Goal: Task Accomplishment & Management: Use online tool/utility

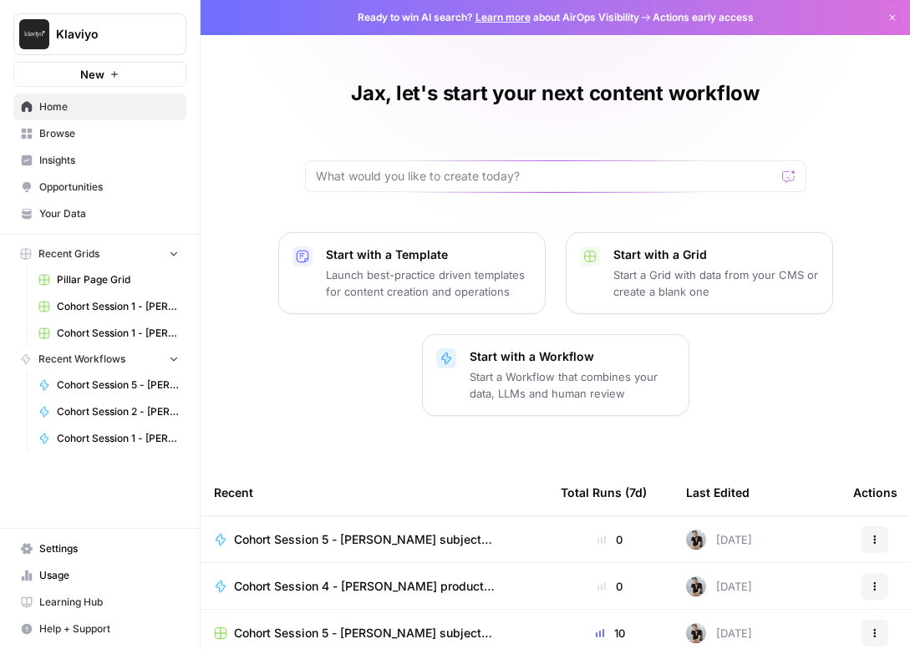
click at [70, 121] on link "Browse" at bounding box center [99, 133] width 173 height 27
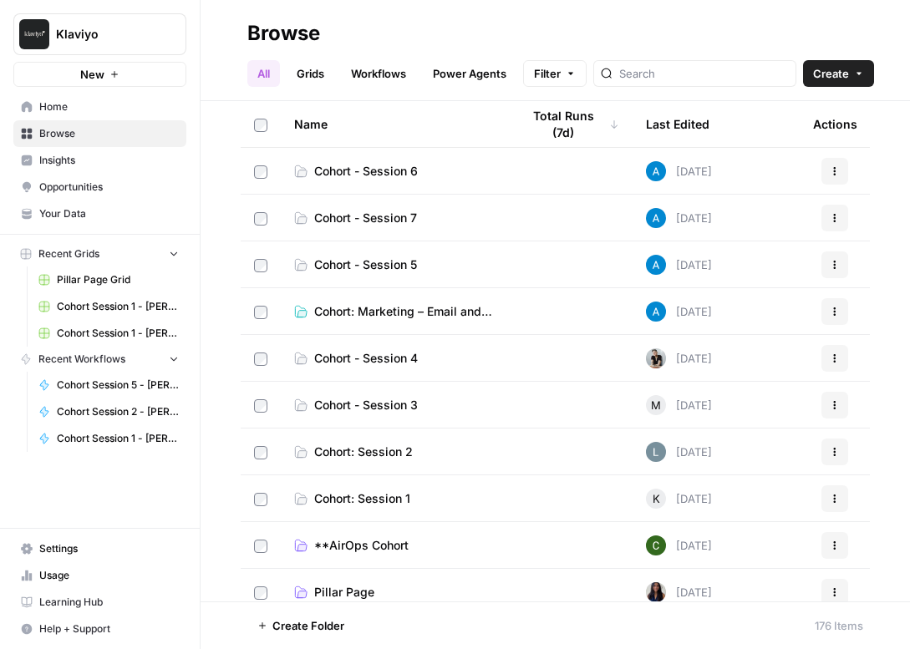
click at [377, 264] on span "Cohort - Session 5" at bounding box center [365, 264] width 103 height 17
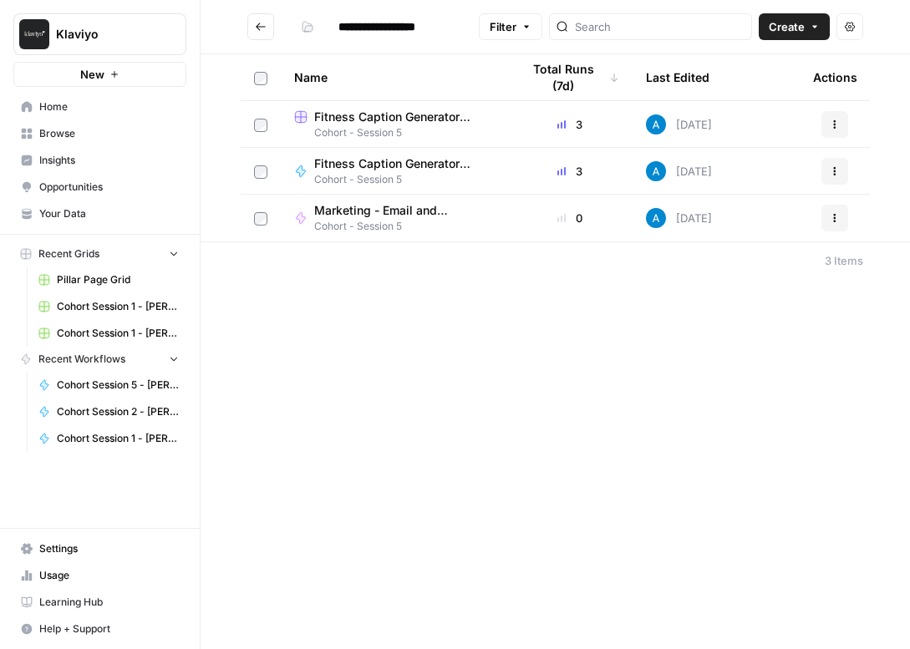
click at [266, 18] on button "Go back" at bounding box center [260, 26] width 27 height 27
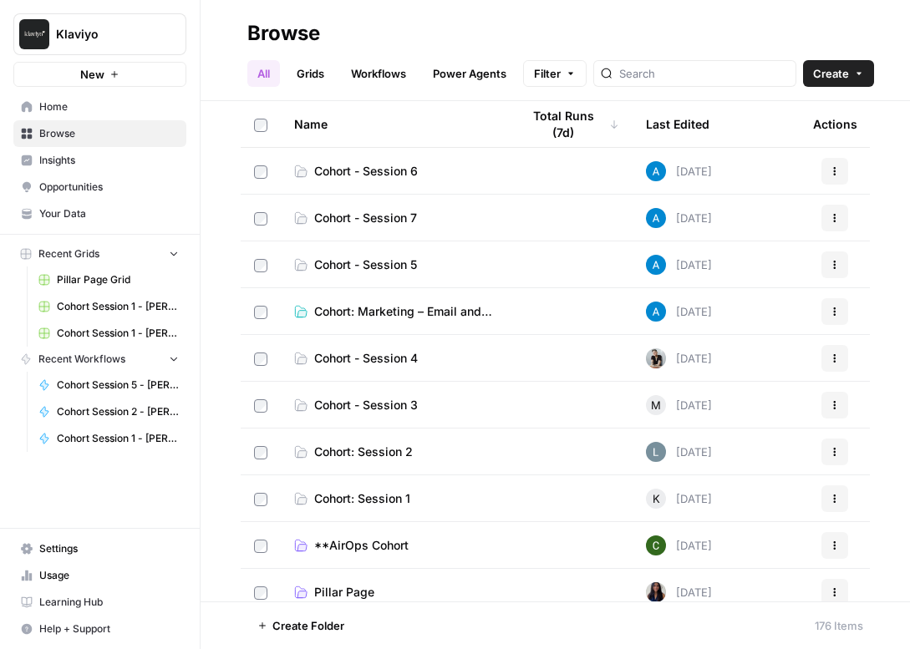
click at [384, 263] on span "Cohort - Session 5" at bounding box center [365, 264] width 103 height 17
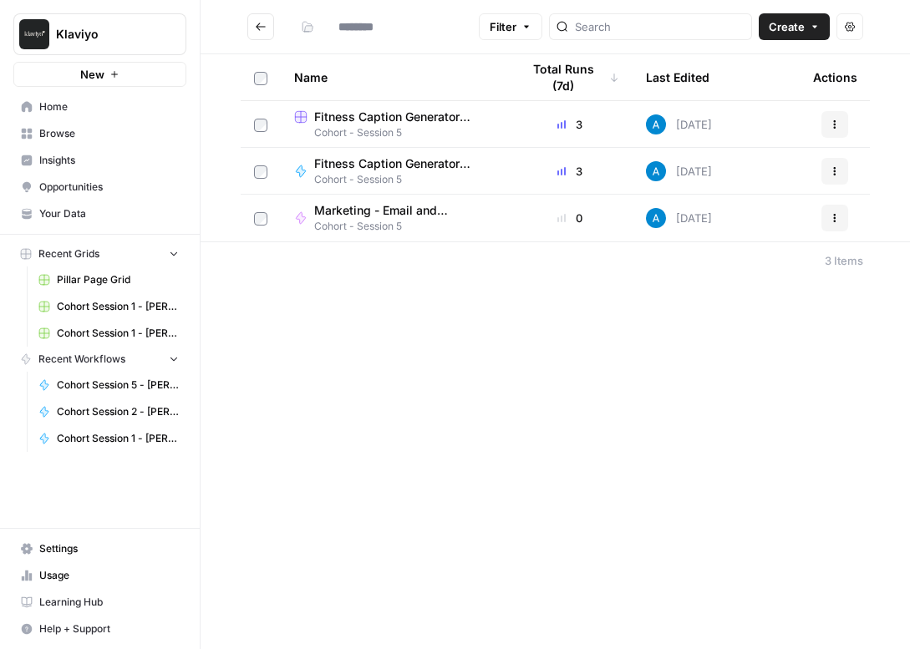
type input "**********"
click at [257, 27] on icon "Go back" at bounding box center [261, 27] width 10 height 8
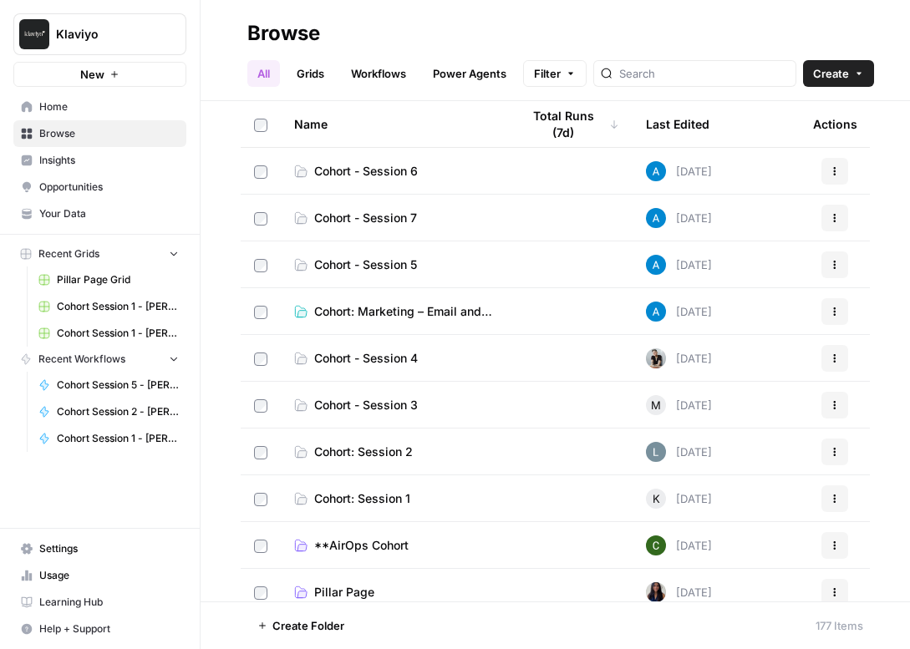
click at [393, 311] on span "Cohort: Marketing – Email and Landing Page Copy" at bounding box center [404, 311] width 180 height 17
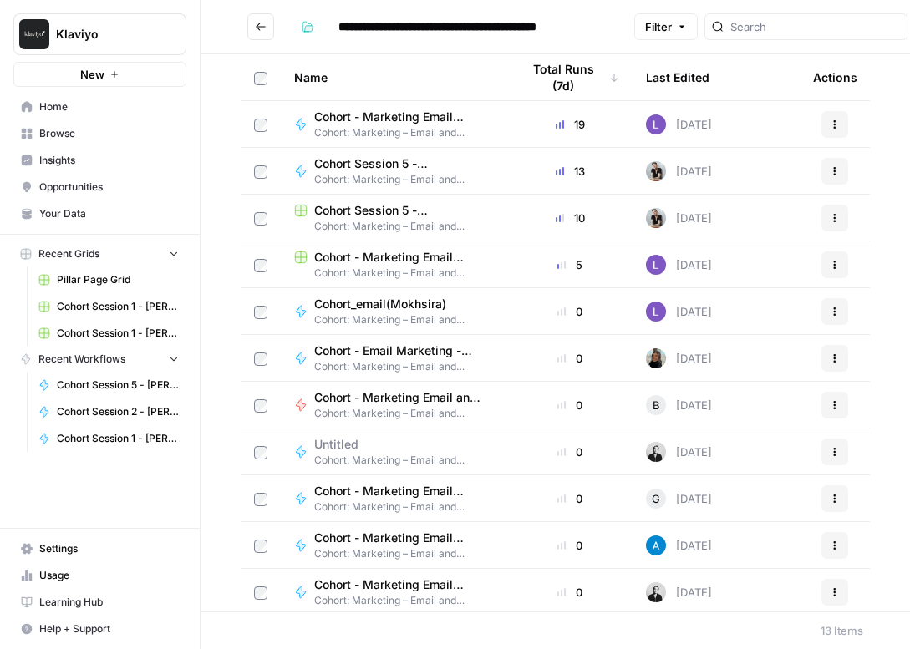
click at [407, 163] on span "Cohort Session 5 - [PERSON_NAME] subject lines/CTAs" at bounding box center [397, 163] width 166 height 17
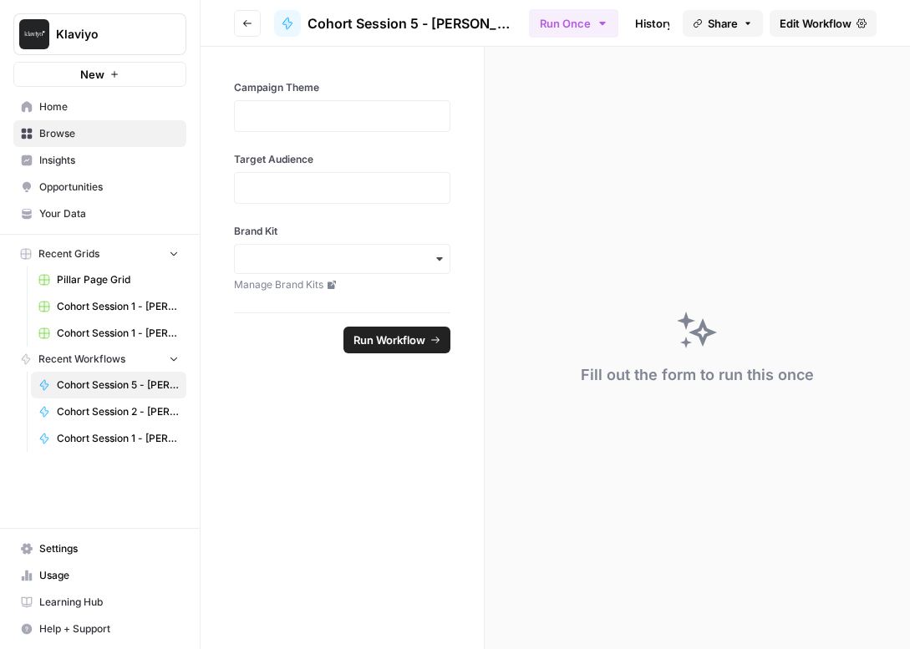
click at [783, 23] on span "Edit Workflow" at bounding box center [815, 23] width 72 height 17
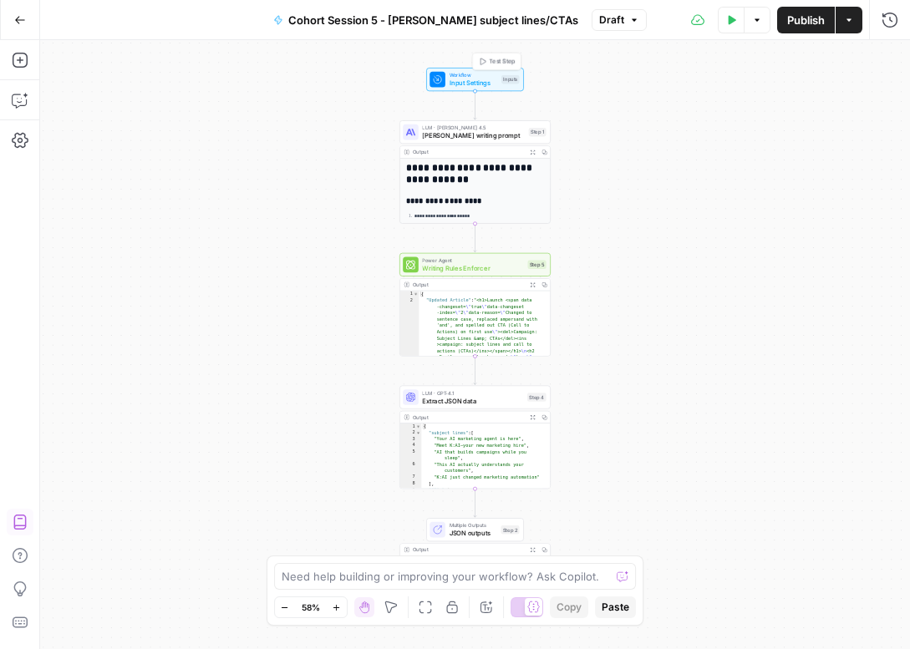
click at [470, 77] on span "Workflow" at bounding box center [473, 75] width 48 height 8
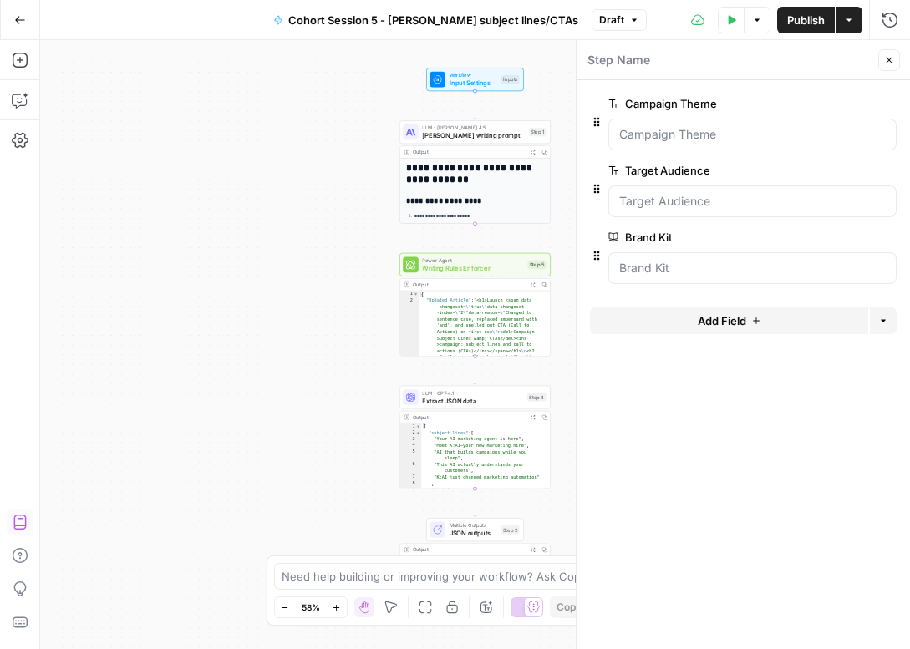
click at [891, 61] on icon "button" at bounding box center [889, 60] width 10 height 10
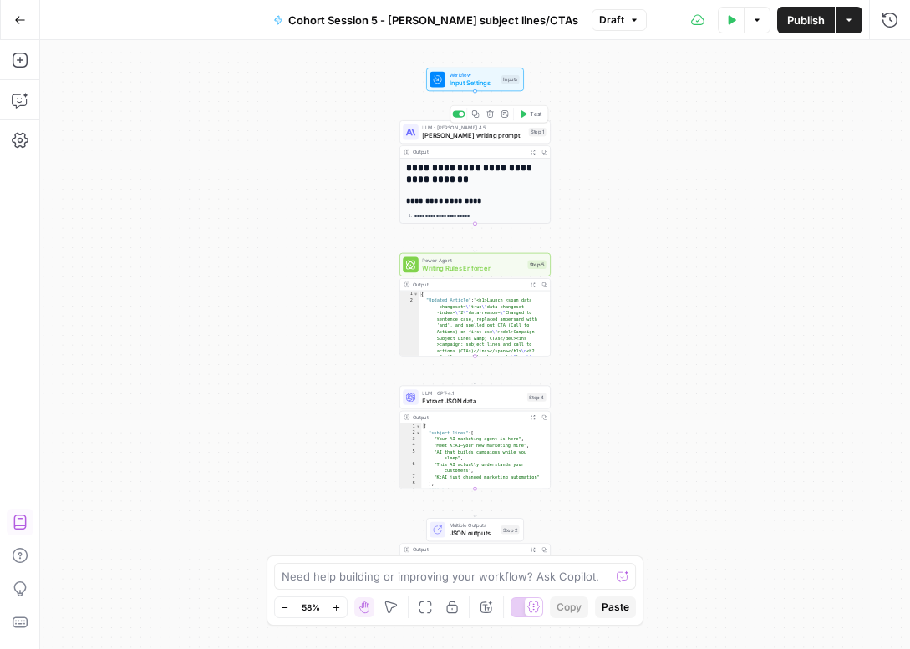
click at [443, 138] on span "[PERSON_NAME] writing prompt" at bounding box center [473, 135] width 103 height 10
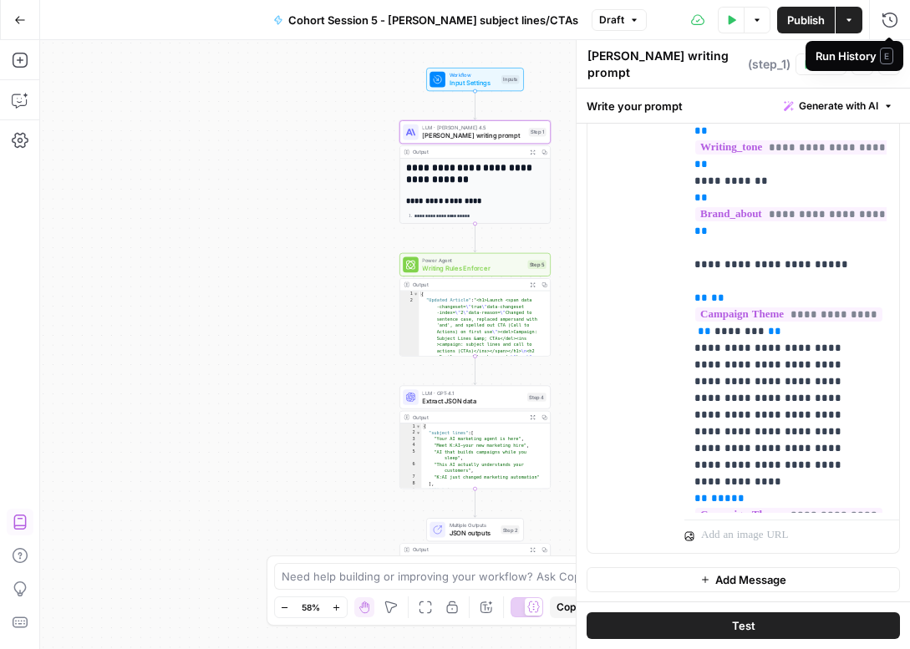
click at [891, 63] on span "E" at bounding box center [885, 56] width 13 height 17
click at [892, 68] on icon "button" at bounding box center [889, 64] width 10 height 10
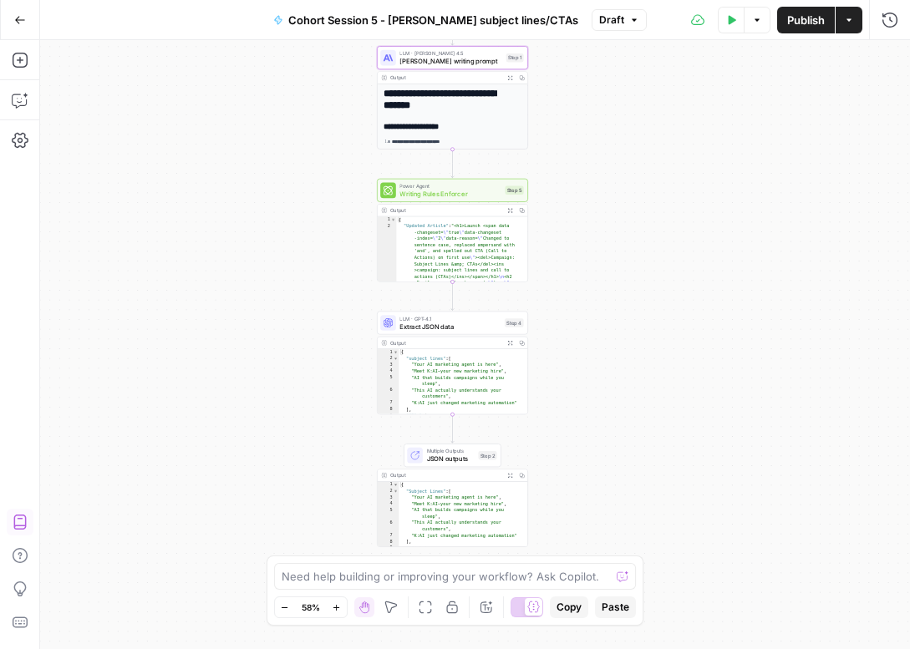
drag, startPoint x: 591, startPoint y: 456, endPoint x: 570, endPoint y: 397, distance: 62.9
click at [570, 397] on div "**********" at bounding box center [474, 344] width 869 height 609
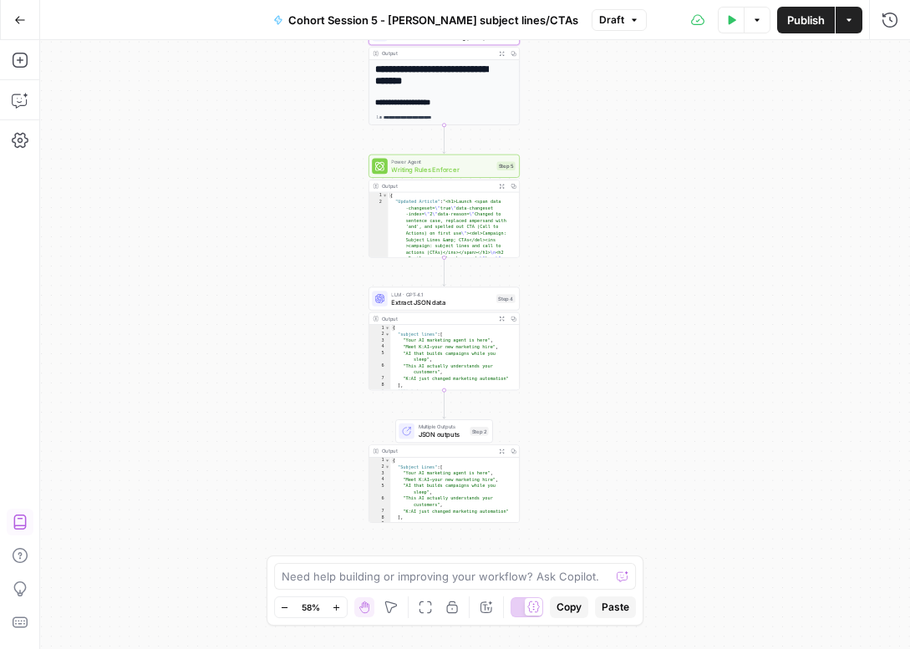
drag, startPoint x: 619, startPoint y: 345, endPoint x: 611, endPoint y: 321, distance: 25.6
click at [611, 321] on div "**********" at bounding box center [474, 344] width 869 height 609
click at [438, 299] on span "Extract JSON data" at bounding box center [441, 302] width 101 height 10
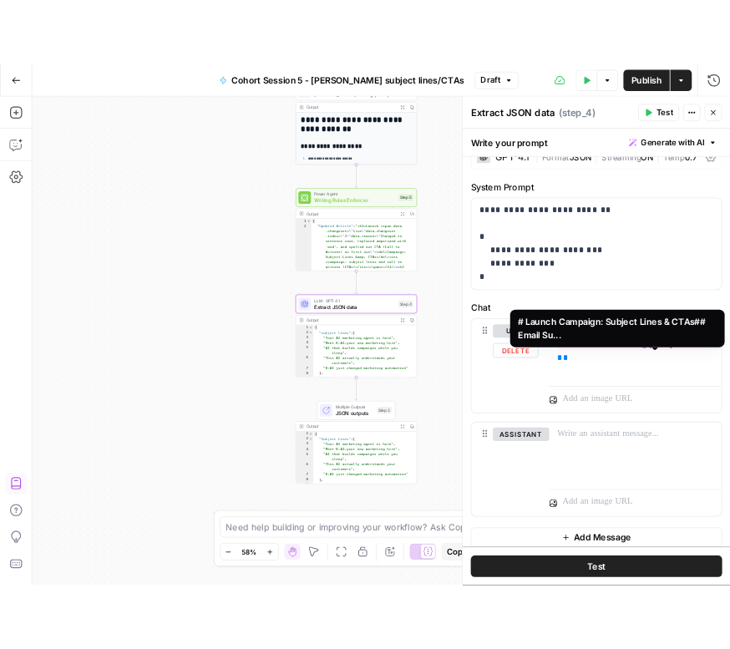
scroll to position [37, 0]
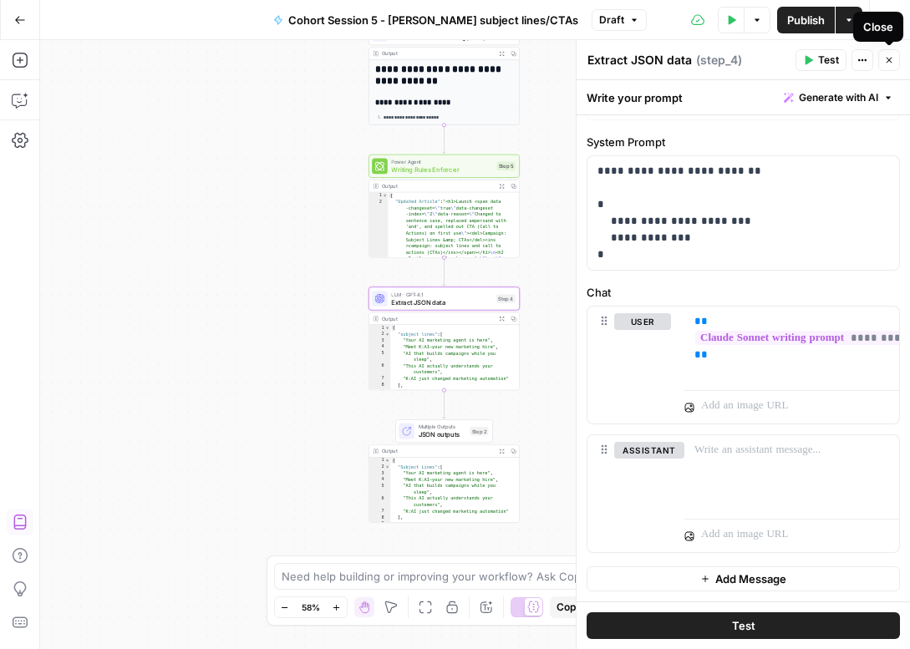
click at [887, 58] on icon "button" at bounding box center [889, 61] width 6 height 6
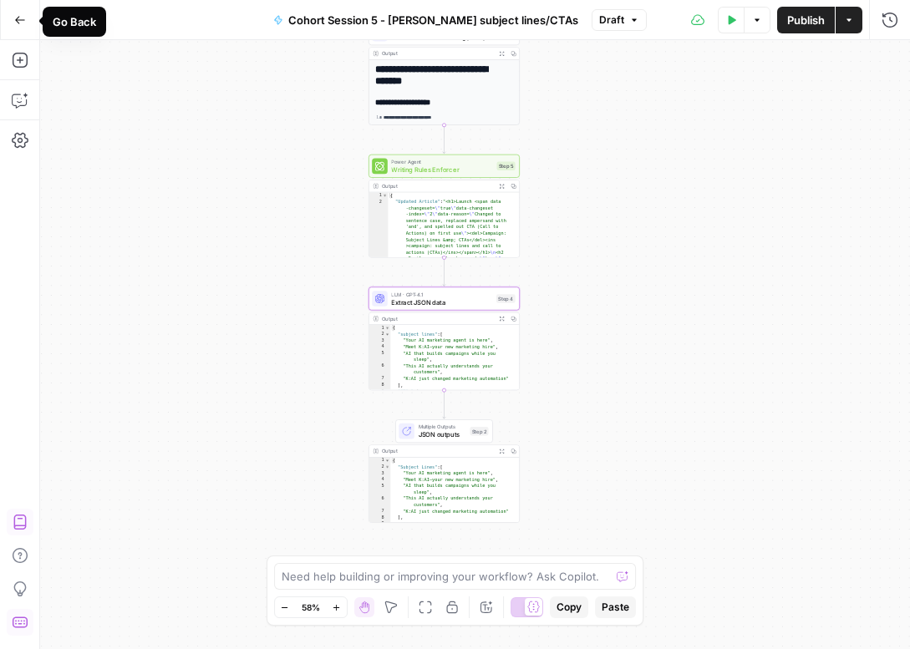
click at [23, 20] on icon "button" at bounding box center [20, 20] width 12 height 12
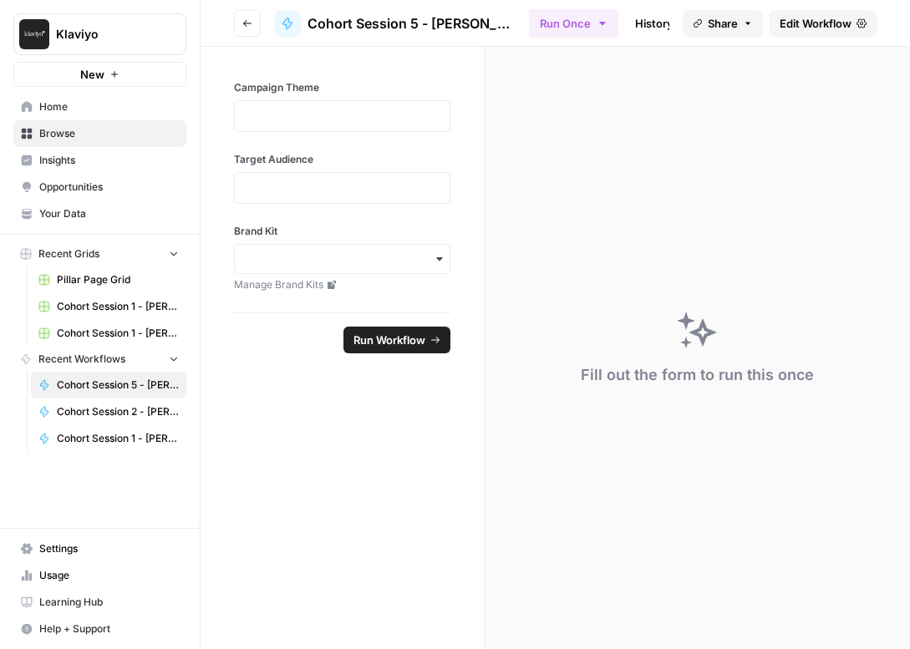
click at [256, 22] on button "Go back" at bounding box center [247, 23] width 27 height 27
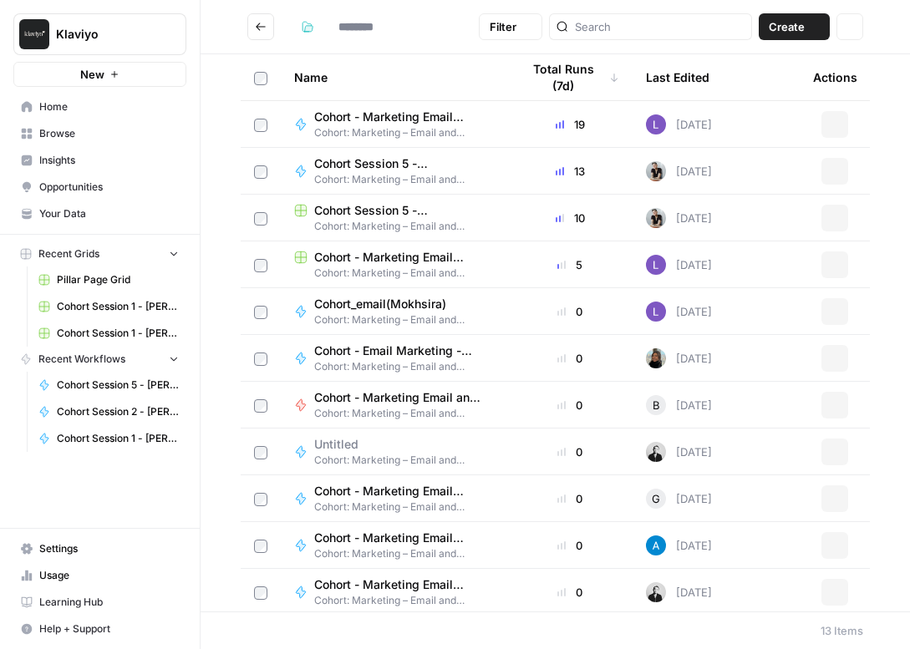
type input "**********"
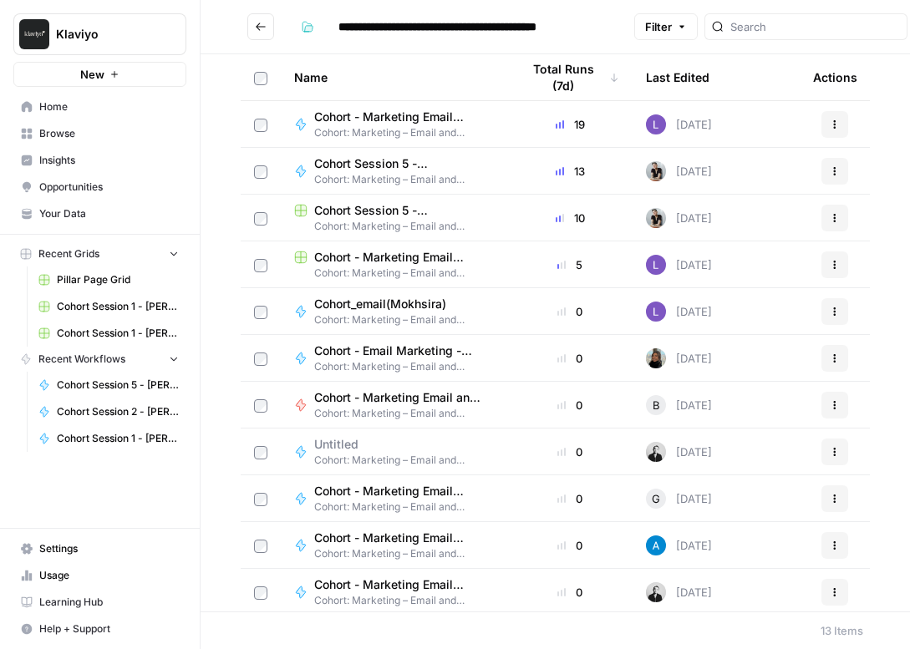
click at [265, 33] on button "Go back" at bounding box center [260, 26] width 27 height 27
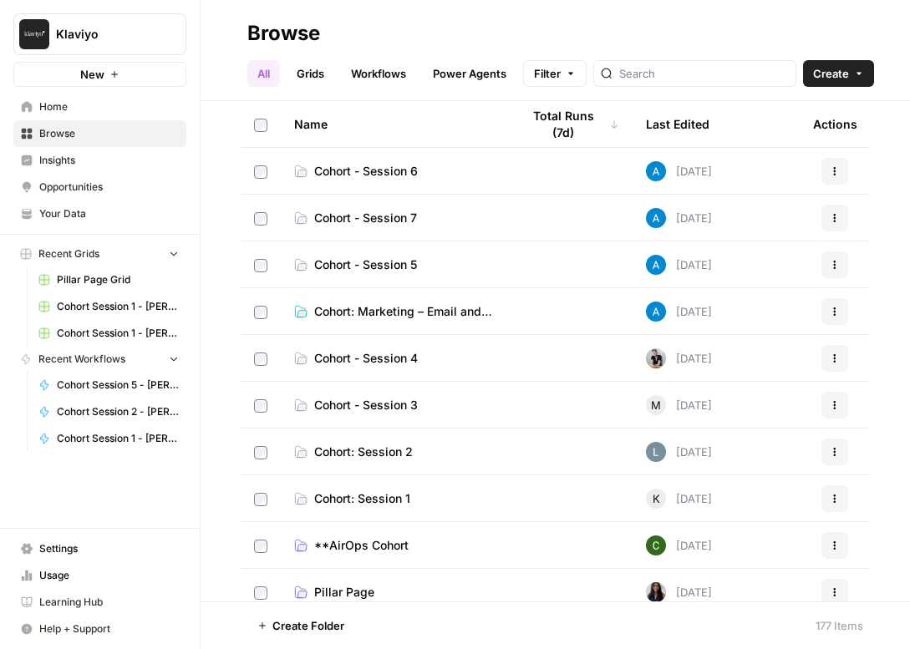
click at [392, 173] on span "Cohort - Session 6" at bounding box center [366, 171] width 104 height 17
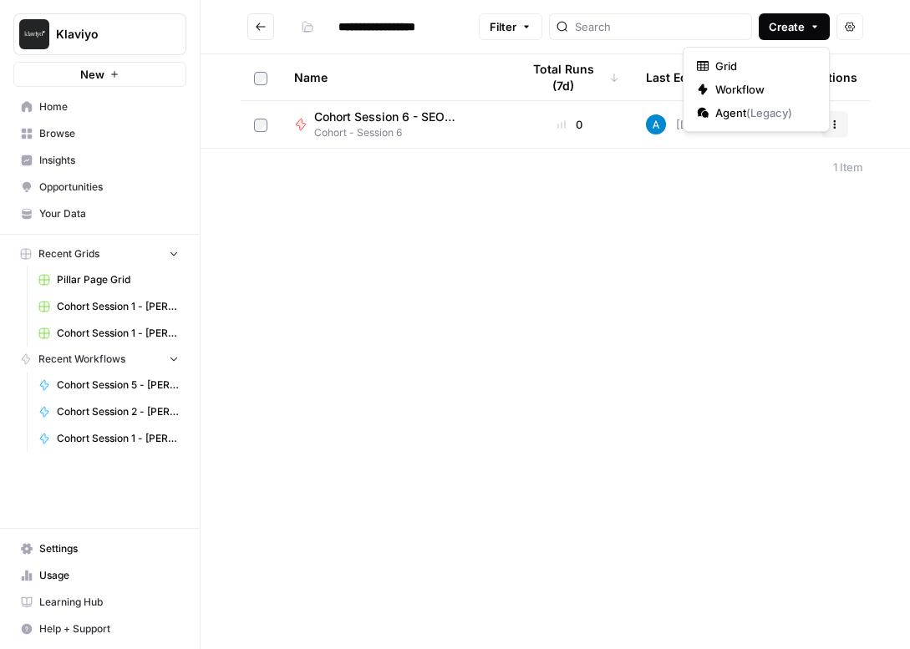
click at [788, 25] on span "Create" at bounding box center [786, 26] width 36 height 17
click at [769, 85] on span "Workflow" at bounding box center [762, 89] width 94 height 17
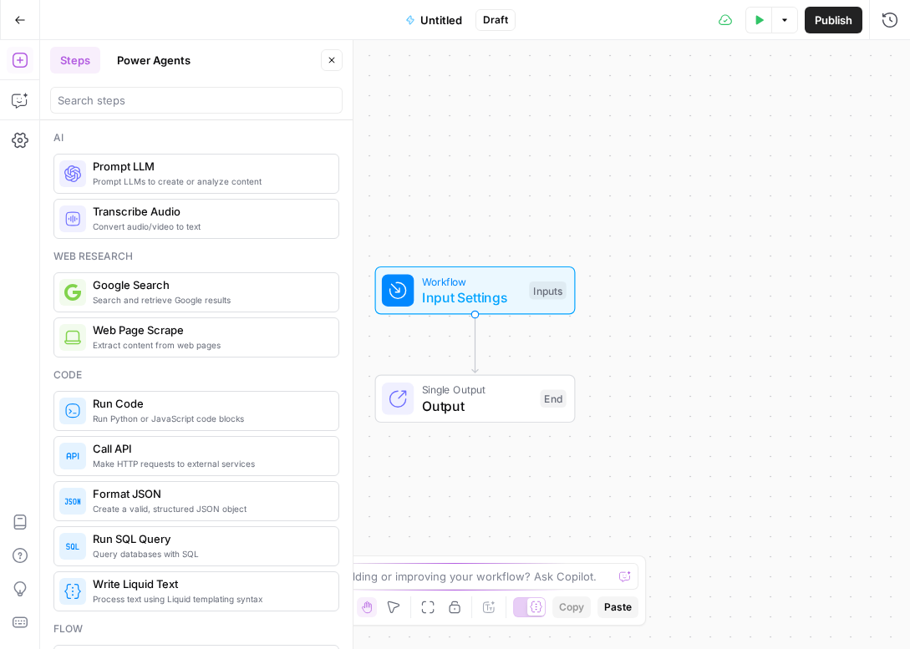
click at [428, 23] on span "Untitled" at bounding box center [441, 20] width 42 height 17
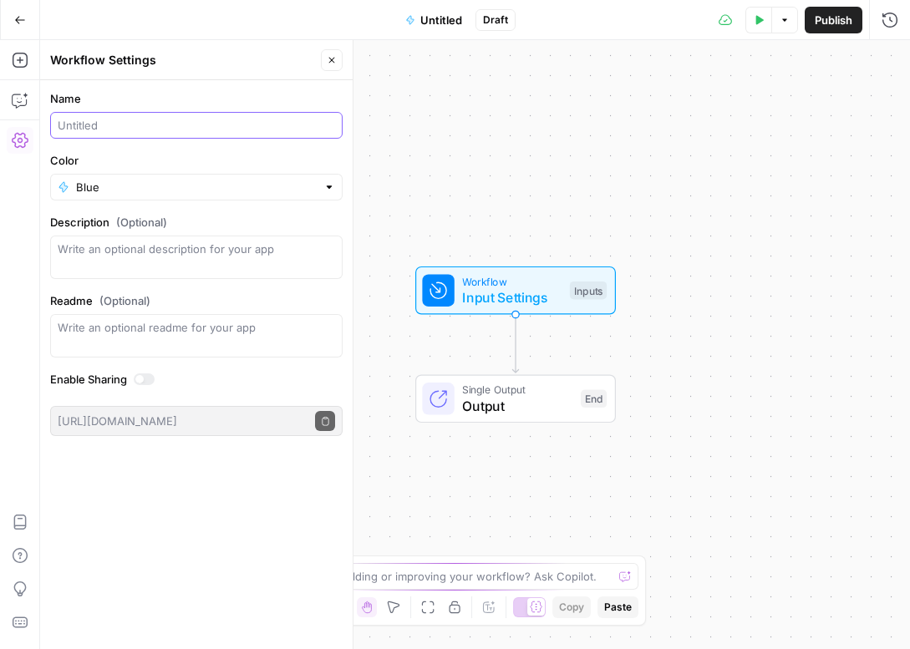
click at [99, 123] on input "Name" at bounding box center [196, 125] width 277 height 17
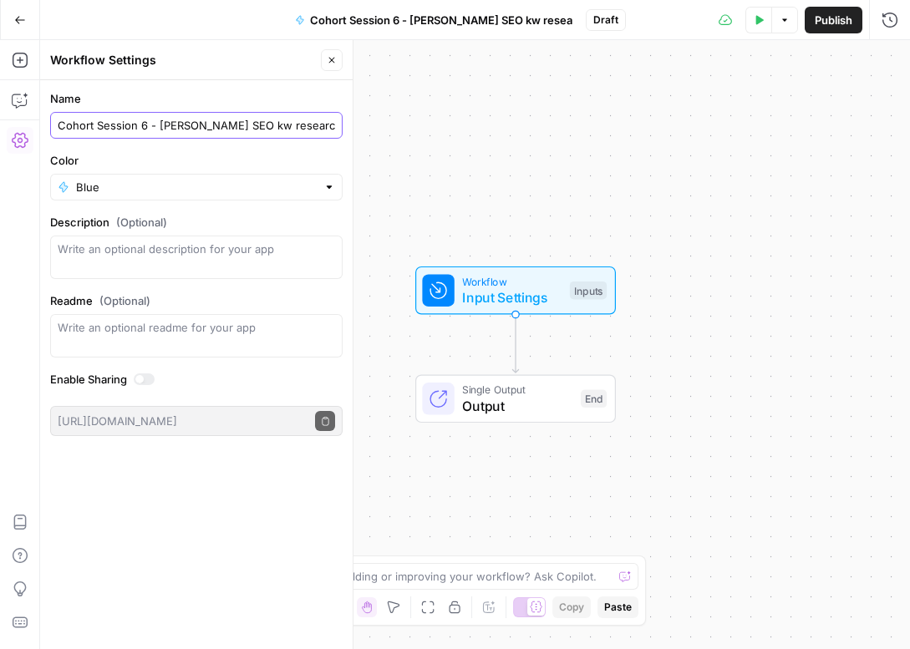
type input "Cohort Session 6 - [PERSON_NAME] SEO kw research"
click at [334, 55] on icon "button" at bounding box center [332, 60] width 10 height 10
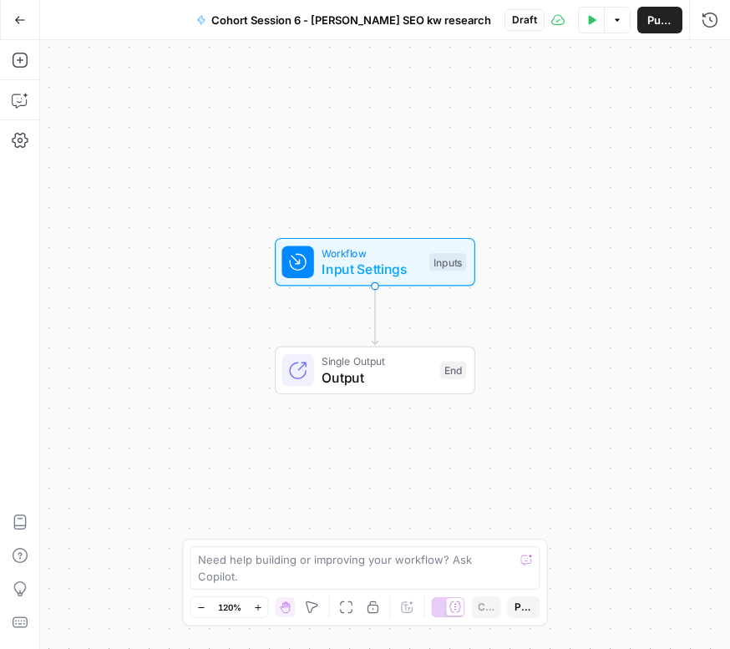
drag, startPoint x: 286, startPoint y: 166, endPoint x: 134, endPoint y: 136, distance: 155.8
click at [133, 136] on div "Workflow Input Settings Inputs Single Output Output End" at bounding box center [385, 344] width 690 height 609
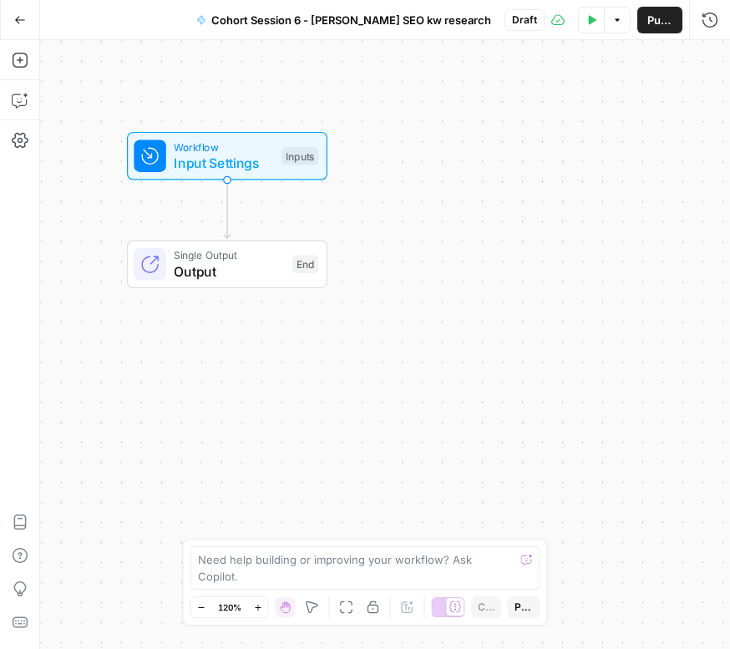
drag, startPoint x: 464, startPoint y: 181, endPoint x: 316, endPoint y: 75, distance: 181.9
click at [316, 75] on div "Workflow Input Settings Inputs Single Output Output End" at bounding box center [385, 344] width 690 height 609
click at [222, 147] on span "Workflow" at bounding box center [223, 147] width 99 height 16
click at [571, 114] on icon "button" at bounding box center [576, 114] width 10 height 10
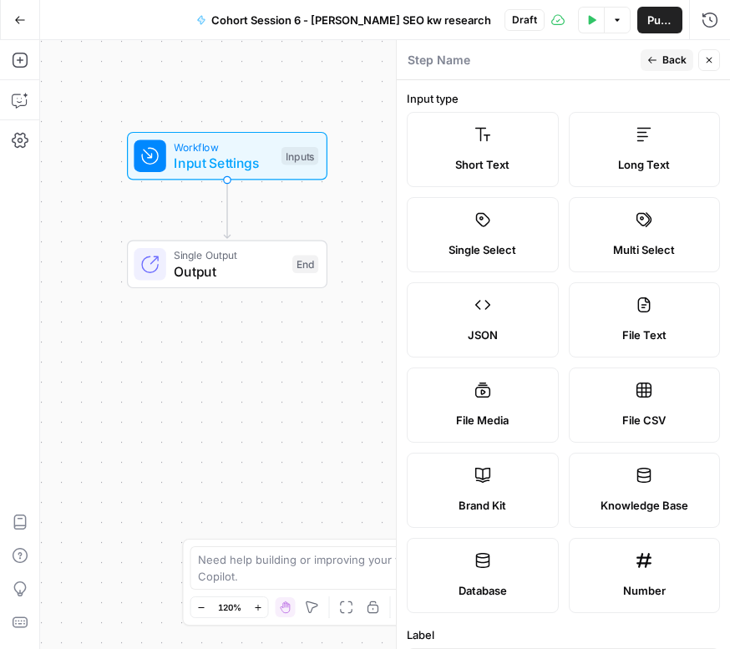
click at [513, 137] on label "Short Text" at bounding box center [483, 149] width 152 height 75
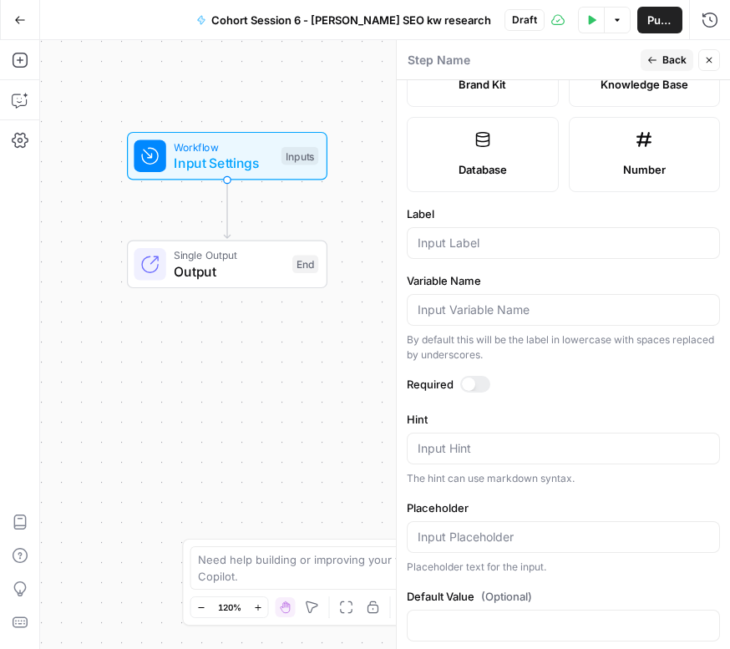
scroll to position [446, 0]
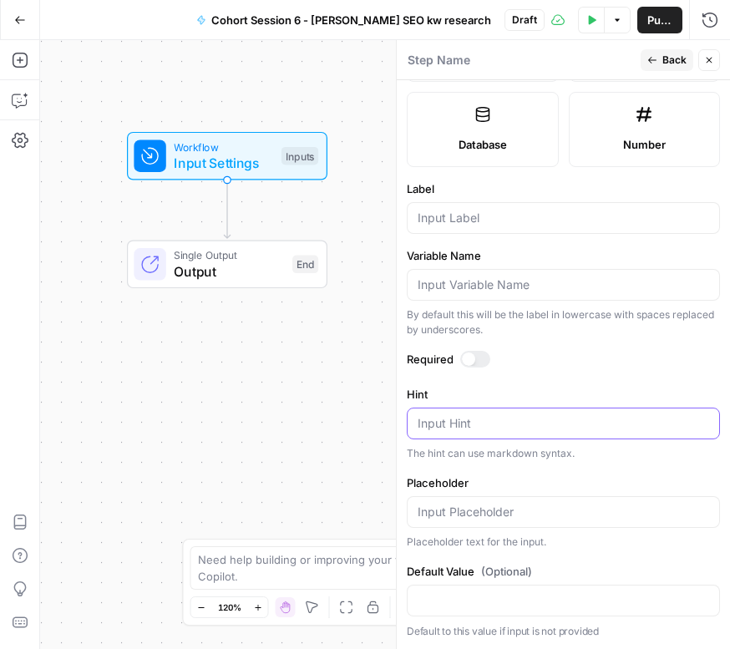
click at [446, 417] on textarea "Hint" at bounding box center [563, 423] width 291 height 17
type textarea "Keyword"
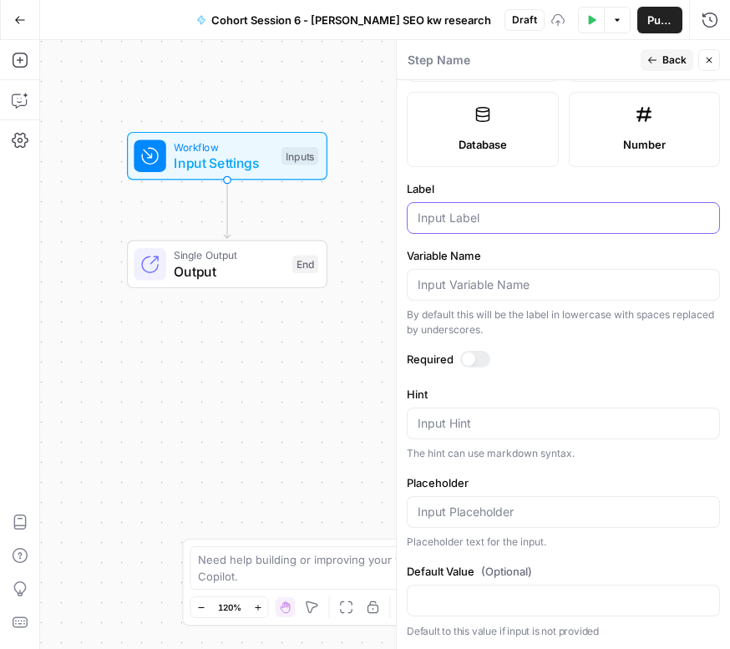
click at [463, 222] on input "Label" at bounding box center [563, 218] width 291 height 17
type input "Keyword"
click at [479, 364] on div at bounding box center [475, 359] width 30 height 17
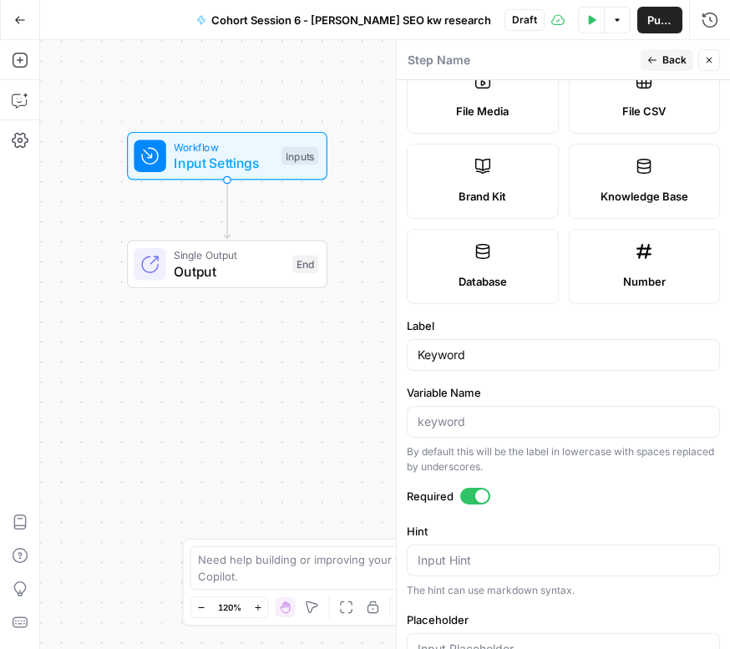
scroll to position [0, 0]
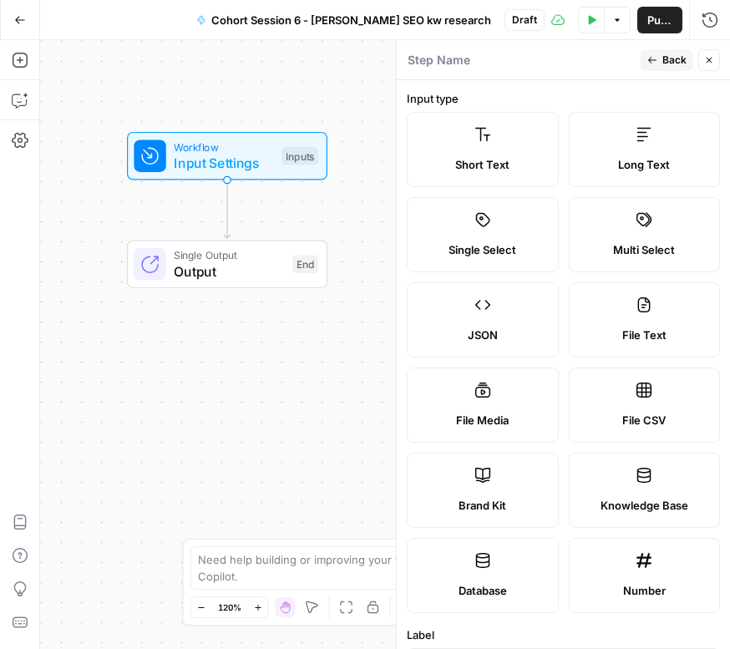
click at [672, 53] on span "Back" at bounding box center [674, 60] width 24 height 15
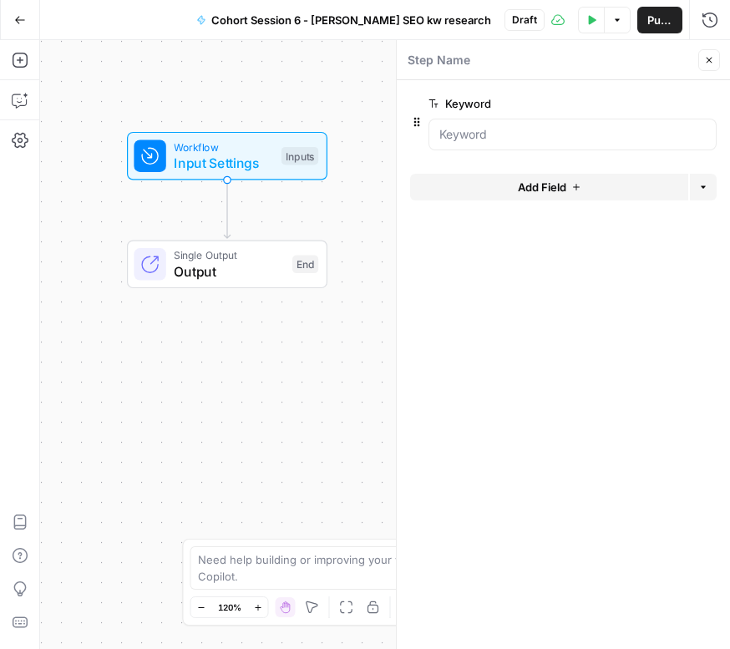
click at [560, 190] on span "Add Field" at bounding box center [542, 187] width 48 height 17
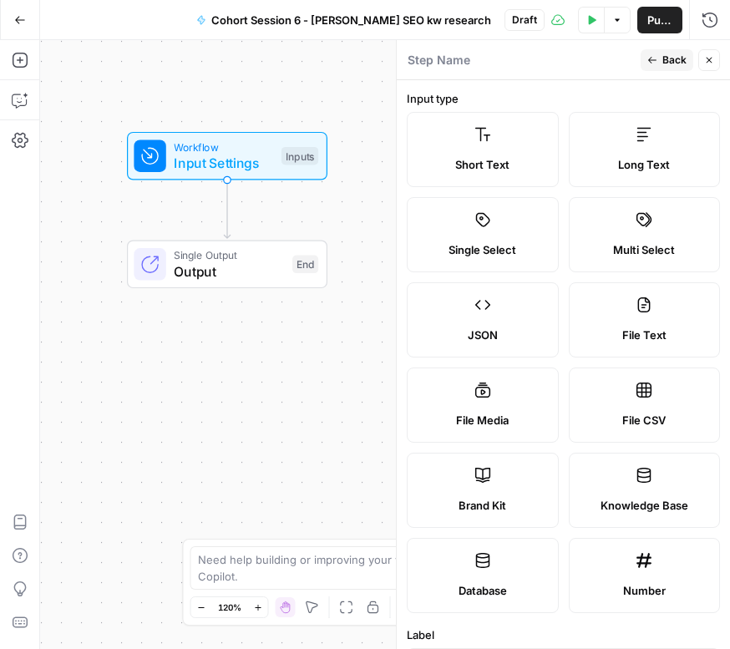
click at [469, 513] on span "Brand Kit" at bounding box center [483, 505] width 48 height 17
type input "Brand Kit"
type input "brand_kit"
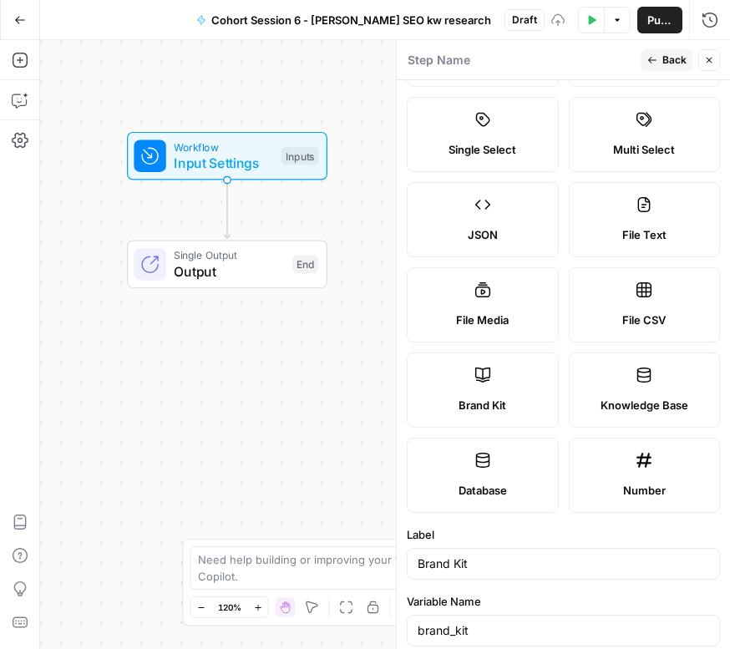
scroll to position [268, 0]
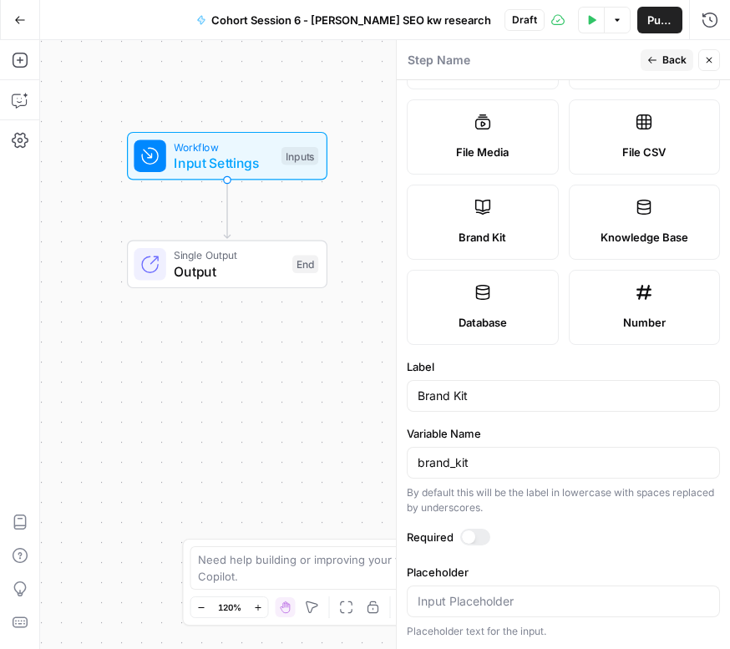
click at [487, 537] on div at bounding box center [475, 537] width 30 height 17
click at [677, 54] on span "Back" at bounding box center [674, 60] width 24 height 15
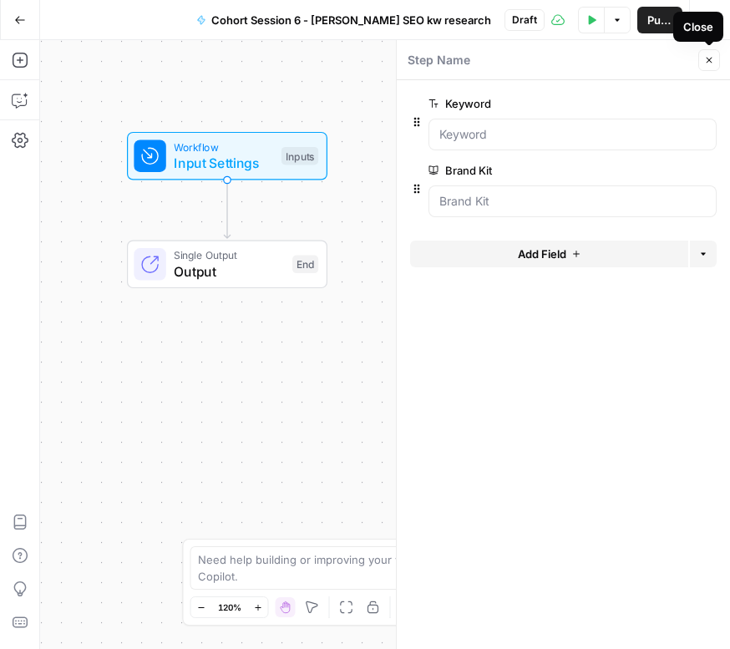
click at [712, 61] on icon "button" at bounding box center [709, 60] width 10 height 10
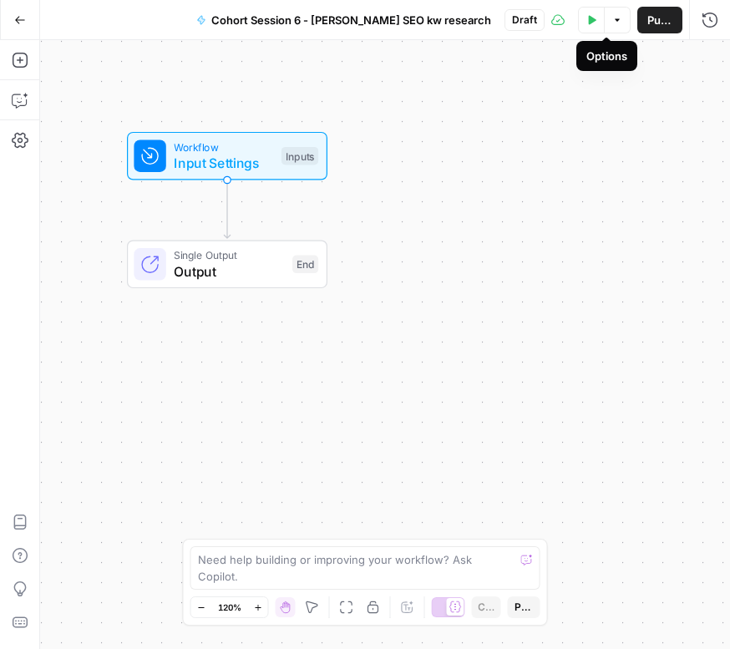
click at [588, 22] on icon "button" at bounding box center [592, 19] width 8 height 9
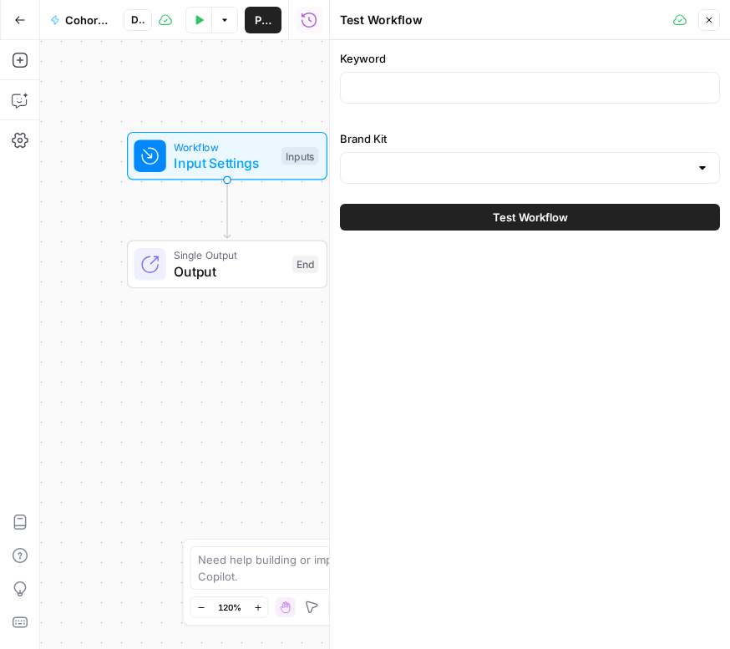
click at [455, 76] on div at bounding box center [530, 88] width 380 height 32
click at [408, 76] on div at bounding box center [530, 88] width 380 height 32
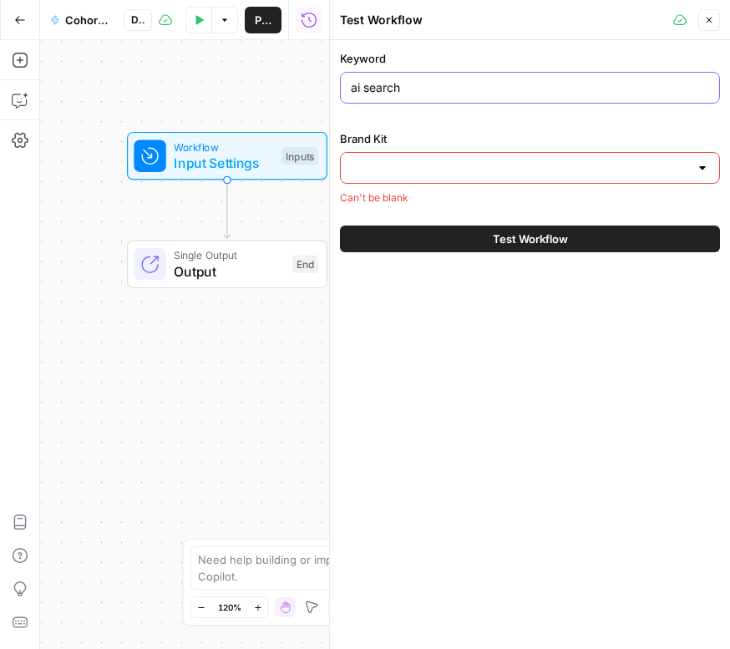
type input "ai search"
click at [405, 167] on input "Brand Kit" at bounding box center [520, 168] width 338 height 17
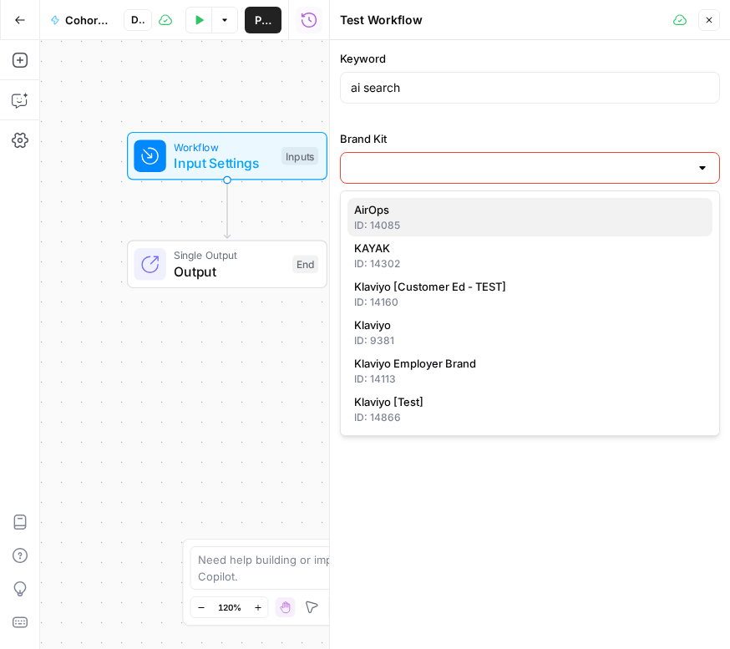
click at [388, 221] on div "ID: 14085" at bounding box center [530, 225] width 352 height 15
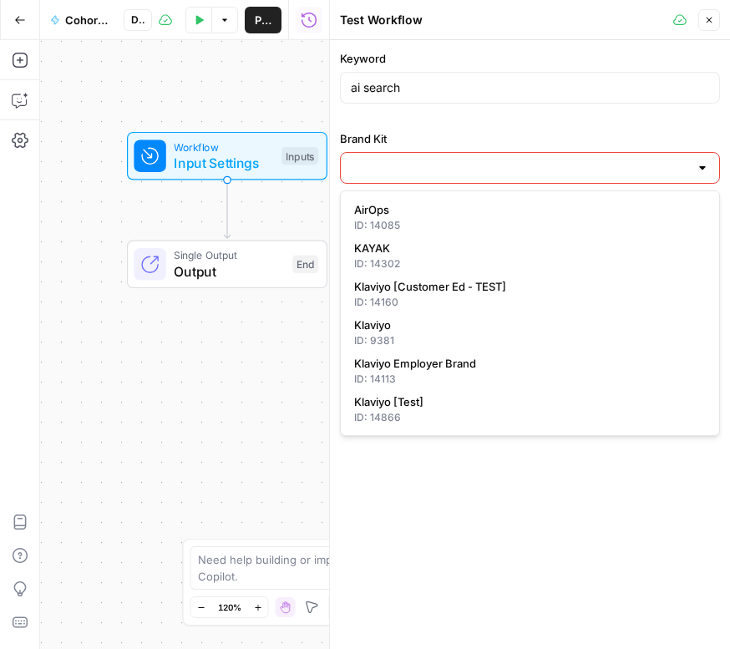
type input "AirOps"
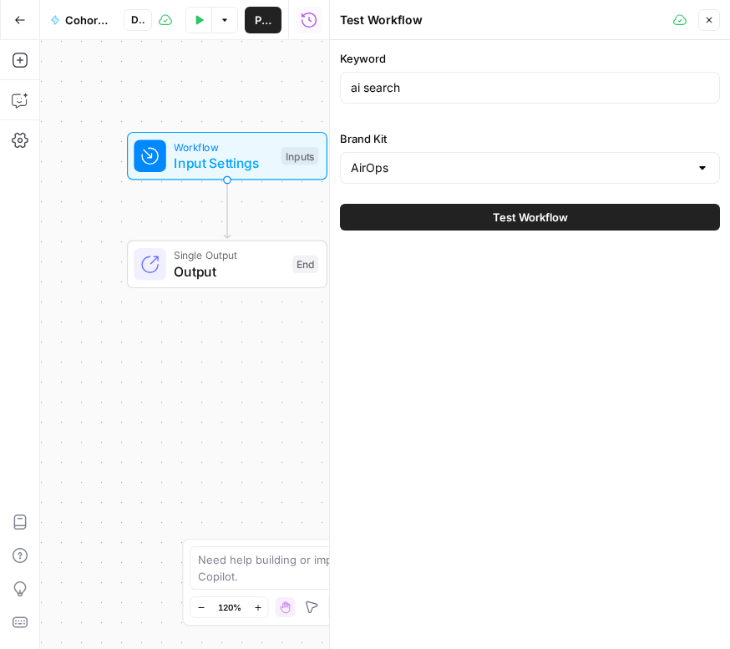
click at [713, 20] on span "Close" at bounding box center [713, 20] width 1 height 1
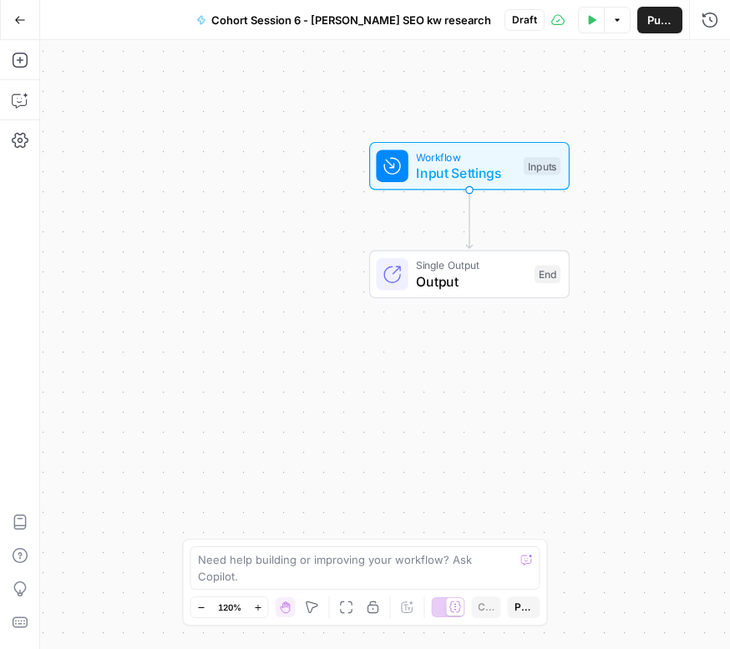
drag, startPoint x: 157, startPoint y: 89, endPoint x: 400, endPoint y: 99, distance: 243.2
click at [400, 99] on div "Workflow Input Settings Inputs Single Output Output End" at bounding box center [385, 344] width 690 height 609
drag, startPoint x: 19, startPoint y: 56, endPoint x: 22, endPoint y: 77, distance: 21.0
click at [19, 57] on icon "button" at bounding box center [20, 60] width 17 height 17
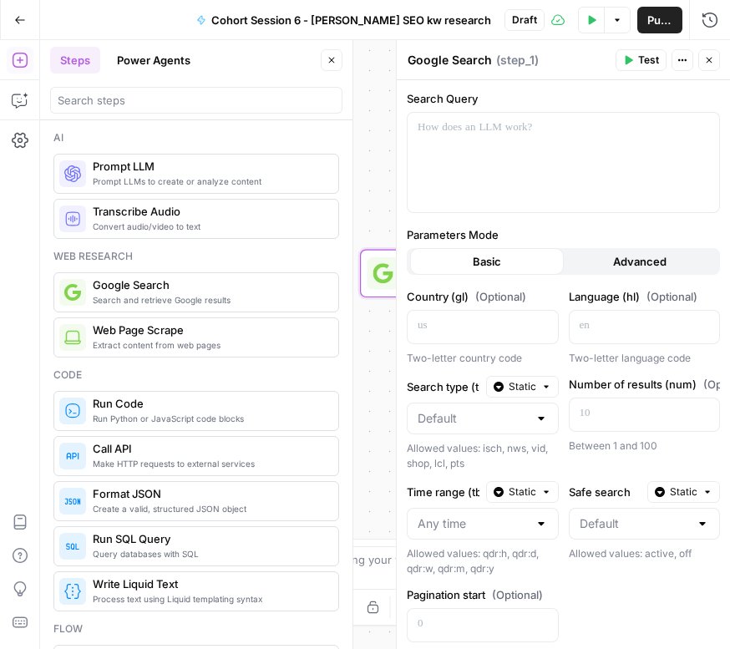
click at [337, 58] on button "Close" at bounding box center [332, 60] width 22 height 22
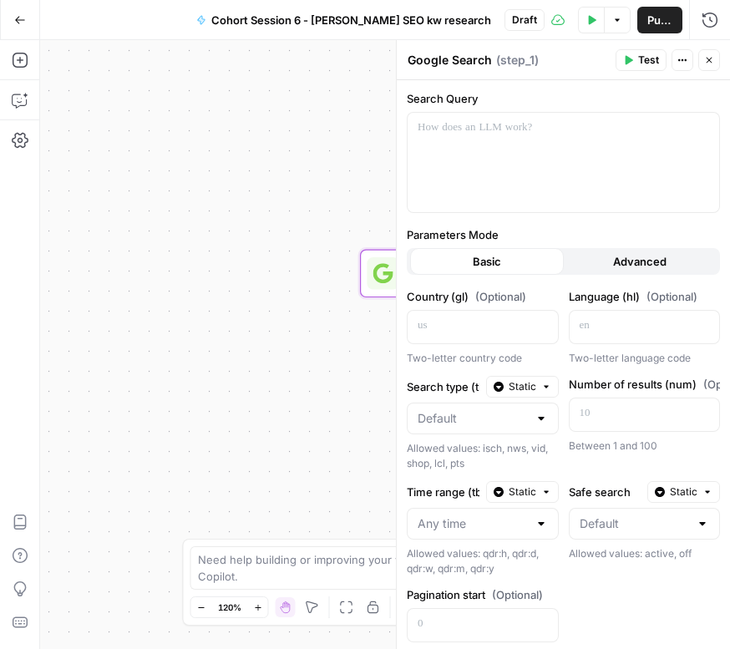
click at [475, 269] on span "Basic" at bounding box center [487, 261] width 28 height 17
click at [499, 267] on div "Basic" at bounding box center [487, 261] width 154 height 27
click at [445, 176] on div at bounding box center [564, 162] width 312 height 99
click at [466, 255] on div "Basic" at bounding box center [487, 261] width 154 height 27
click at [600, 263] on button "Advanced" at bounding box center [641, 261] width 154 height 27
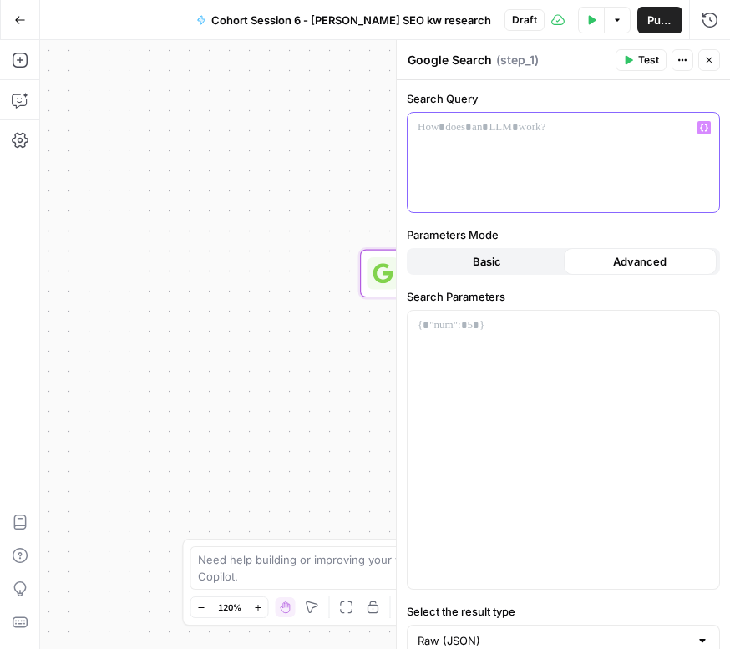
click at [517, 159] on div at bounding box center [564, 162] width 312 height 99
click at [464, 150] on div at bounding box center [564, 162] width 312 height 99
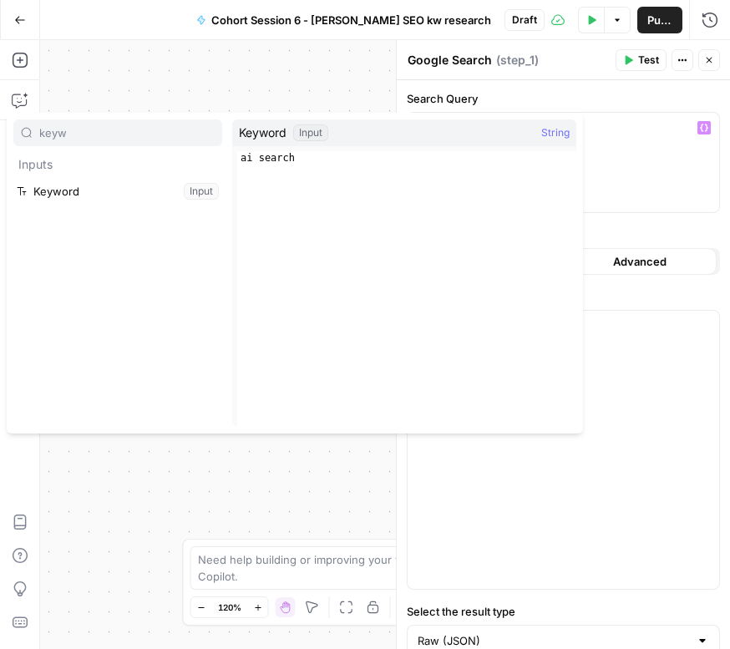
type input "keyw"
click at [99, 198] on button "Select variable Keyword" at bounding box center [117, 191] width 209 height 27
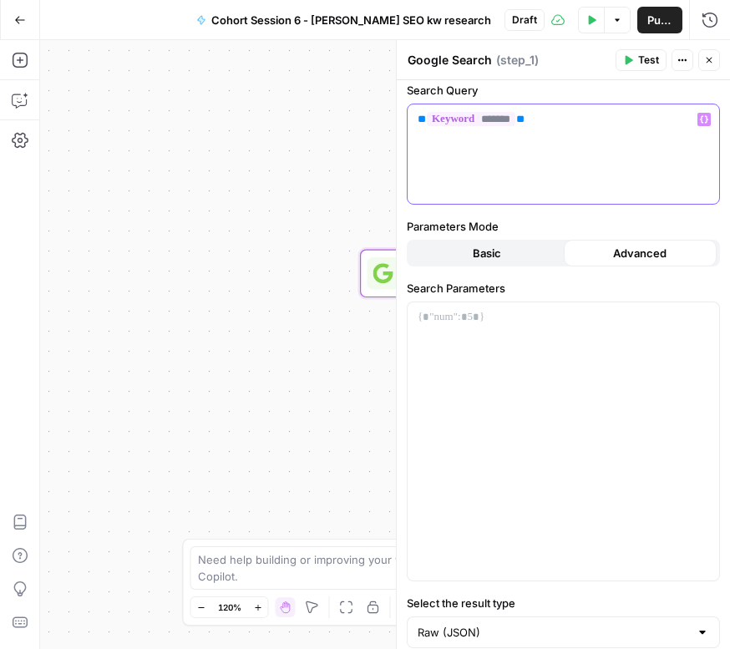
scroll to position [0, 0]
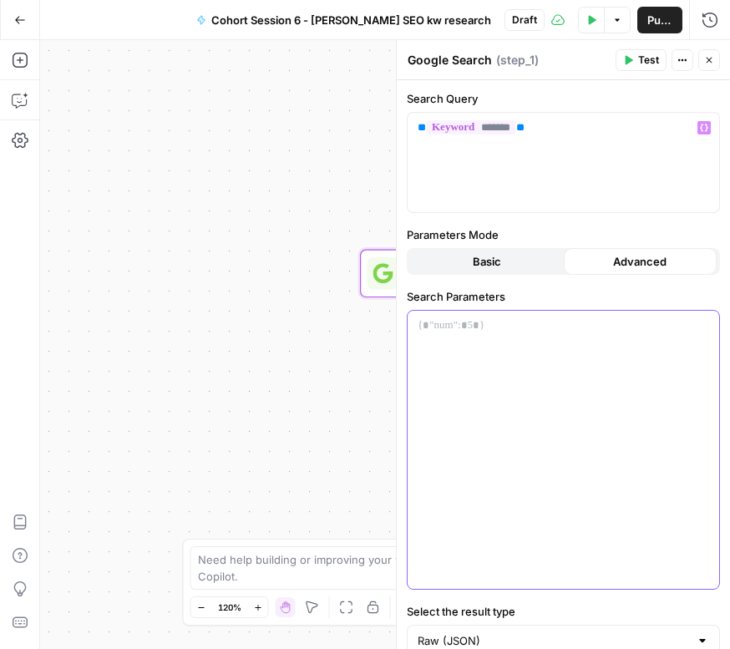
click at [484, 357] on div at bounding box center [564, 450] width 312 height 278
click at [514, 444] on div at bounding box center [564, 450] width 312 height 278
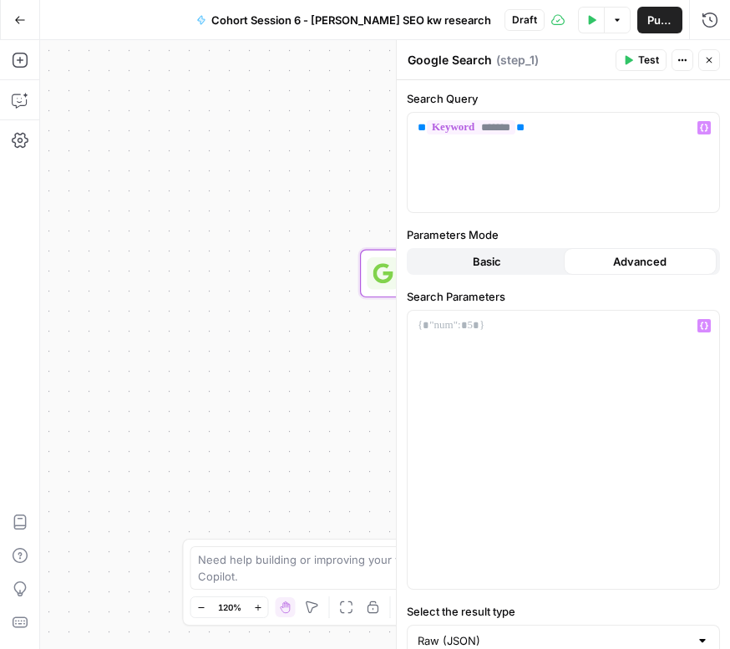
click at [479, 261] on span "Basic" at bounding box center [487, 261] width 28 height 17
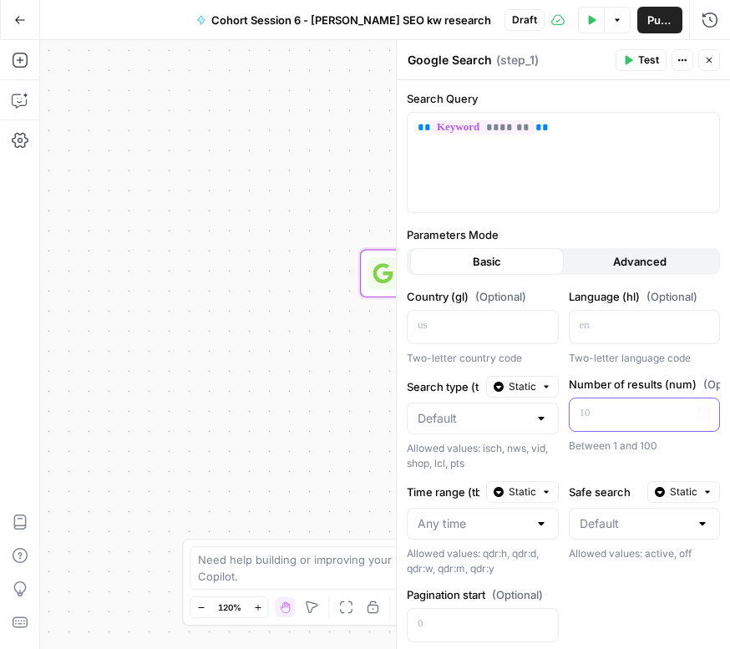
click at [589, 413] on p at bounding box center [632, 413] width 104 height 17
click at [471, 321] on p at bounding box center [470, 325] width 104 height 17
click at [593, 330] on p at bounding box center [632, 325] width 104 height 17
click at [610, 332] on p at bounding box center [628, 325] width 97 height 17
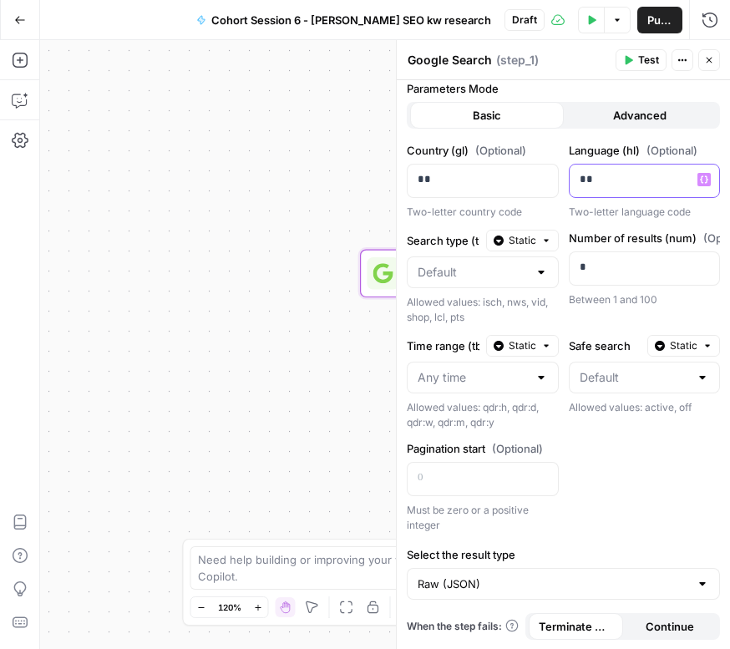
scroll to position [146, 0]
click at [636, 63] on button "Test" at bounding box center [641, 60] width 51 height 22
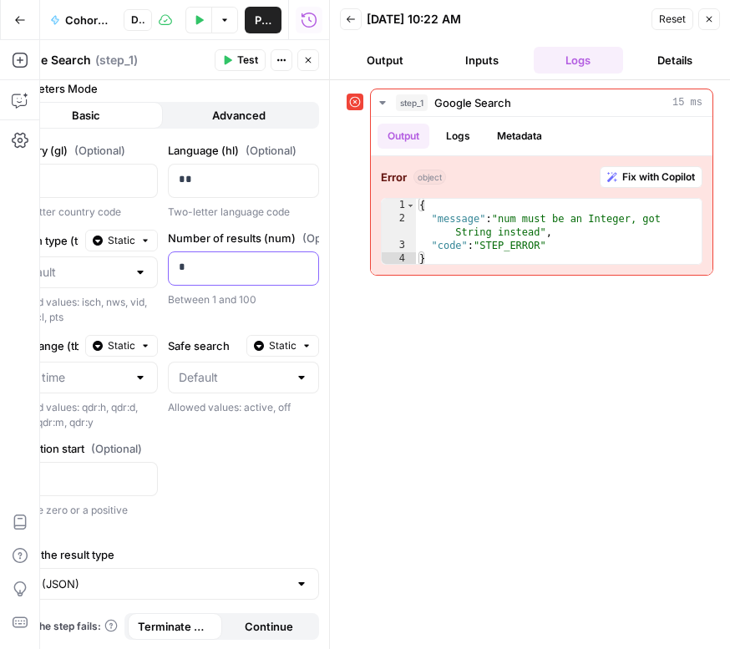
click at [196, 266] on p "*" at bounding box center [241, 267] width 124 height 17
click at [235, 63] on button "Test" at bounding box center [240, 60] width 51 height 22
click at [204, 260] on p "**" at bounding box center [241, 267] width 124 height 17
click at [235, 57] on button "Test" at bounding box center [240, 60] width 51 height 22
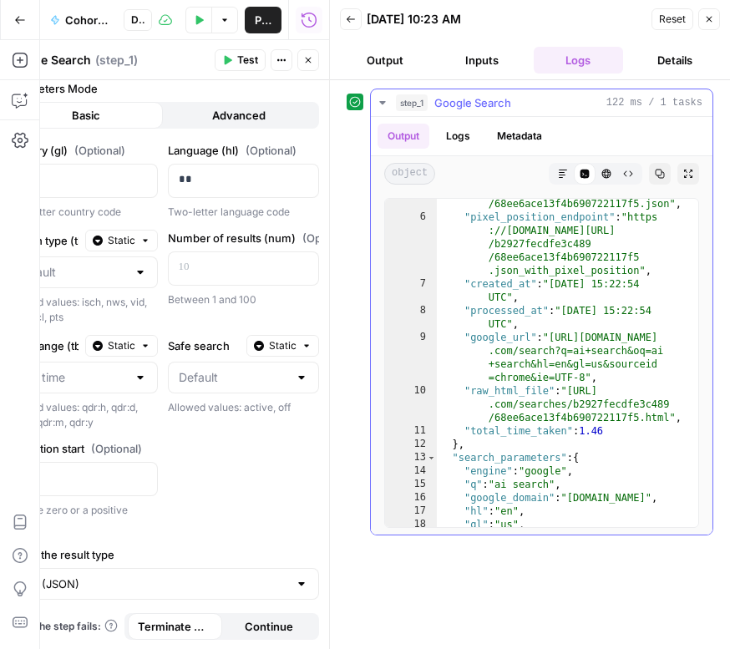
scroll to position [104, 0]
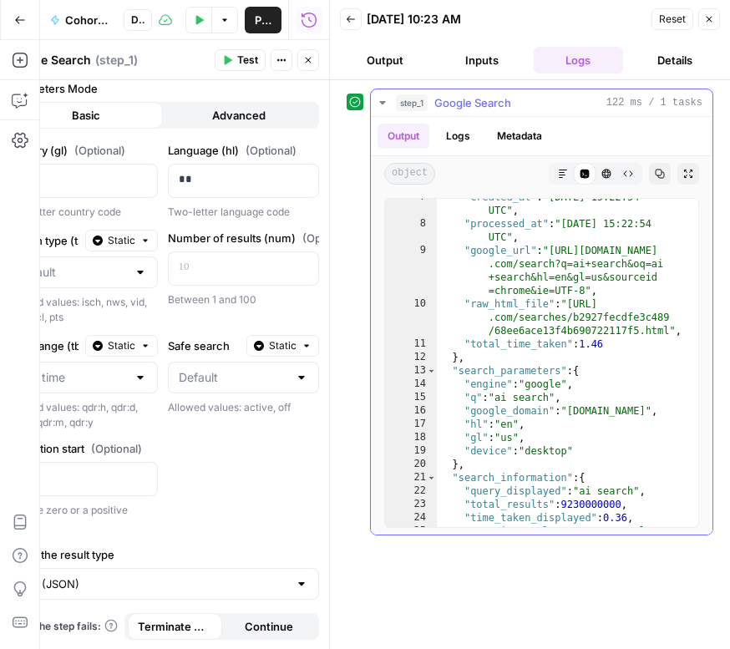
click at [416, 368] on div "13" at bounding box center [411, 370] width 52 height 13
click at [433, 373] on span "Toggle code folding, rows 13 through 20" at bounding box center [431, 370] width 9 height 13
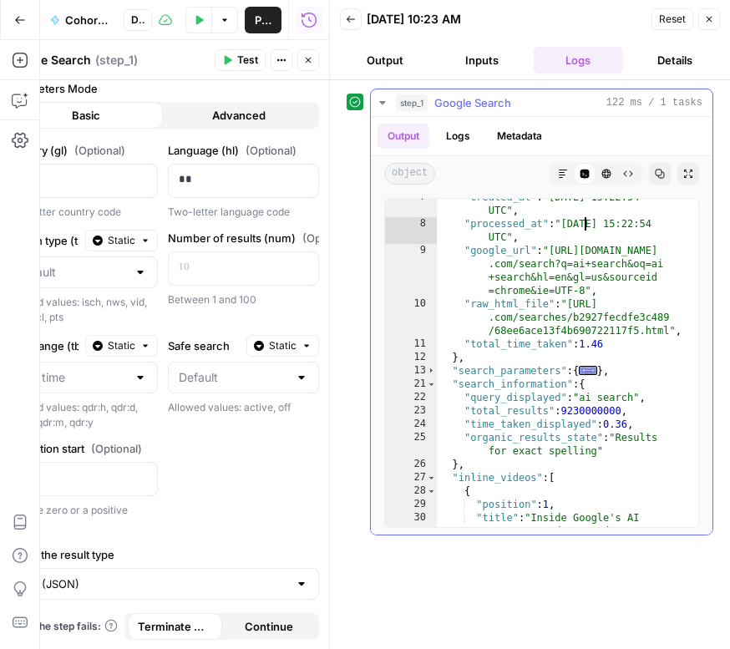
click at [582, 220] on div ""created_at" : "[DATE] 15:22:54 UTC" , "processed_at" : "[DATE] 15:22:54 UTC" ,…" at bounding box center [561, 387] width 249 height 395
type textarea "**********"
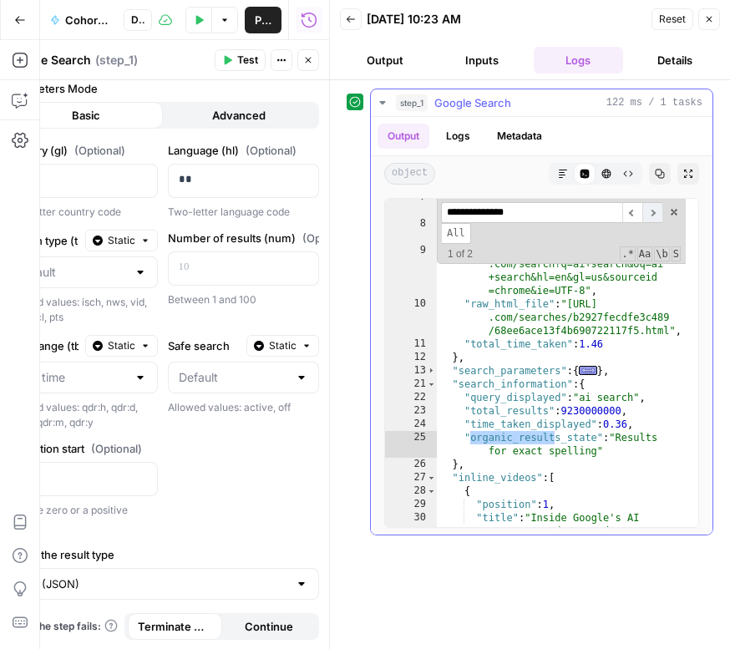
type input "**********"
click at [655, 213] on span "​" at bounding box center [652, 212] width 20 height 21
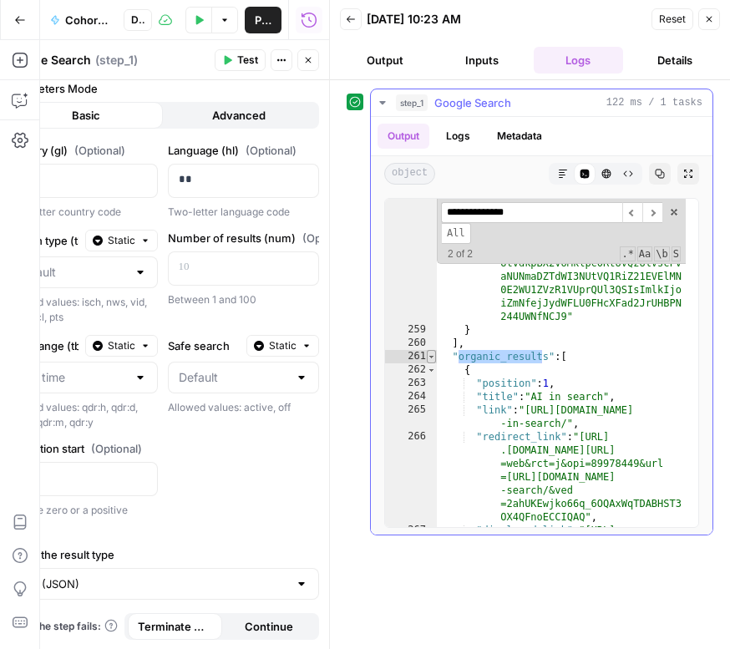
type textarea "**********"
click at [430, 357] on span "Toggle code folding, rows 261 through 412" at bounding box center [431, 356] width 9 height 13
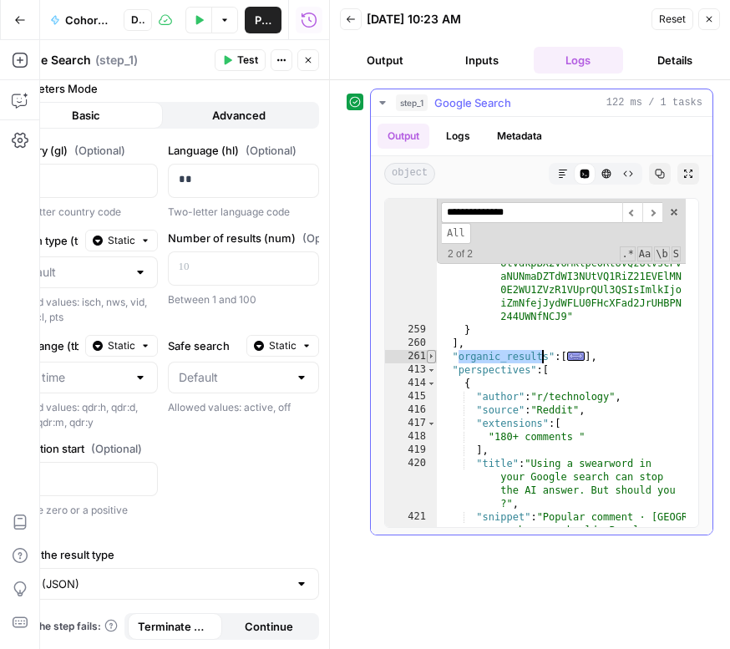
click at [433, 359] on span "Toggle code folding, rows 261 through 412" at bounding box center [431, 356] width 9 height 13
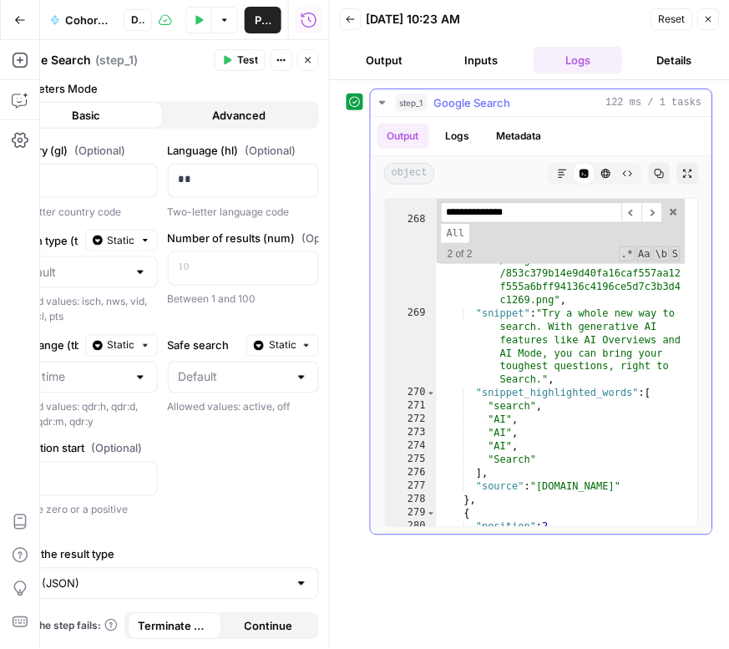
scroll to position [6302, 0]
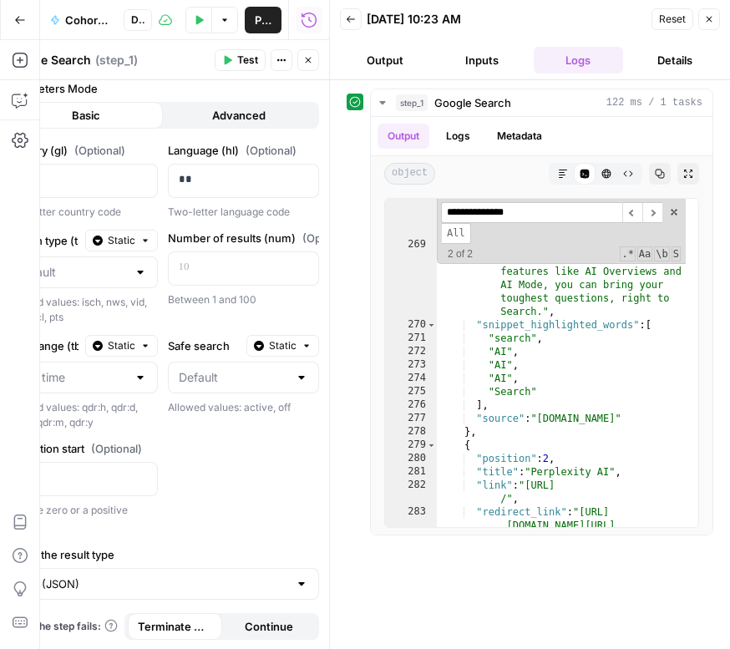
click at [705, 21] on icon "button" at bounding box center [709, 19] width 10 height 10
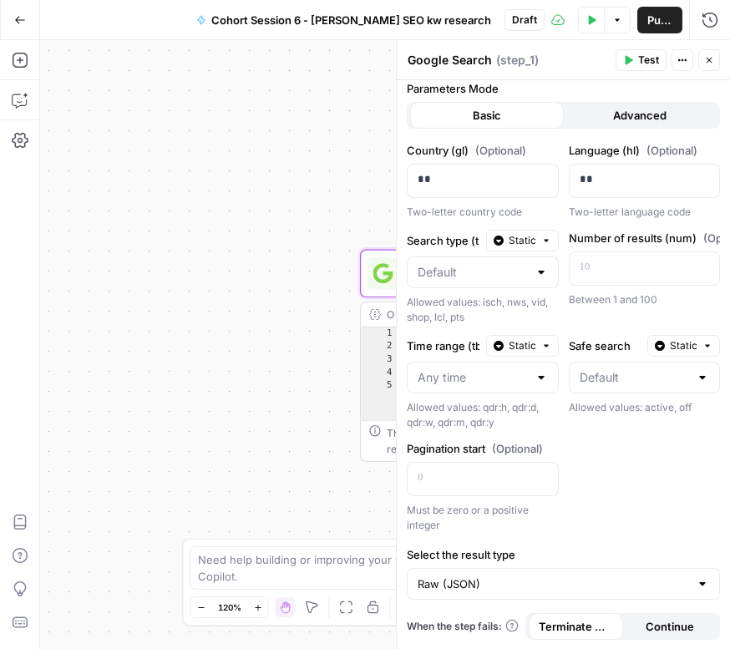
click at [706, 53] on button "Close" at bounding box center [709, 60] width 22 height 22
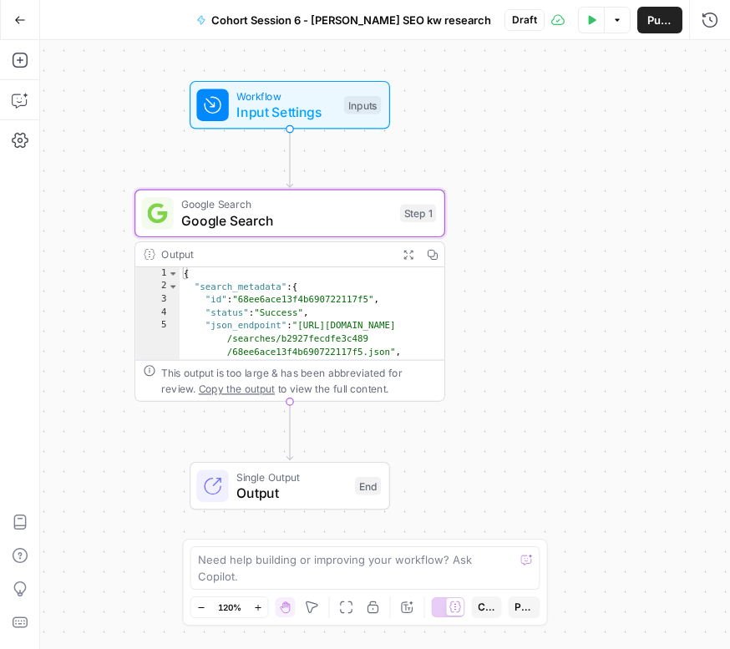
drag, startPoint x: 351, startPoint y: 174, endPoint x: 125, endPoint y: 114, distance: 233.4
click at [125, 114] on div "Workflow Input Settings Inputs Google Search Google Search Step 1 Output Expand…" at bounding box center [385, 344] width 690 height 609
click at [27, 62] on icon "button" at bounding box center [20, 60] width 17 height 17
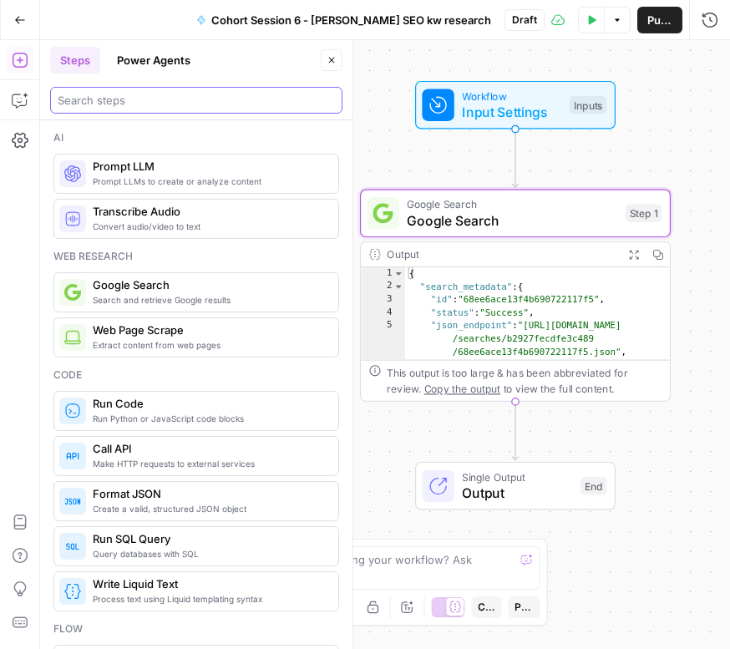
click at [78, 102] on input "search" at bounding box center [196, 100] width 277 height 17
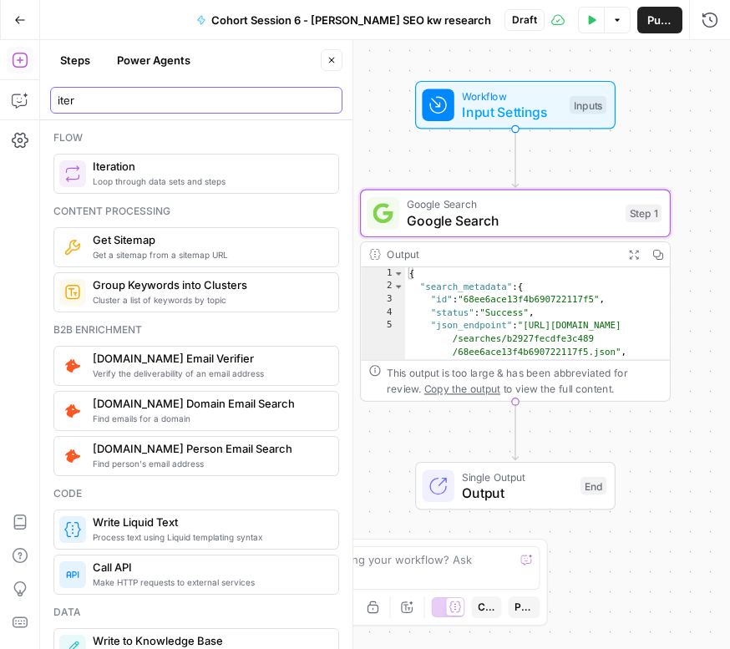
type input "iter"
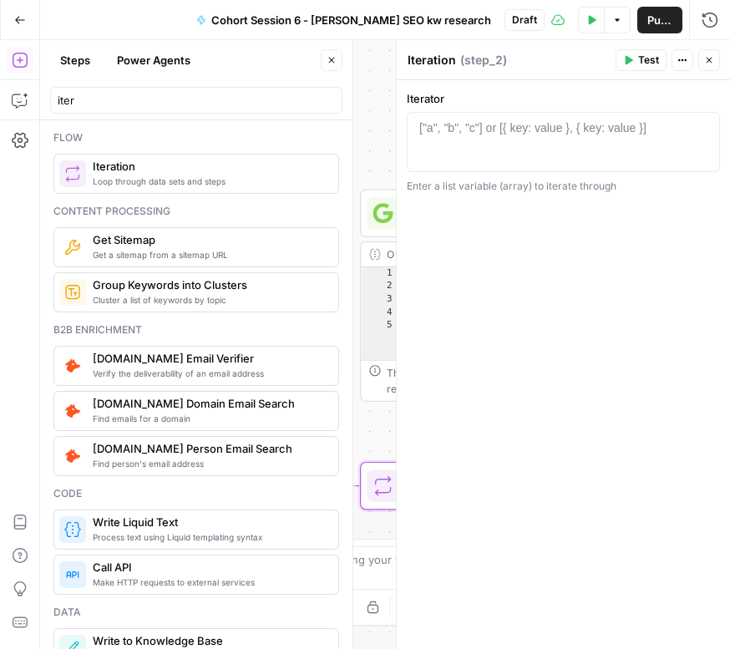
click at [17, 10] on button "Go Back" at bounding box center [20, 20] width 30 height 30
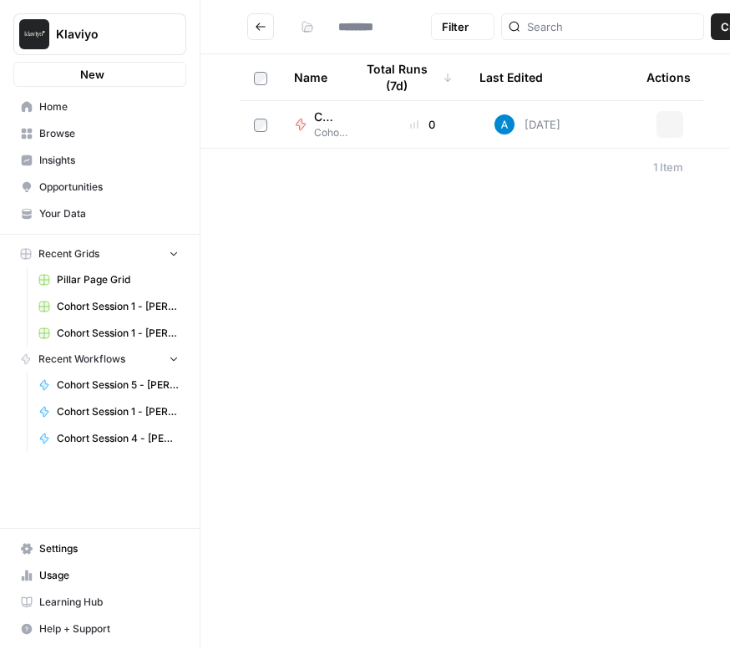
type input "**********"
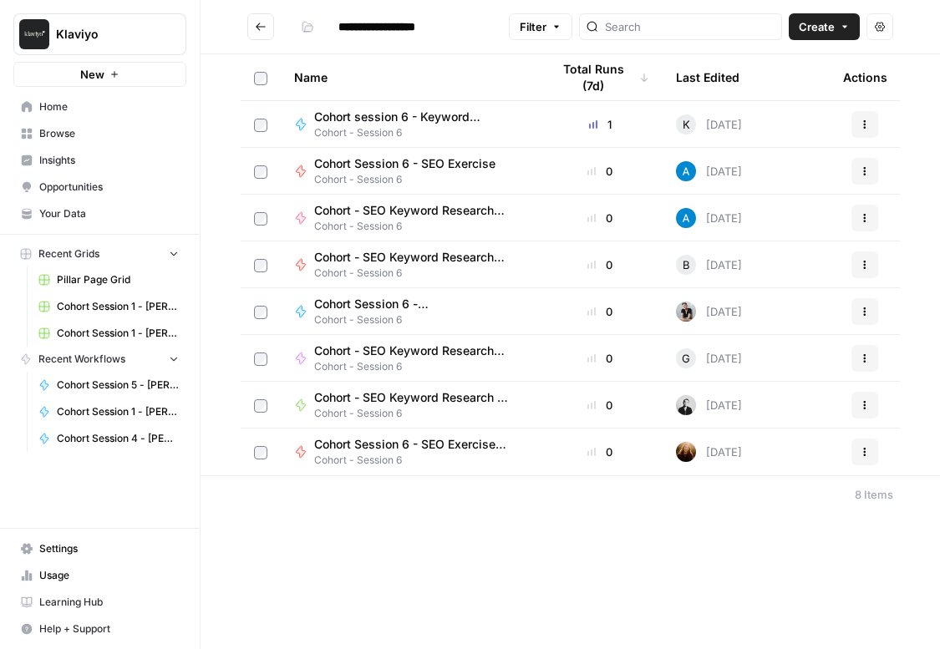
click at [359, 306] on span "Cohort Session 6 - [PERSON_NAME] SEO kw research" at bounding box center [412, 304] width 196 height 17
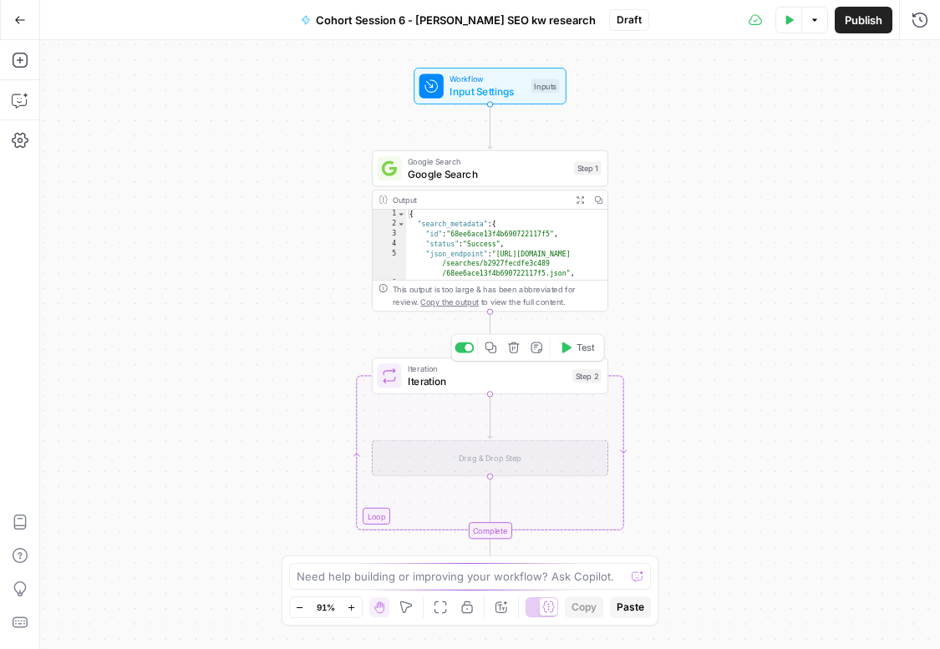
click at [452, 375] on span "Iteration" at bounding box center [487, 380] width 159 height 15
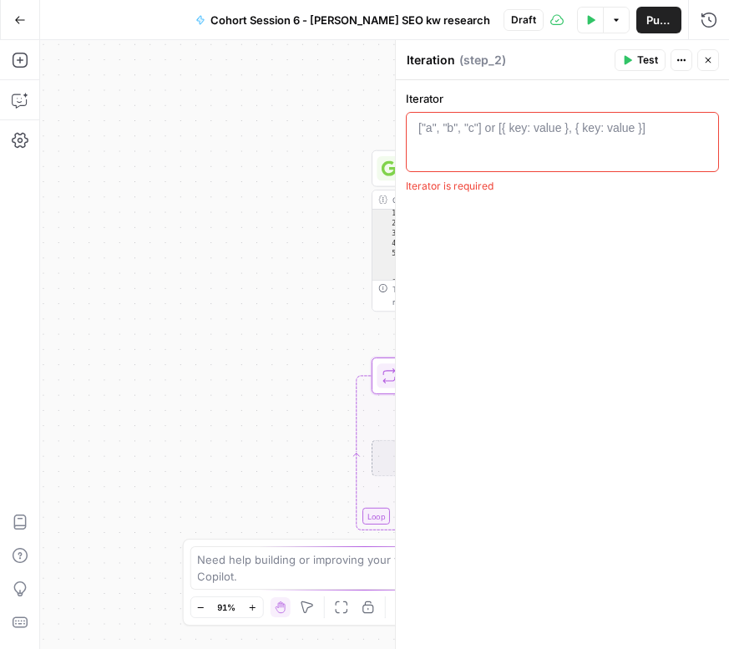
click at [520, 132] on div "["a", "b", "c"] or [{ key: value }, { key: value }]" at bounding box center [531, 127] width 227 height 17
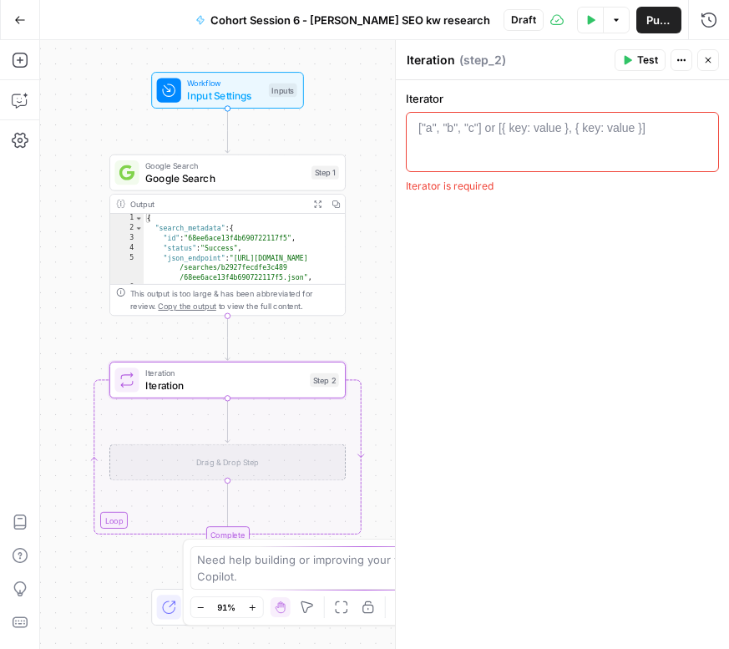
drag, startPoint x: 355, startPoint y: 79, endPoint x: 94, endPoint y: 83, distance: 261.5
click at [94, 83] on div "Workflow Input Settings Inputs Google Search Google Search Step 1 Output Expand…" at bounding box center [384, 344] width 689 height 609
click at [573, 131] on div "["a", "b", "c"] or [{ key: value }, { key: value }]" at bounding box center [531, 127] width 227 height 17
click at [571, 130] on div "["a", "b", "c"] or [{ key: value }, { key: value }]" at bounding box center [531, 127] width 227 height 17
click at [527, 153] on div at bounding box center [562, 156] width 298 height 75
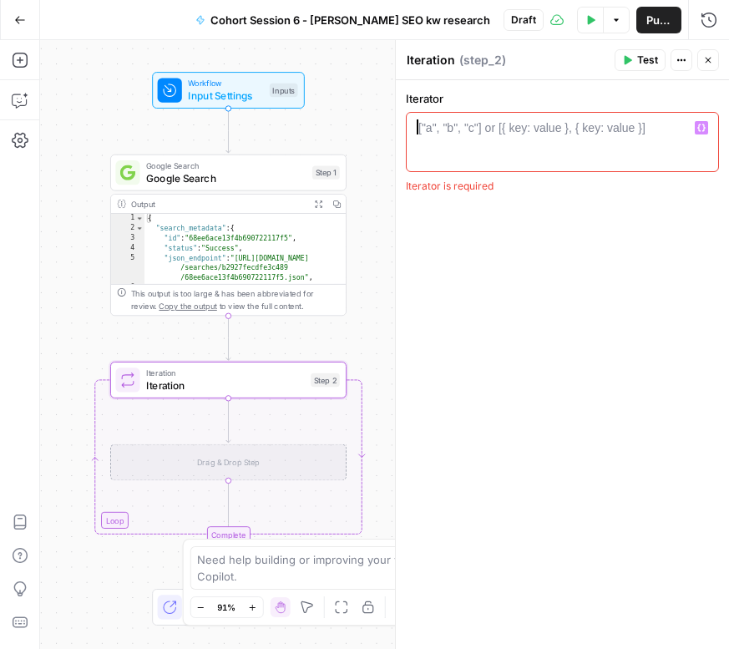
click at [453, 141] on div at bounding box center [562, 156] width 298 height 75
click at [708, 59] on icon "button" at bounding box center [709, 61] width 6 height 6
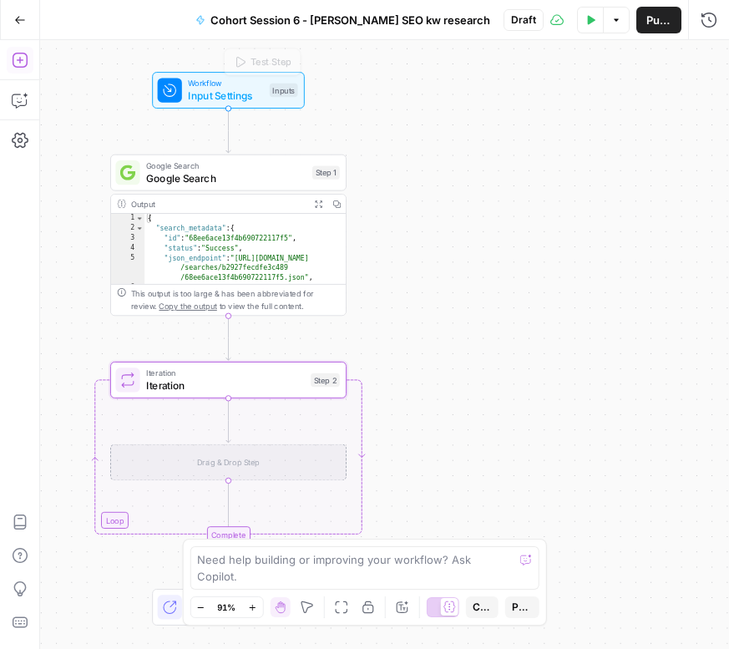
click at [23, 56] on icon "button" at bounding box center [20, 60] width 17 height 17
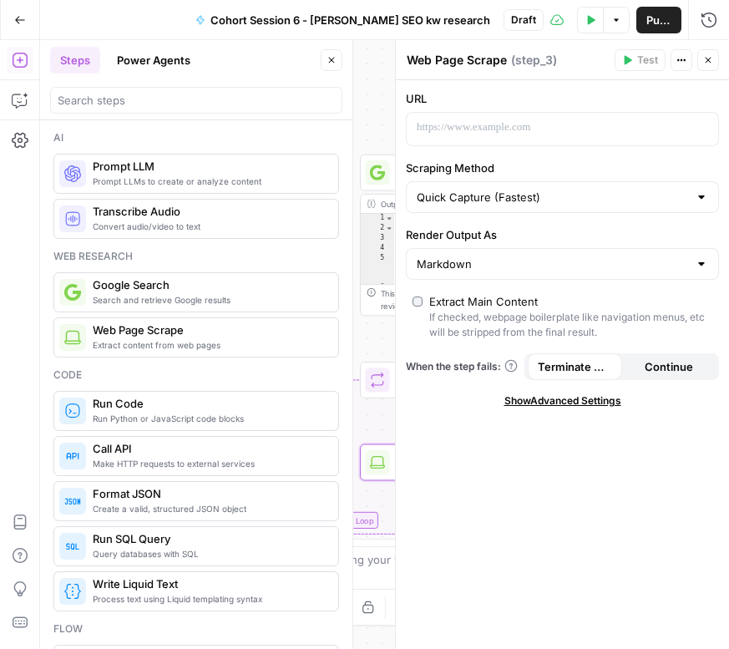
click at [339, 53] on button "Close" at bounding box center [332, 60] width 22 height 22
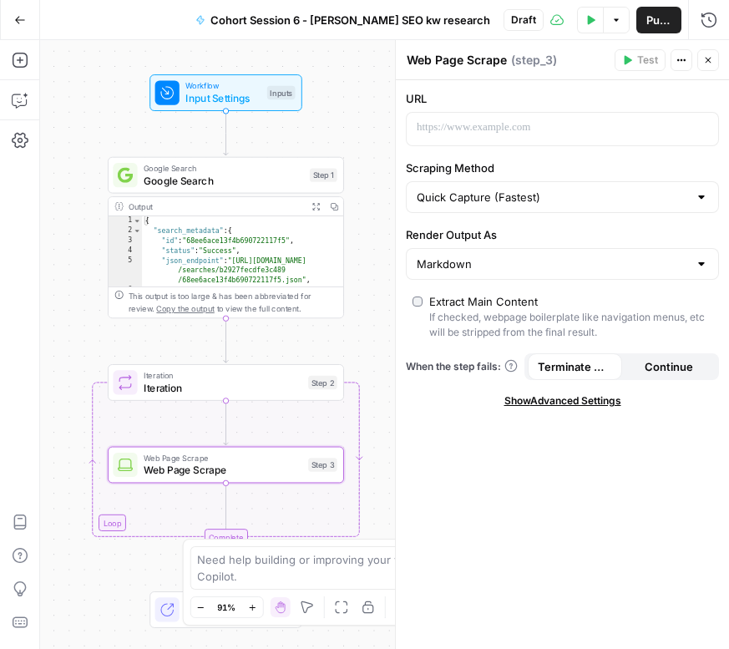
drag, startPoint x: 356, startPoint y: 94, endPoint x: 109, endPoint y: 98, distance: 246.4
click at [109, 98] on div "Workflow Input Settings Inputs" at bounding box center [226, 92] width 236 height 37
click at [193, 380] on span "Iteration" at bounding box center [223, 387] width 159 height 15
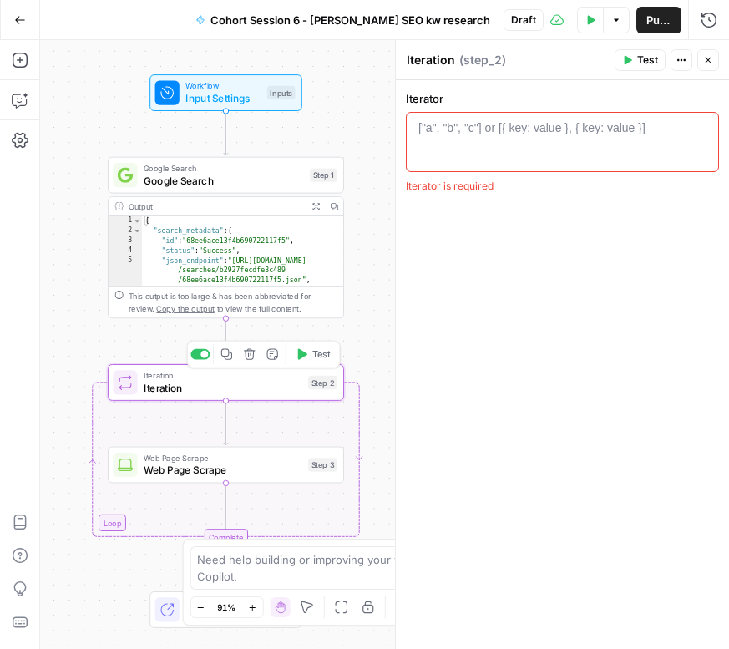
click at [432, 151] on div at bounding box center [562, 156] width 298 height 75
click at [431, 151] on div at bounding box center [562, 156] width 298 height 75
click at [433, 144] on div at bounding box center [562, 156] width 298 height 75
type textarea "*"
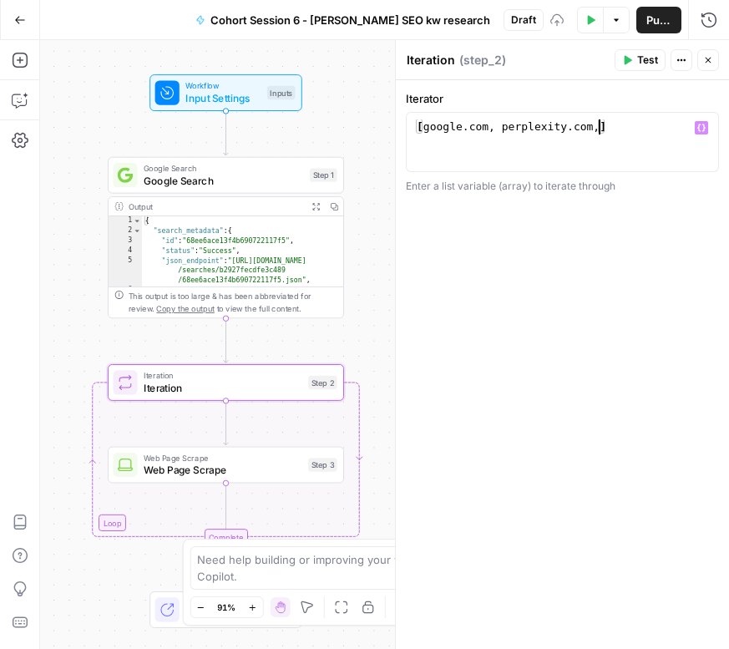
scroll to position [0, 14]
click at [425, 125] on div "[ google . com , perplexity . com , ]" at bounding box center [562, 156] width 298 height 75
click at [496, 124] on div "[ "[DOMAIN_NAME], [DOMAIN_NAME], ]" at bounding box center [562, 156] width 298 height 75
click at [517, 127] on div "[ "[DOMAIN_NAME]" , perplexity . com , ]" at bounding box center [562, 156] width 298 height 75
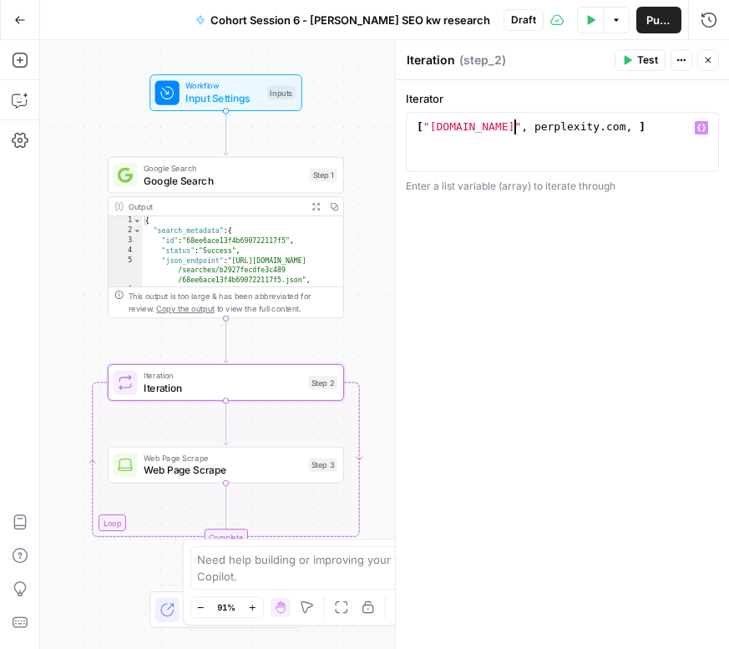
scroll to position [0, 8]
click at [612, 126] on div "[ "[DOMAIN_NAME]" , "[DOMAIN_NAME], ]" at bounding box center [562, 156] width 298 height 75
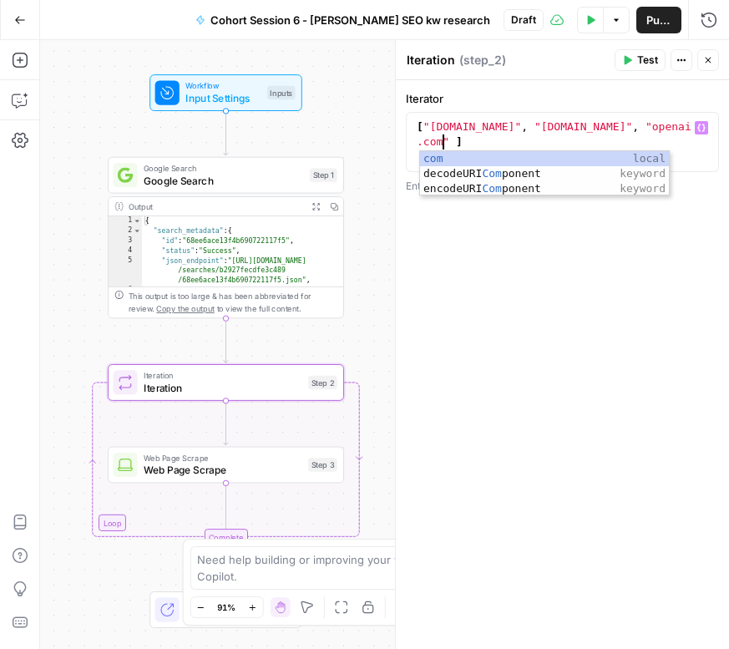
scroll to position [0, 22]
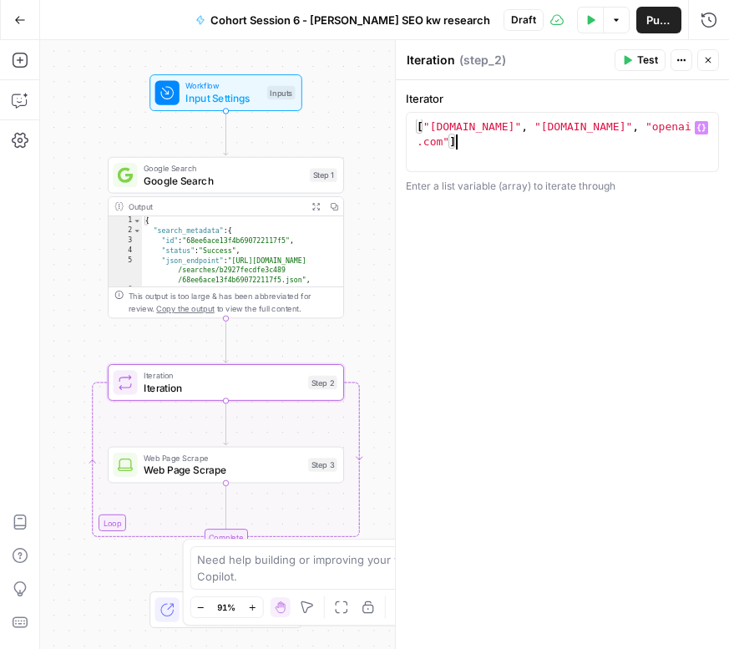
click at [556, 158] on div "[ "[DOMAIN_NAME]" , "[DOMAIN_NAME]" , "openai .com" ]" at bounding box center [562, 171] width 298 height 105
type textarea "**********"
click at [175, 471] on span "Web Page Scrape" at bounding box center [223, 470] width 159 height 15
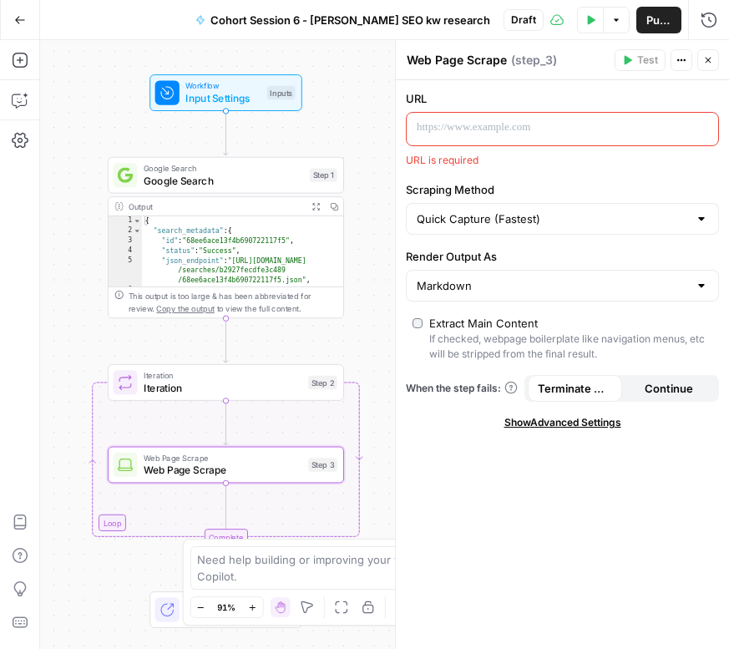
click at [462, 123] on p at bounding box center [549, 127] width 265 height 17
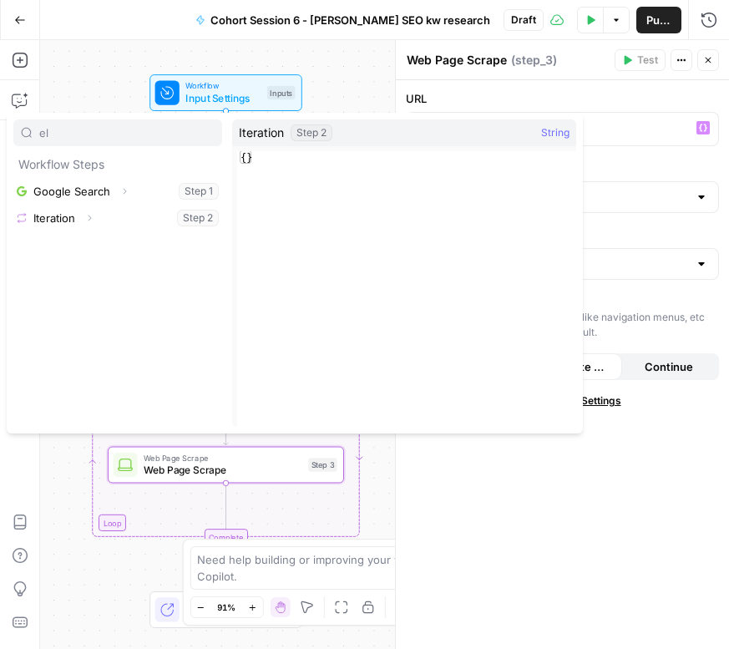
type input "el"
click at [94, 218] on span "Expand" at bounding box center [94, 218] width 1 height 1
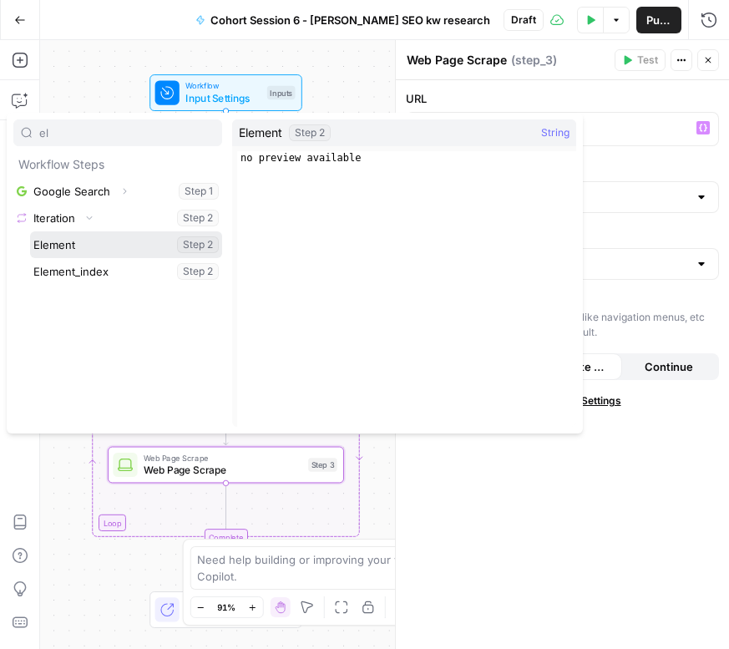
click at [82, 251] on button "Select variable Element" at bounding box center [126, 244] width 192 height 27
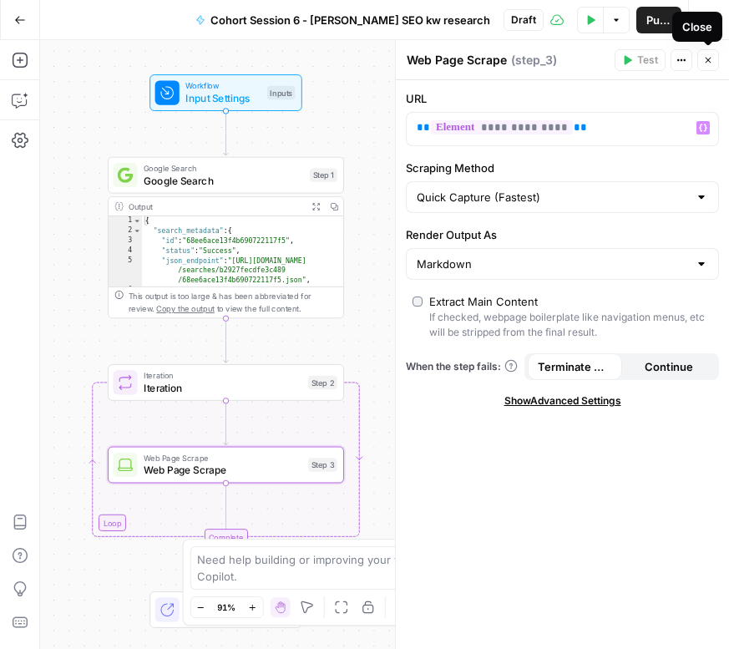
click at [708, 58] on icon "button" at bounding box center [709, 61] width 6 height 6
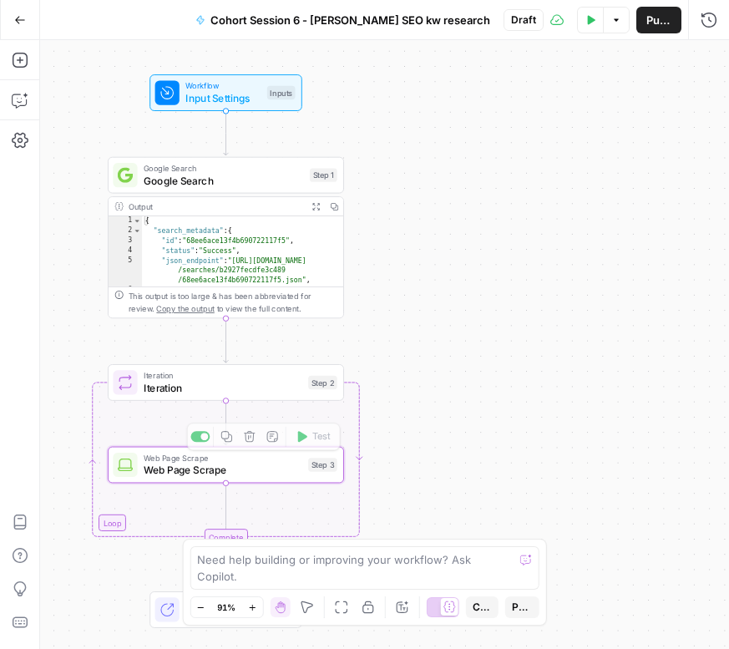
click at [243, 384] on span "Iteration" at bounding box center [223, 387] width 159 height 15
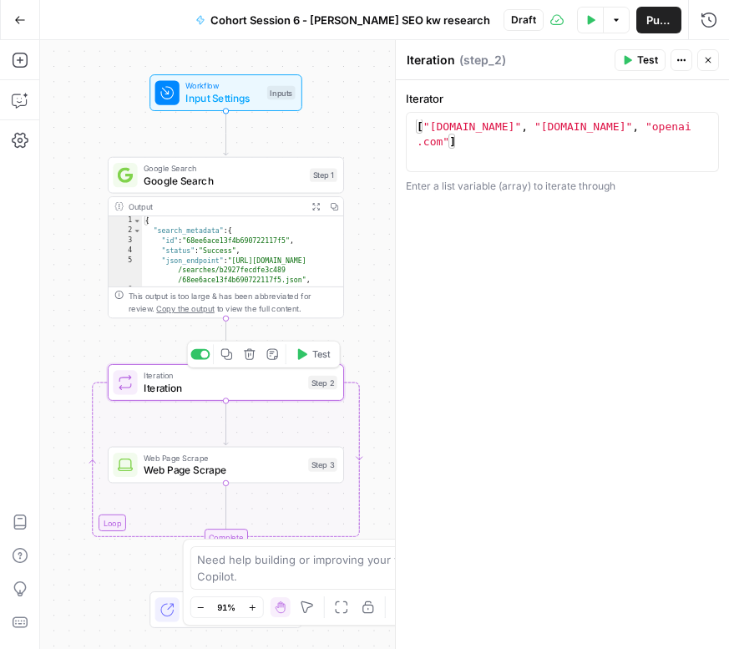
click at [320, 351] on span "Test" at bounding box center [321, 353] width 18 height 13
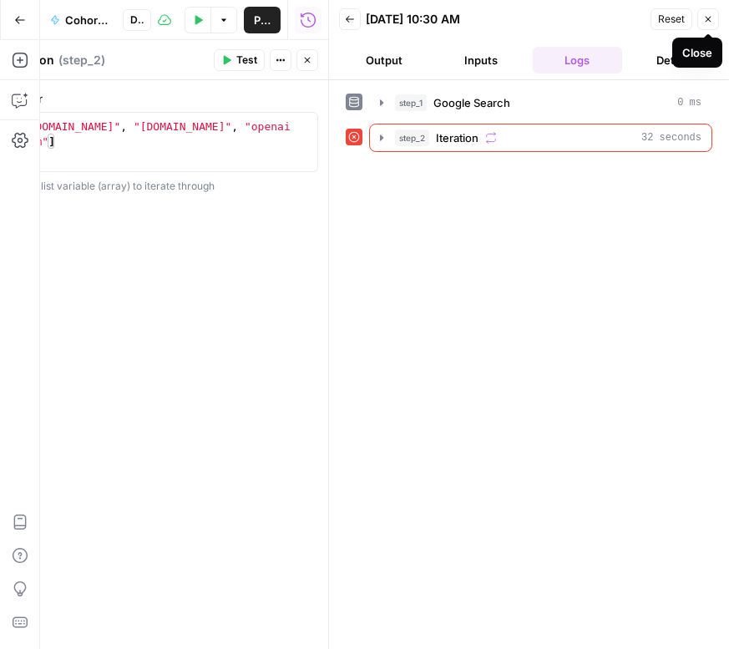
click at [708, 23] on icon "button" at bounding box center [708, 19] width 10 height 10
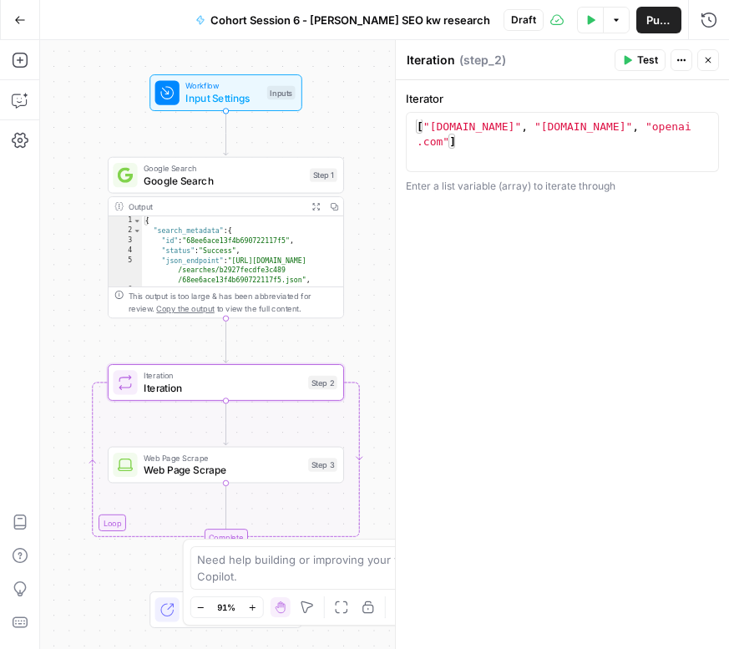
click at [242, 388] on span "Iteration" at bounding box center [223, 387] width 159 height 15
click at [220, 467] on span "Web Page Scrape" at bounding box center [223, 470] width 159 height 15
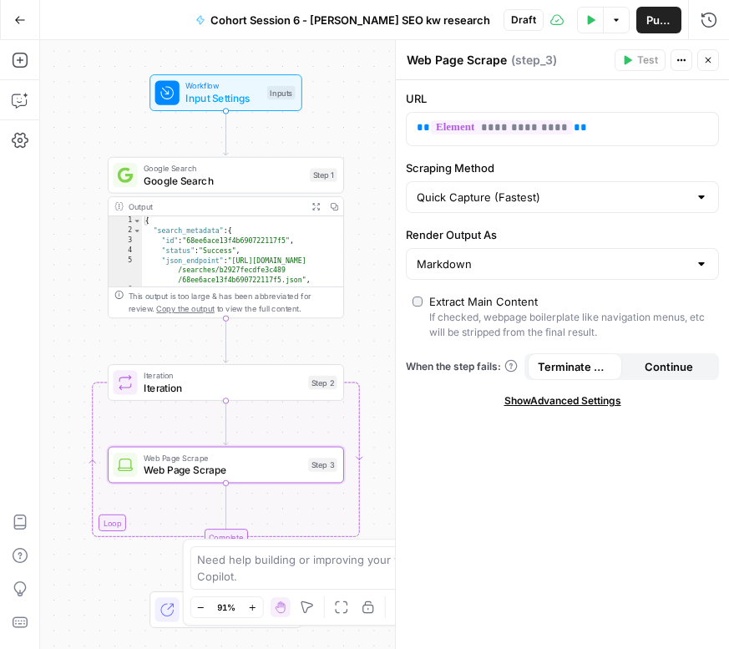
click at [218, 382] on span "Iteration" at bounding box center [223, 387] width 159 height 15
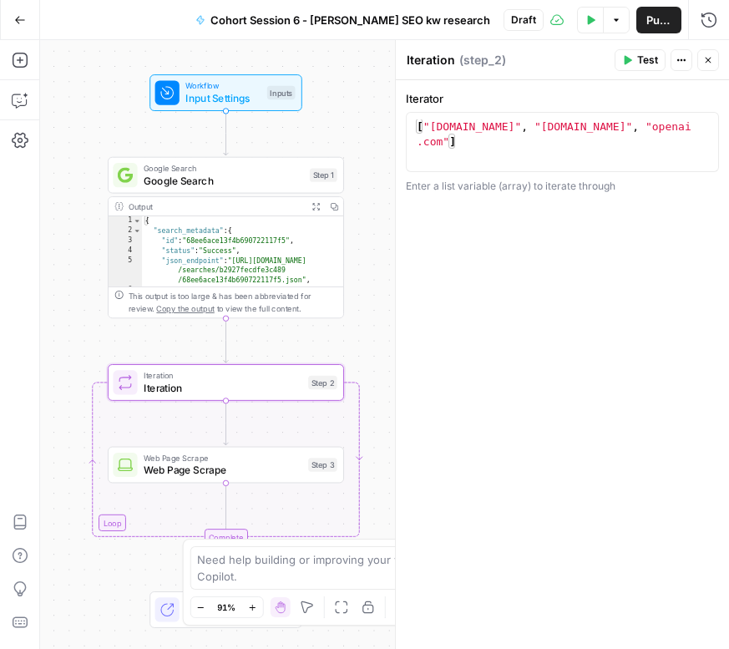
click at [643, 56] on span "Test" at bounding box center [647, 60] width 21 height 15
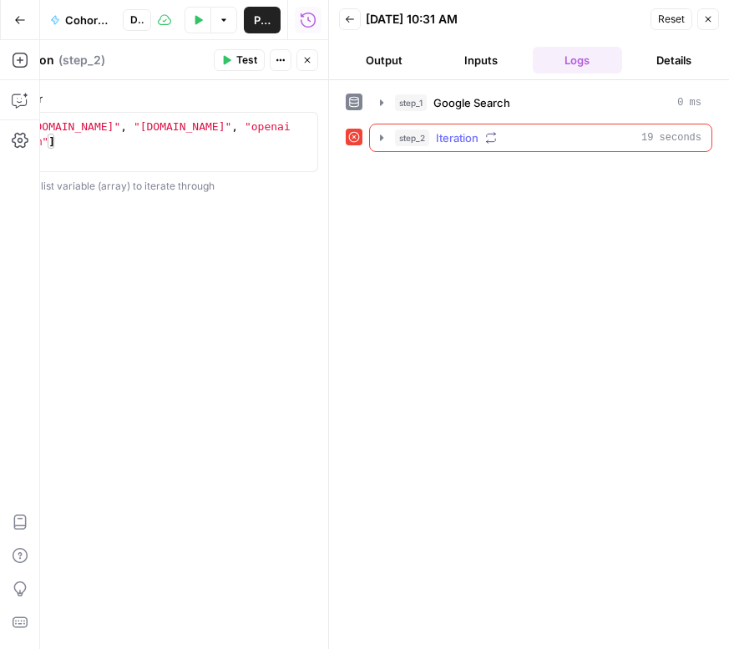
click at [383, 139] on icon "button" at bounding box center [381, 137] width 3 height 6
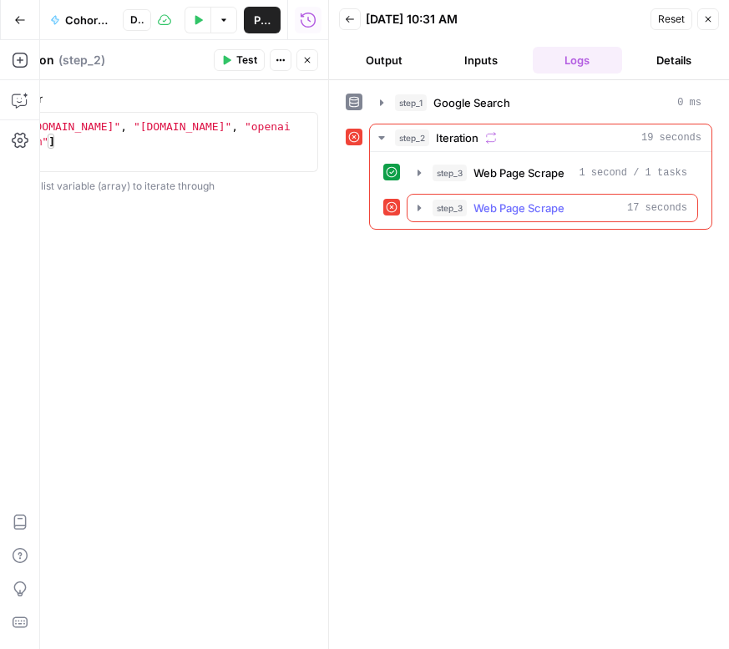
click at [415, 208] on icon "button" at bounding box center [419, 207] width 13 height 13
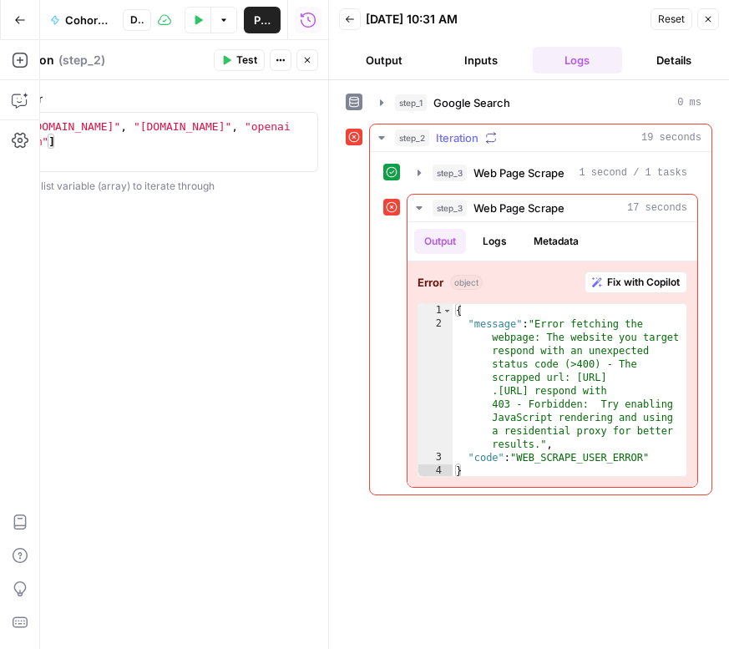
click at [380, 134] on icon "button" at bounding box center [381, 137] width 13 height 13
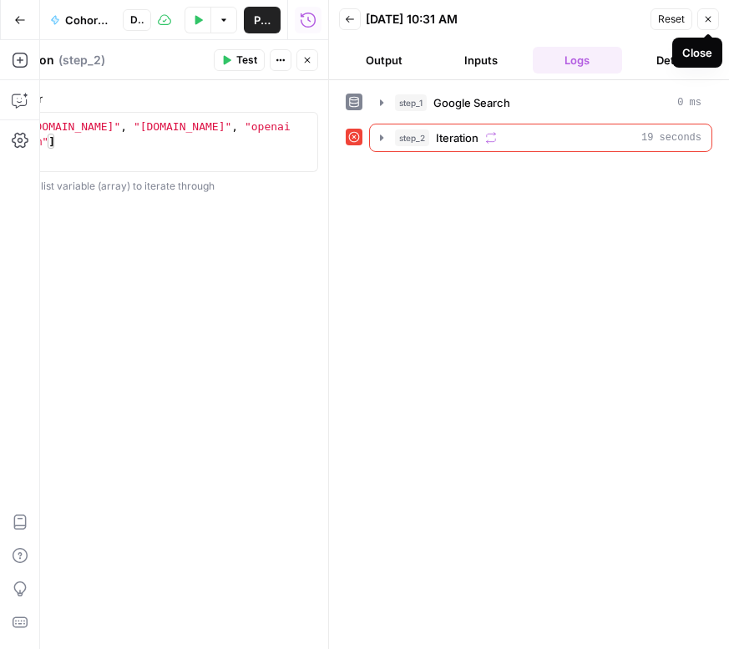
click at [713, 20] on button "Close" at bounding box center [708, 19] width 22 height 22
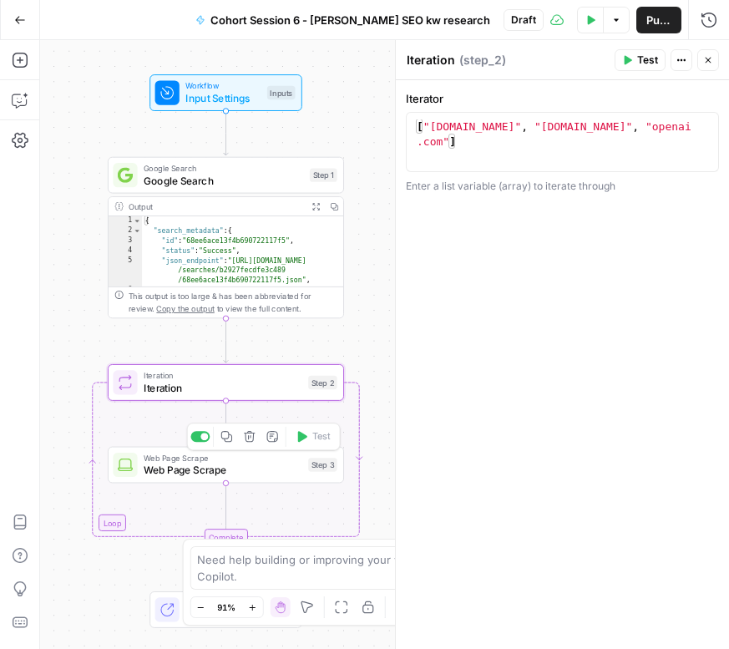
click at [198, 463] on span "Web Page Scrape" at bounding box center [223, 470] width 159 height 15
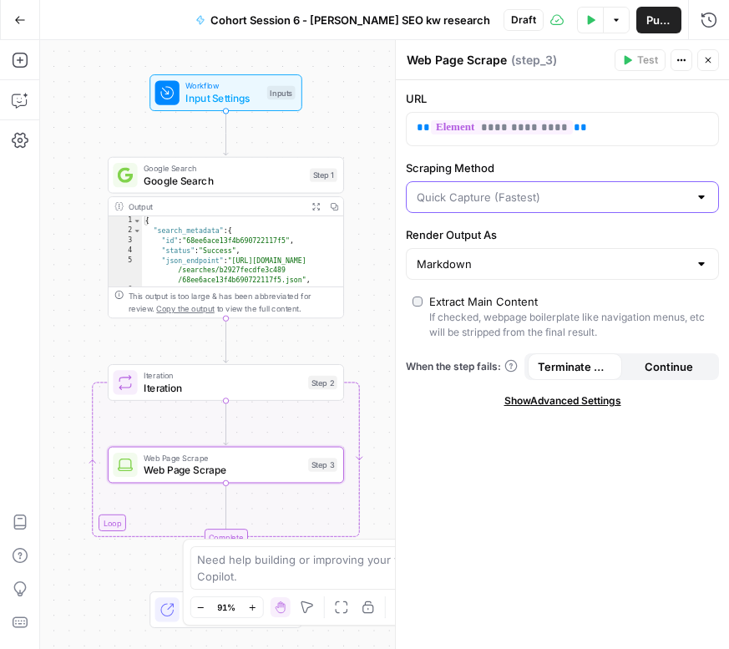
click at [490, 194] on input "Scraping Method" at bounding box center [552, 197] width 271 height 17
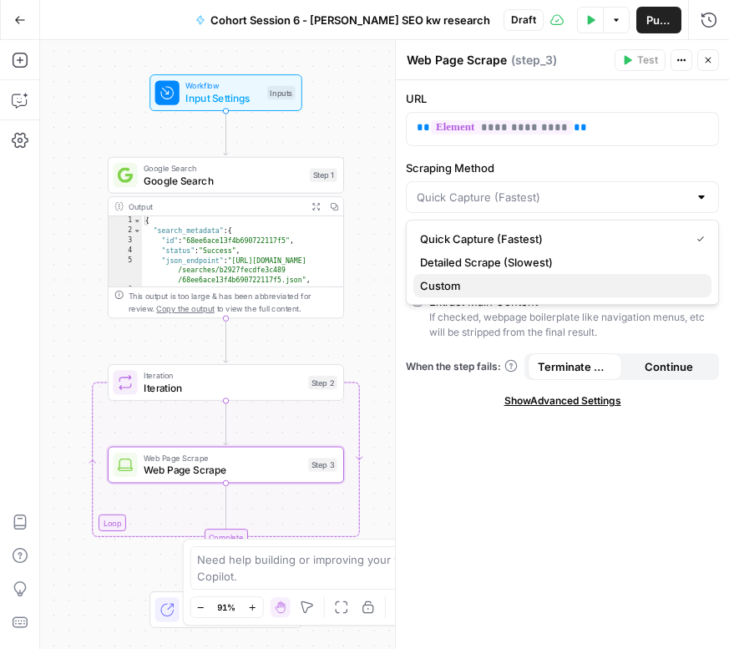
click at [462, 283] on span "Custom" at bounding box center [559, 285] width 278 height 17
type input "Custom"
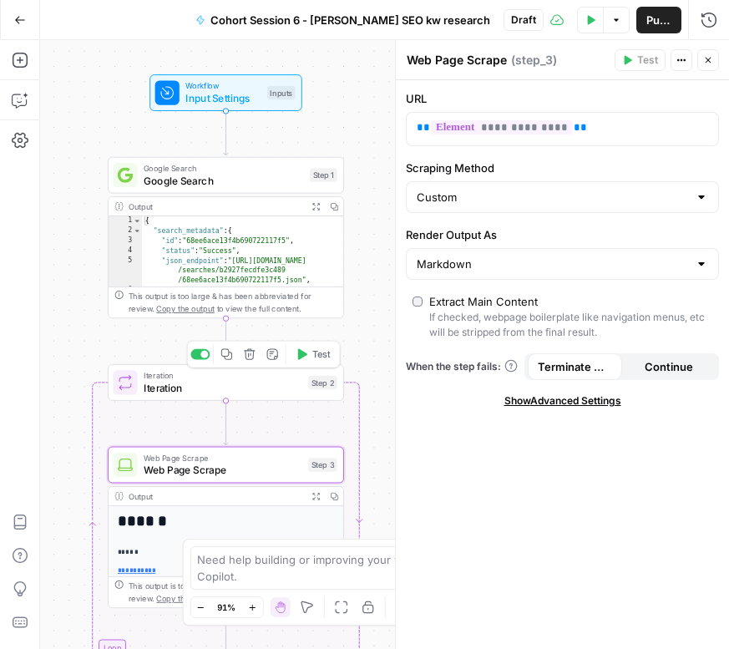
click at [172, 386] on span "Iteration" at bounding box center [223, 387] width 159 height 15
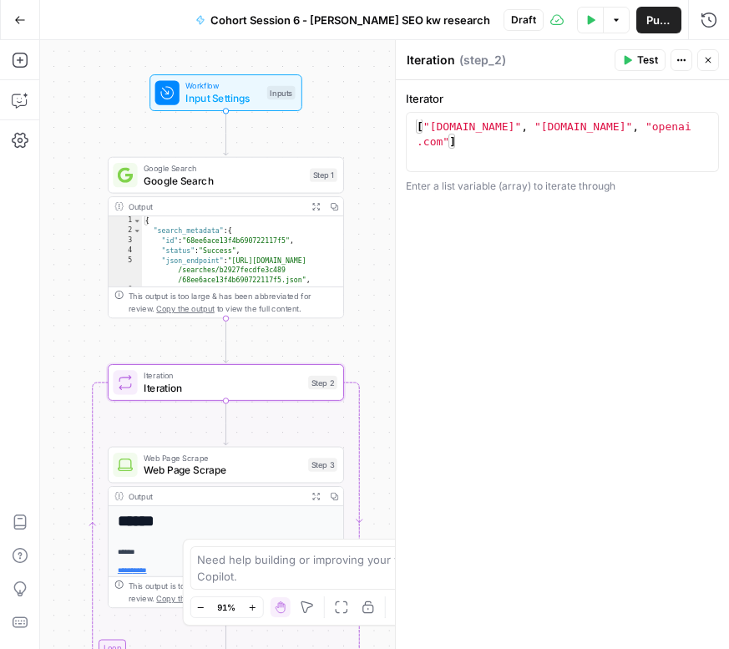
click at [634, 61] on button "Test" at bounding box center [640, 60] width 51 height 22
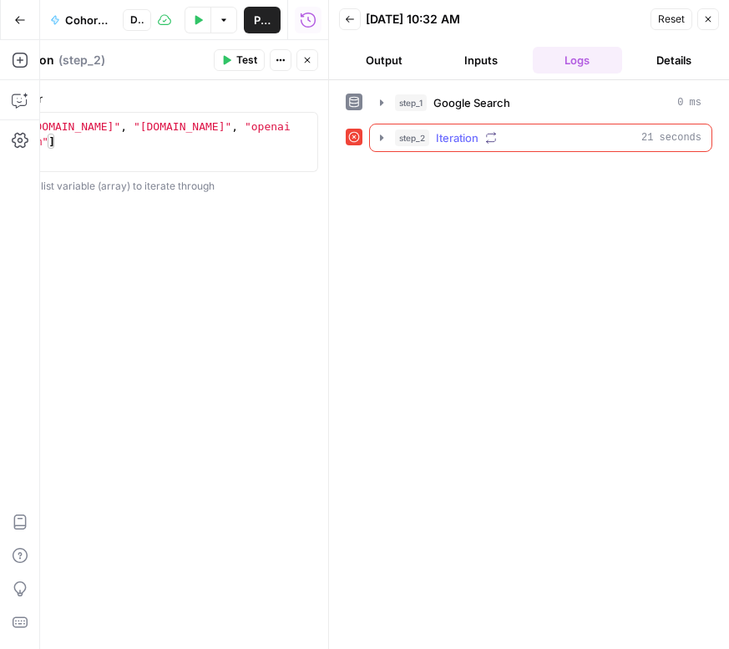
click at [378, 137] on icon "button" at bounding box center [381, 137] width 13 height 13
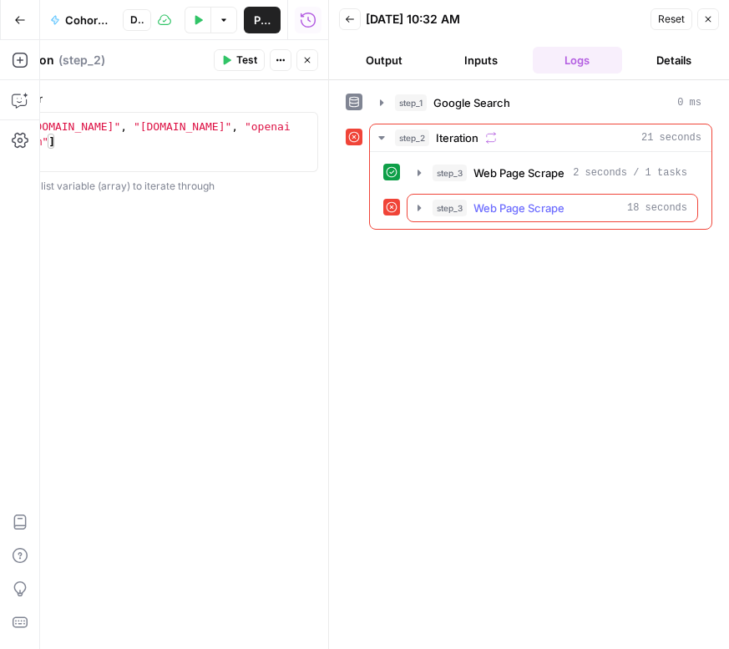
click at [418, 206] on icon "button" at bounding box center [419, 208] width 3 height 6
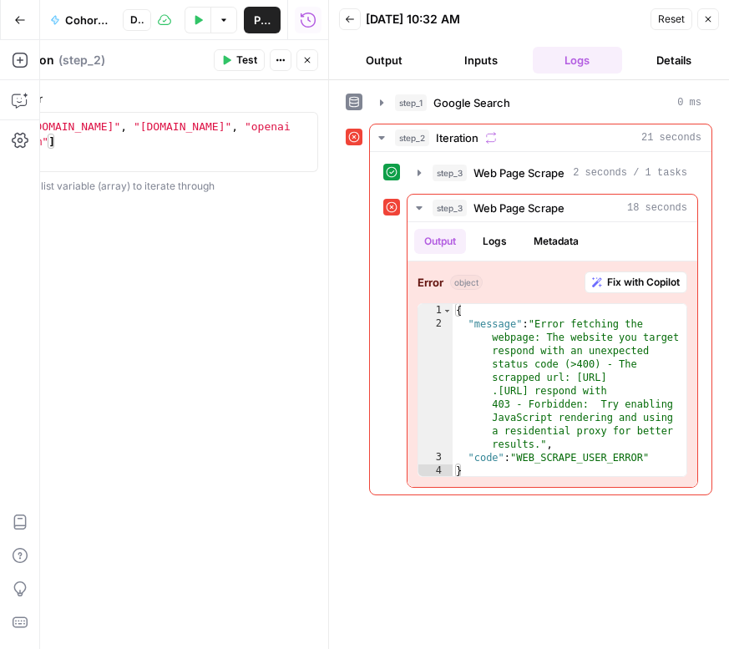
click at [357, 18] on button "Back" at bounding box center [350, 19] width 22 height 22
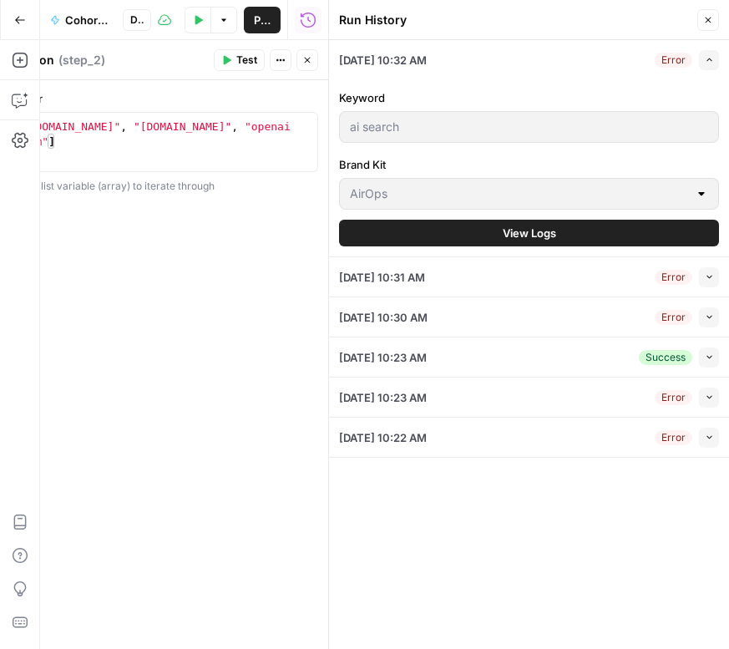
click at [705, 18] on icon "button" at bounding box center [708, 20] width 10 height 10
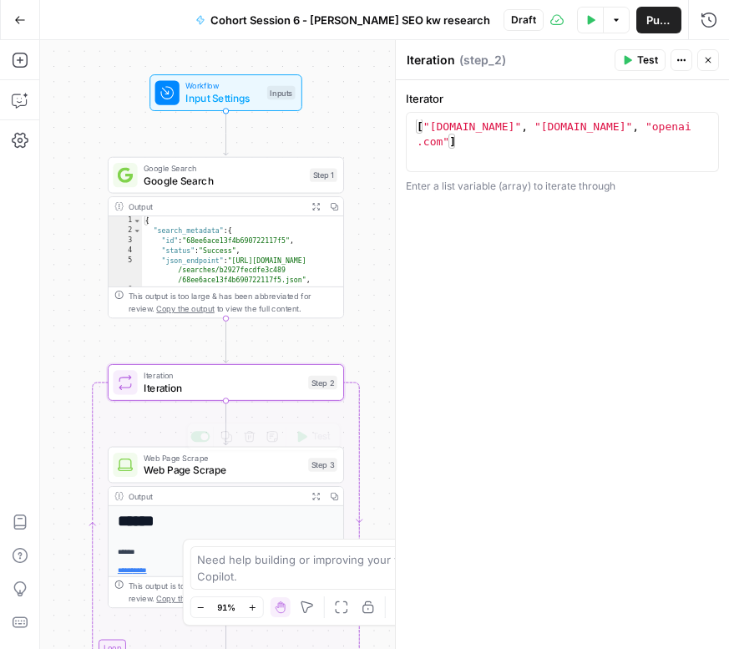
click at [174, 470] on span "Web Page Scrape" at bounding box center [223, 470] width 159 height 15
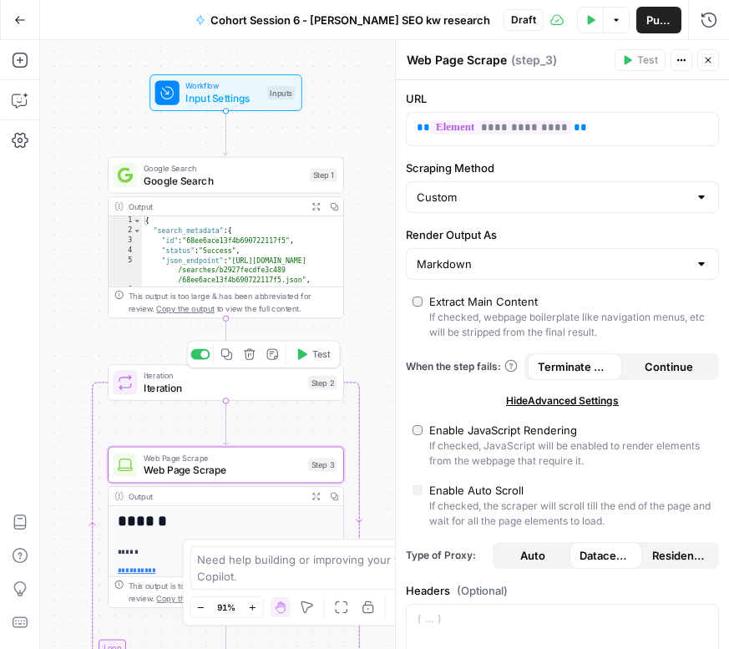
click at [161, 383] on span "Iteration" at bounding box center [223, 387] width 159 height 15
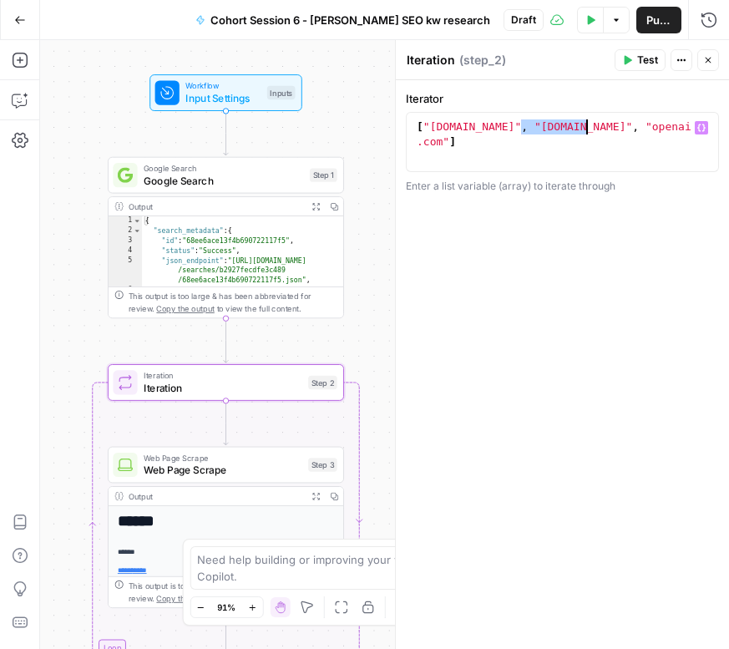
drag, startPoint x: 521, startPoint y: 129, endPoint x: 585, endPoint y: 131, distance: 64.4
click at [585, 131] on div "[ "[DOMAIN_NAME]" , "[DOMAIN_NAME]" , "openai .com" ]" at bounding box center [562, 171] width 298 height 105
click at [636, 140] on div "[ "[DOMAIN_NAME]" , "[DOMAIN_NAME]" , "openai .com" ]" at bounding box center [562, 171] width 298 height 105
type textarea "**********"
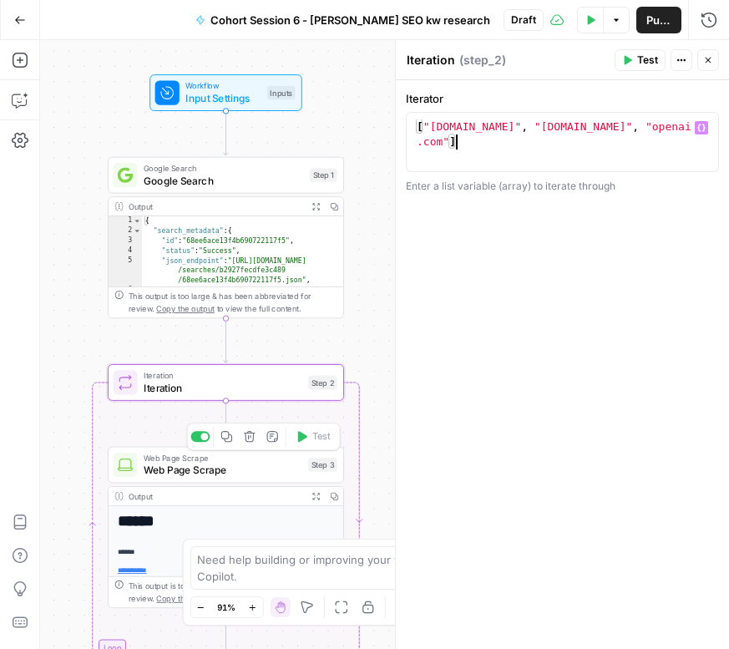
click at [179, 469] on span "Web Page Scrape" at bounding box center [223, 470] width 159 height 15
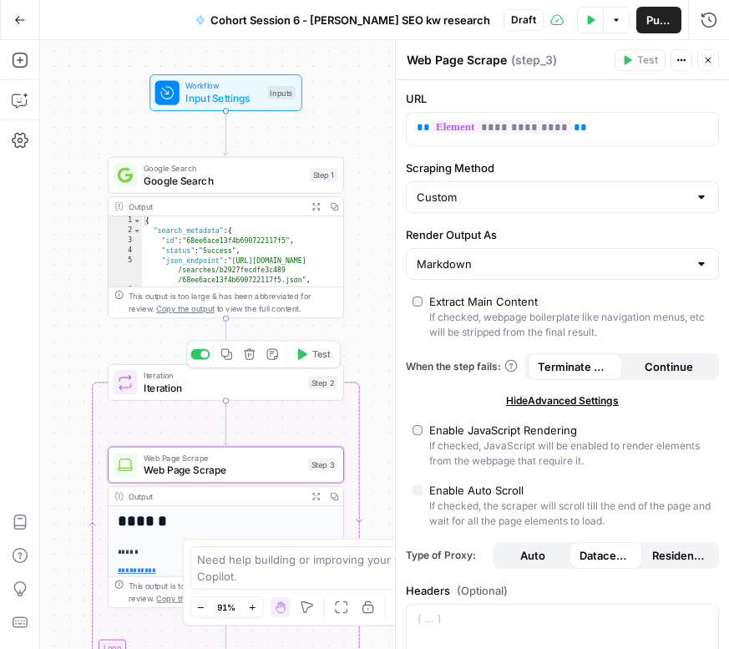
click at [158, 387] on span "Iteration" at bounding box center [223, 387] width 159 height 15
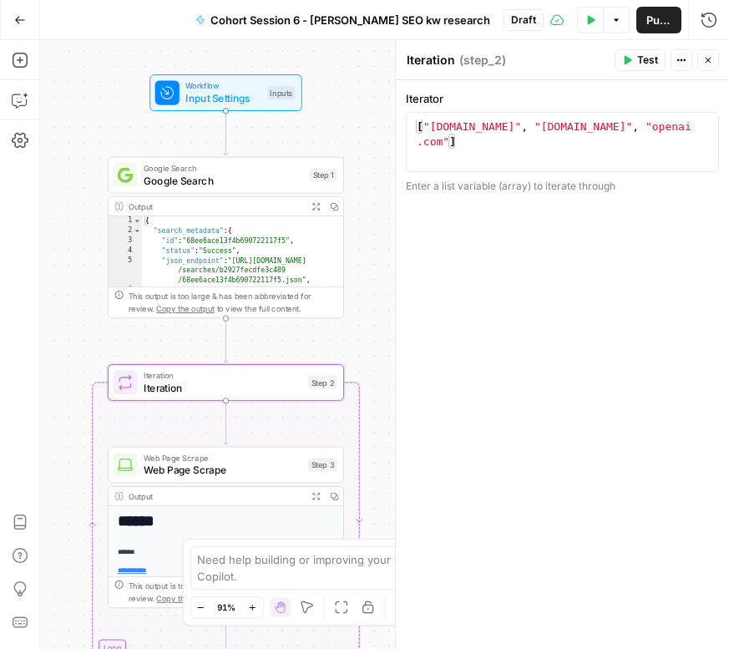
click at [637, 60] on span "Test" at bounding box center [647, 60] width 21 height 15
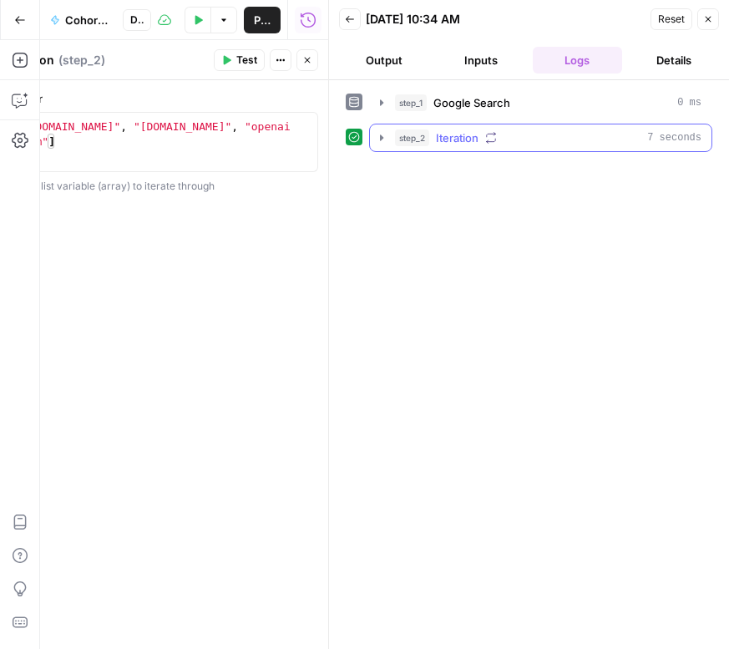
click at [383, 137] on icon "button" at bounding box center [381, 137] width 13 height 13
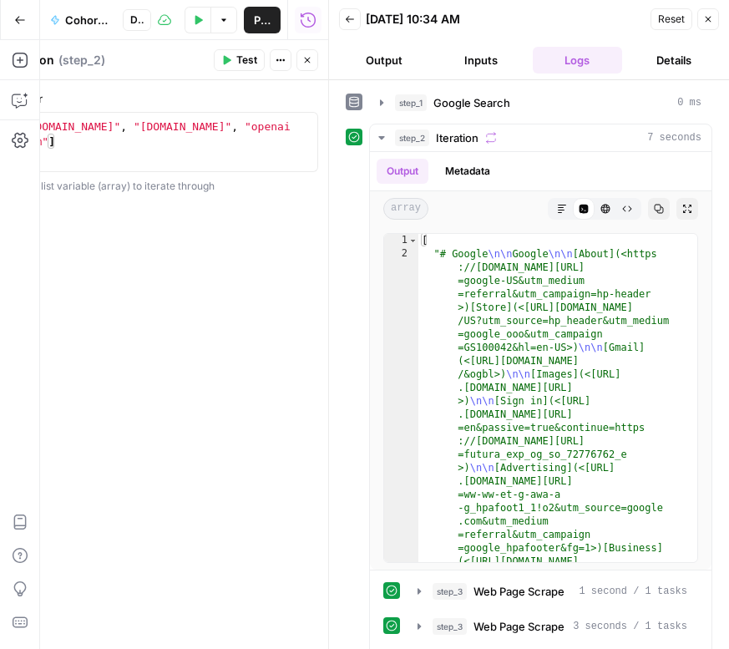
click at [710, 23] on icon "button" at bounding box center [708, 19] width 10 height 10
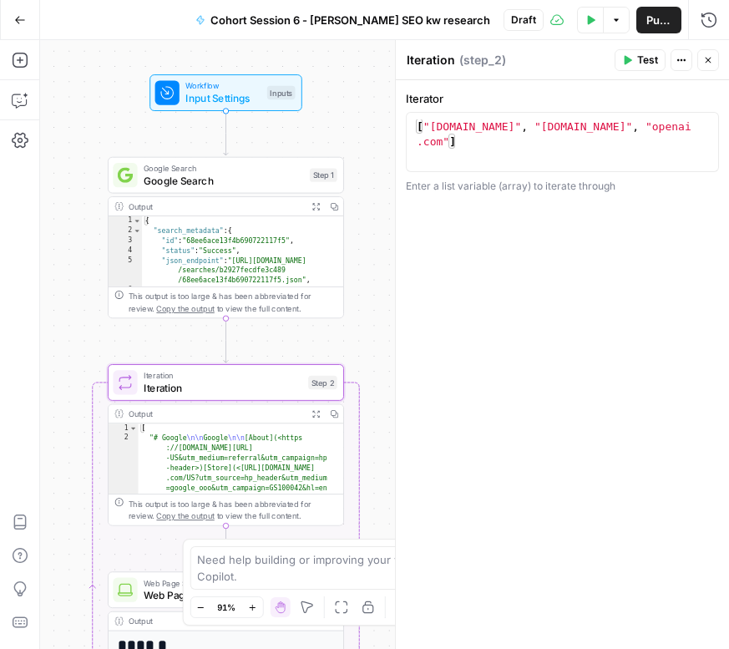
click at [179, 388] on span "Iteration" at bounding box center [223, 387] width 159 height 15
click at [206, 394] on span "Iteration" at bounding box center [223, 387] width 159 height 15
type textarea "**********"
click at [520, 142] on div "[ "[DOMAIN_NAME]" , "[DOMAIN_NAME]" , "openai .com" ]" at bounding box center [562, 171] width 298 height 105
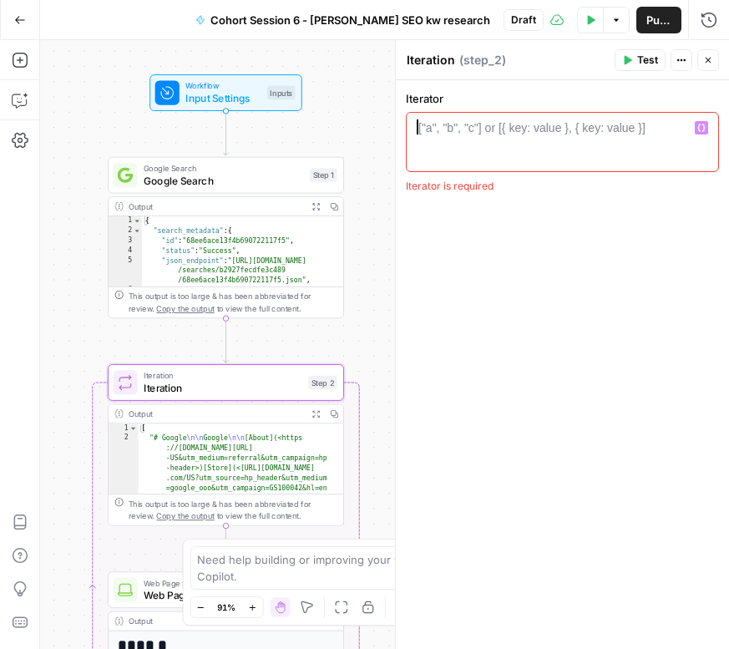
click at [425, 143] on div at bounding box center [562, 156] width 298 height 75
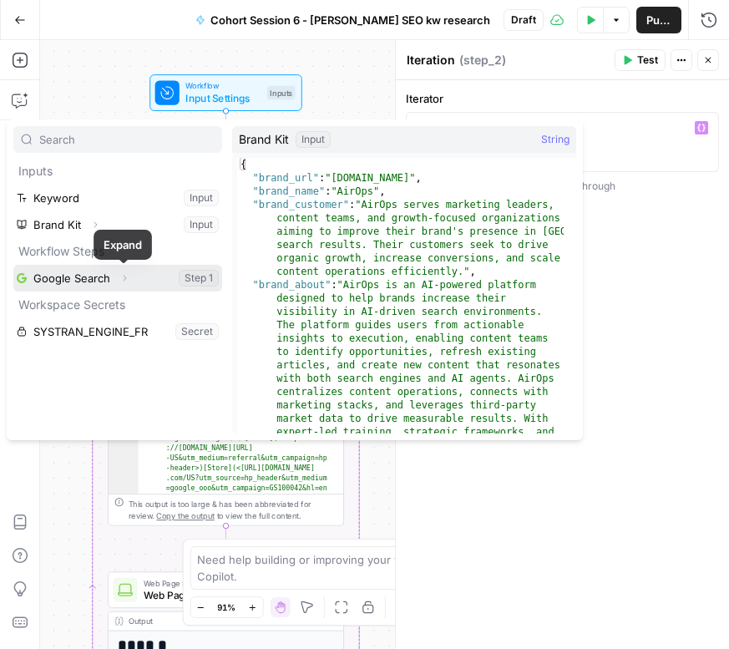
click at [128, 279] on icon "button" at bounding box center [124, 278] width 10 height 10
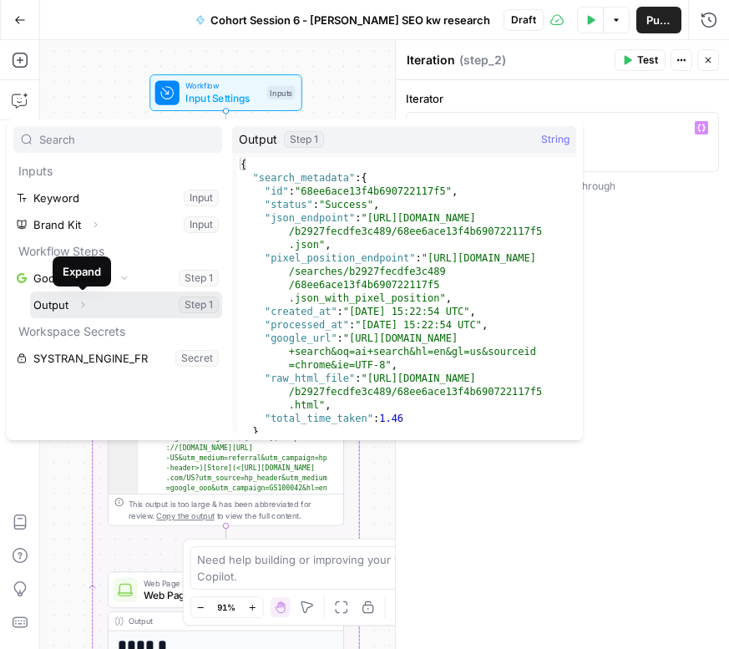
click at [85, 307] on icon "button" at bounding box center [83, 305] width 10 height 10
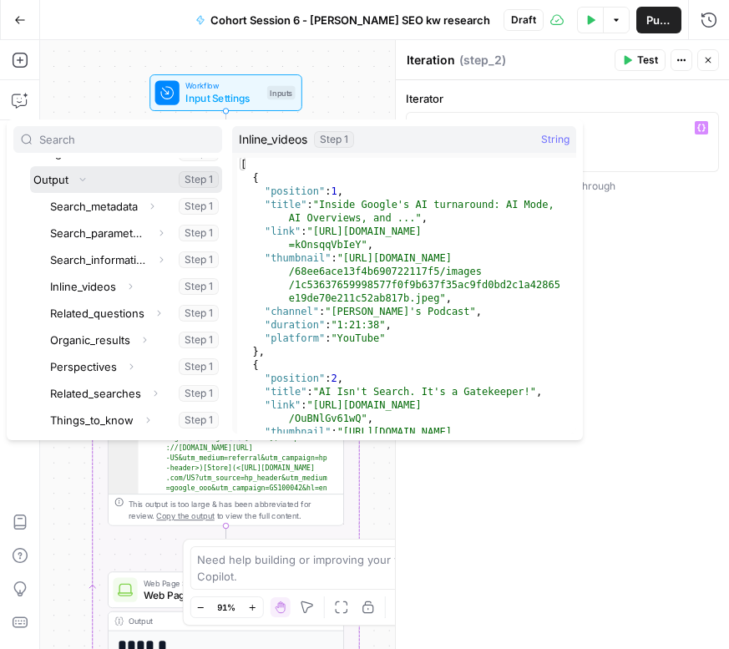
scroll to position [174, 0]
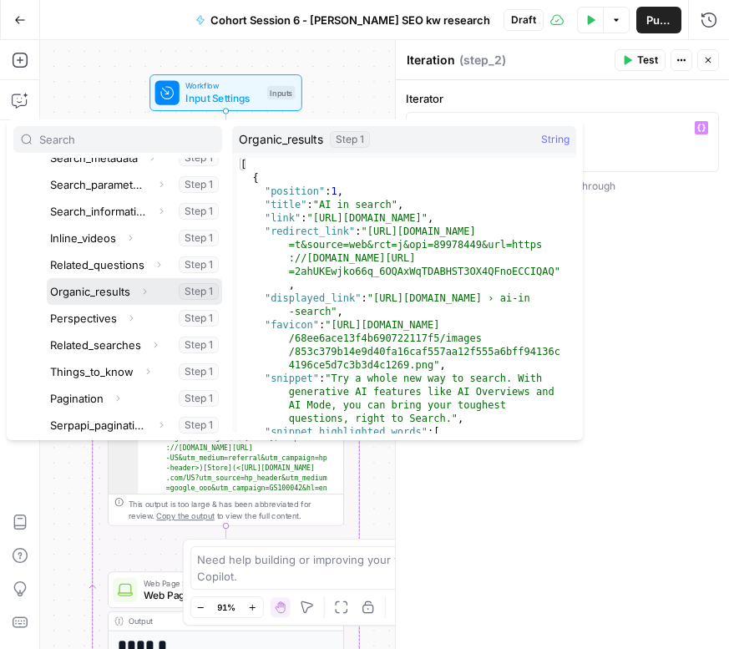
click at [110, 290] on button "Select variable Organic_results" at bounding box center [134, 291] width 175 height 27
type textarea "**********"
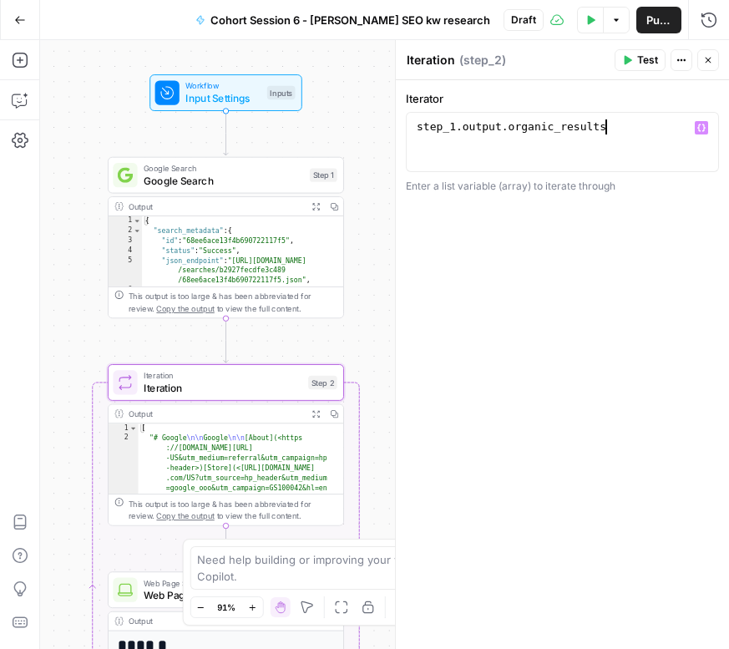
click at [410, 127] on div "**********" at bounding box center [562, 142] width 313 height 60
click at [418, 125] on div "step_1 . output . organic_results" at bounding box center [562, 156] width 298 height 75
click at [626, 136] on div "step_1 . output . organic_results" at bounding box center [562, 156] width 298 height 75
drag, startPoint x: 625, startPoint y: 127, endPoint x: 468, endPoint y: 111, distance: 157.8
click at [468, 111] on div "**********" at bounding box center [562, 142] width 313 height 104
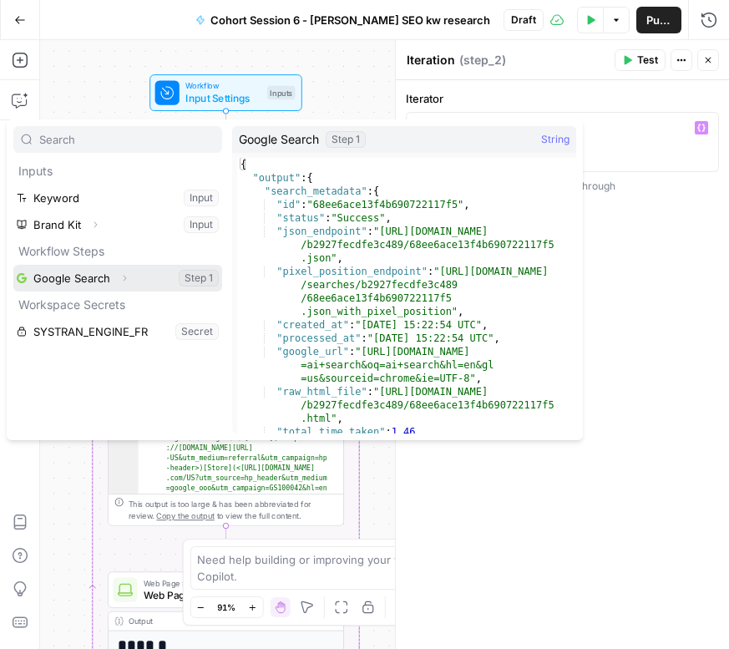
click at [128, 278] on button "Expand" at bounding box center [125, 278] width 22 height 22
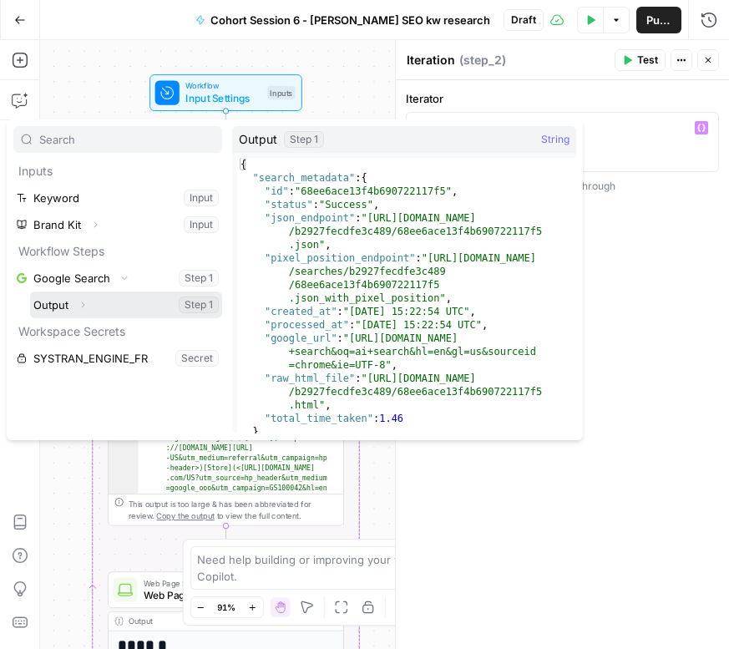
click at [83, 306] on icon "button" at bounding box center [83, 305] width 3 height 6
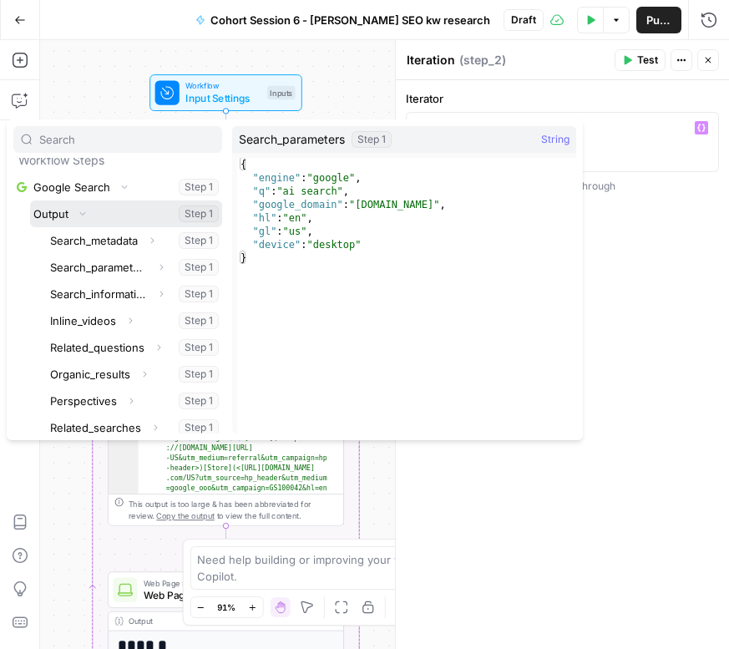
scroll to position [149, 0]
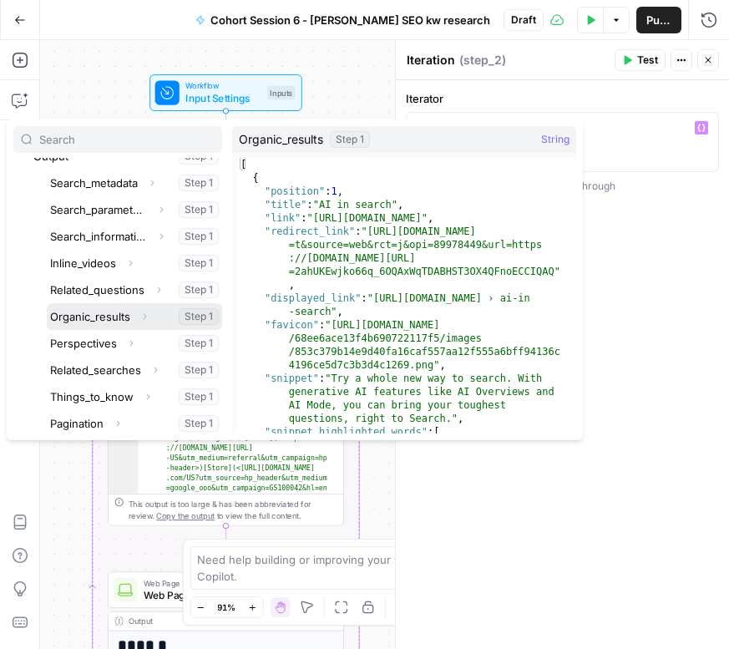
click at [108, 313] on button "Select variable Organic_results" at bounding box center [134, 316] width 175 height 27
type textarea "**********"
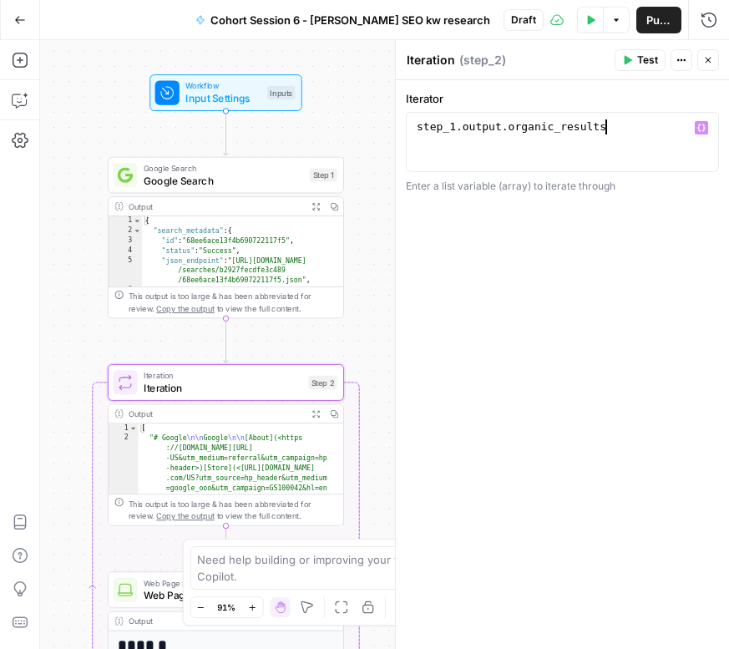
click at [631, 129] on div "step_1 . output . organic_results" at bounding box center [562, 156] width 298 height 75
click at [711, 54] on button "Close" at bounding box center [708, 60] width 22 height 22
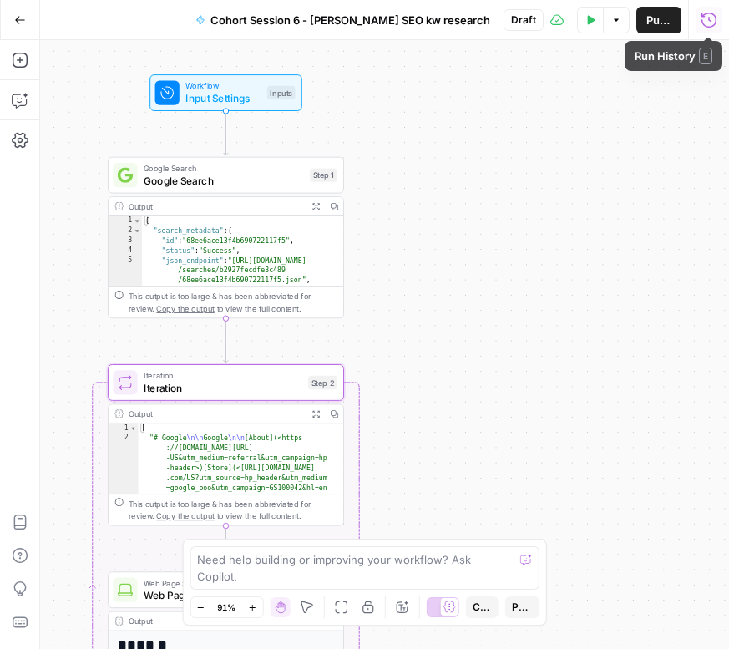
click at [711, 24] on icon "button" at bounding box center [709, 20] width 17 height 17
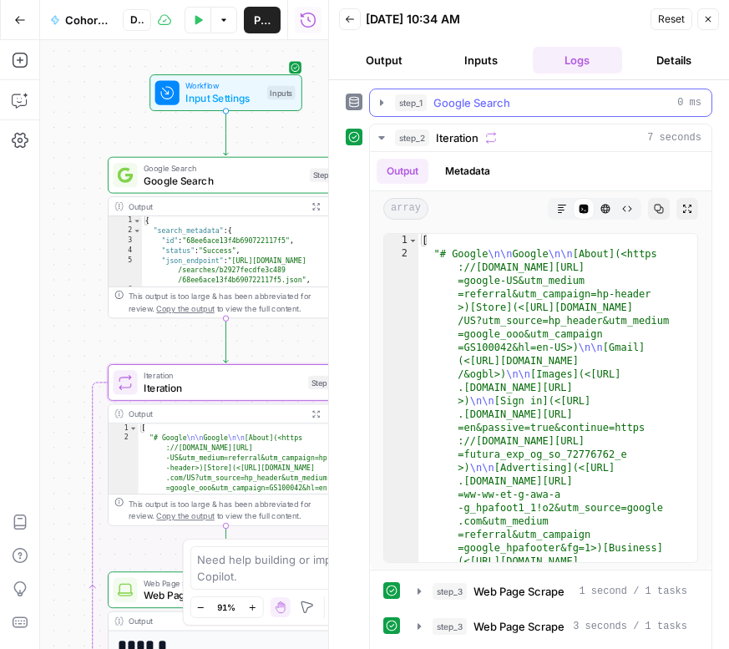
click at [382, 100] on icon "button" at bounding box center [381, 102] width 13 height 13
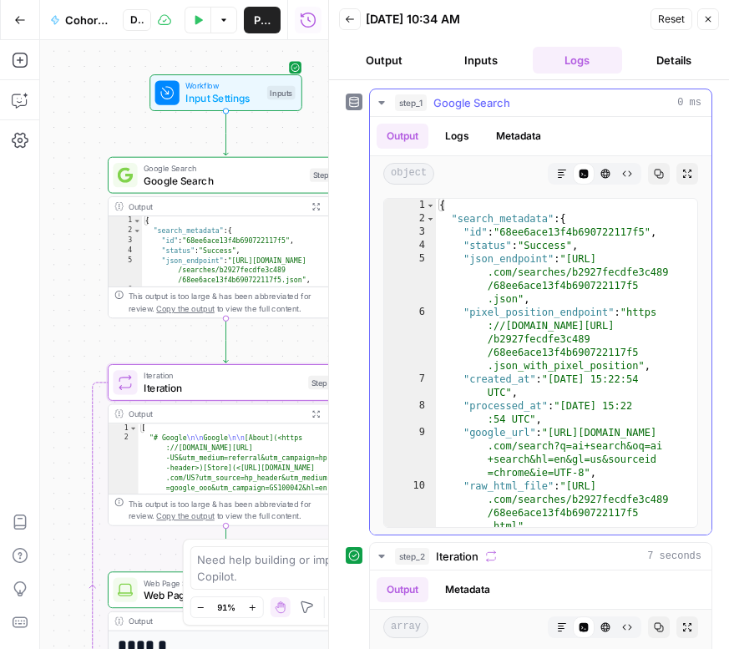
type textarea "**********"
click at [576, 291] on div "{ "search_metadata" : { "id" : "68ee6ace13f4b690722117f5" , "status" : "Success…" at bounding box center [560, 376] width 249 height 355
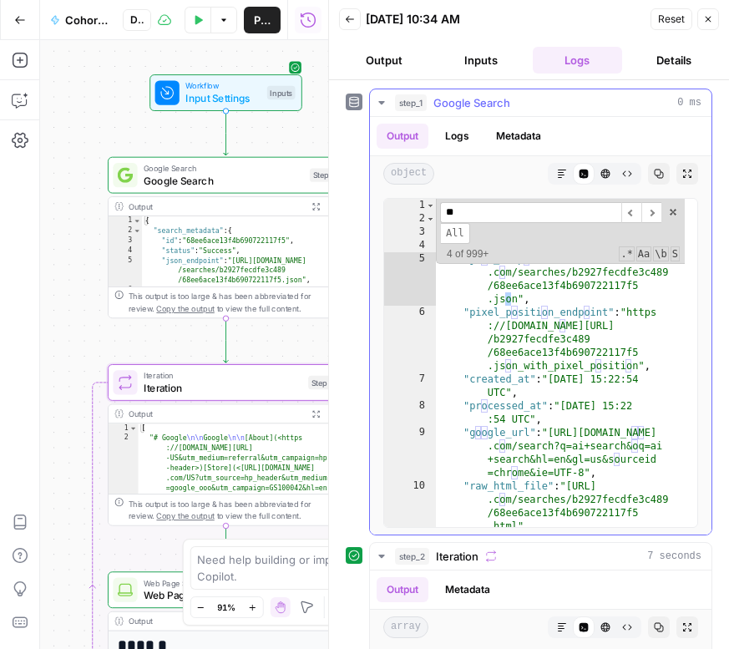
scroll to position [185, 0]
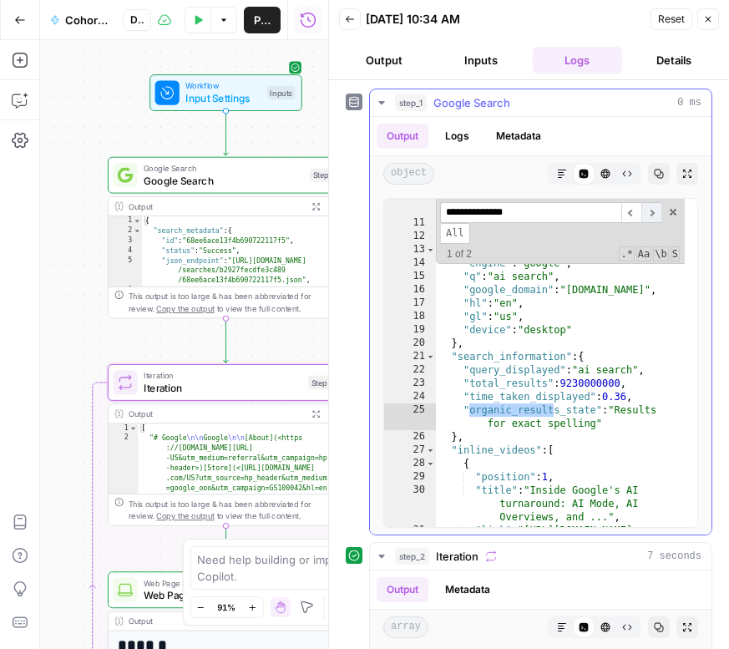
type input "**********"
click at [641, 223] on span "​" at bounding box center [651, 212] width 20 height 21
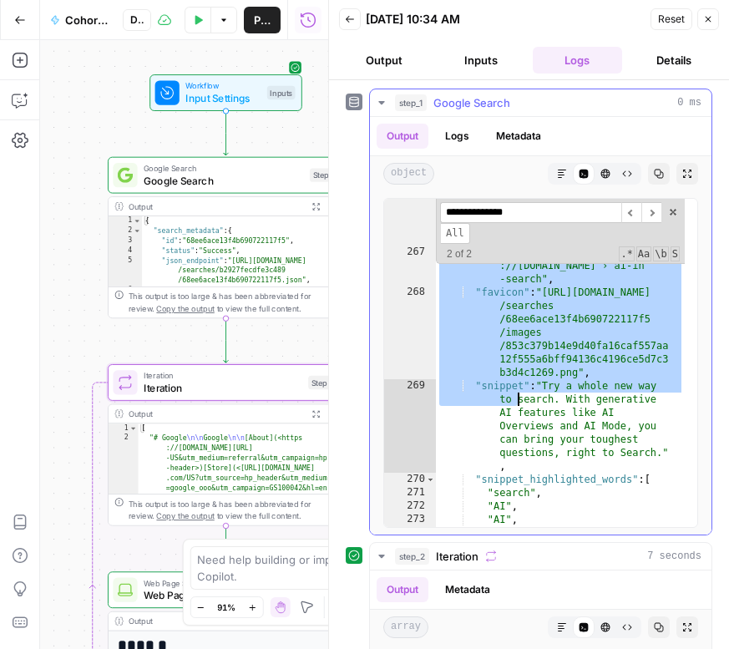
scroll to position [6213, 0]
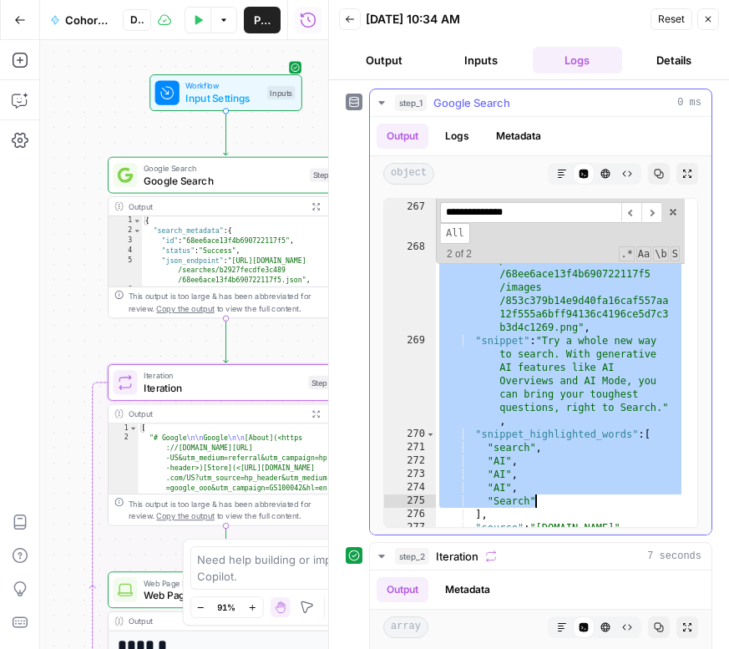
drag, startPoint x: 464, startPoint y: 371, endPoint x: 540, endPoint y: 497, distance: 147.7
click at [540, 497] on div ""redirect_link" : "[URL] .[DOMAIN_NAME][URL] =web&rct=j&opi=89978449&url =[URL]…" at bounding box center [560, 324] width 249 height 435
type textarea "**********"
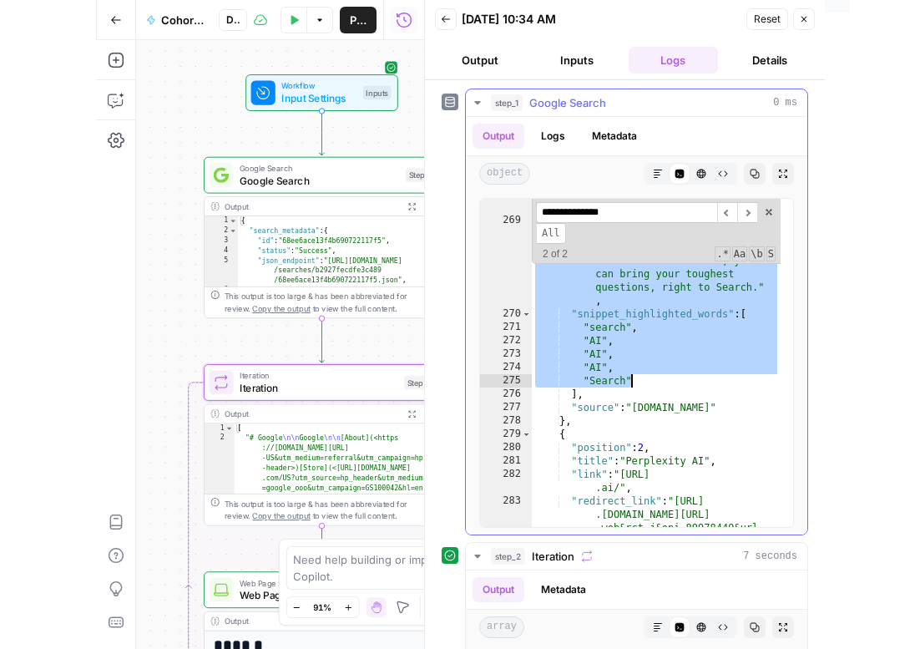
scroll to position [6287, 0]
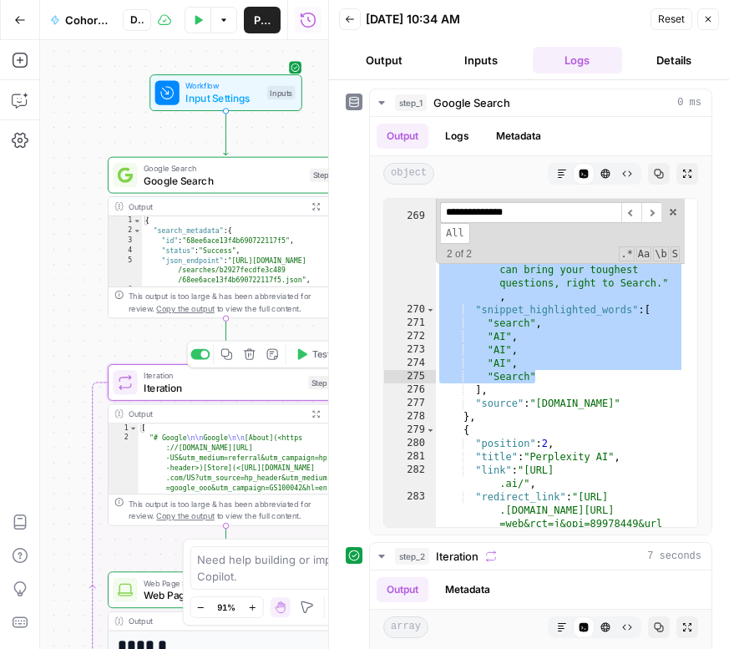
click at [241, 388] on span "Iteration" at bounding box center [223, 387] width 159 height 15
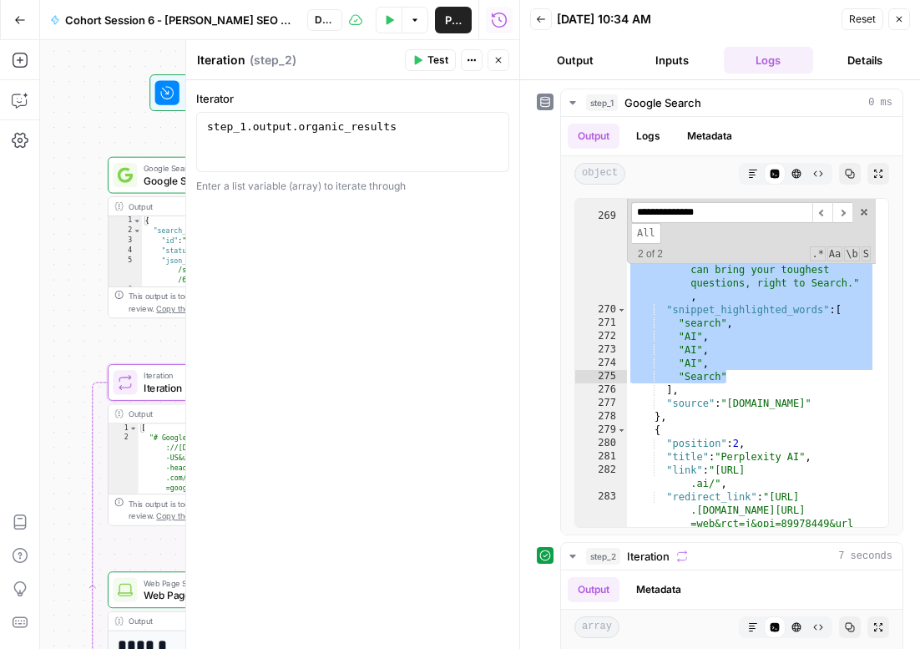
click at [499, 65] on button "Close" at bounding box center [499, 60] width 22 height 22
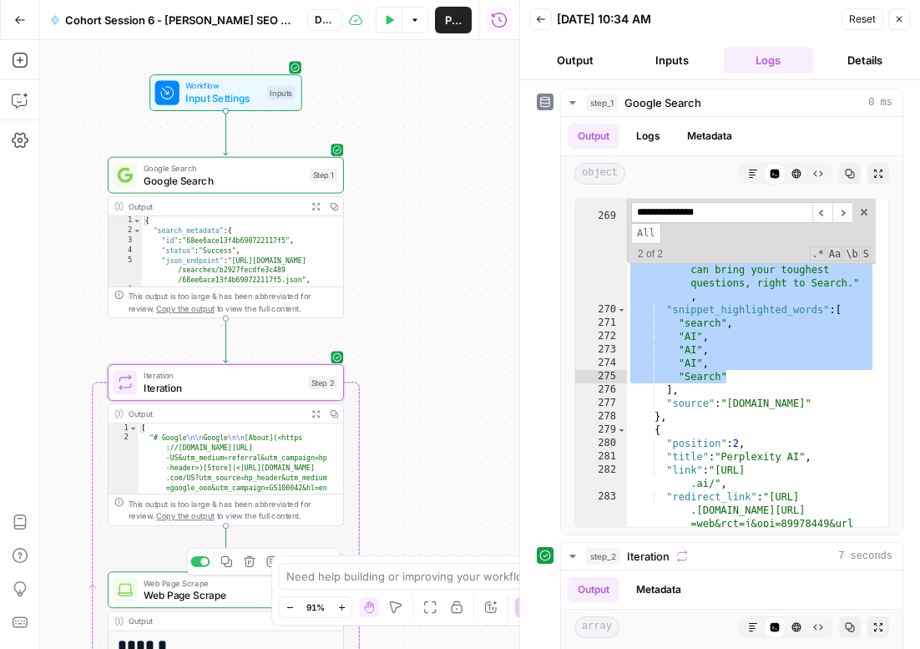
click at [163, 596] on span "Web Page Scrape" at bounding box center [223, 594] width 159 height 15
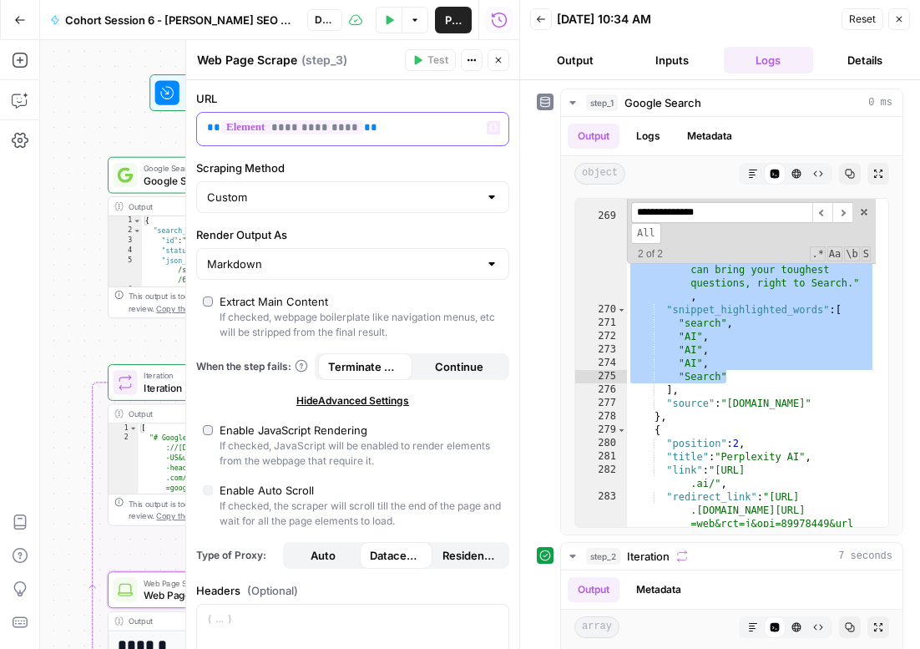
click at [397, 129] on p "**********" at bounding box center [339, 127] width 265 height 17
click at [503, 61] on icon "button" at bounding box center [499, 60] width 10 height 10
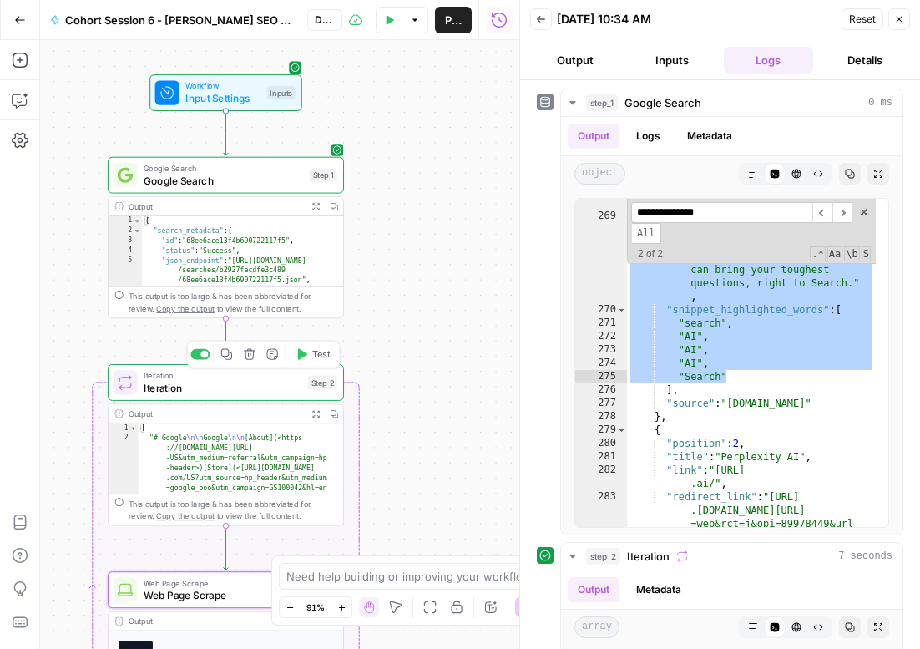
click at [319, 355] on span "Test" at bounding box center [321, 353] width 18 height 13
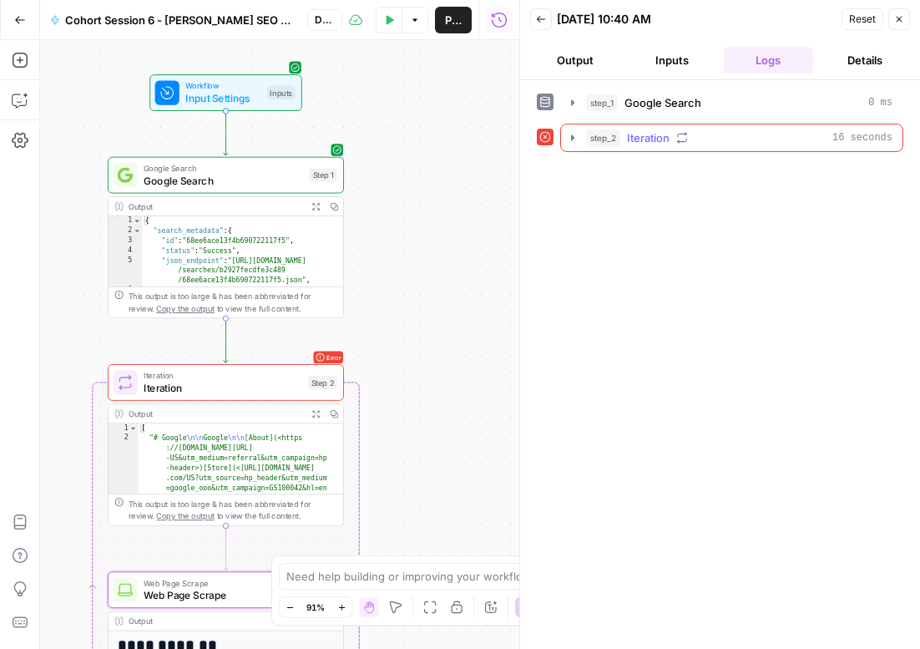
click at [572, 137] on icon "button" at bounding box center [572, 137] width 3 height 6
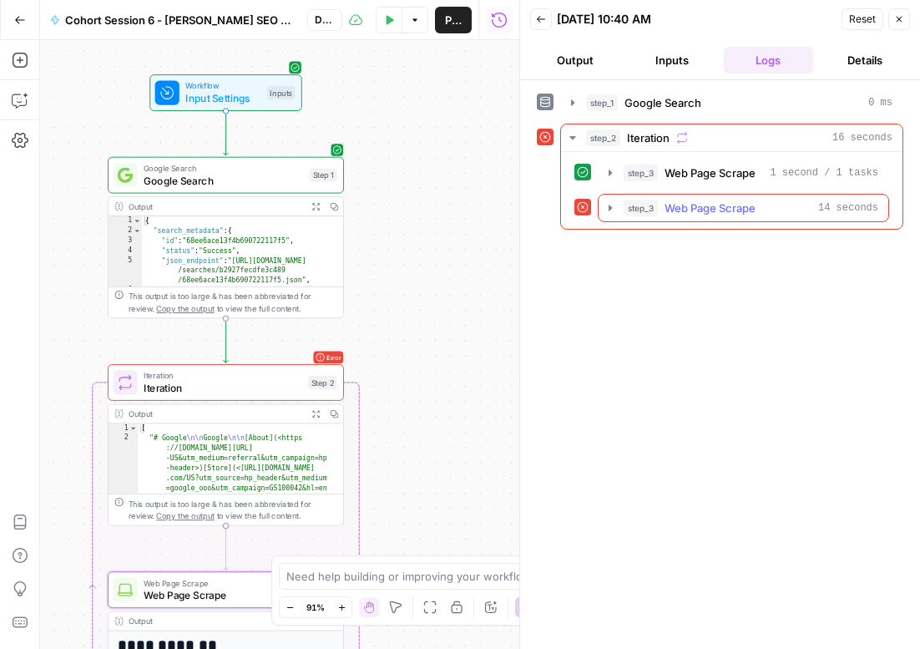
click at [611, 208] on icon "button" at bounding box center [610, 208] width 3 height 6
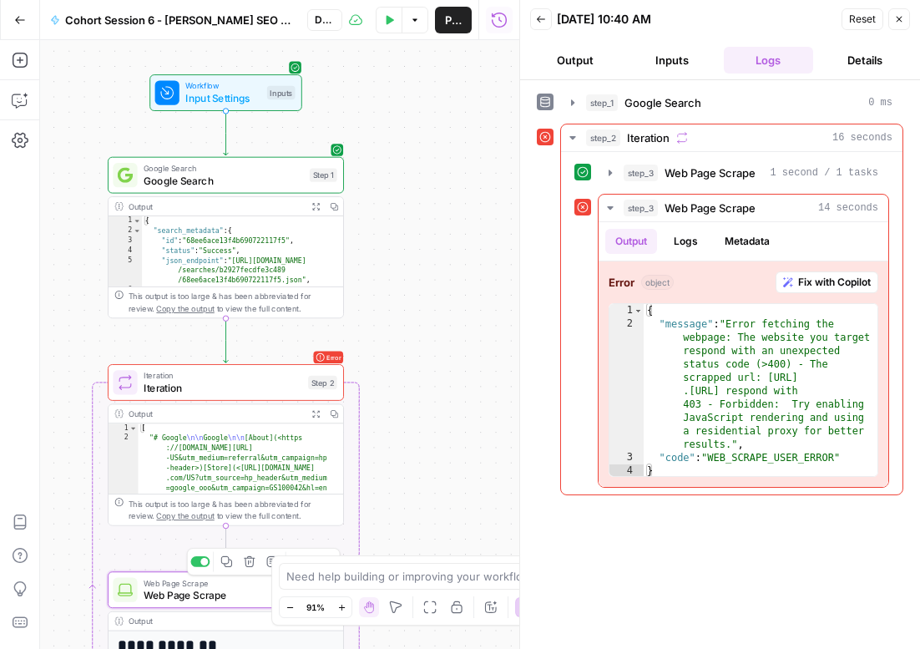
click at [158, 590] on span "Web Page Scrape" at bounding box center [223, 594] width 159 height 15
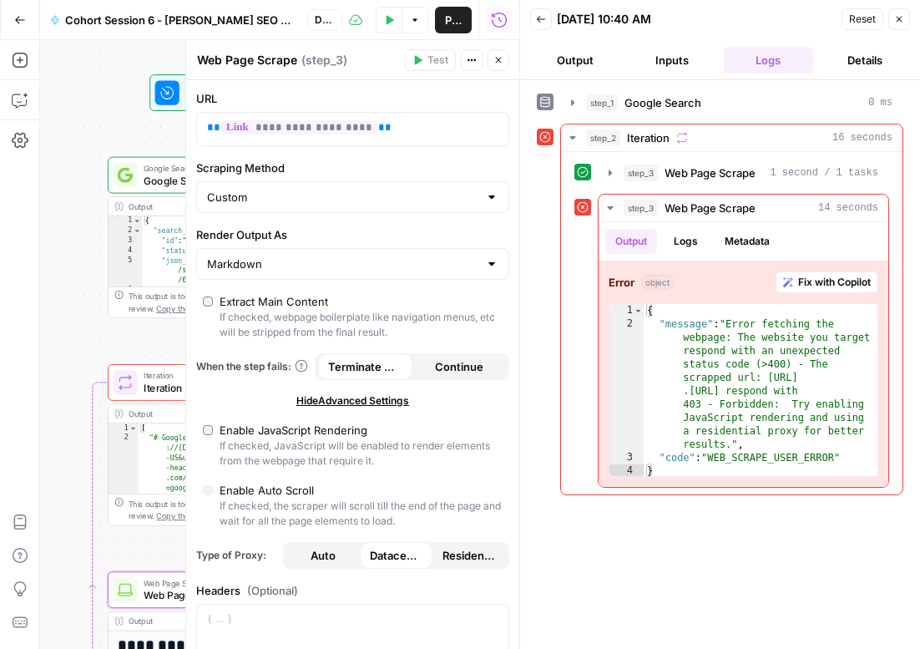
click at [469, 369] on span "Continue" at bounding box center [459, 366] width 48 height 17
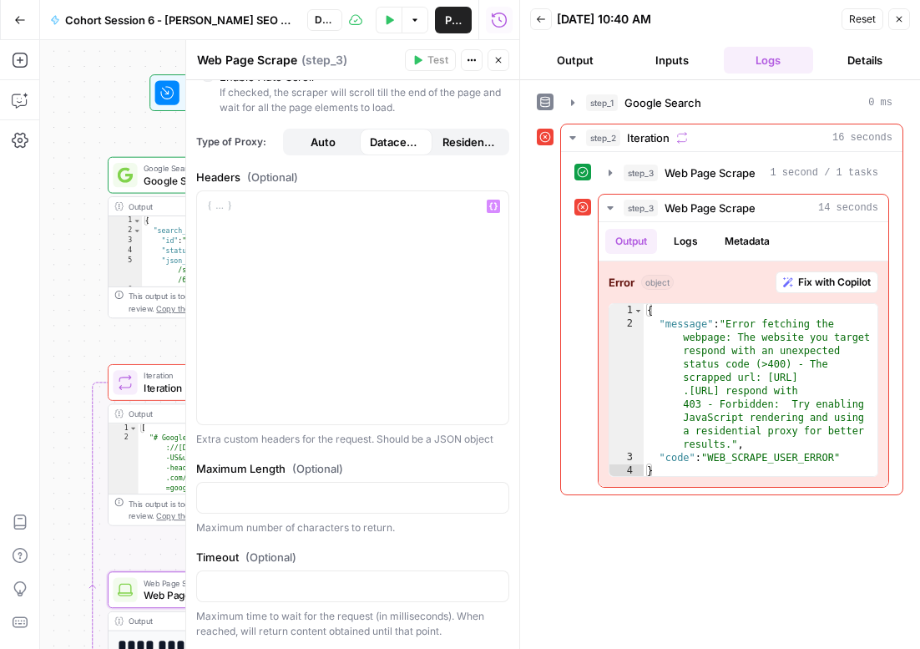
scroll to position [413, 0]
click at [504, 56] on button "Close" at bounding box center [499, 60] width 22 height 22
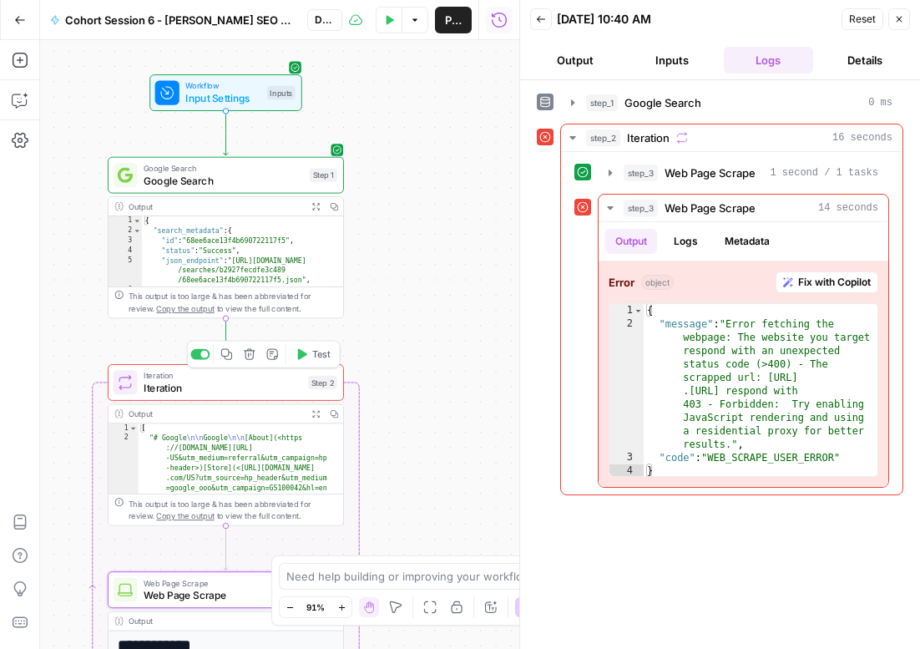
click at [310, 352] on button "Test" at bounding box center [313, 354] width 48 height 20
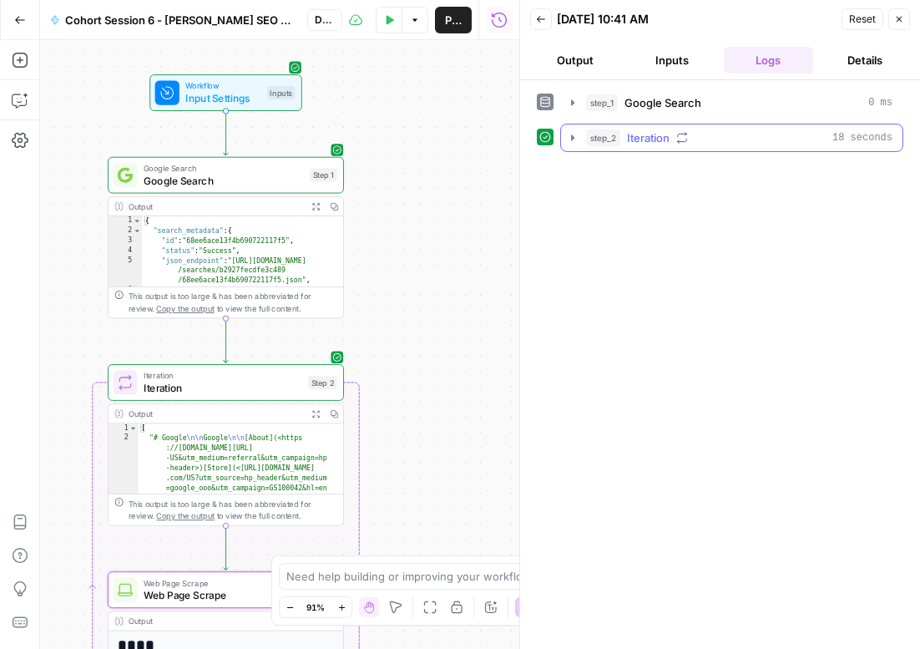
click at [574, 136] on icon "button" at bounding box center [572, 137] width 3 height 6
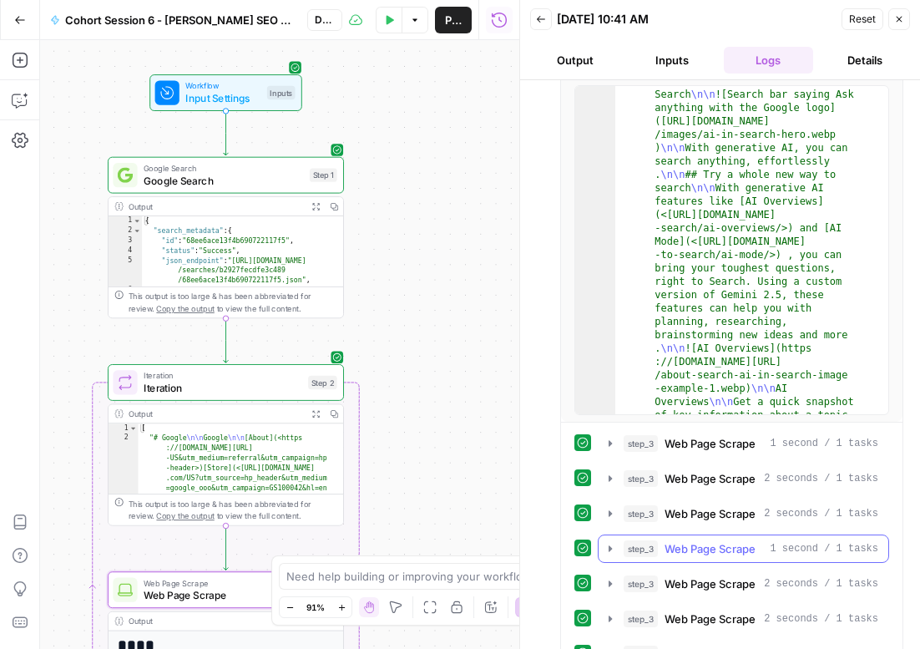
scroll to position [218, 0]
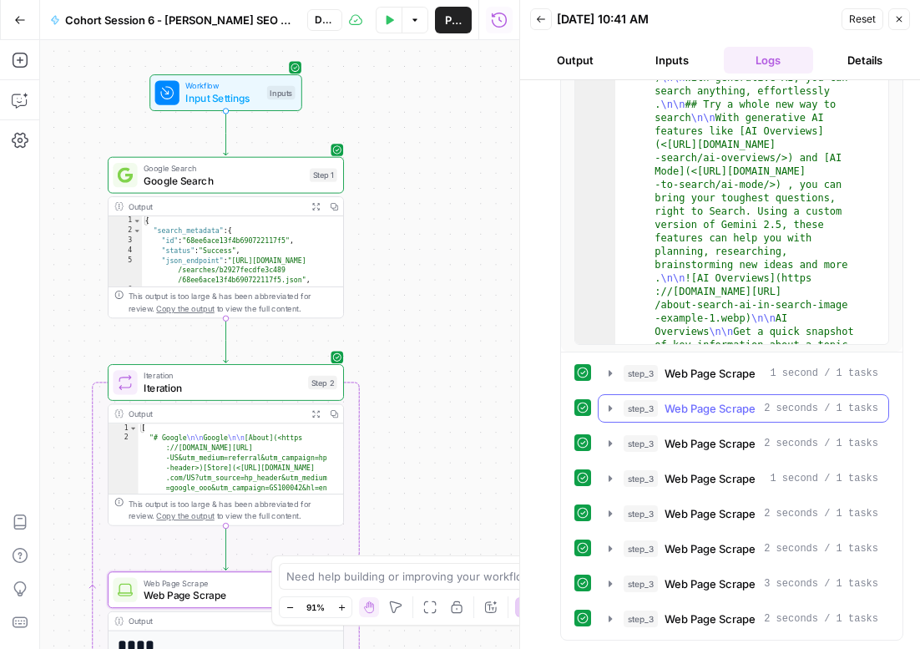
click at [609, 409] on icon "button" at bounding box center [610, 408] width 3 height 6
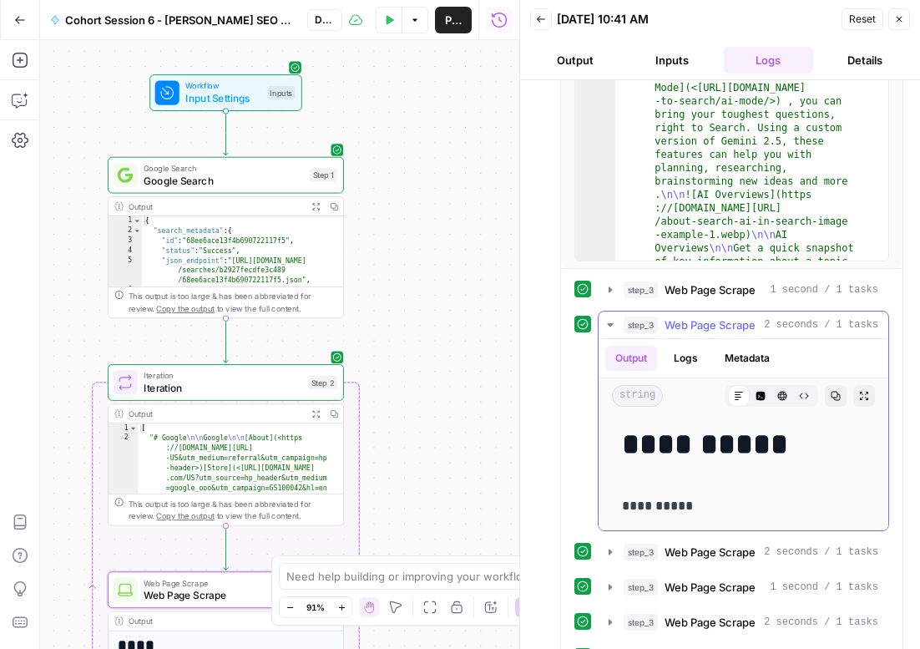
scroll to position [410, 0]
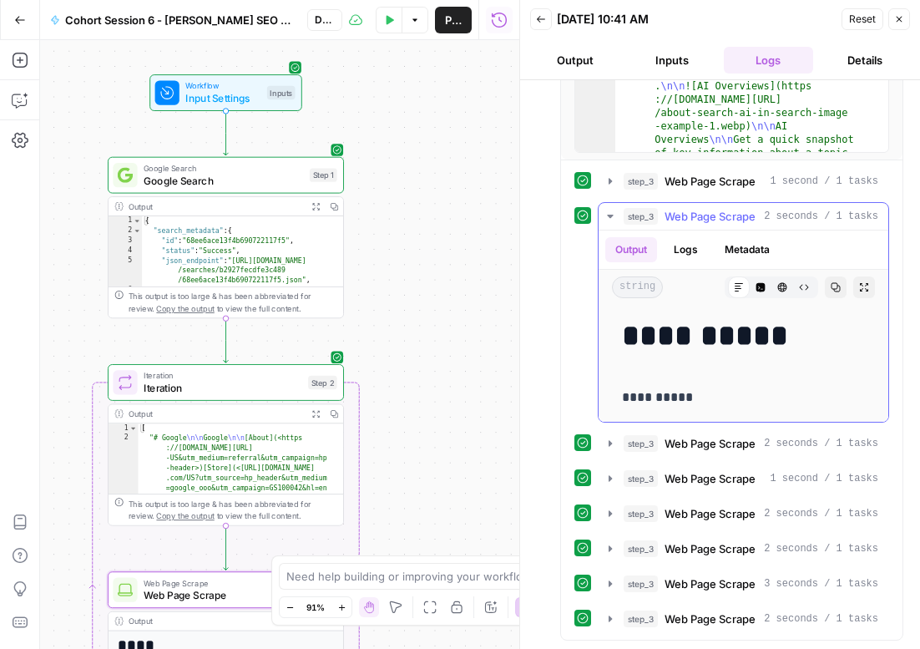
click at [689, 241] on button "Logs" at bounding box center [686, 249] width 44 height 25
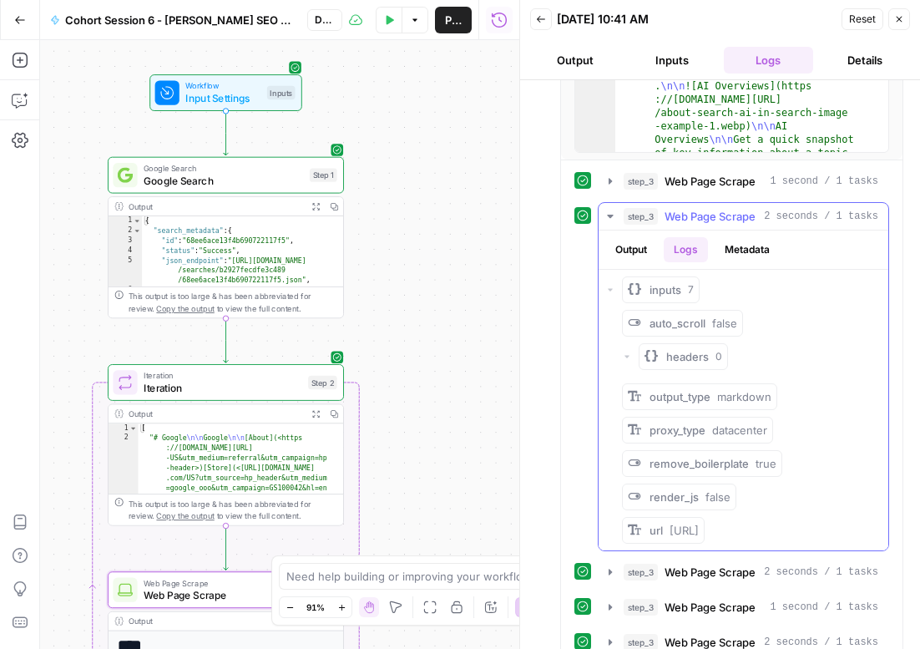
click at [611, 212] on icon "button" at bounding box center [610, 216] width 13 height 13
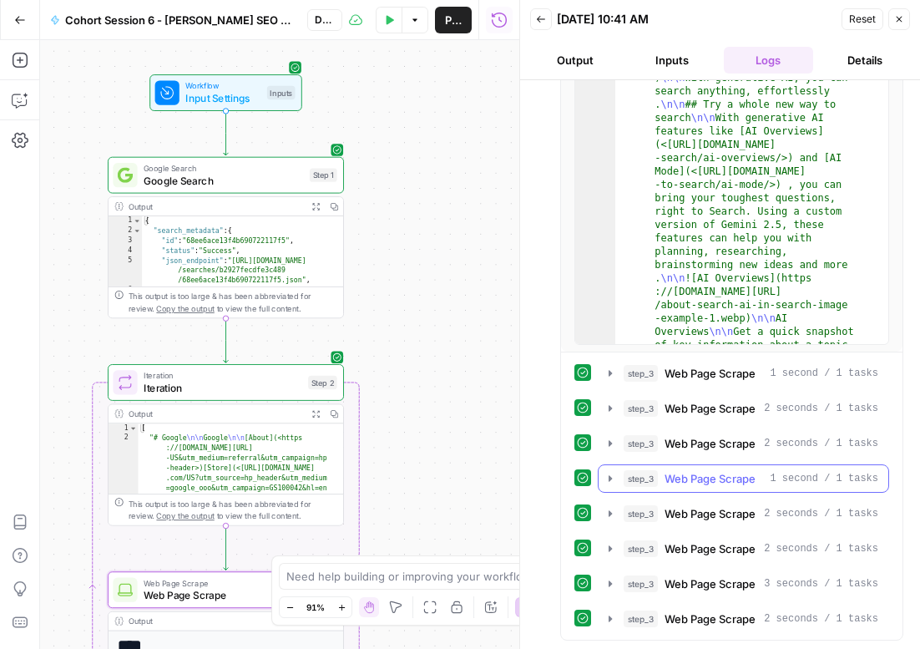
click at [612, 480] on icon "button" at bounding box center [610, 478] width 13 height 13
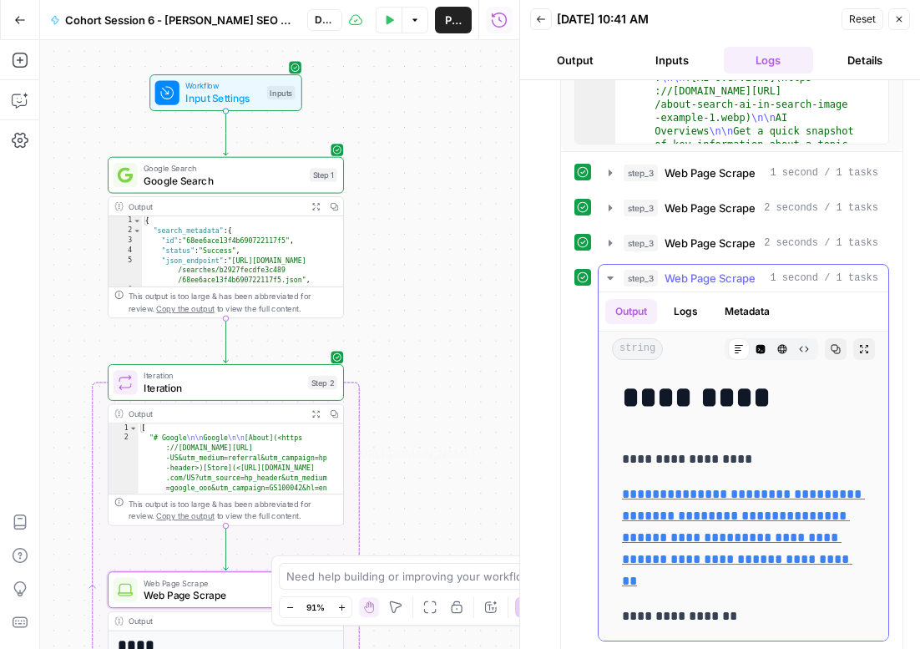
scroll to position [479, 0]
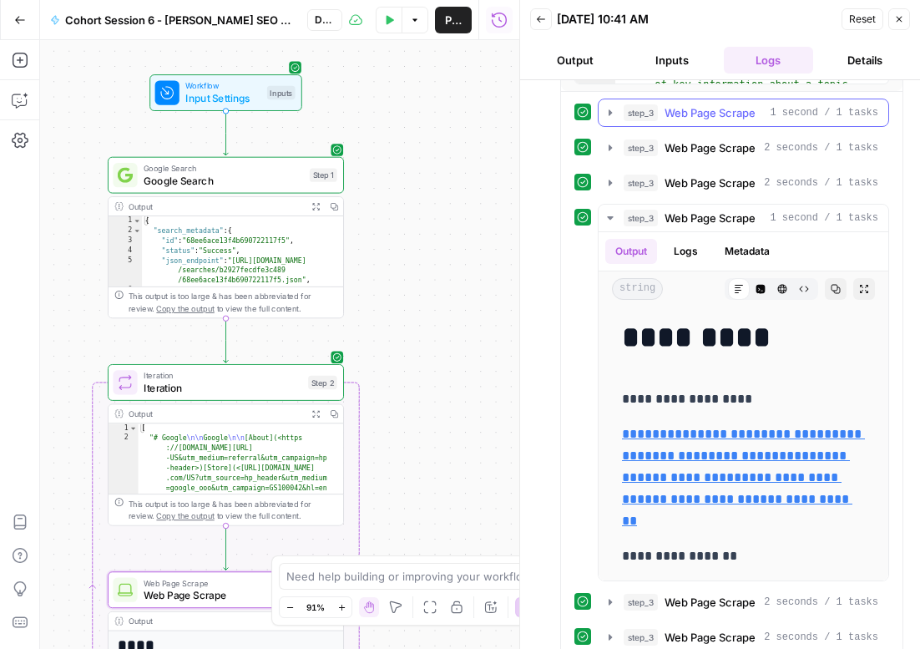
click at [607, 115] on icon "button" at bounding box center [610, 112] width 13 height 13
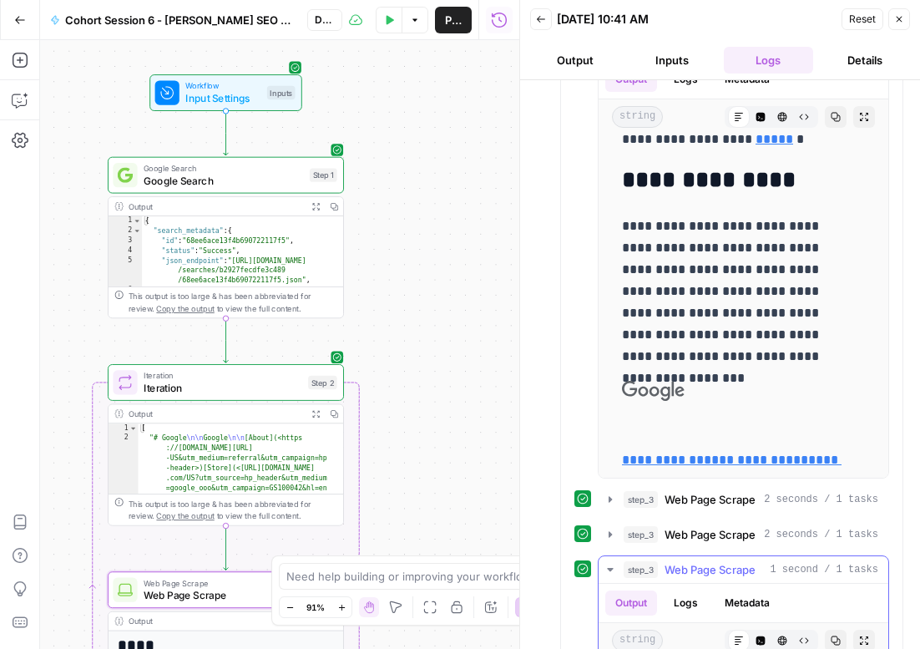
scroll to position [777, 0]
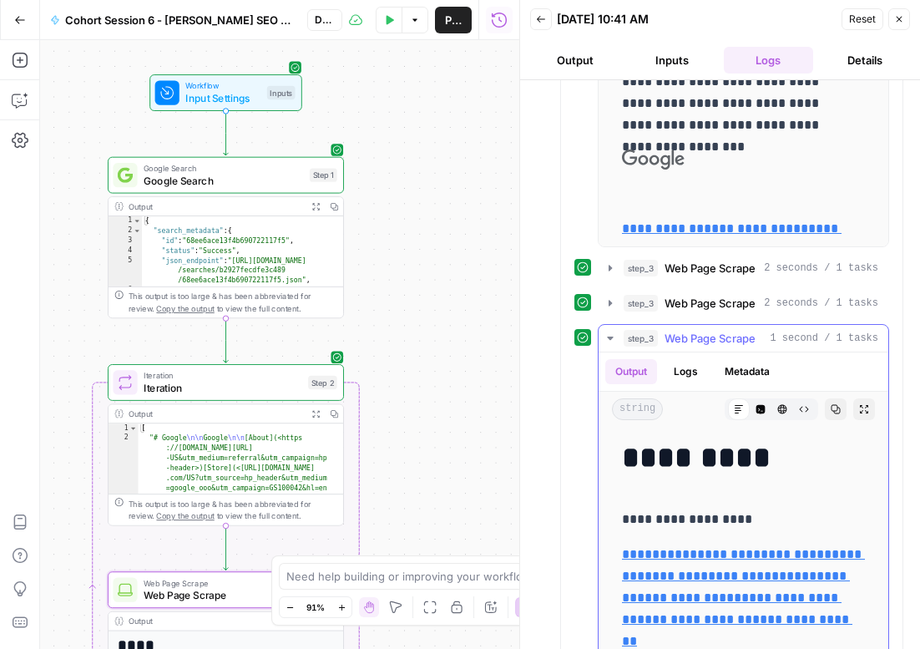
click at [612, 337] on icon "button" at bounding box center [610, 338] width 6 height 3
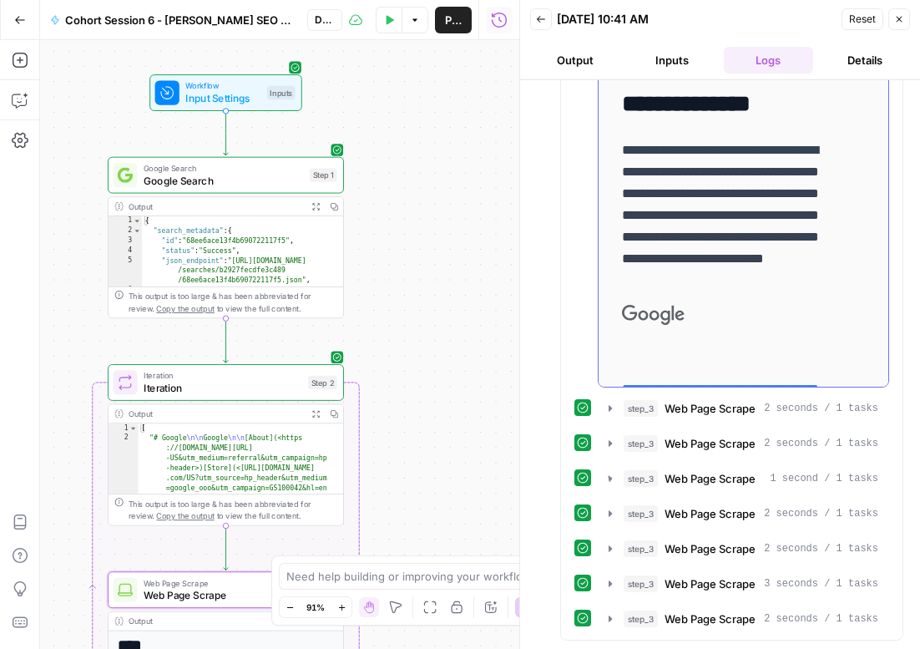
scroll to position [636, 0]
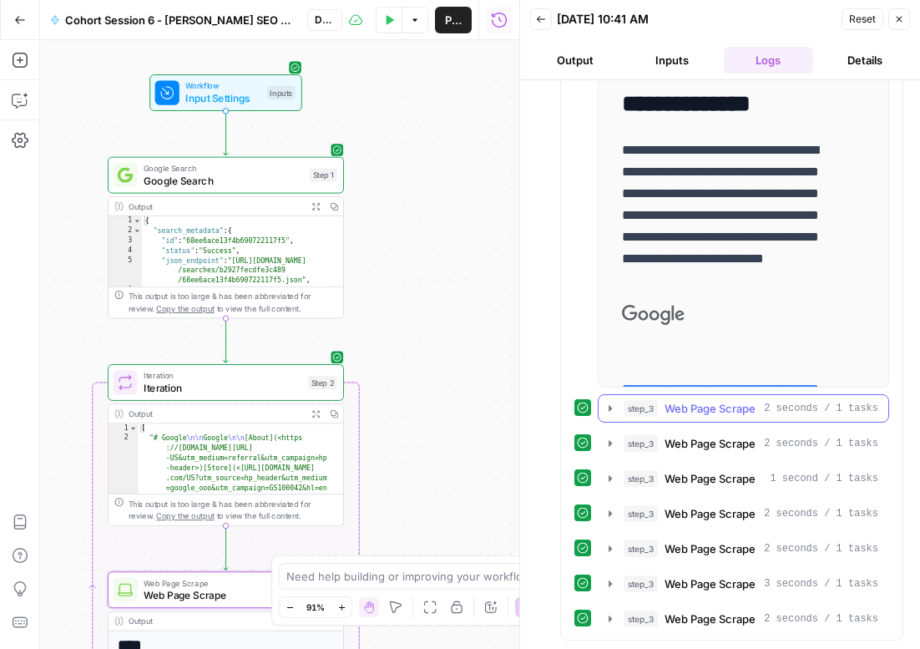
click at [609, 408] on icon "button" at bounding box center [610, 408] width 3 height 6
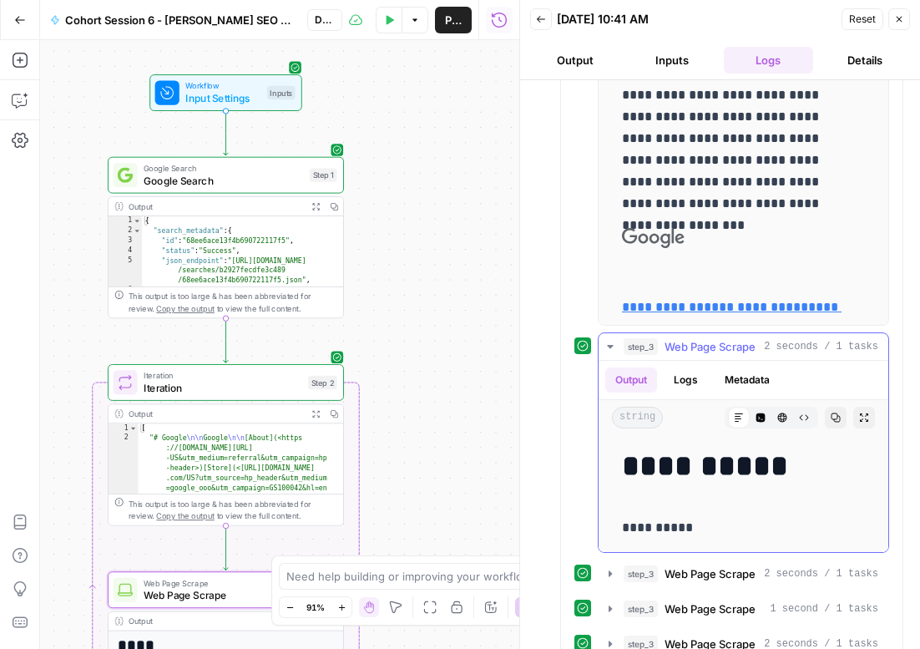
scroll to position [829, 0]
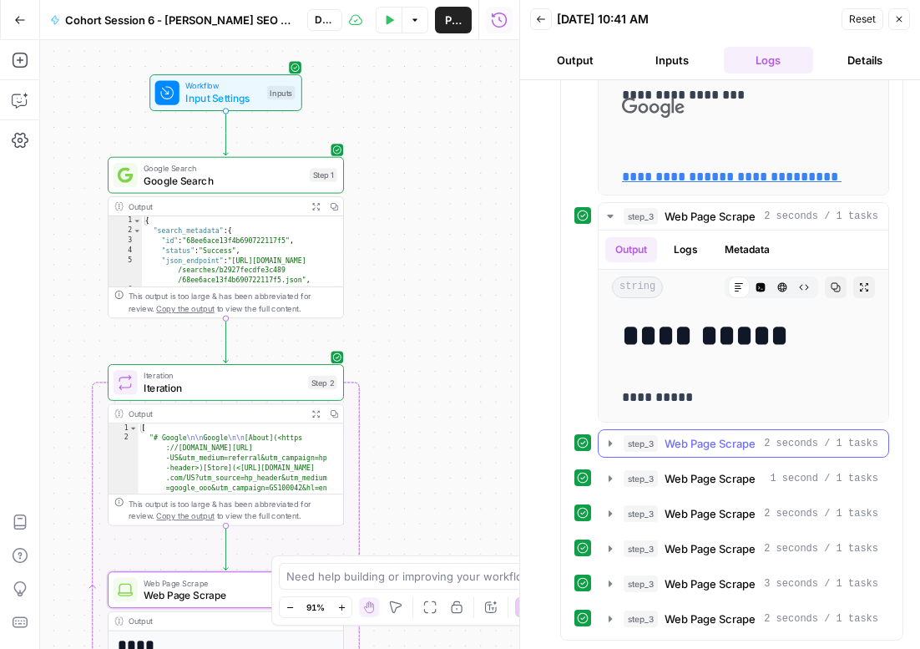
click at [608, 442] on icon "button" at bounding box center [610, 443] width 13 height 13
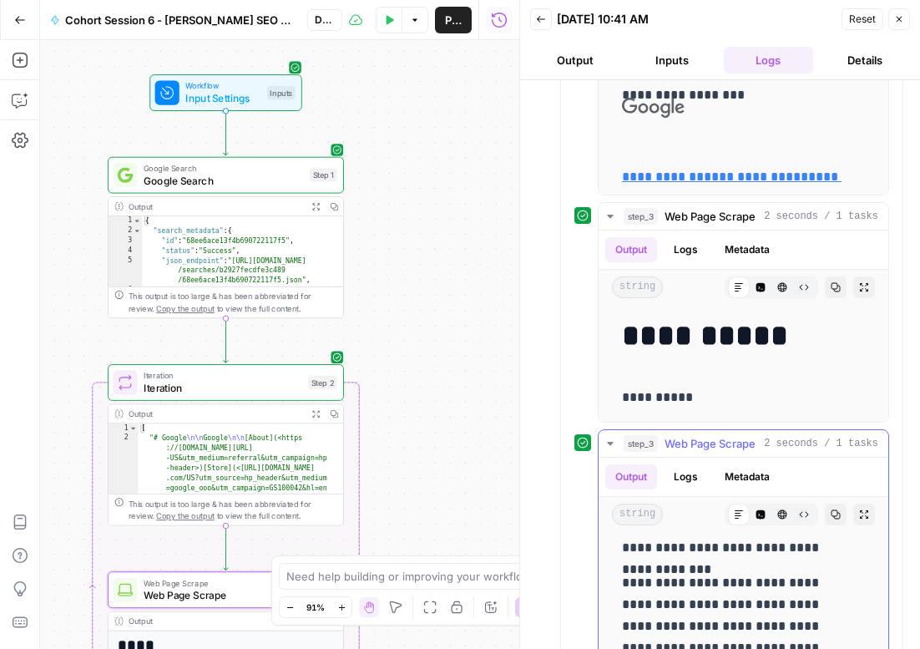
scroll to position [1653, 0]
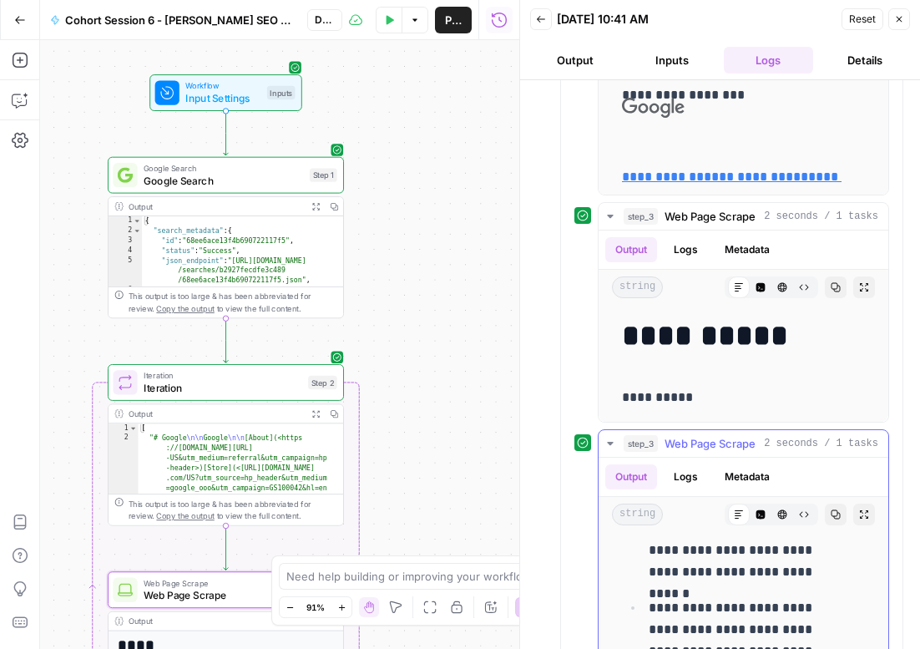
click at [613, 438] on icon "button" at bounding box center [610, 443] width 13 height 13
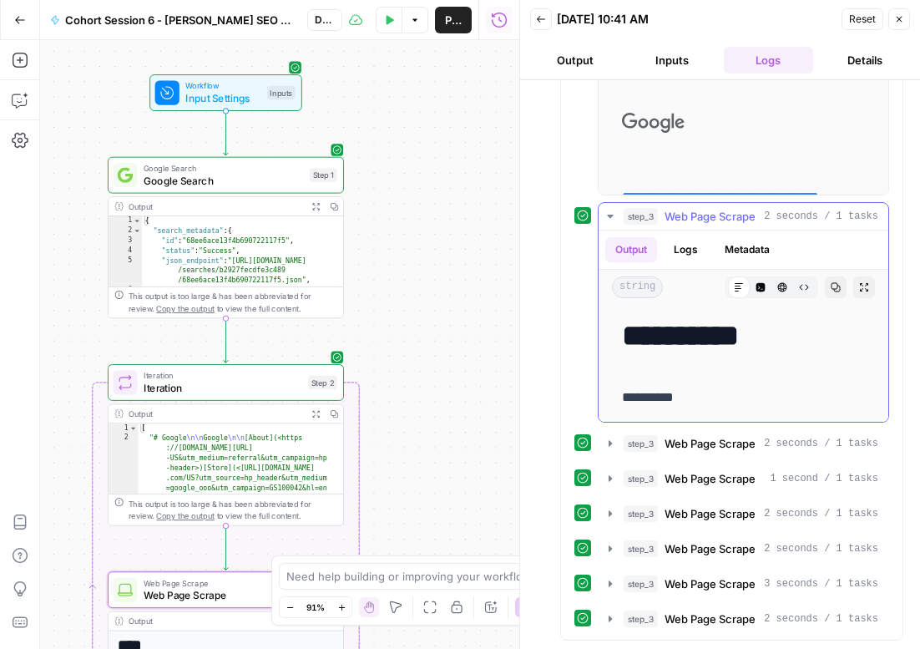
click at [611, 214] on icon "button" at bounding box center [610, 216] width 13 height 13
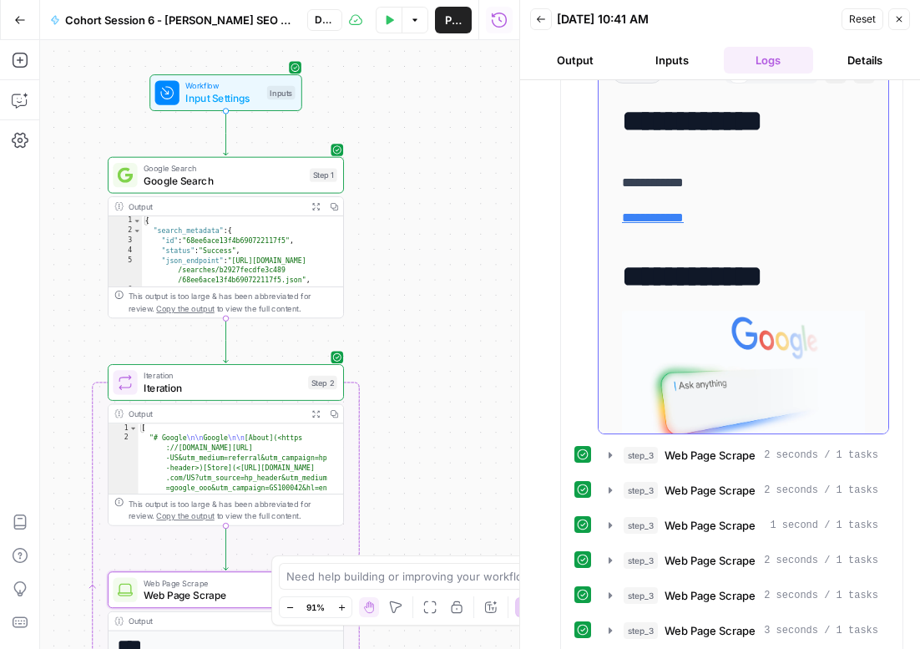
scroll to position [489, 0]
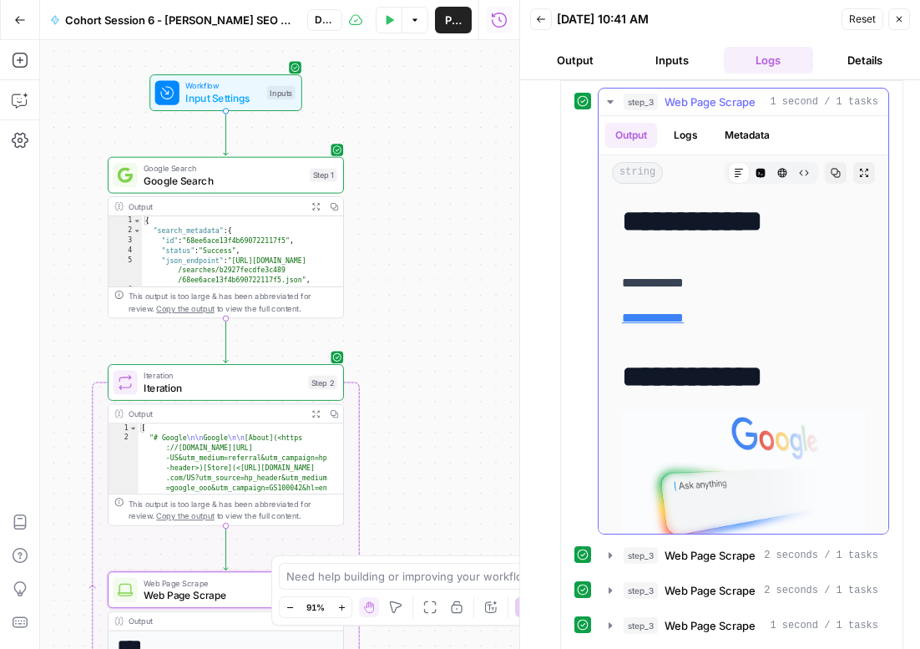
click at [609, 98] on icon "button" at bounding box center [610, 101] width 13 height 13
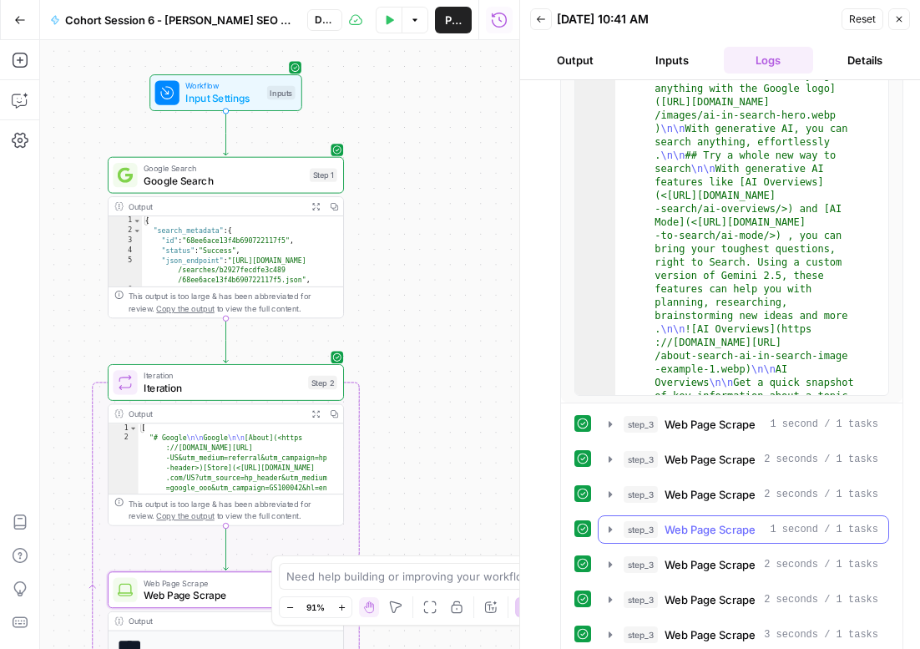
scroll to position [0, 0]
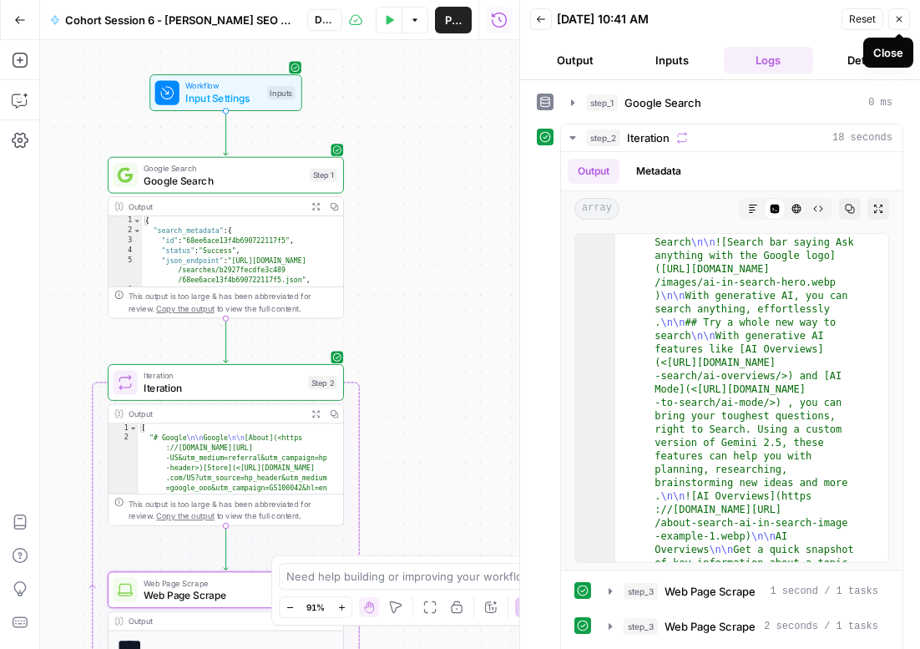
click at [899, 24] on button "Close" at bounding box center [900, 19] width 22 height 22
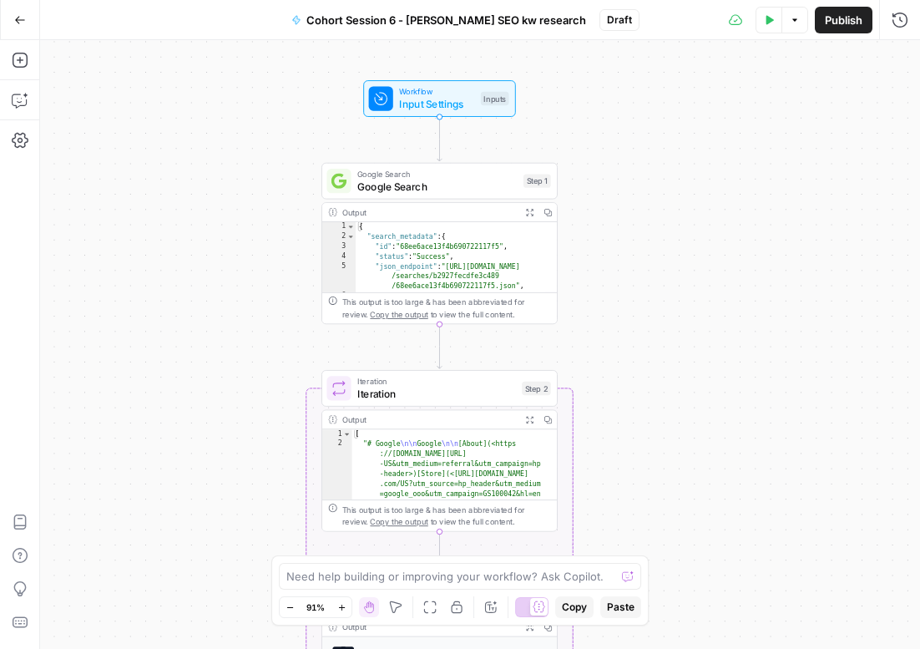
drag, startPoint x: 88, startPoint y: 119, endPoint x: 300, endPoint y: 125, distance: 212.2
click at [300, 125] on div "Workflow Input Settings Inputs Google Search Google Search Step 1 Output Expand…" at bounding box center [480, 344] width 880 height 609
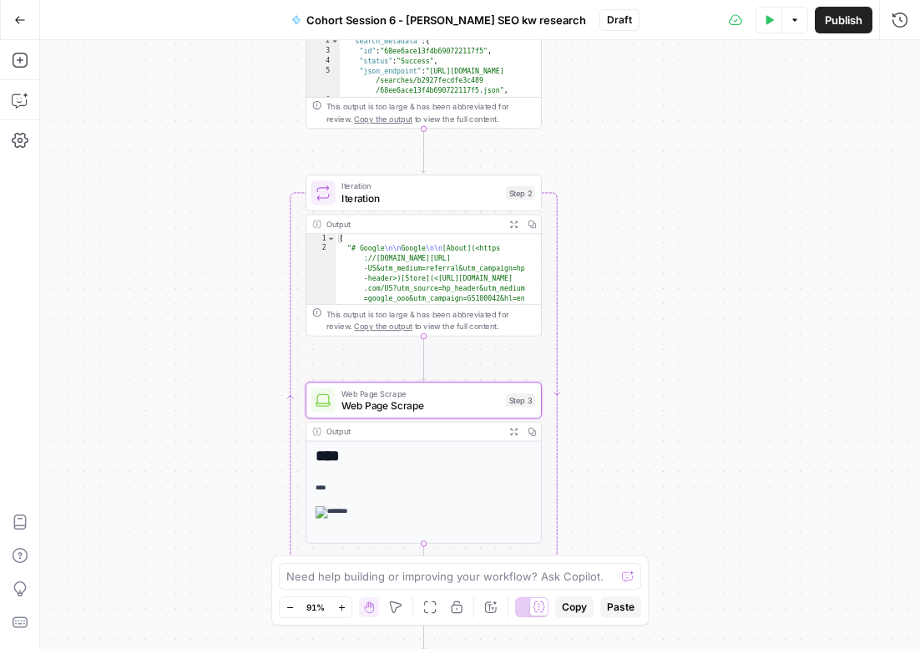
drag, startPoint x: 727, startPoint y: 484, endPoint x: 712, endPoint y: 279, distance: 206.0
click at [712, 279] on div "Workflow Input Settings Inputs Google Search Google Search Step 1 Output Expand…" at bounding box center [480, 344] width 880 height 609
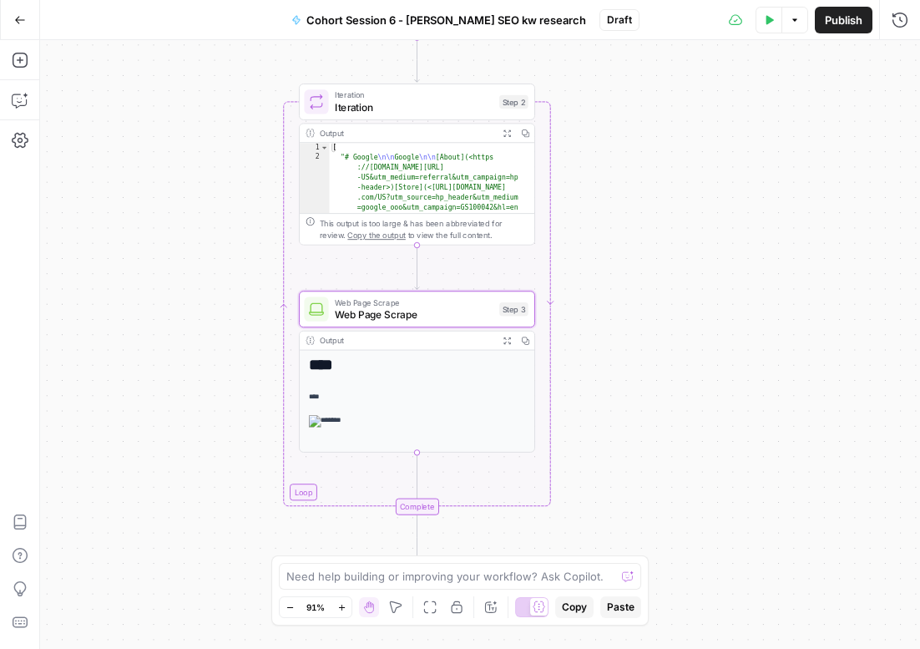
drag, startPoint x: 714, startPoint y: 377, endPoint x: 707, endPoint y: 296, distance: 81.4
click at [707, 296] on div "Workflow Input Settings Inputs Google Search Google Search Step 1 Output Expand…" at bounding box center [480, 344] width 880 height 609
click at [20, 59] on icon "button" at bounding box center [19, 60] width 15 height 15
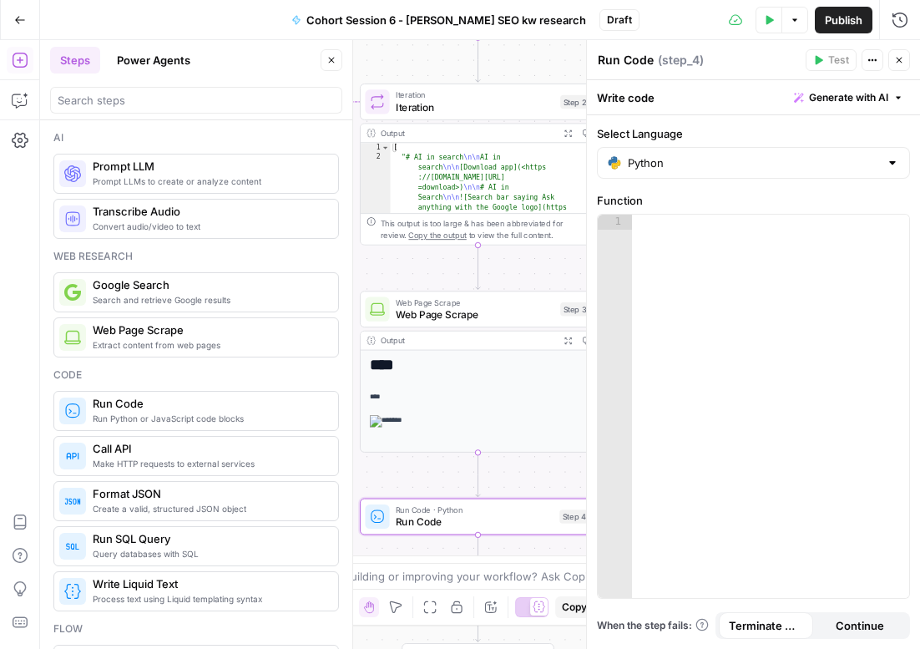
click at [856, 94] on span "Generate with AI" at bounding box center [848, 97] width 79 height 15
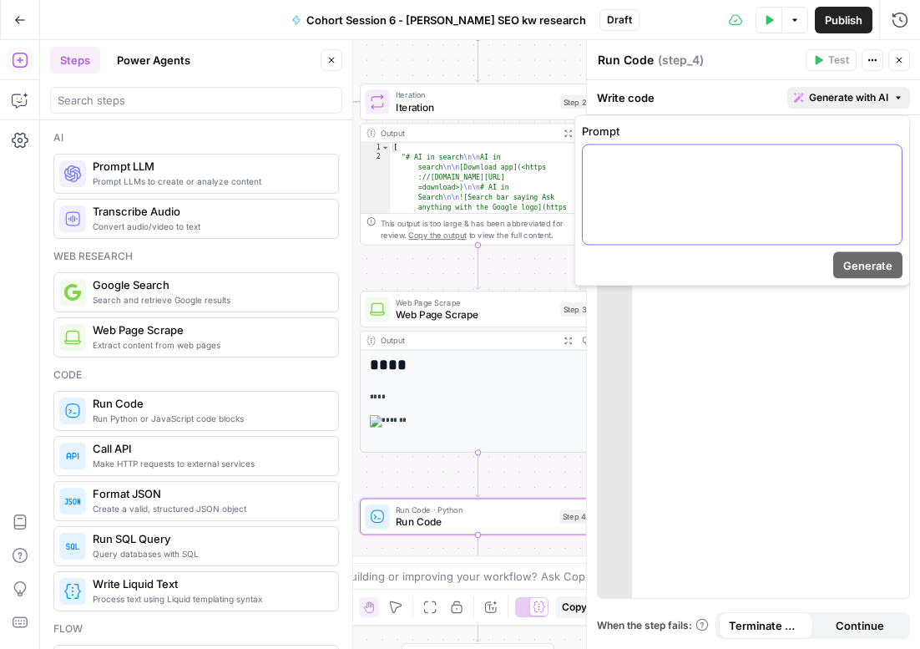
click at [687, 194] on div at bounding box center [742, 194] width 319 height 99
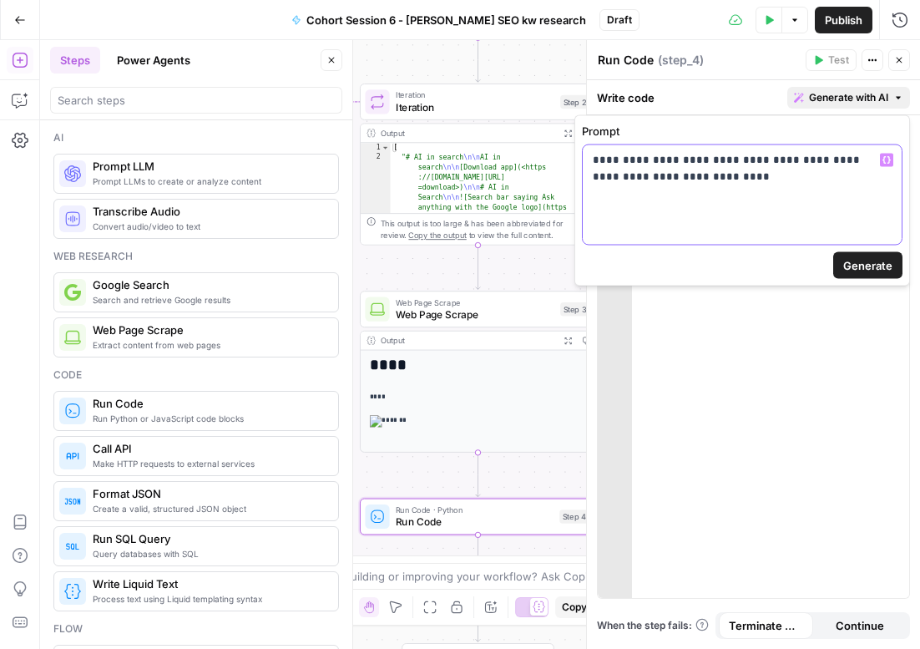
click at [864, 159] on p "**********" at bounding box center [742, 168] width 299 height 33
click at [623, 182] on p "**********" at bounding box center [742, 168] width 299 height 33
click at [752, 177] on p "**********" at bounding box center [742, 168] width 299 height 33
click at [865, 267] on span "Generate" at bounding box center [868, 265] width 49 height 17
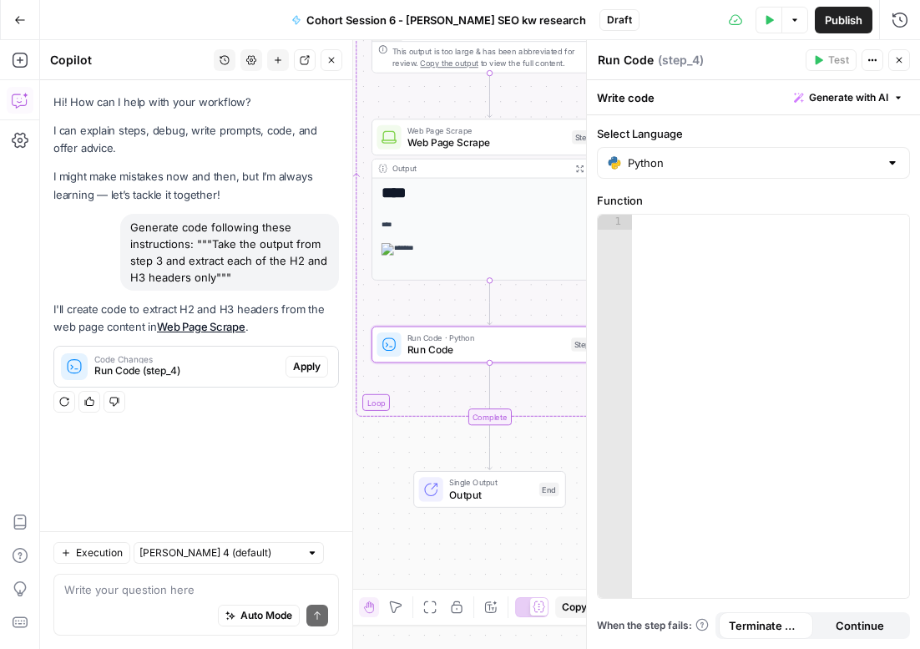
click at [308, 364] on span "Apply" at bounding box center [307, 366] width 28 height 15
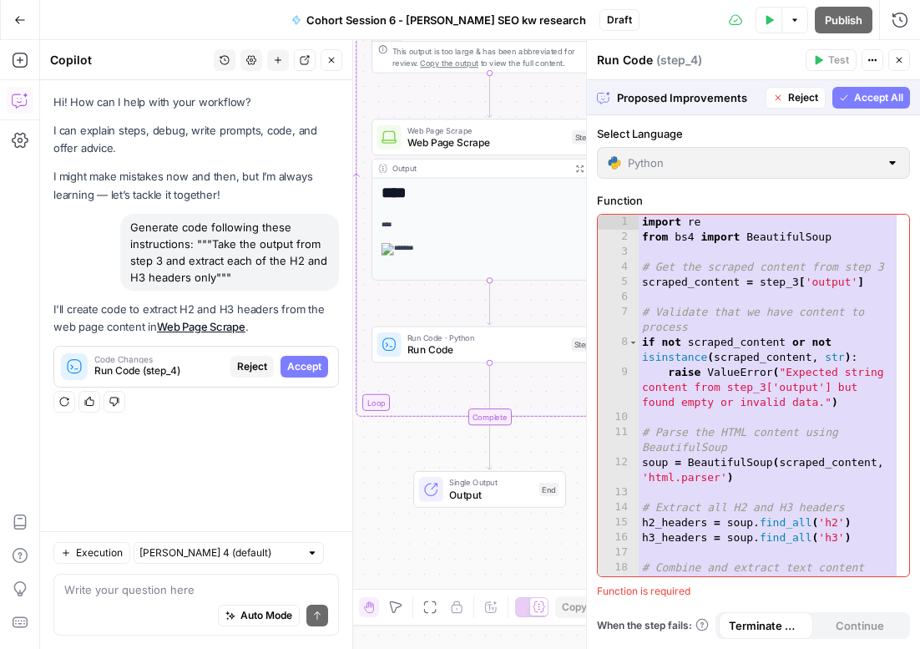
click at [856, 94] on span "Accept All" at bounding box center [878, 97] width 49 height 15
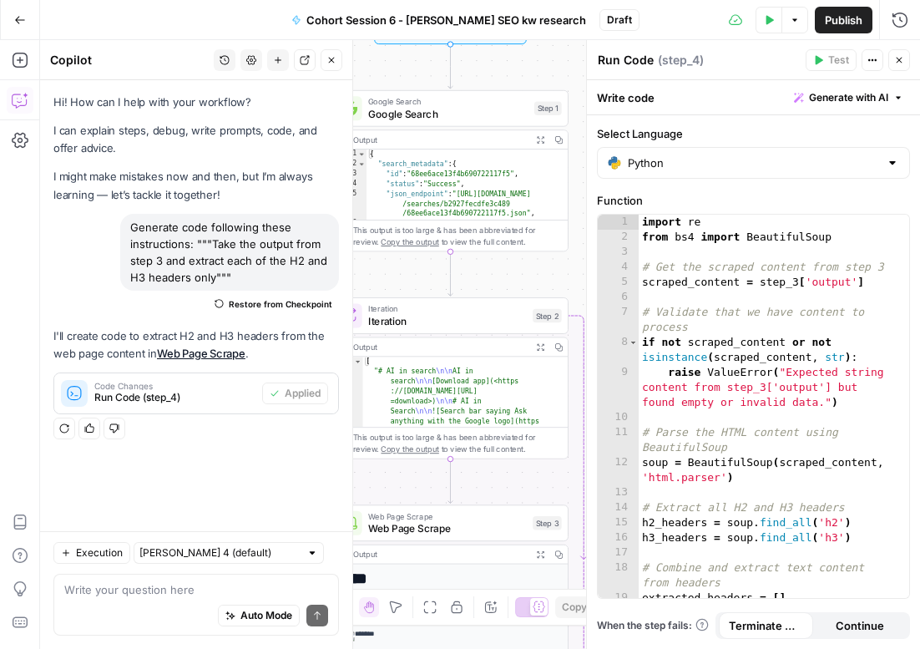
drag, startPoint x: 426, startPoint y: 94, endPoint x: 394, endPoint y: 470, distance: 378.0
click at [387, 479] on div "Workflow Input Settings Inputs Google Search Google Search Step 1 Output Expand…" at bounding box center [480, 344] width 880 height 609
click at [535, 289] on button "Test" at bounding box center [538, 287] width 48 height 20
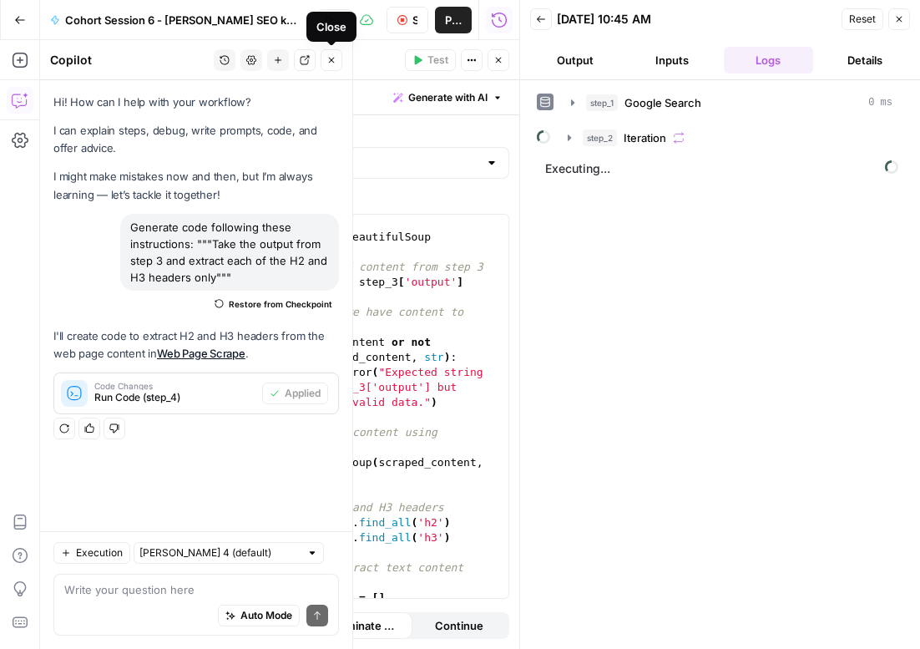
click at [331, 61] on icon "button" at bounding box center [332, 61] width 6 height 6
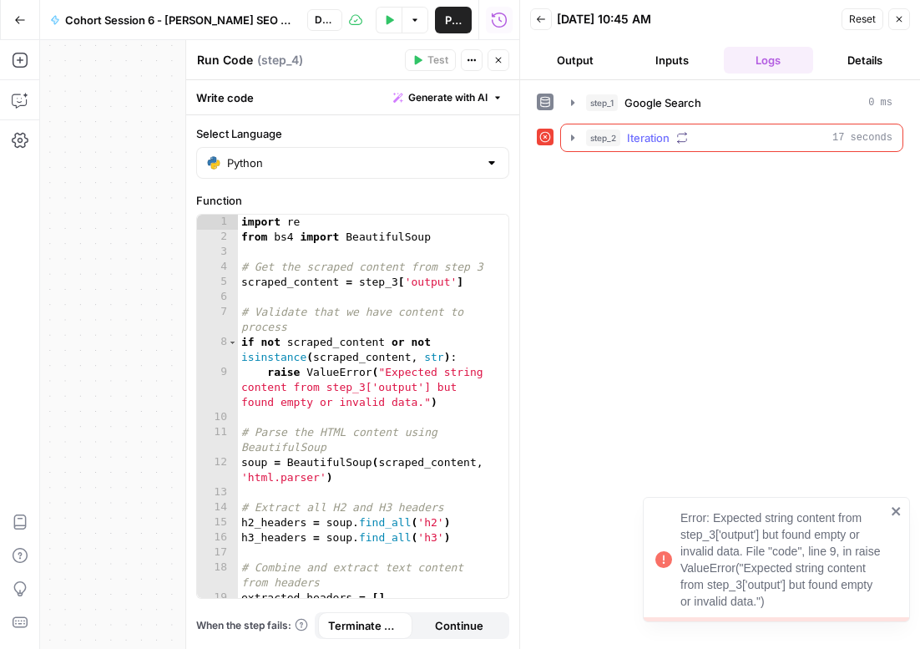
click at [575, 137] on icon "button" at bounding box center [572, 137] width 13 height 13
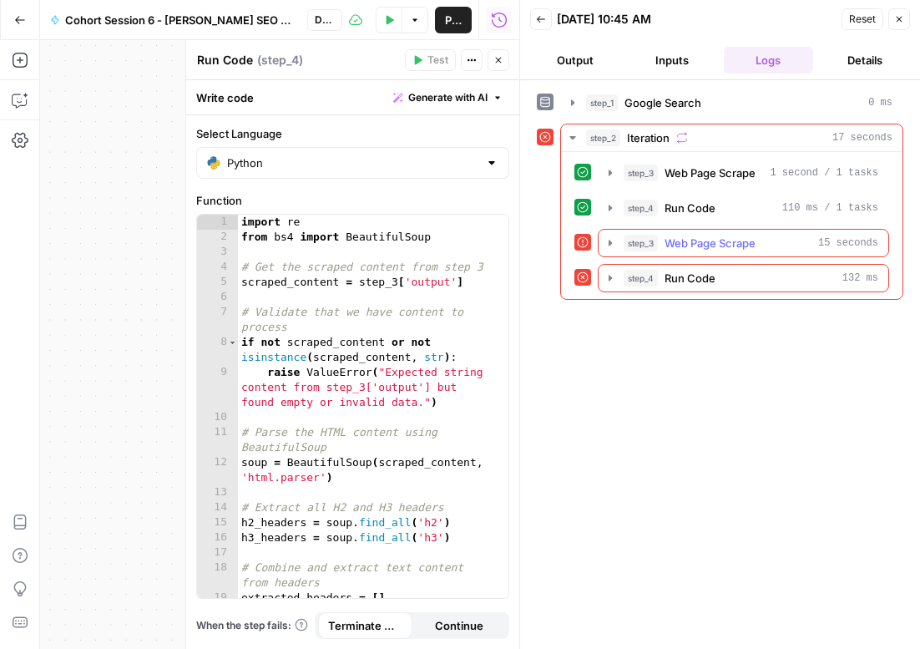
click at [611, 242] on icon "button" at bounding box center [610, 243] width 3 height 6
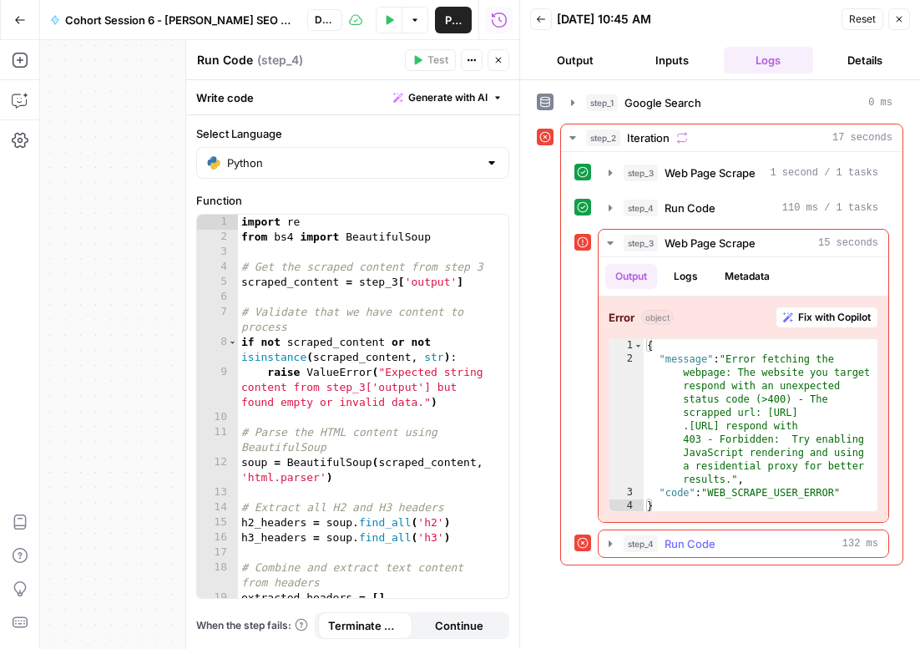
click at [611, 542] on icon "button" at bounding box center [610, 543] width 3 height 6
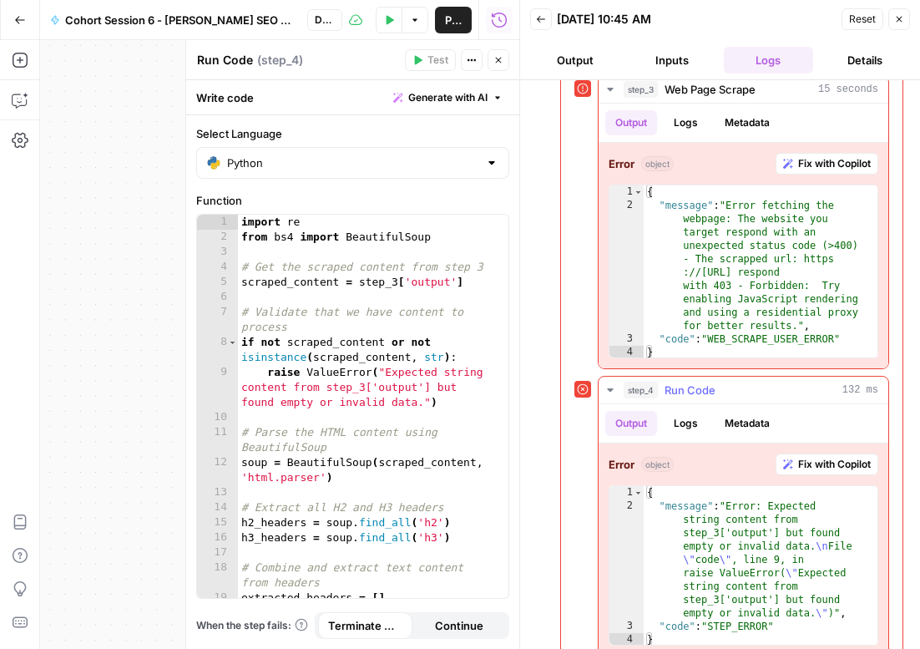
scroll to position [177, 0]
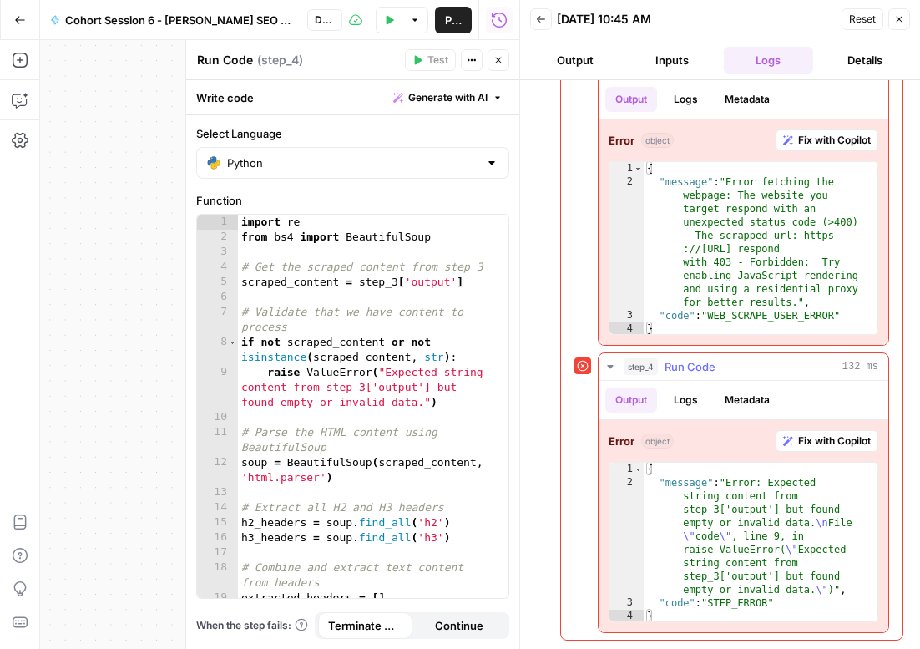
click at [800, 444] on span "Fix with Copilot" at bounding box center [834, 440] width 73 height 15
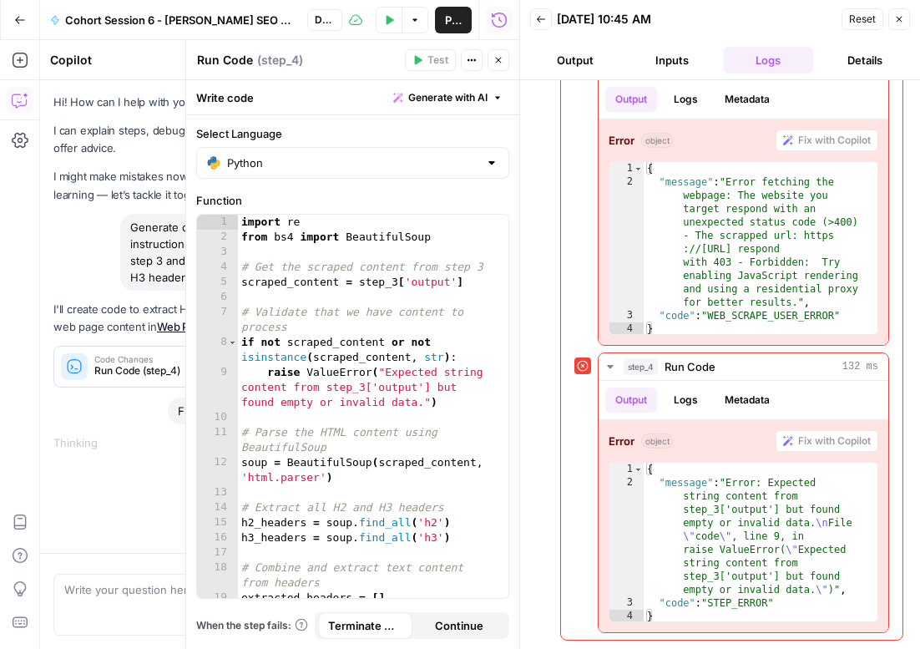
type textarea "**********"
click at [782, 261] on div "{ "message" : "Error fetching the webpage: The website you target respond with …" at bounding box center [761, 262] width 234 height 200
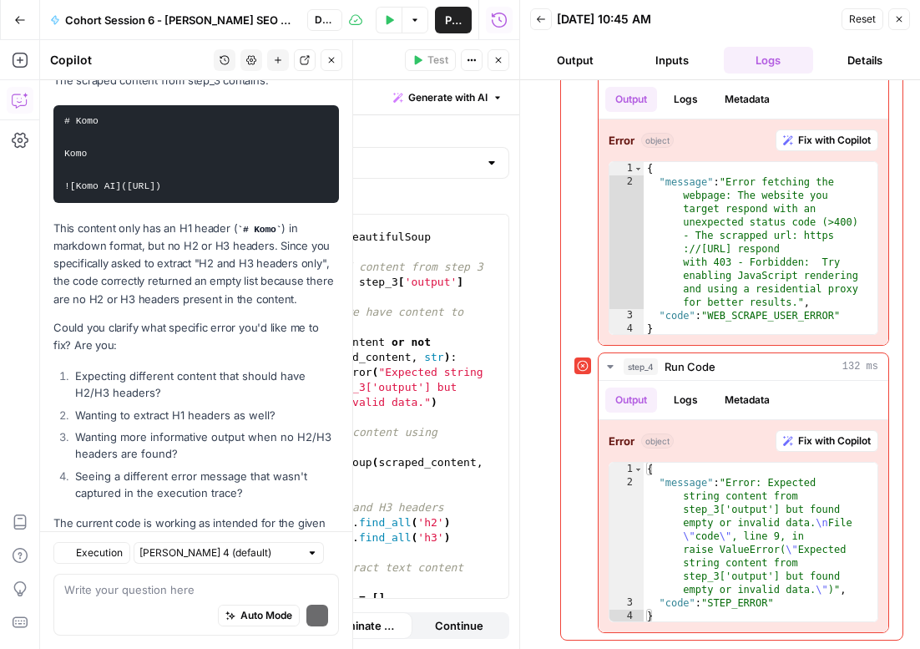
scroll to position [529, 0]
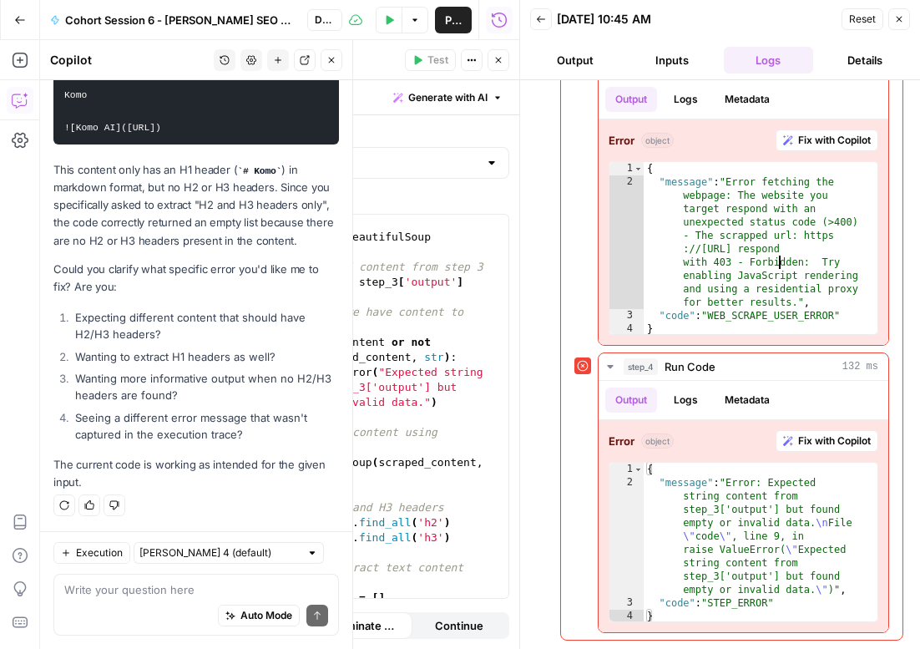
click at [171, 388] on li "Wanting more informative output when no H2/H3 headers are found?" at bounding box center [205, 386] width 268 height 33
click at [178, 422] on li "Seeing a different error message that wasn't captured in the execution trace?" at bounding box center [205, 425] width 268 height 33
click at [170, 590] on textarea at bounding box center [196, 589] width 264 height 17
click at [115, 507] on icon "button" at bounding box center [114, 505] width 10 height 10
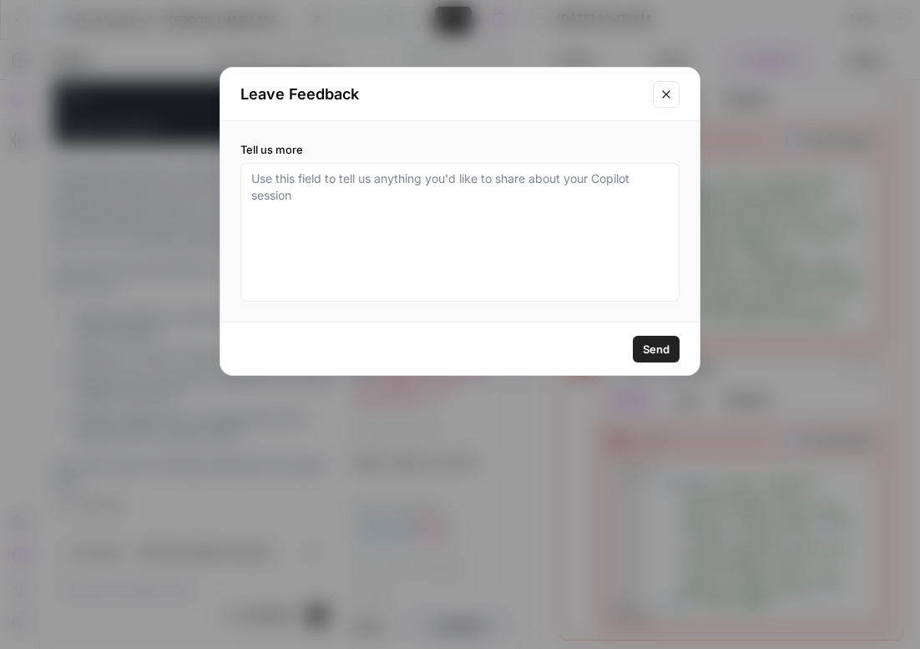
click at [657, 355] on span "Send" at bounding box center [656, 349] width 27 height 17
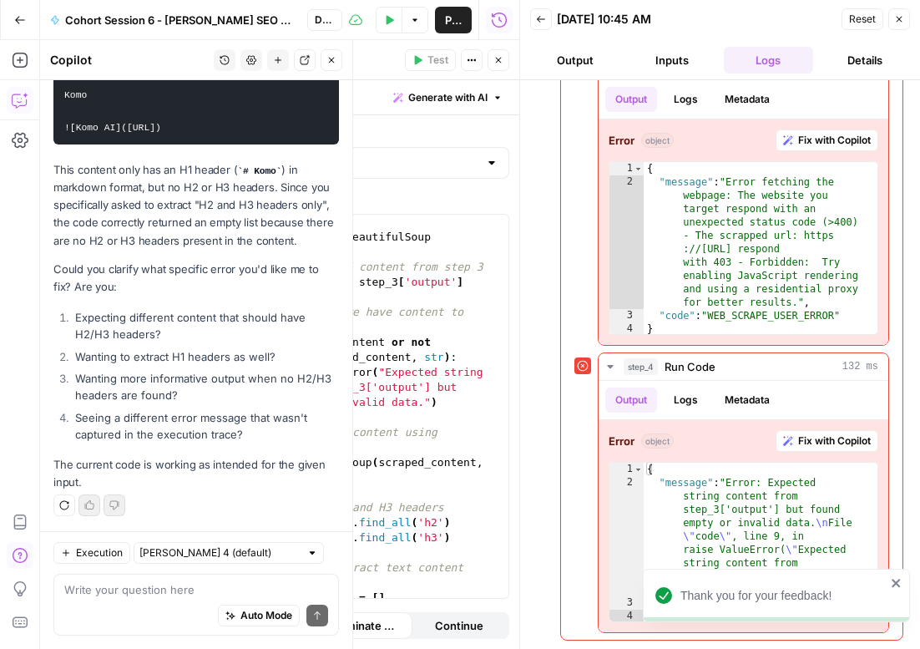
click at [896, 583] on icon "close" at bounding box center [896, 583] width 8 height 8
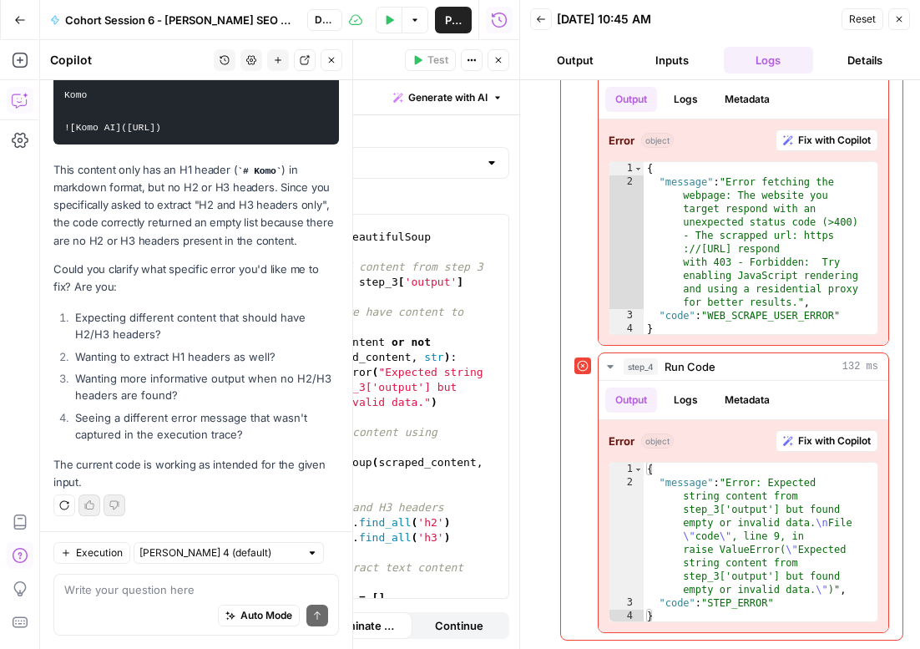
scroll to position [525, 0]
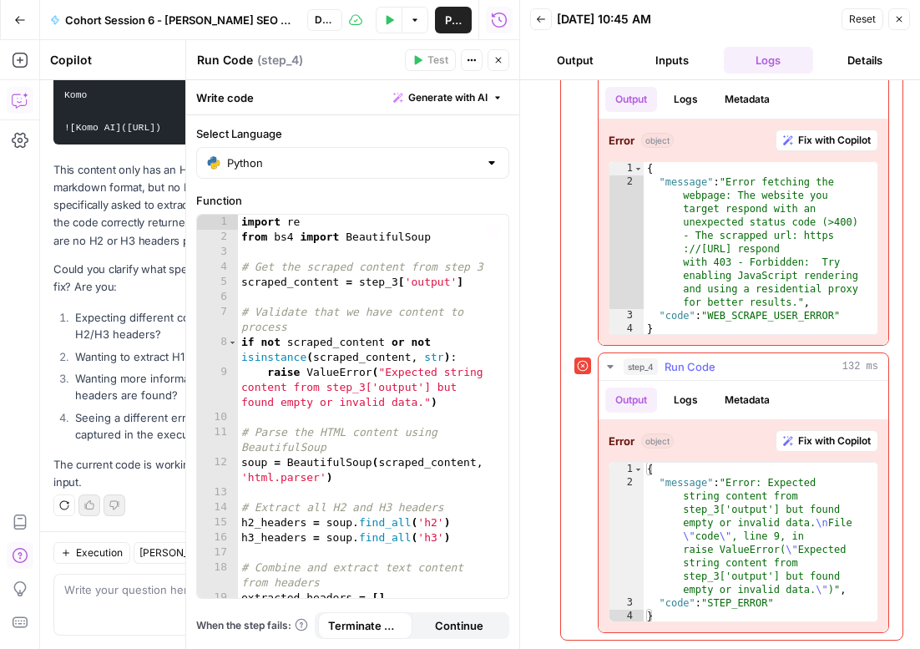
type textarea "**********"
click at [758, 550] on div "{ "message" : "Error: Expected string content from step_3['output'] but found e…" at bounding box center [761, 556] width 234 height 187
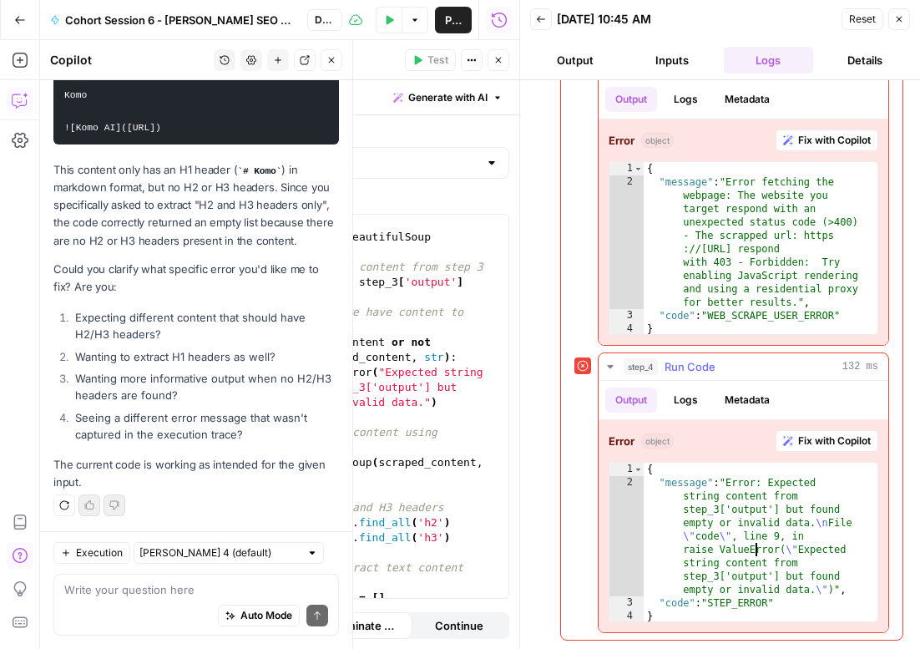
click at [636, 398] on button "Output" at bounding box center [632, 400] width 52 height 25
click at [691, 397] on button "Logs" at bounding box center [686, 400] width 44 height 25
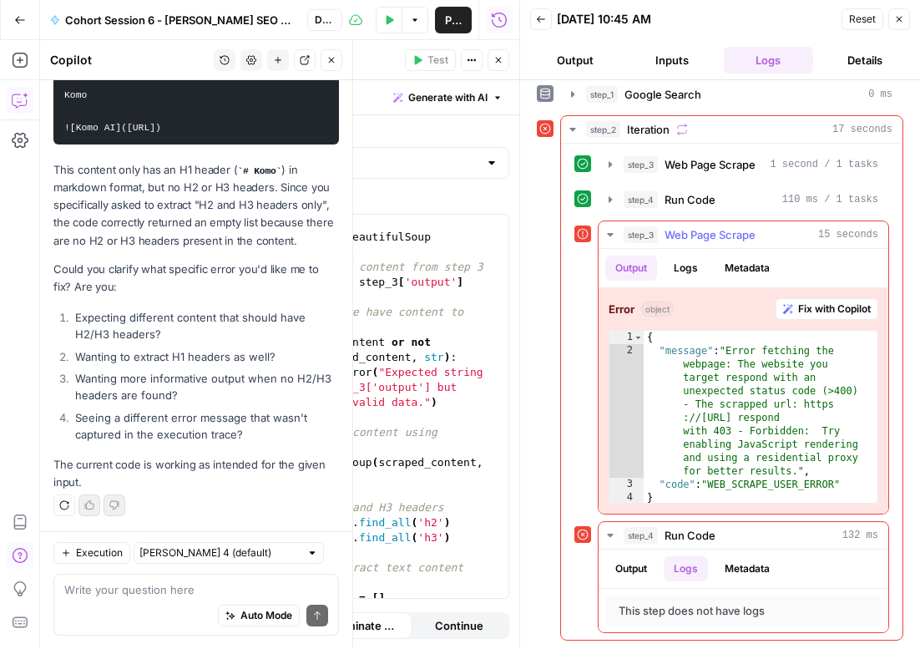
scroll to position [8, 0]
click at [643, 562] on button "Output" at bounding box center [632, 568] width 52 height 25
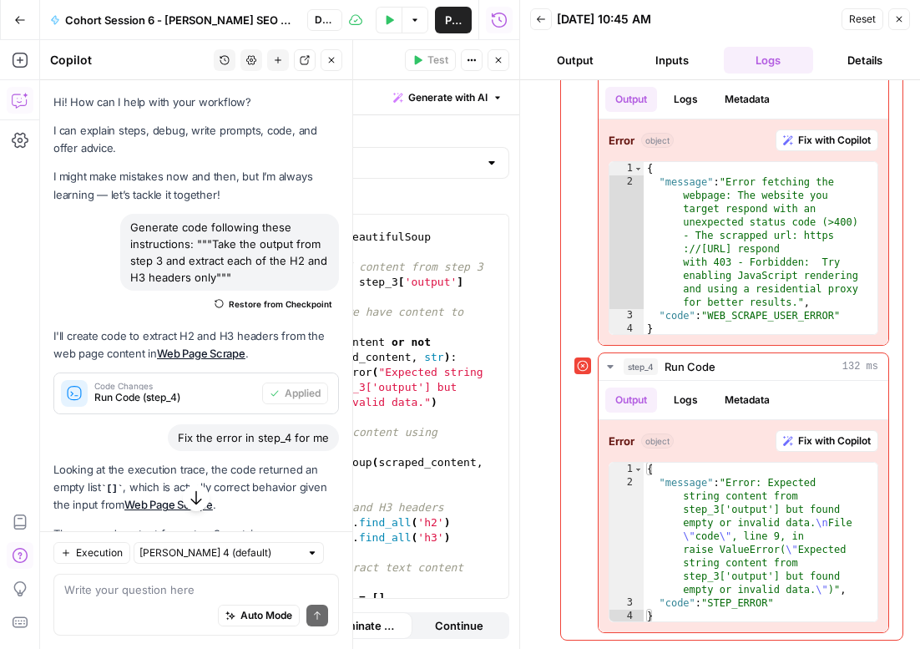
scroll to position [529, 0]
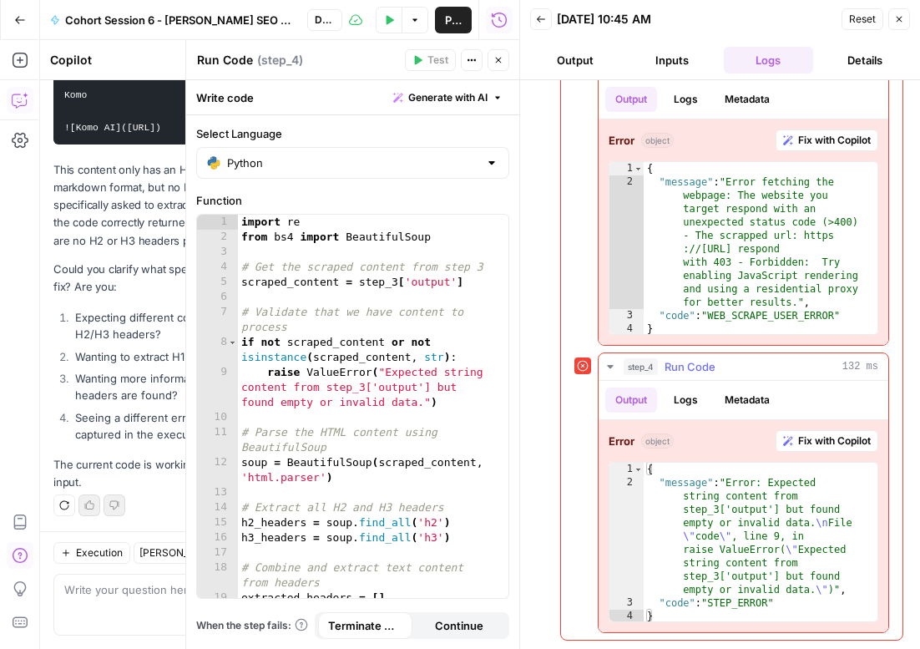
click at [838, 438] on span "Fix with Copilot" at bounding box center [834, 440] width 73 height 15
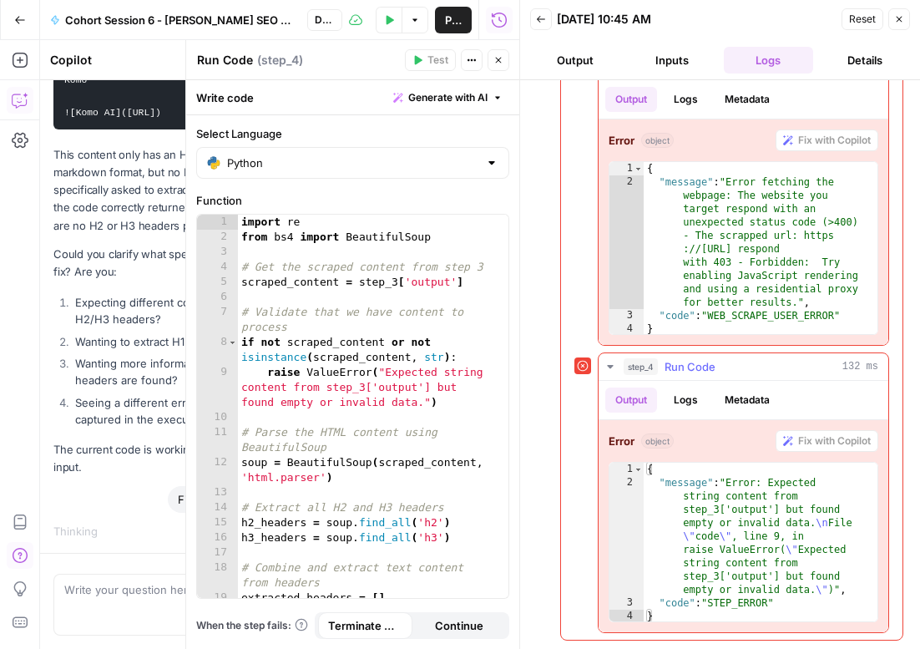
scroll to position [517, 0]
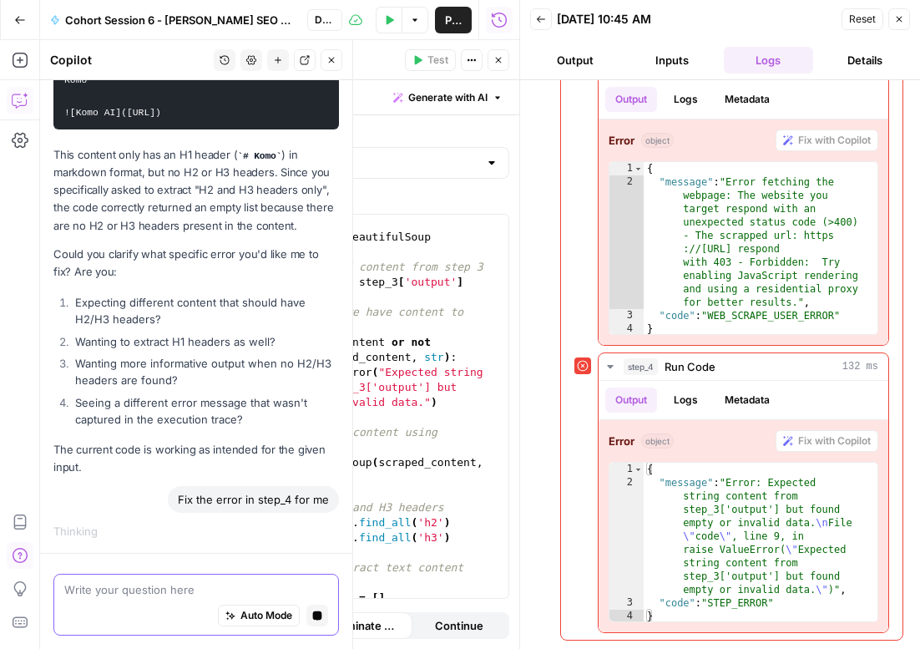
click at [130, 587] on textarea at bounding box center [196, 589] width 264 height 17
click at [331, 60] on icon "button" at bounding box center [332, 60] width 10 height 10
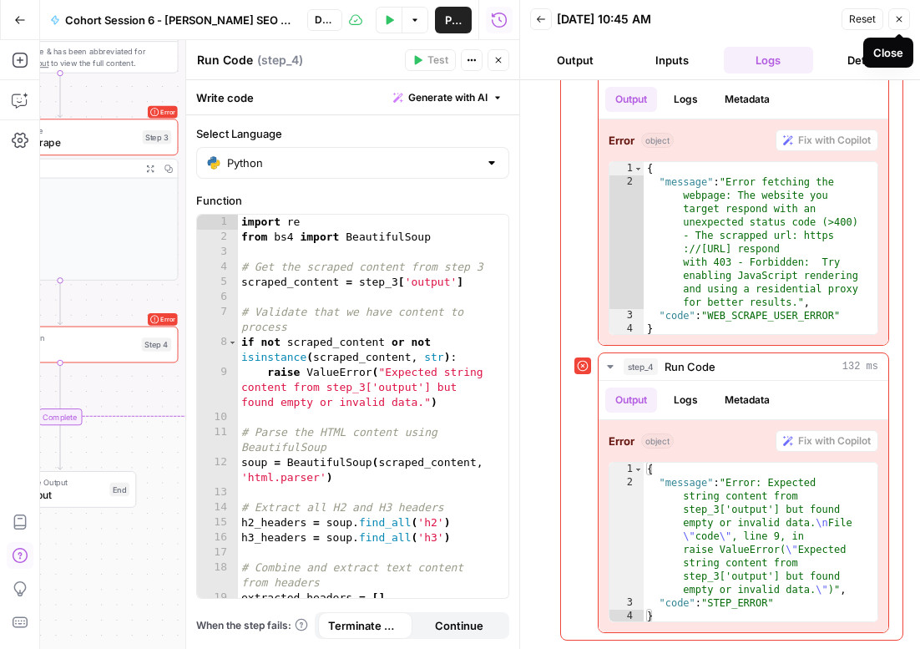
click at [900, 19] on icon "button" at bounding box center [900, 19] width 10 height 10
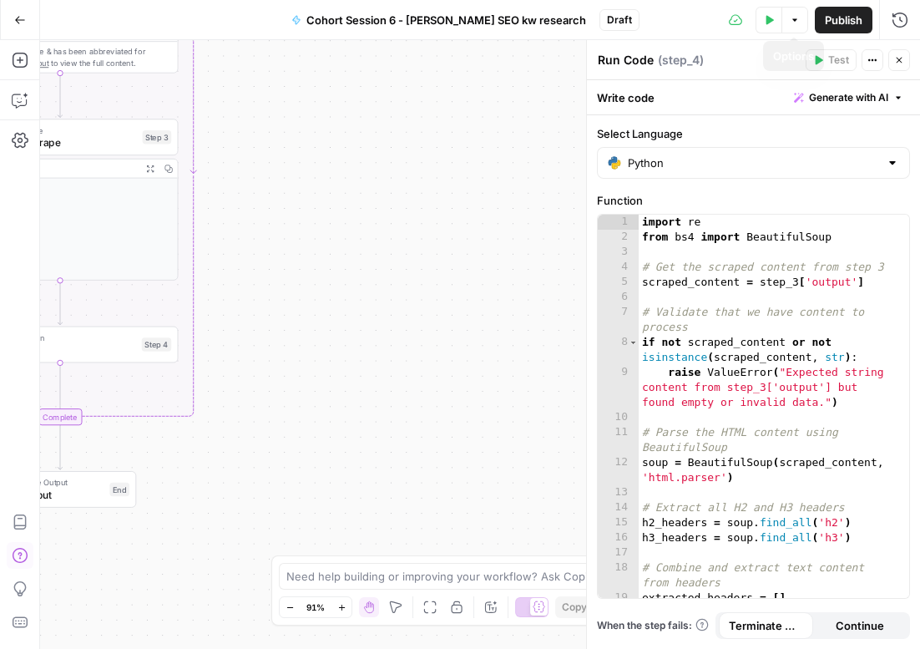
click at [845, 23] on span "Publish" at bounding box center [844, 20] width 38 height 17
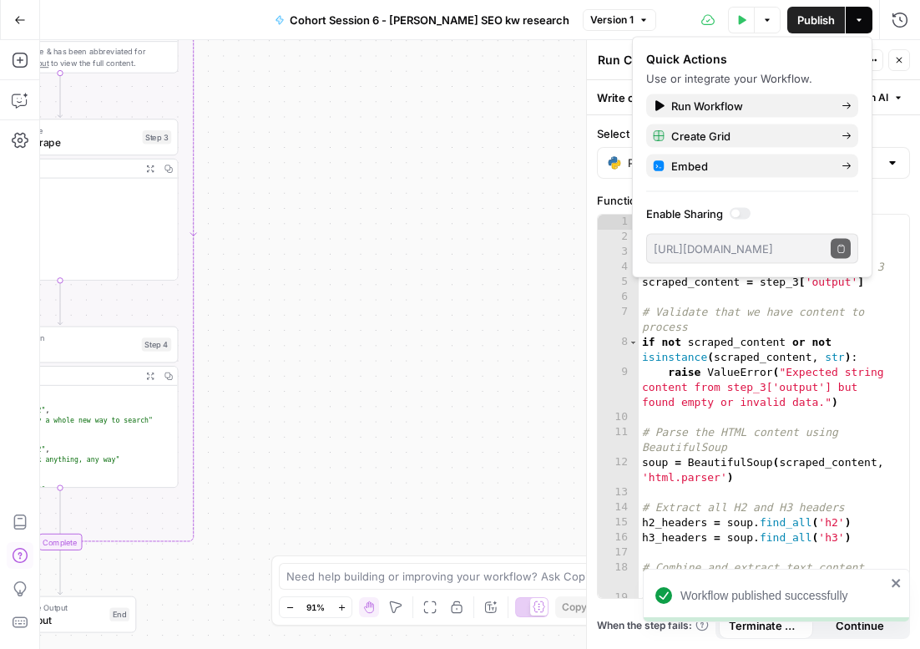
click at [343, 223] on div "Workflow Input Settings Inputs Google Search Google Search Step 1 Output Expand…" at bounding box center [480, 344] width 880 height 609
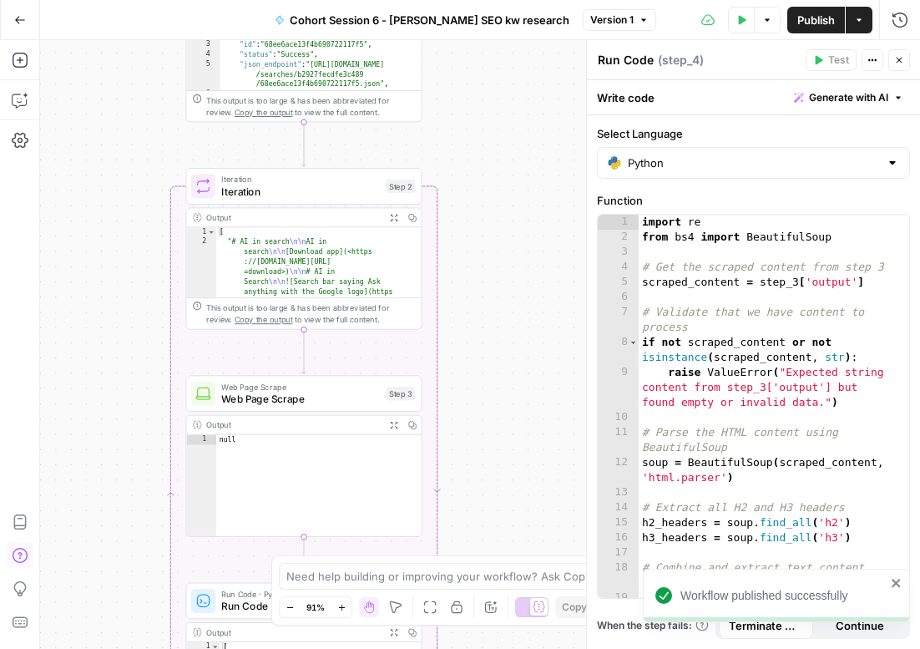
drag, startPoint x: 342, startPoint y: 176, endPoint x: 585, endPoint y: 433, distance: 353.3
click at [585, 433] on body "Workflow published successfully Klaviyo New Home Browse Insights Opportunities …" at bounding box center [460, 324] width 920 height 649
click at [900, 53] on button "Close" at bounding box center [900, 60] width 22 height 22
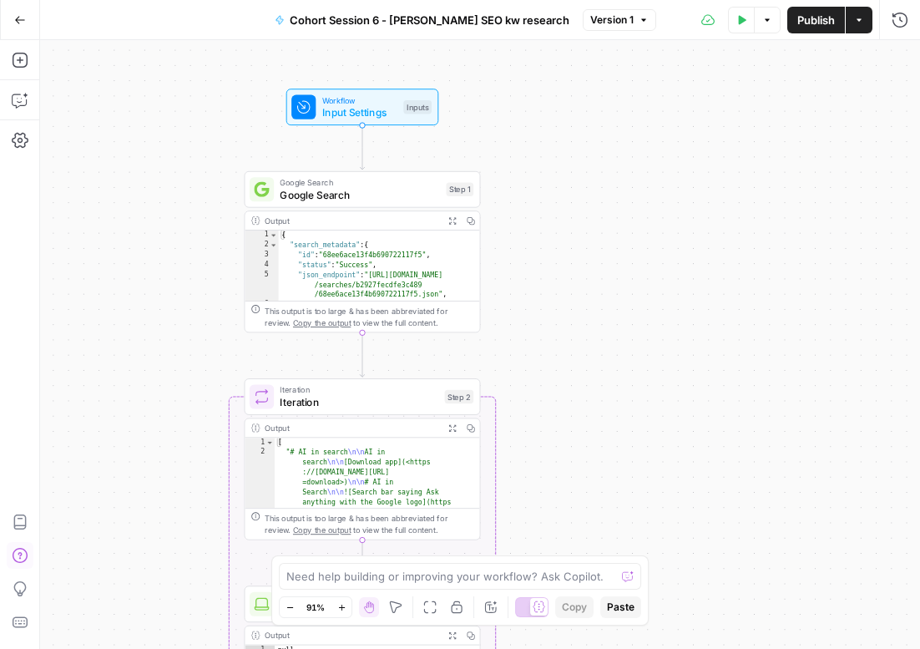
drag, startPoint x: 522, startPoint y: 134, endPoint x: 580, endPoint y: 342, distance: 215.2
click at [580, 342] on div "Workflow Input Settings Inputs Google Search Google Search Step 1 Output Expand…" at bounding box center [480, 344] width 880 height 609
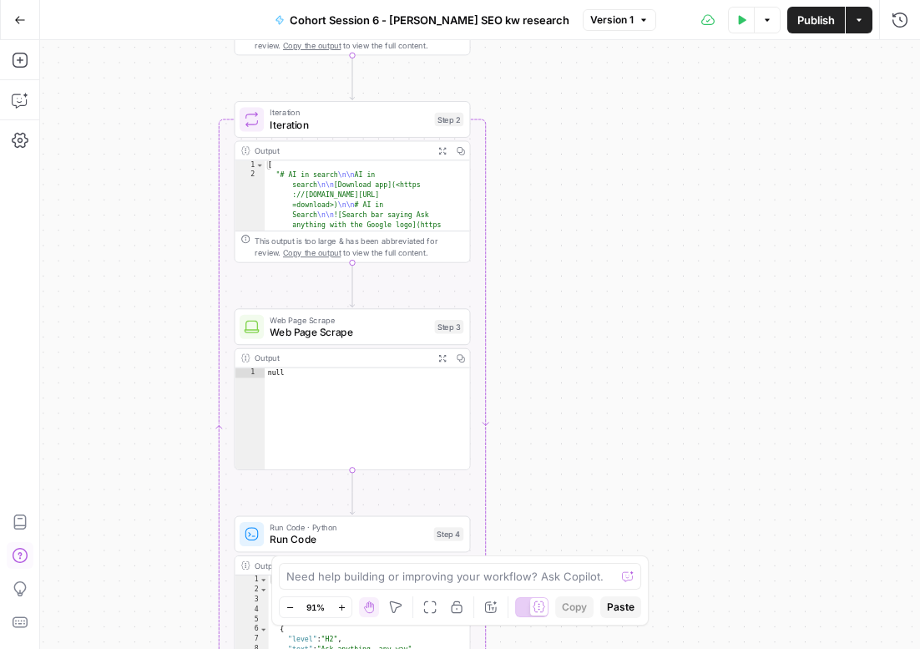
drag, startPoint x: 559, startPoint y: 444, endPoint x: 549, endPoint y: 164, distance: 280.8
click at [549, 164] on div "Workflow Input Settings Inputs Google Search Google Search Step 1 Output Expand…" at bounding box center [480, 344] width 880 height 609
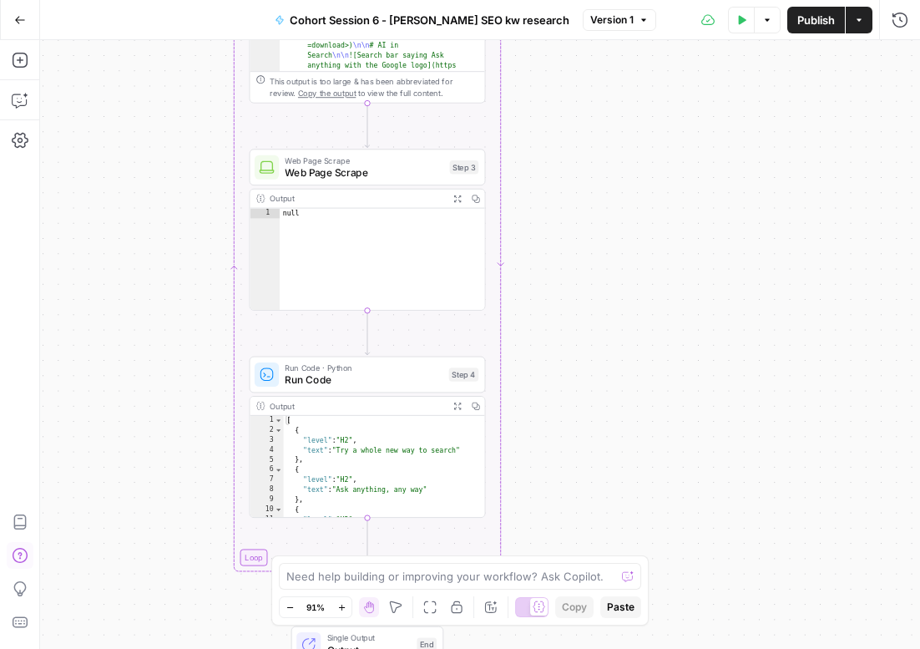
drag, startPoint x: 585, startPoint y: 369, endPoint x: 601, endPoint y: 213, distance: 156.9
click at [601, 213] on div "Workflow Input Settings Inputs Google Search Google Search Step 1 Output Expand…" at bounding box center [480, 344] width 880 height 609
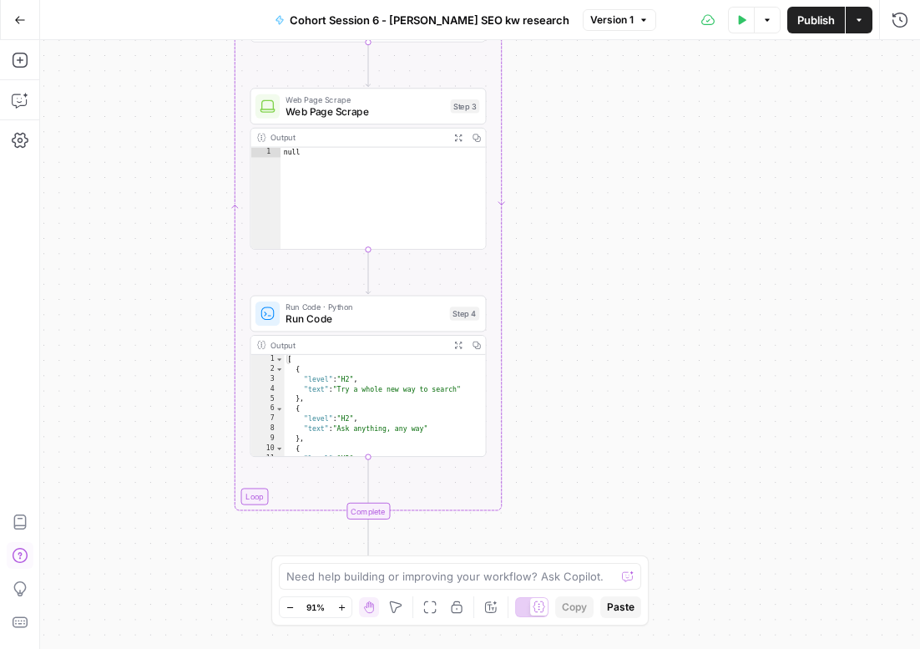
drag, startPoint x: 616, startPoint y: 385, endPoint x: 616, endPoint y: 310, distance: 75.2
click at [616, 310] on div "Workflow Input Settings Inputs Google Search Google Search Step 1 Output Expand…" at bounding box center [480, 344] width 880 height 609
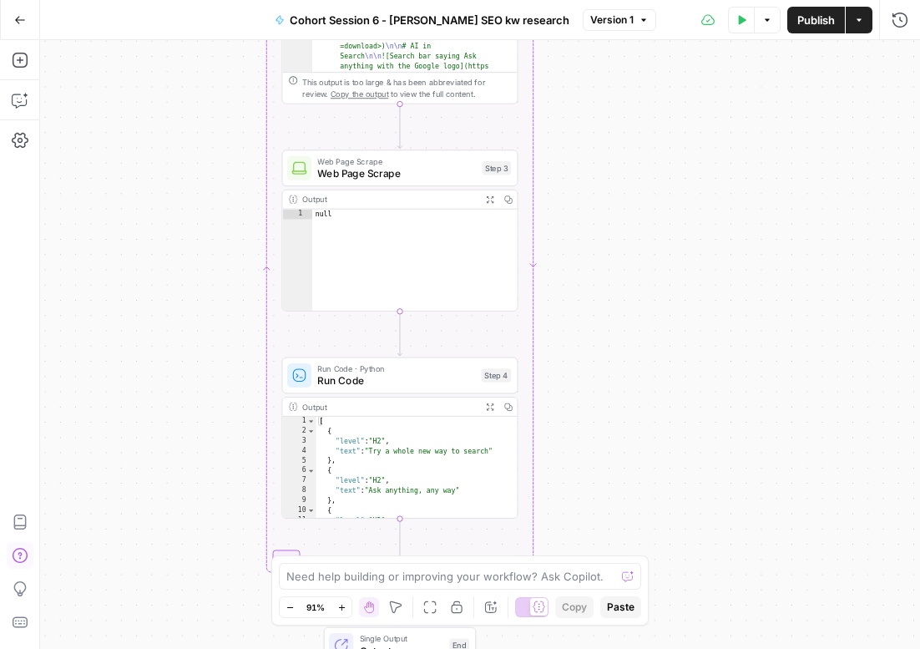
drag, startPoint x: 182, startPoint y: 241, endPoint x: 235, endPoint y: 303, distance: 81.8
click at [235, 303] on div "Workflow Input Settings Inputs Google Search Google Search Step 1 Output Expand…" at bounding box center [480, 344] width 880 height 609
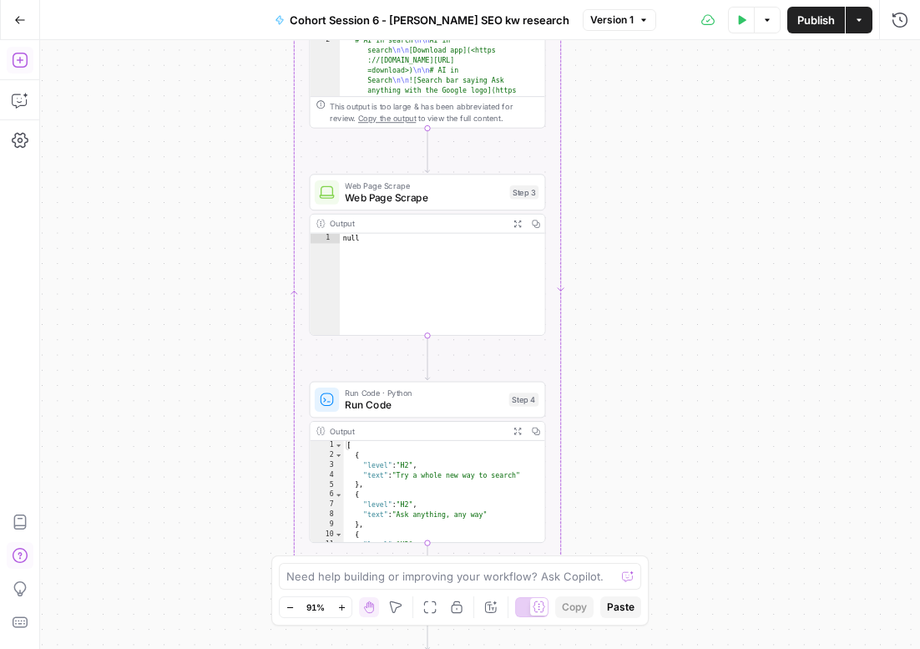
click at [13, 48] on button "Add Steps" at bounding box center [20, 60] width 27 height 27
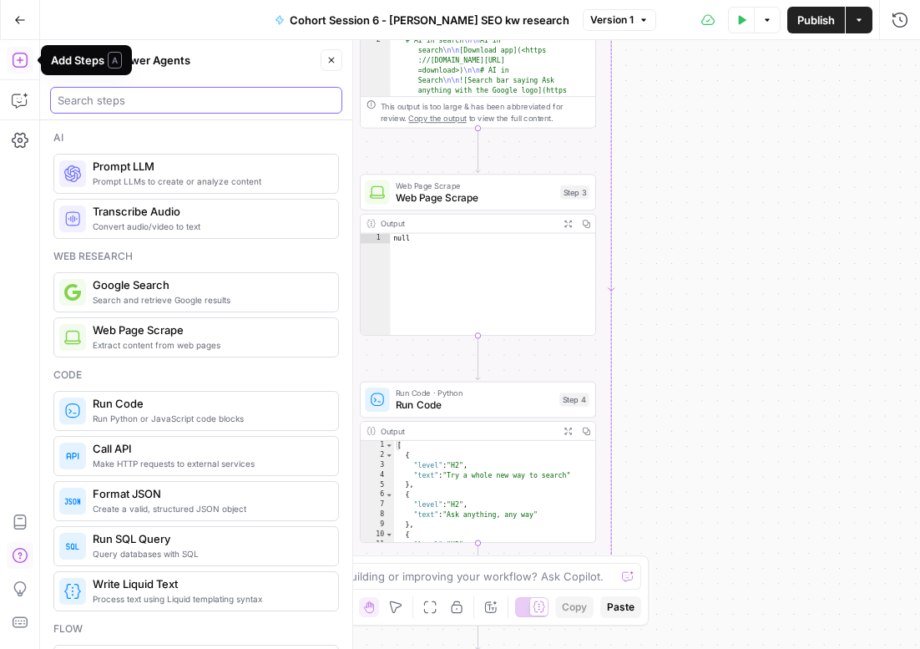
click at [100, 99] on input "search" at bounding box center [196, 100] width 277 height 17
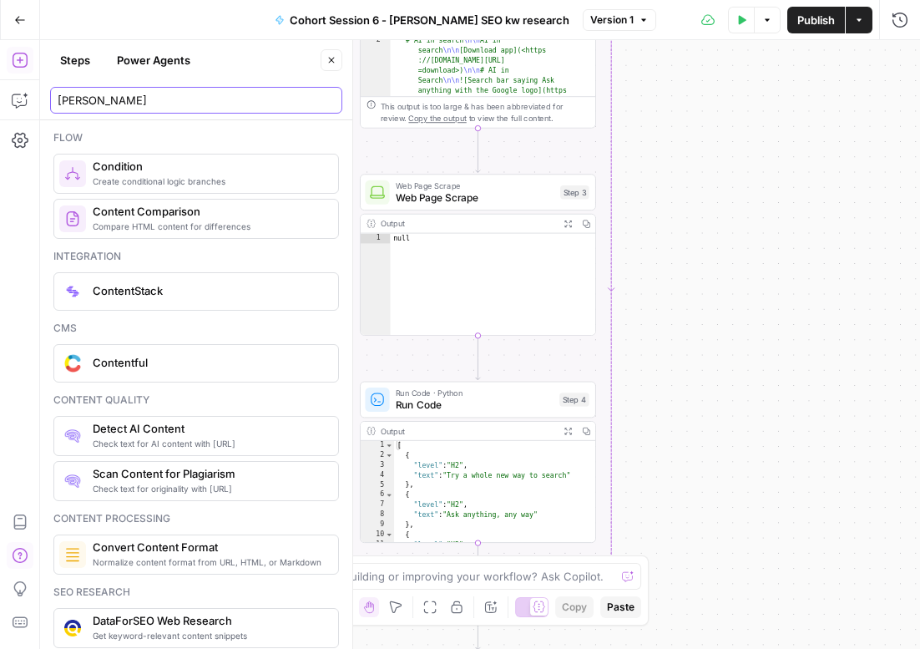
type input "[PERSON_NAME]"
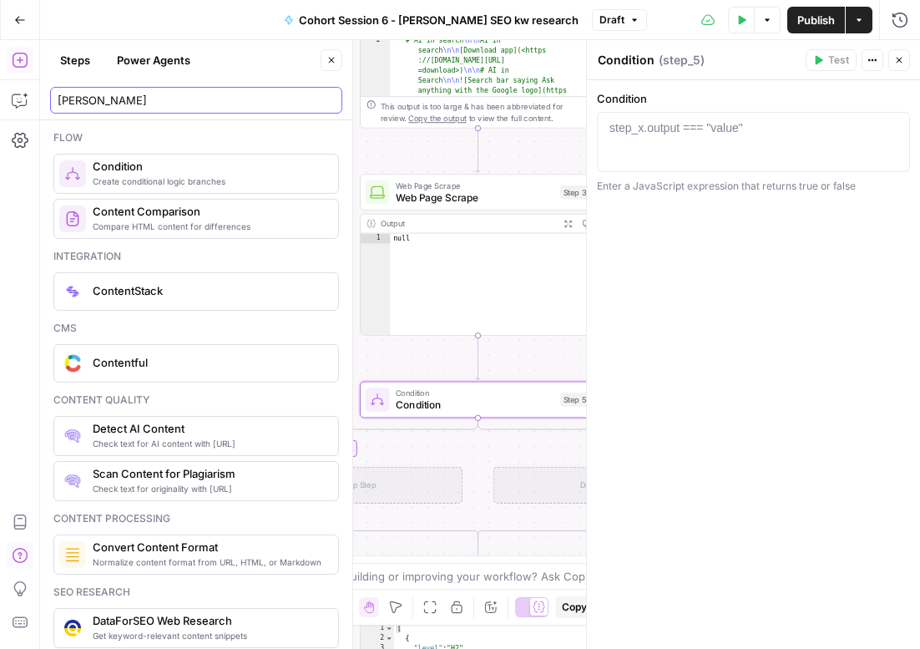
click at [121, 96] on input "[PERSON_NAME]" at bounding box center [196, 100] width 277 height 17
click at [326, 97] on input "[PERSON_NAME]" at bounding box center [196, 100] width 277 height 17
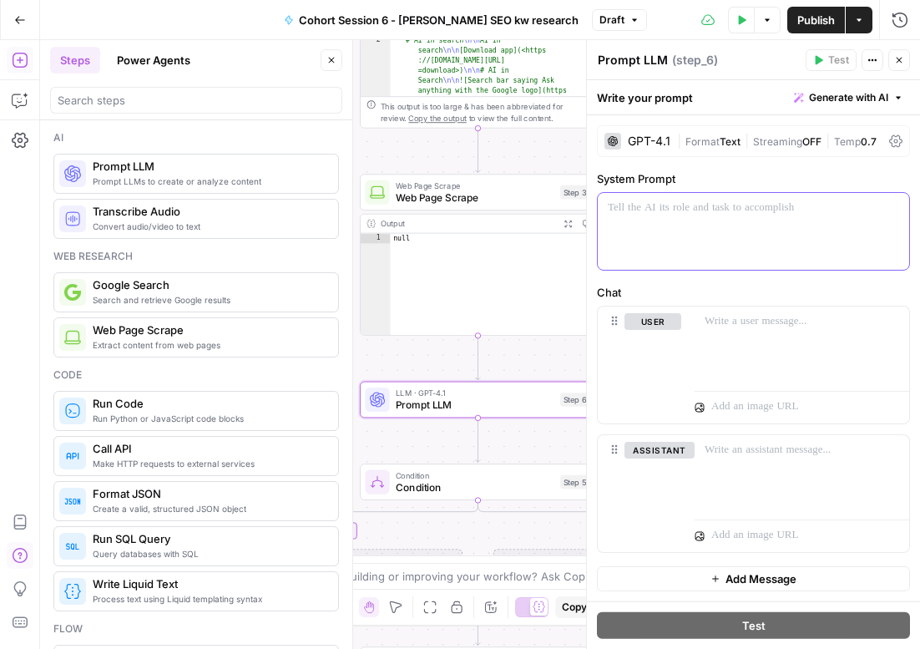
click at [639, 251] on div at bounding box center [754, 231] width 312 height 77
click at [843, 98] on span "Generate with AI" at bounding box center [848, 97] width 79 height 15
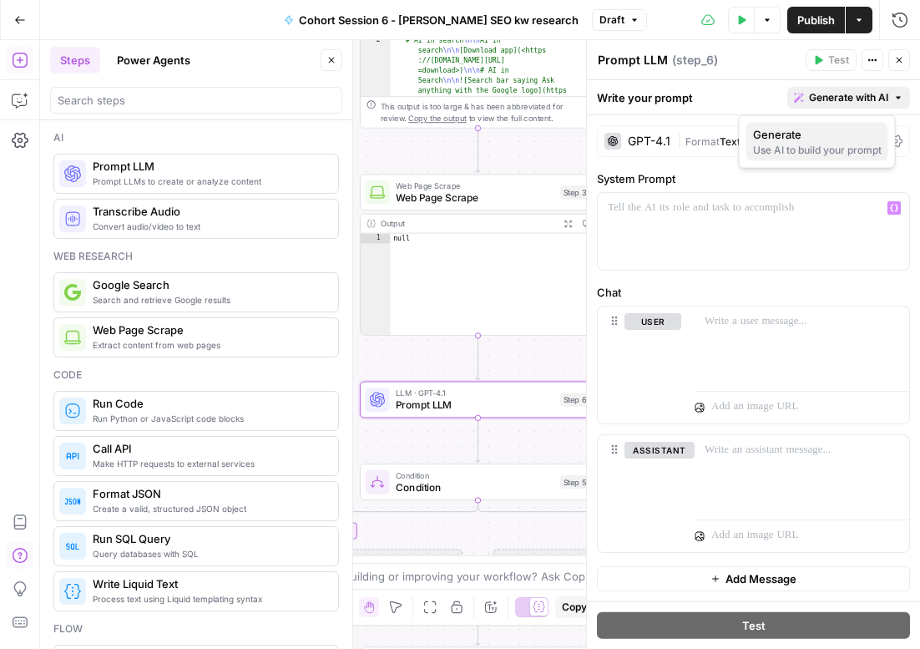
click at [836, 126] on span "Generate" at bounding box center [814, 134] width 122 height 17
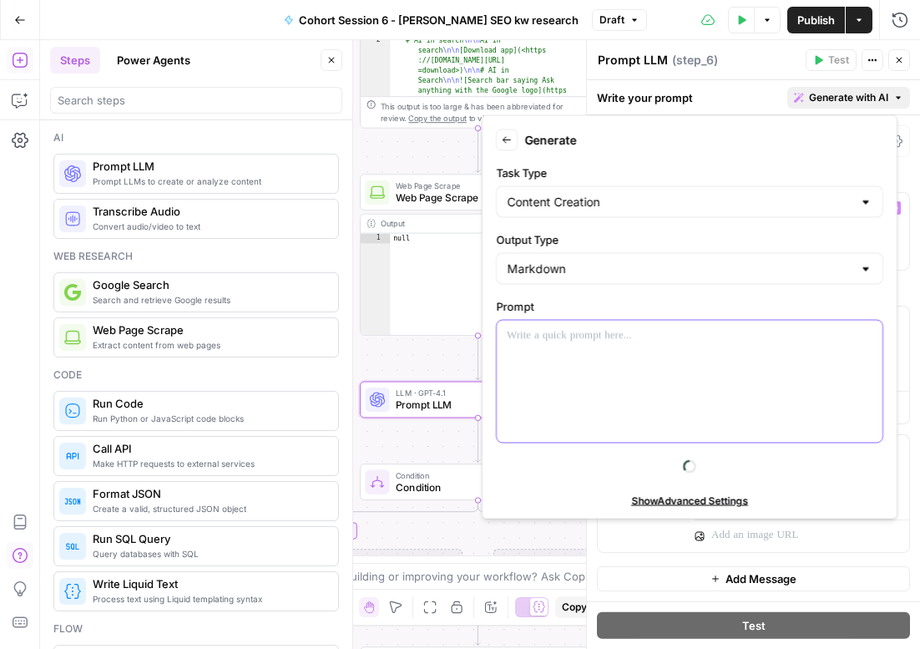
click at [538, 368] on div at bounding box center [690, 382] width 386 height 122
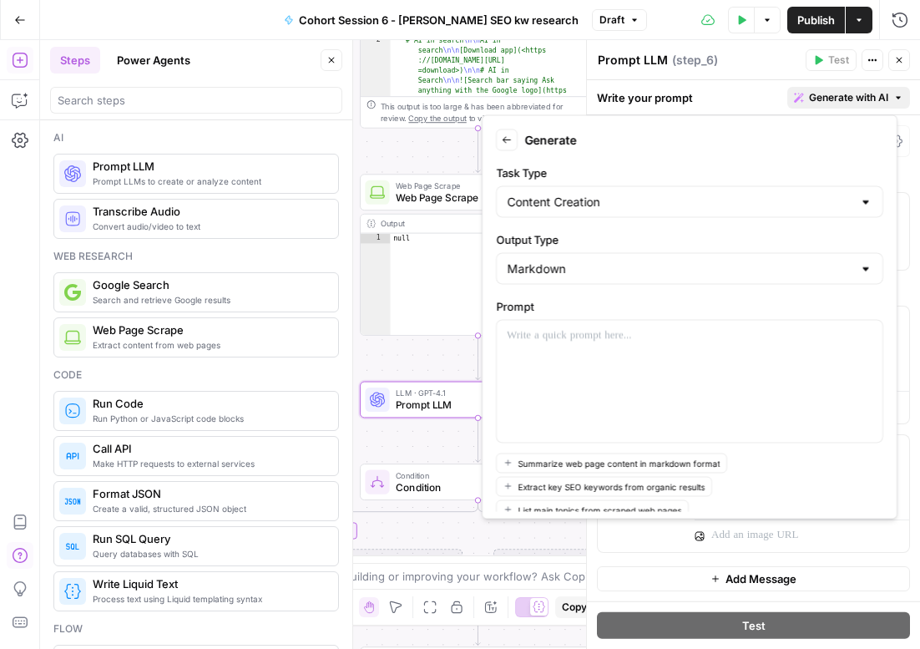
click at [510, 144] on icon "button" at bounding box center [507, 140] width 10 height 10
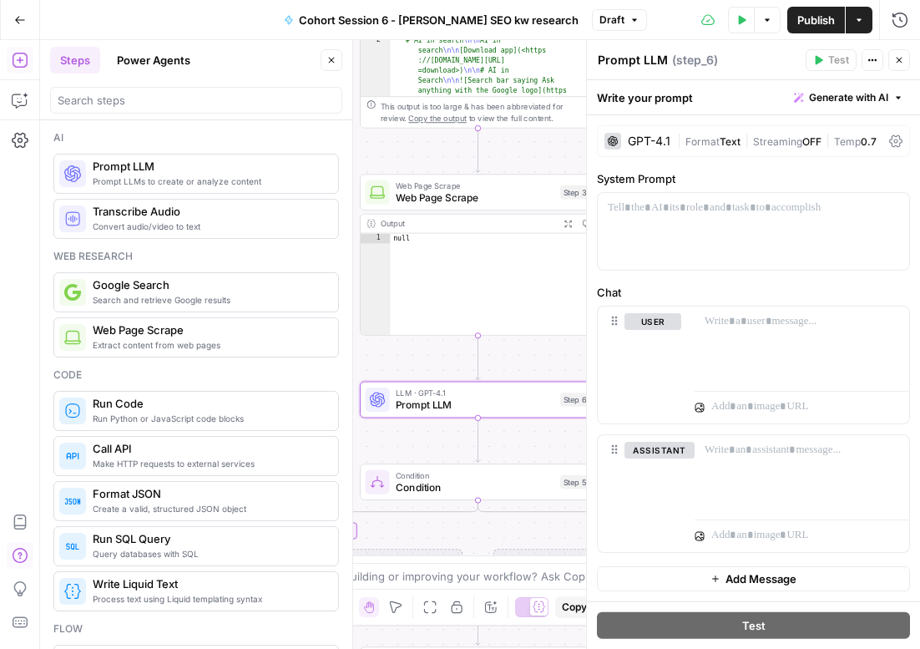
click at [899, 58] on icon "button" at bounding box center [900, 60] width 10 height 10
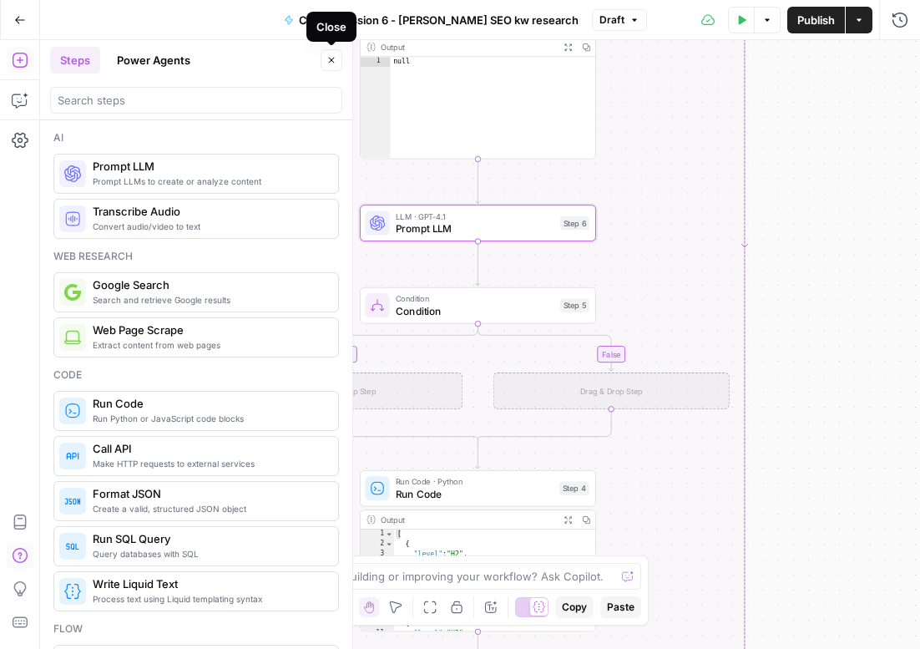
click at [335, 64] on icon "button" at bounding box center [332, 60] width 10 height 10
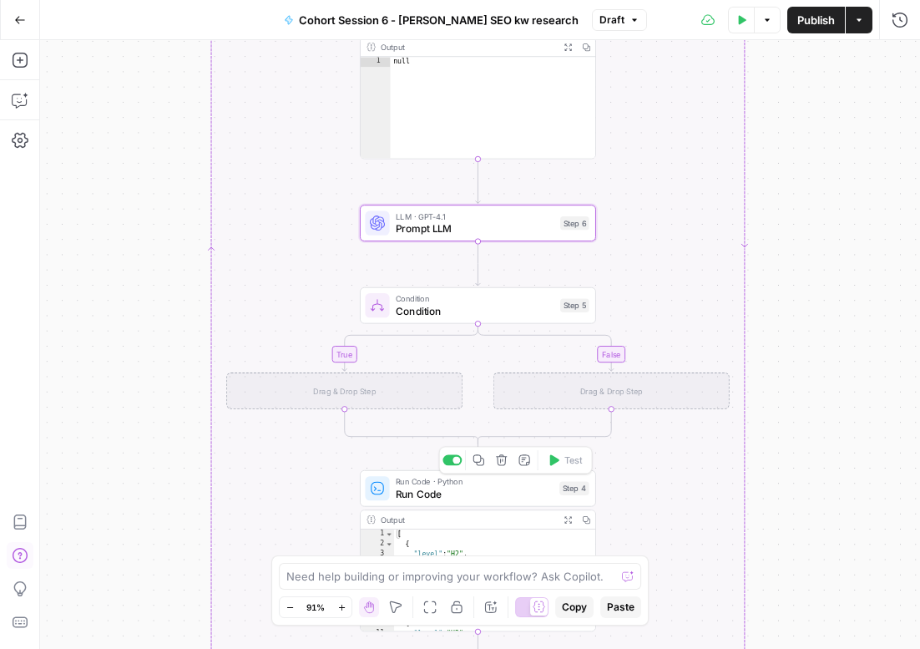
click at [480, 495] on span "Run Code" at bounding box center [475, 493] width 158 height 15
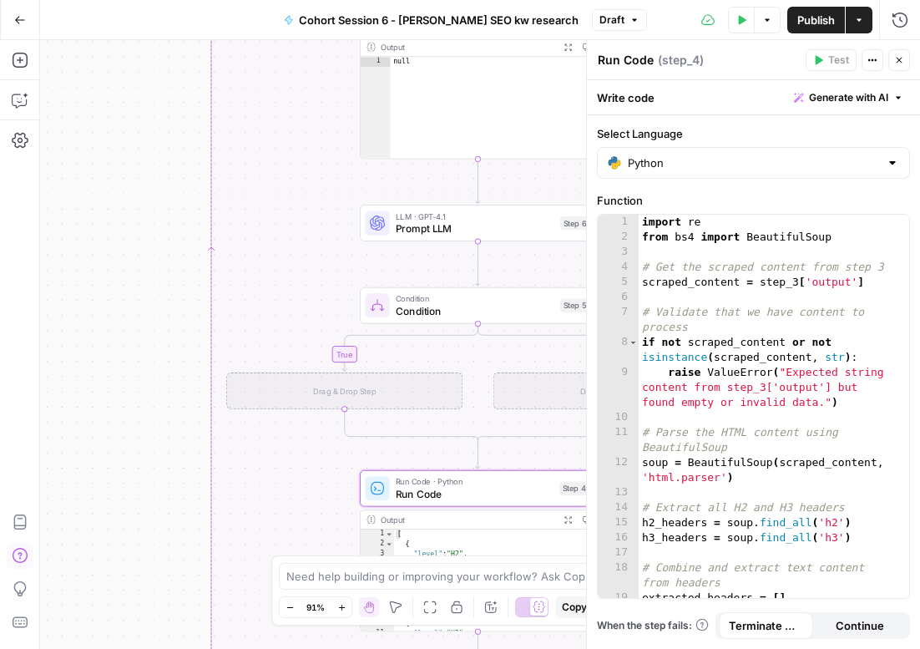
click at [895, 63] on icon "button" at bounding box center [900, 60] width 10 height 10
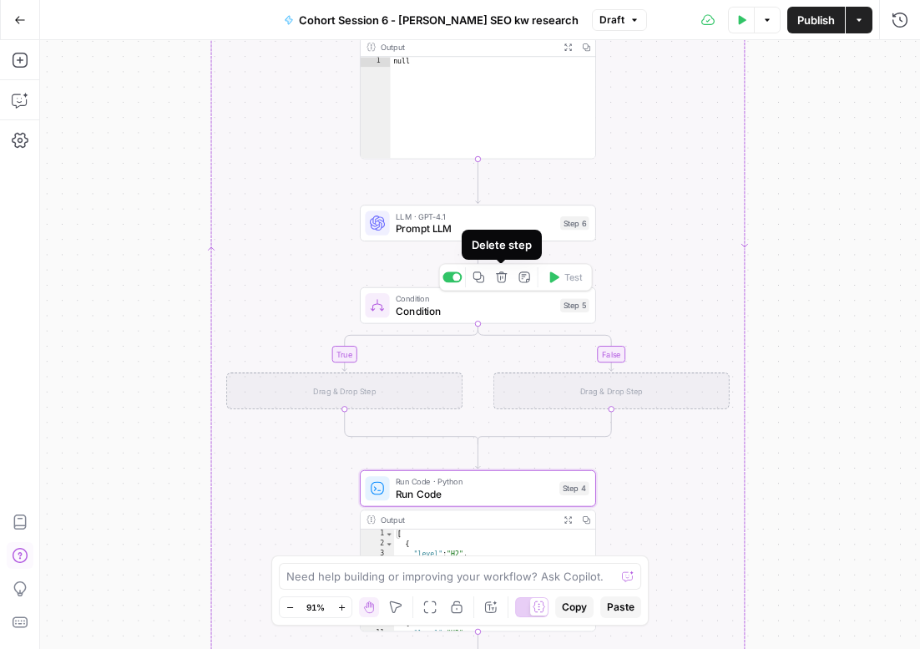
click at [502, 281] on icon "button" at bounding box center [501, 276] width 11 height 11
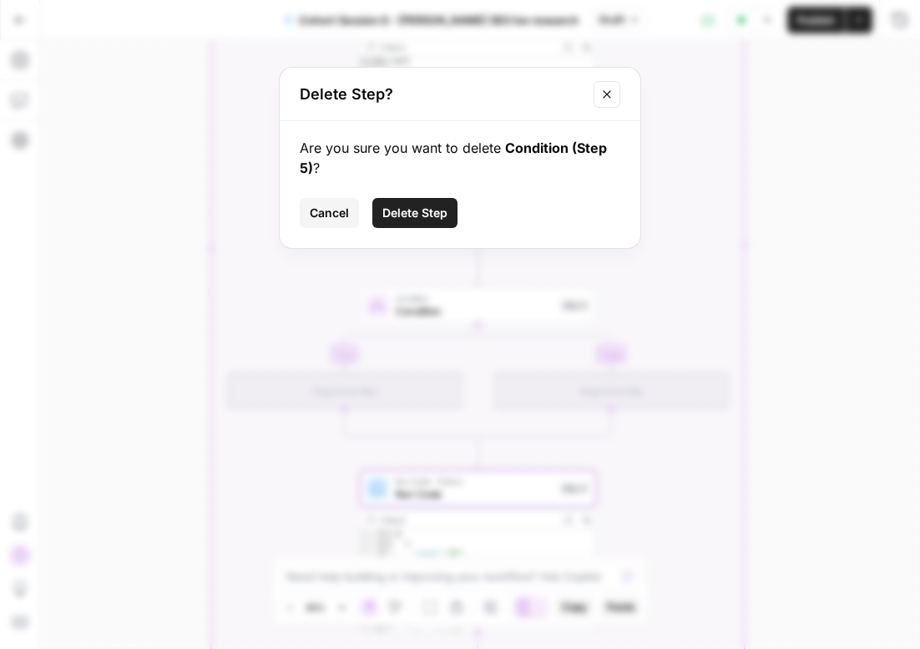
click at [400, 212] on span "Delete Step" at bounding box center [415, 213] width 65 height 17
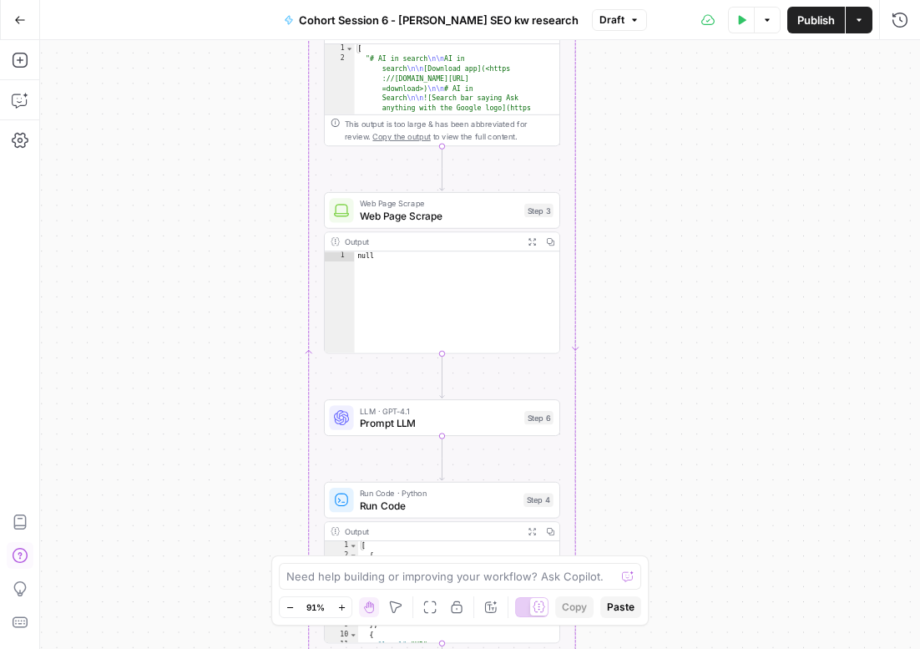
drag, startPoint x: 717, startPoint y: 272, endPoint x: 682, endPoint y: 467, distance: 197.9
click at [682, 467] on div "Workflow Input Settings Inputs Google Search Google Search Step 1 Output Expand…" at bounding box center [480, 344] width 880 height 609
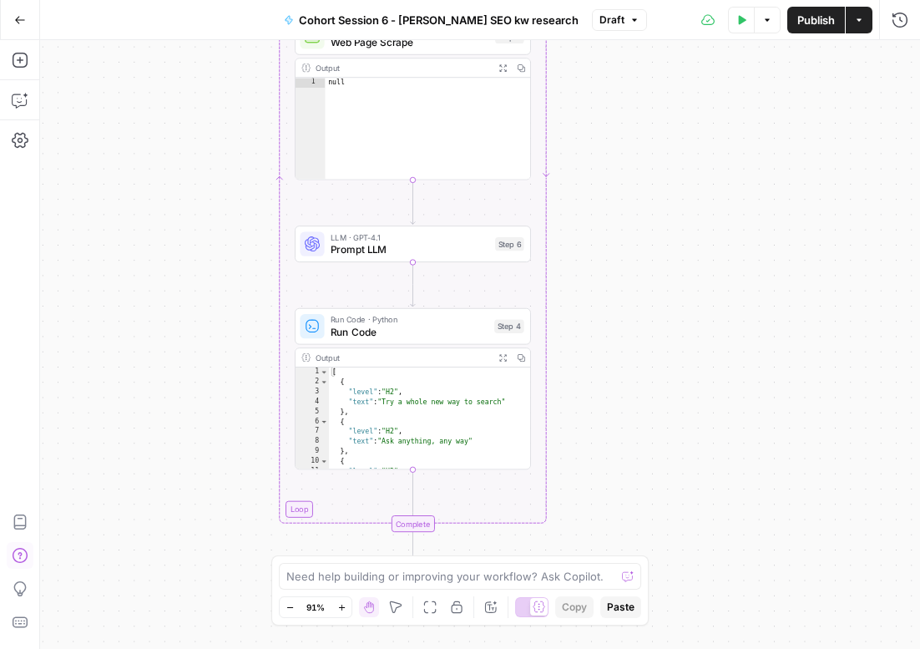
drag, startPoint x: 692, startPoint y: 266, endPoint x: 663, endPoint y: 92, distance: 176.2
click at [663, 92] on div "Workflow Input Settings Inputs Google Search Google Search Step 1 Output Expand…" at bounding box center [480, 344] width 880 height 609
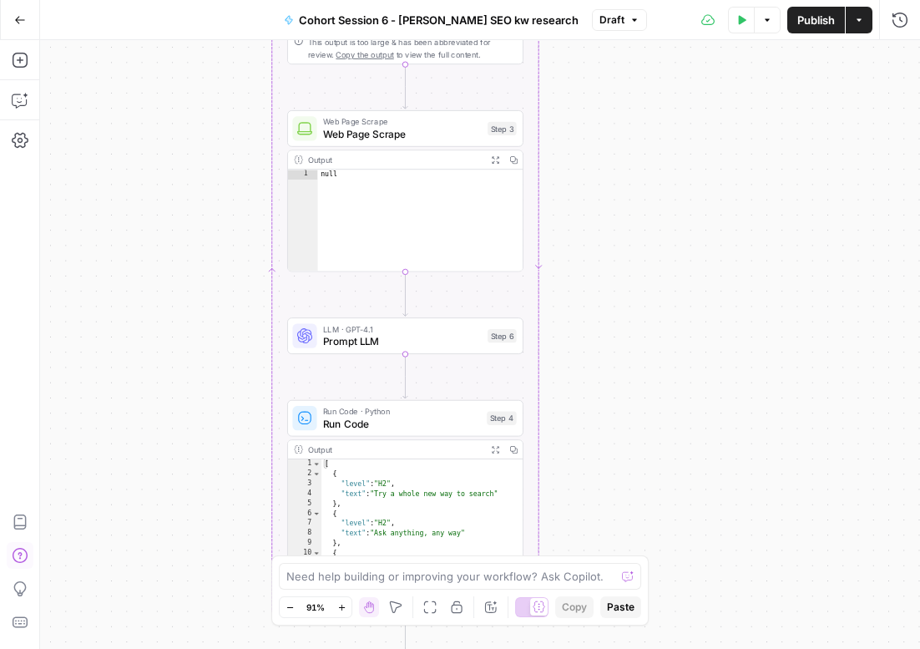
drag, startPoint x: 677, startPoint y: 354, endPoint x: 669, endPoint y: 446, distance: 92.2
click at [669, 446] on div "Workflow Input Settings Inputs Google Search Google Search Step 1 Output Expand…" at bounding box center [480, 344] width 880 height 609
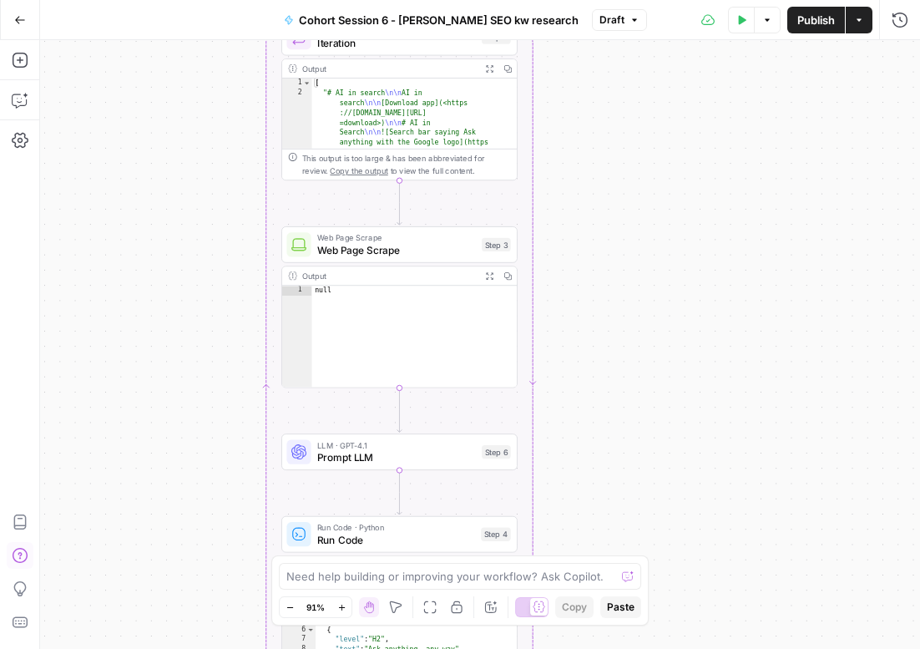
drag, startPoint x: 646, startPoint y: 230, endPoint x: 637, endPoint y: 466, distance: 236.5
click at [637, 467] on div "Workflow Input Settings Inputs Google Search Google Search Step 1 Output Expand…" at bounding box center [480, 344] width 880 height 609
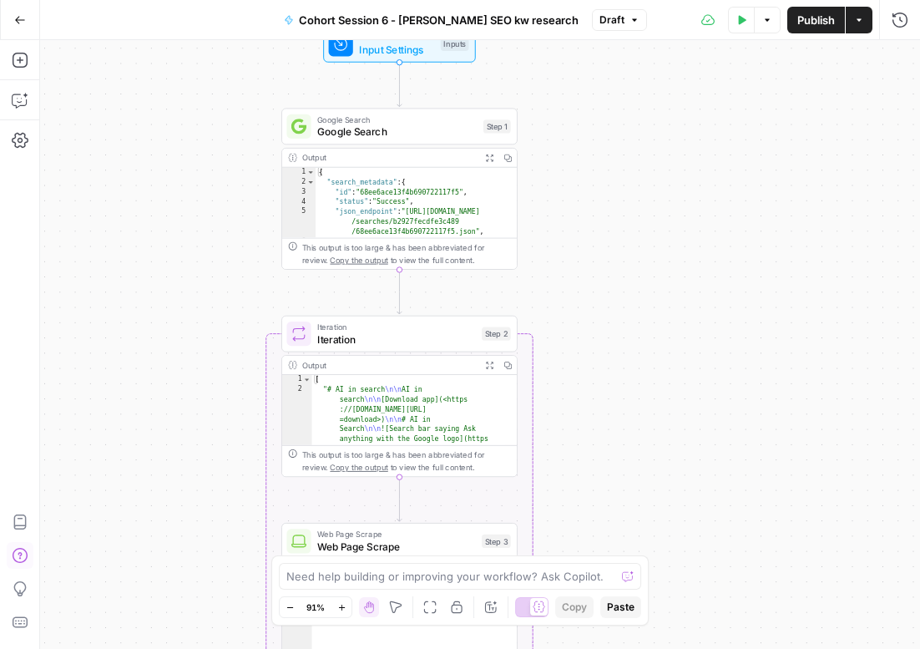
drag, startPoint x: 636, startPoint y: 205, endPoint x: 639, endPoint y: 421, distance: 216.3
click at [636, 455] on div "Workflow Input Settings Inputs Google Search Google Search Step 1 Output Expand…" at bounding box center [480, 344] width 880 height 609
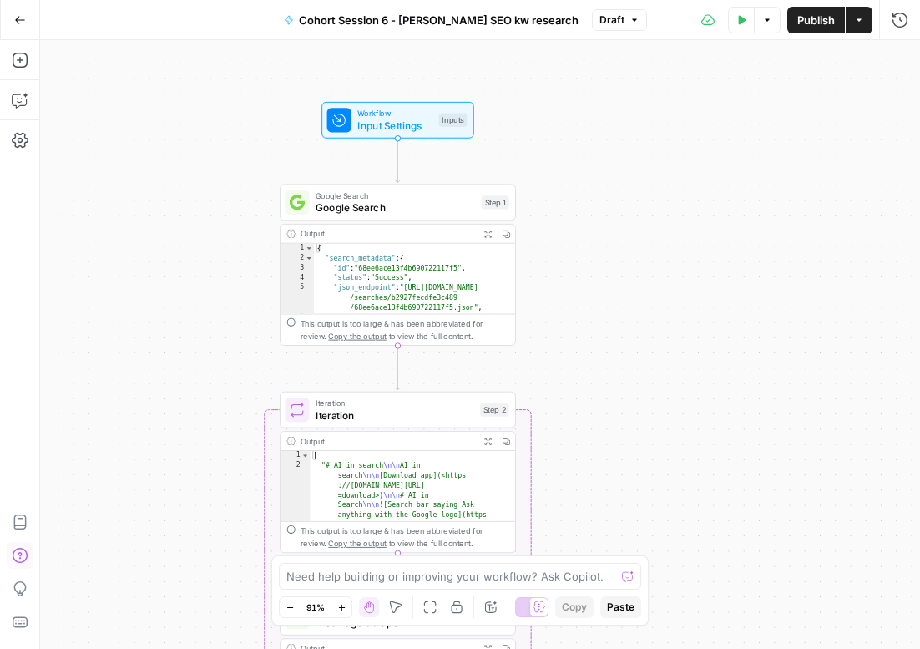
click at [640, 243] on div "Workflow Input Settings Inputs Google Search Google Search Step 1 Output Expand…" at bounding box center [480, 344] width 880 height 609
click at [407, 112] on span "Workflow" at bounding box center [394, 113] width 75 height 13
click at [737, 18] on icon "button" at bounding box center [742, 20] width 10 height 10
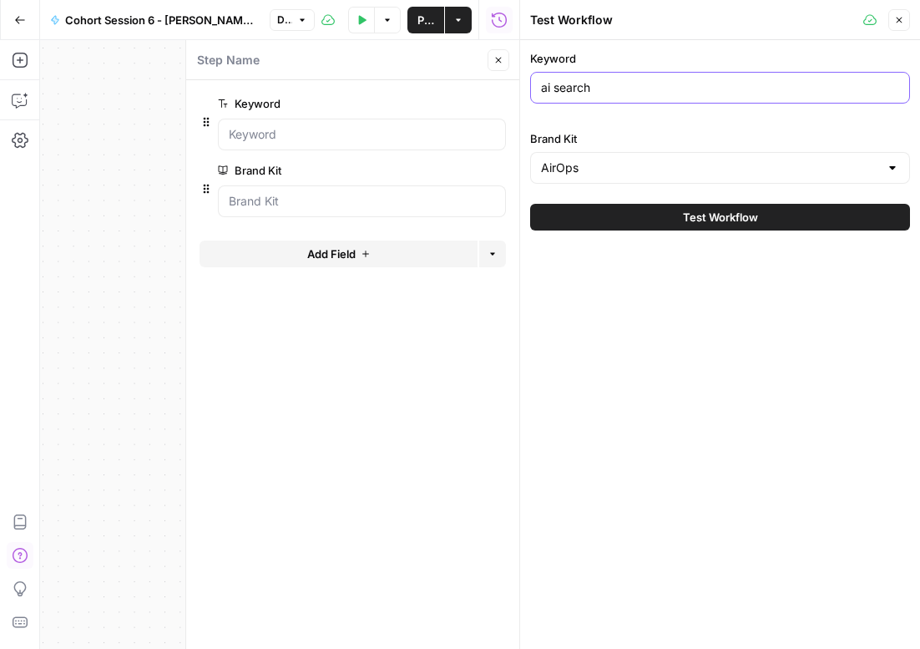
drag, startPoint x: 601, startPoint y: 84, endPoint x: 522, endPoint y: 80, distance: 78.6
click at [522, 80] on div "Test Workflow Close Keyword ai search Brand Kit AirOps Test Workflow" at bounding box center [720, 324] width 401 height 649
type input "email marketing"
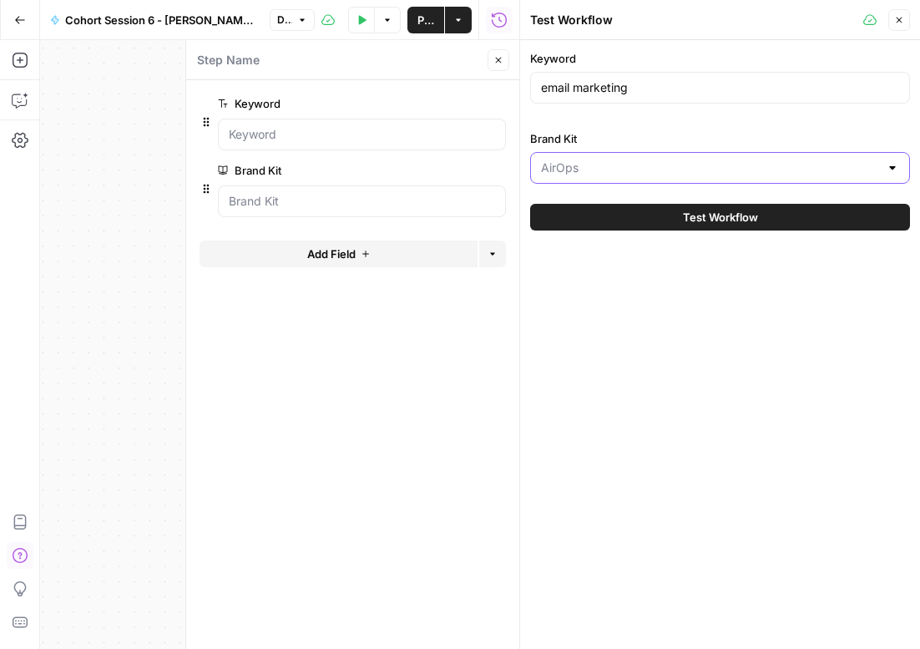
click at [636, 173] on input "Brand Kit" at bounding box center [710, 168] width 338 height 17
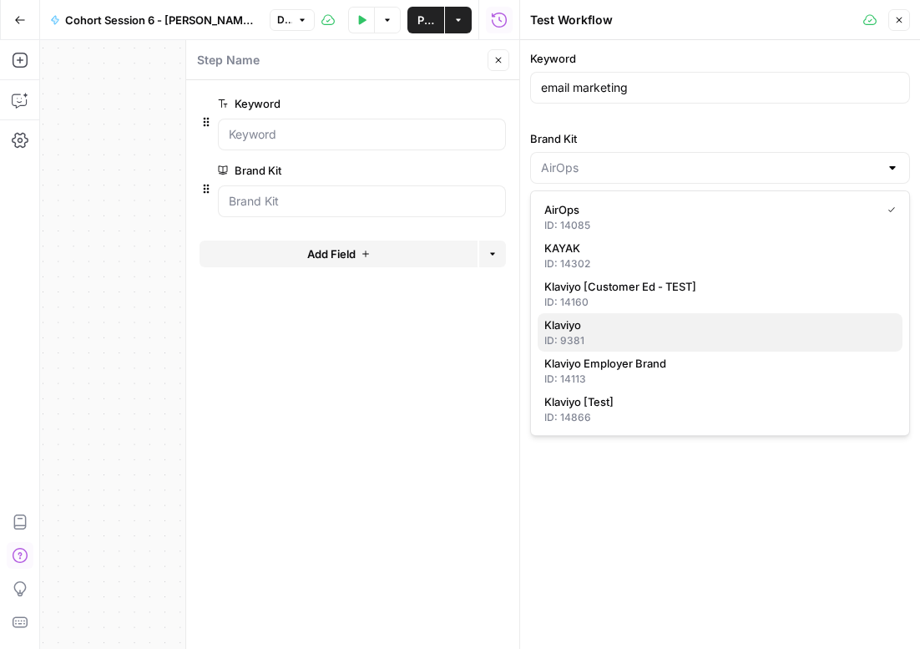
click at [593, 328] on span "Klaviyo" at bounding box center [717, 325] width 345 height 17
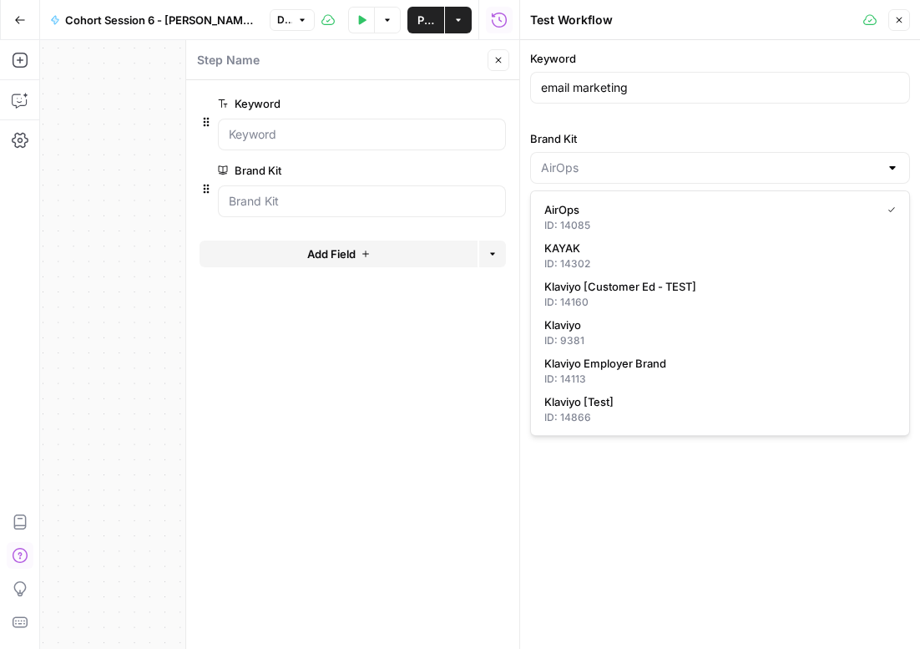
type input "Klaviyo"
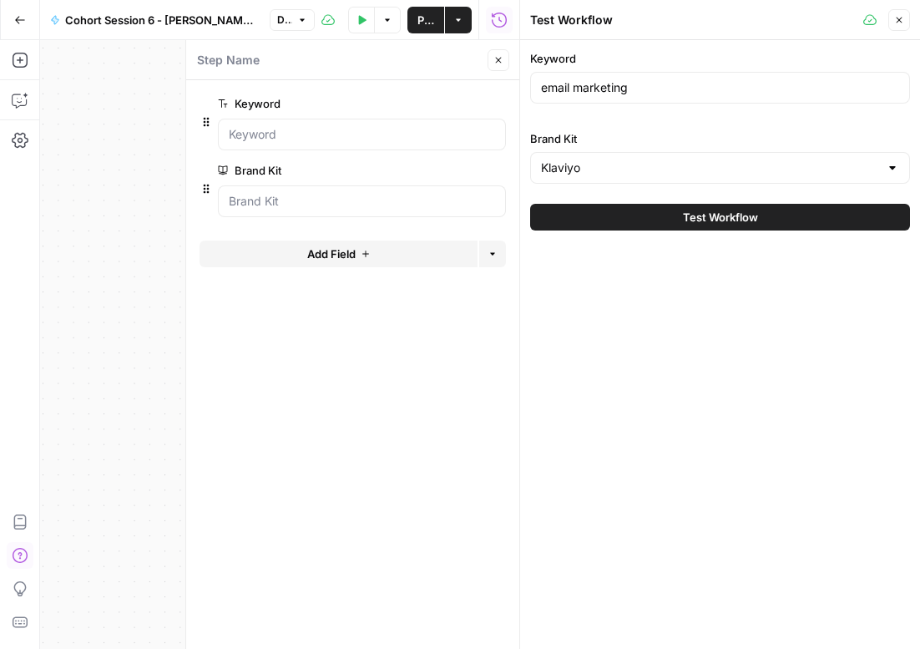
click at [636, 215] on button "Test Workflow" at bounding box center [720, 217] width 380 height 27
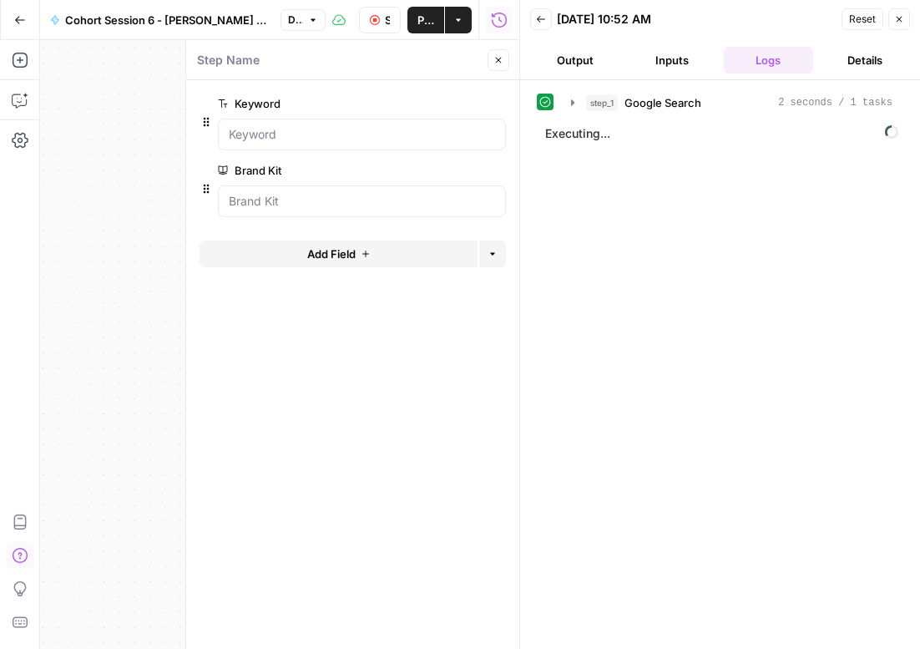
click at [897, 22] on icon "button" at bounding box center [900, 19] width 10 height 10
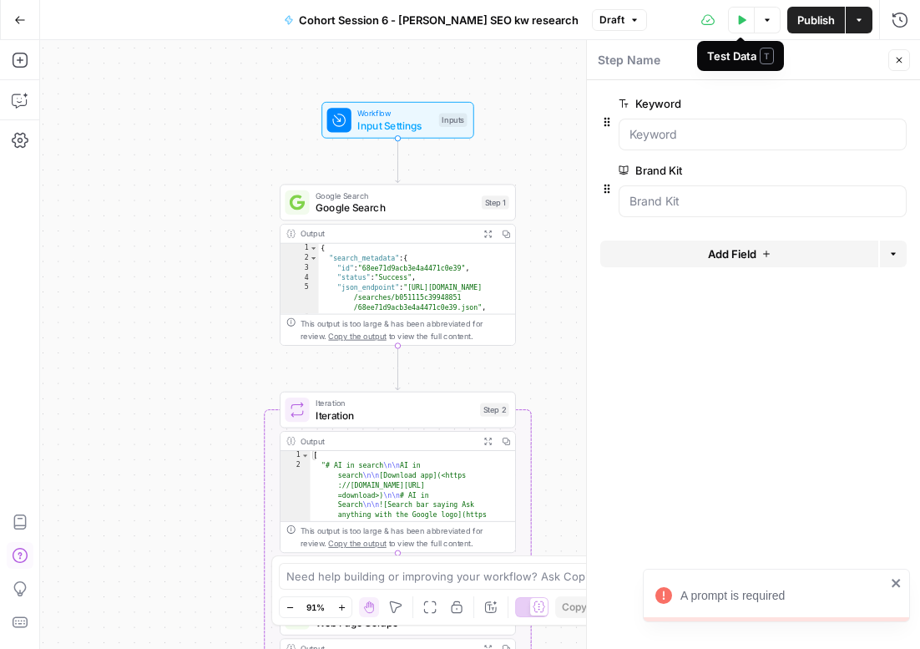
click at [739, 19] on icon "button" at bounding box center [743, 19] width 8 height 9
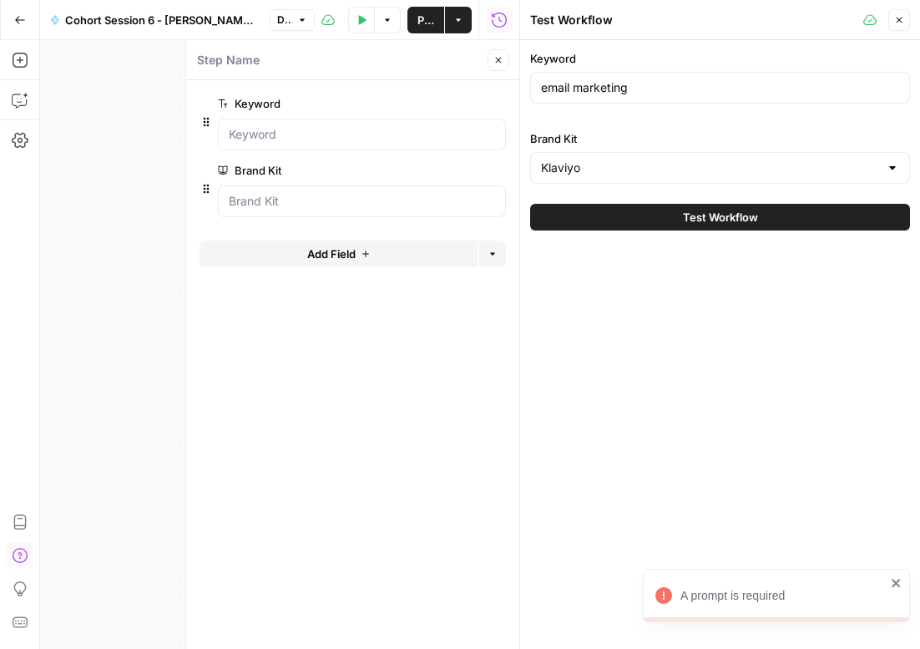
click at [905, 18] on button "Close" at bounding box center [900, 20] width 22 height 22
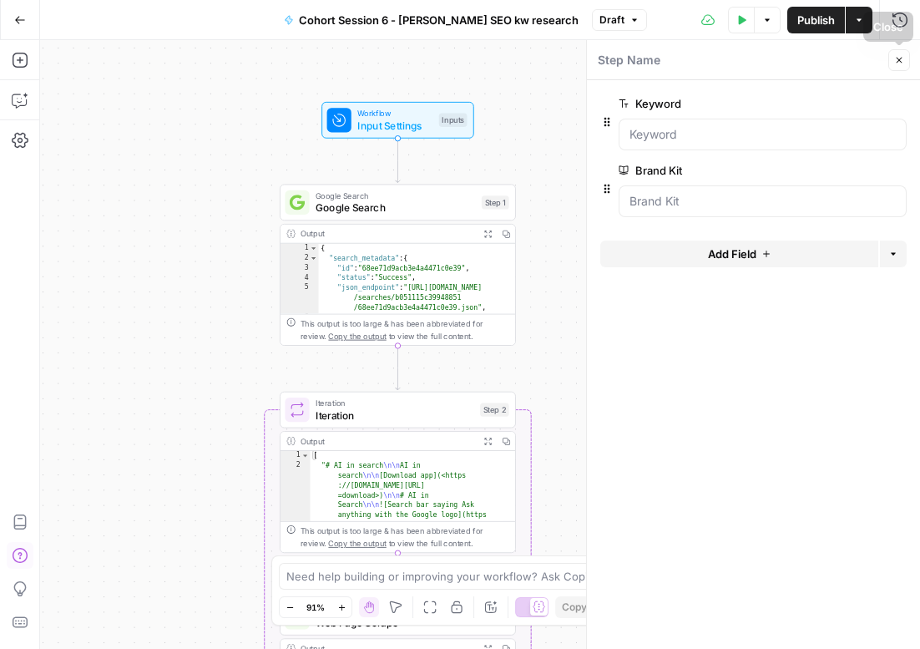
click at [900, 63] on icon "button" at bounding box center [900, 60] width 10 height 10
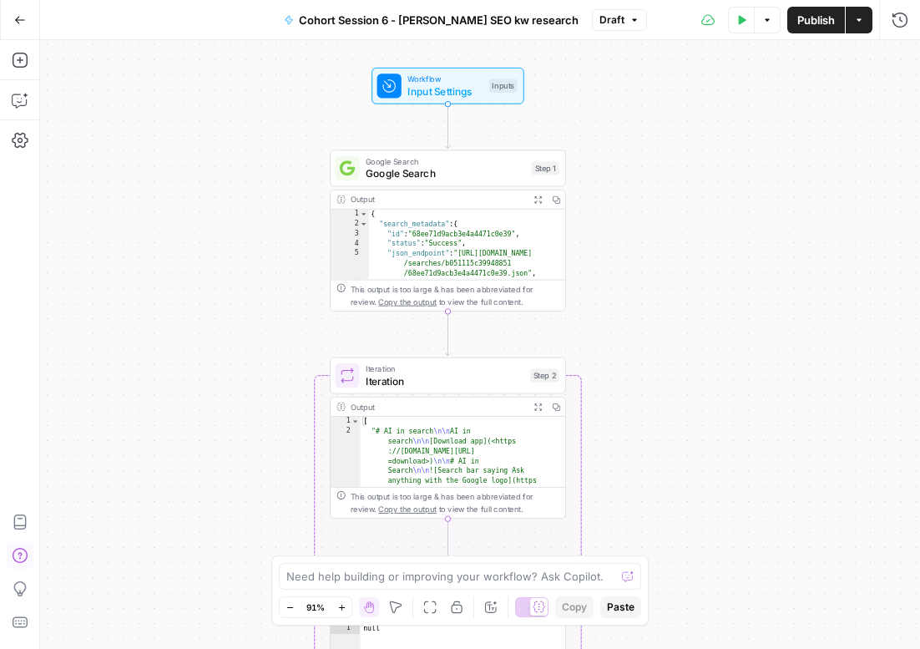
drag, startPoint x: 620, startPoint y: 241, endPoint x: 666, endPoint y: 214, distance: 53.9
click at [666, 214] on div "Workflow Input Settings Inputs Google Search Google Search Step 1 Output Expand…" at bounding box center [480, 344] width 880 height 609
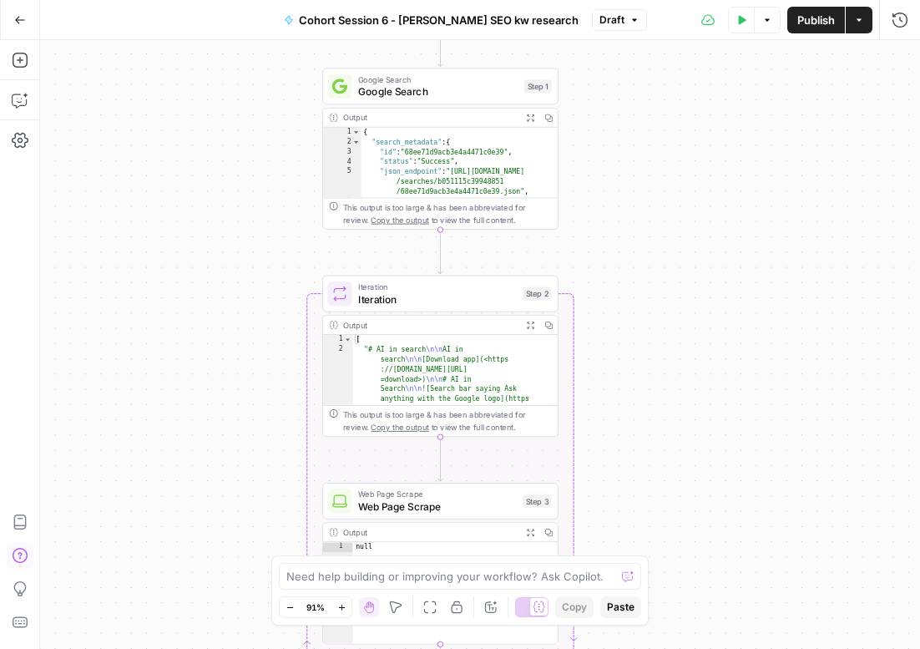
drag, startPoint x: 200, startPoint y: 193, endPoint x: 197, endPoint y: 128, distance: 65.2
click at [197, 128] on div "Workflow Input Settings Inputs Google Search Google Search Step 1 Output Expand…" at bounding box center [480, 344] width 880 height 609
click at [23, 61] on icon "button" at bounding box center [20, 60] width 17 height 17
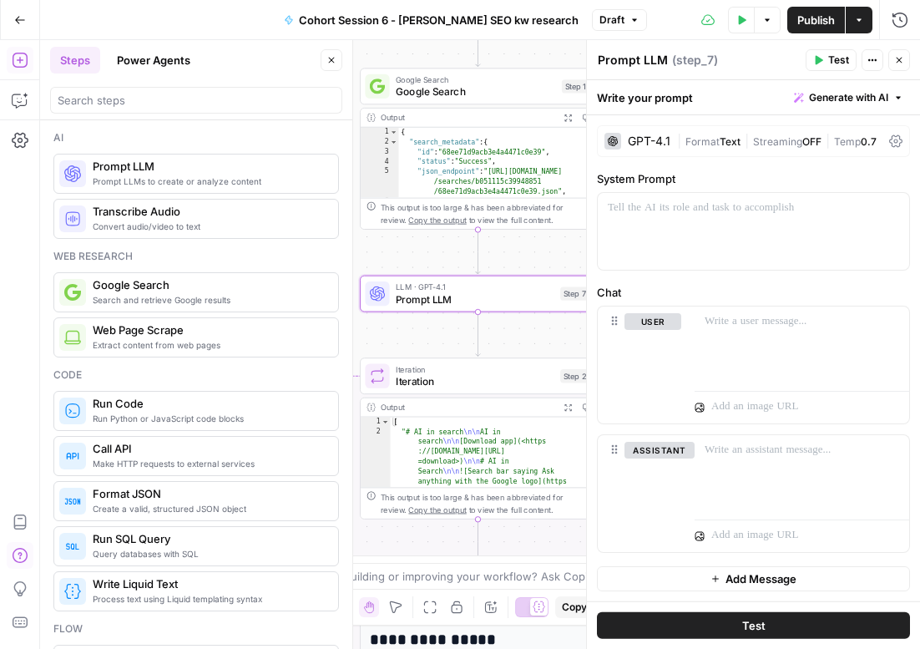
click at [332, 55] on icon "button" at bounding box center [332, 60] width 10 height 10
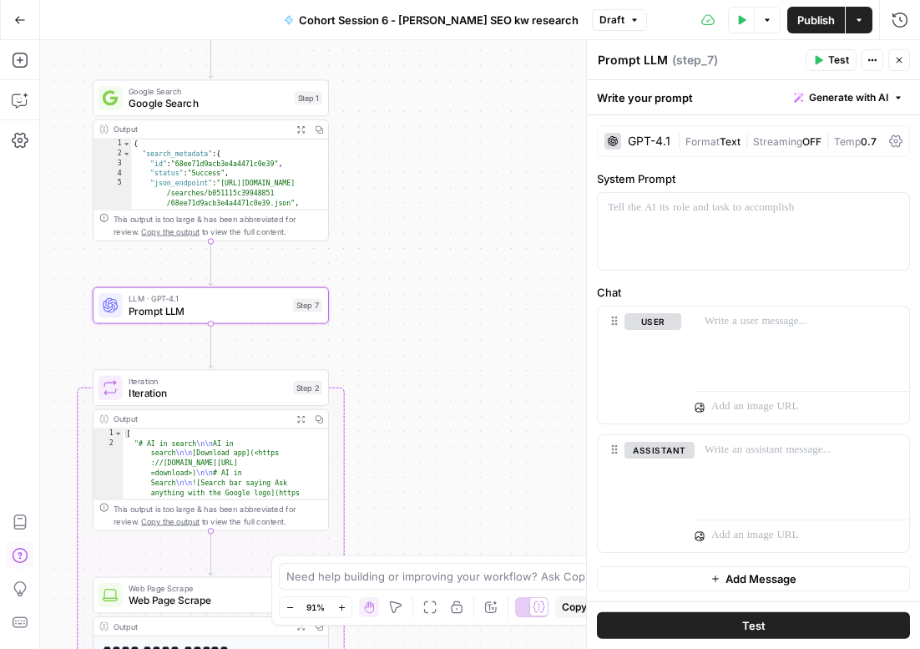
drag, startPoint x: 310, startPoint y: 99, endPoint x: 66, endPoint y: 114, distance: 244.3
click at [66, 114] on div "Workflow Input Settings Inputs Google Search Google Search Step 1 Output Expand…" at bounding box center [480, 344] width 880 height 609
click at [651, 61] on textarea "Prompt LLM" at bounding box center [633, 60] width 70 height 17
drag, startPoint x: 666, startPoint y: 55, endPoint x: 596, endPoint y: 61, distance: 71.2
click at [596, 62] on div "Prompt LLM Prompt LLM" at bounding box center [633, 60] width 79 height 20
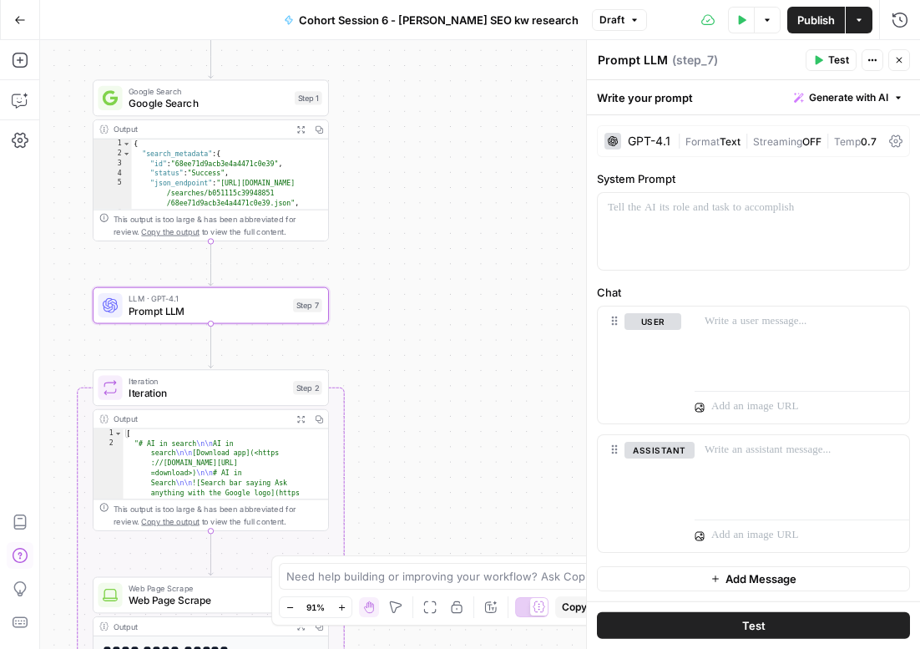
drag, startPoint x: 600, startPoint y: 58, endPoint x: 668, endPoint y: 61, distance: 68.6
click at [668, 61] on div "Prompt LLM Prompt LLM" at bounding box center [633, 60] width 79 height 20
type textarea "Check if blog post"
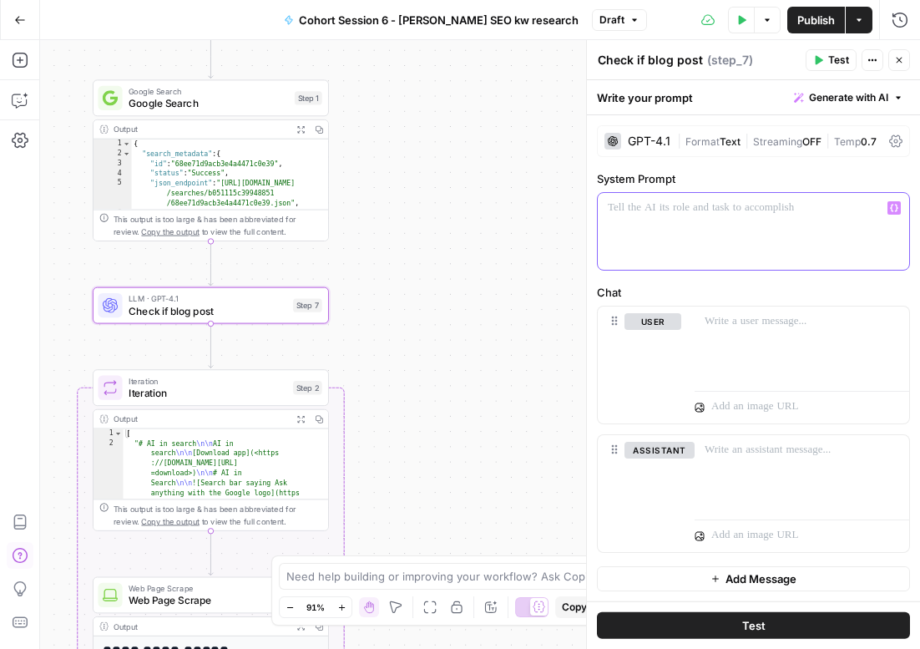
click at [645, 219] on div at bounding box center [754, 231] width 312 height 77
click at [844, 94] on span "Generate with AI" at bounding box center [848, 97] width 79 height 15
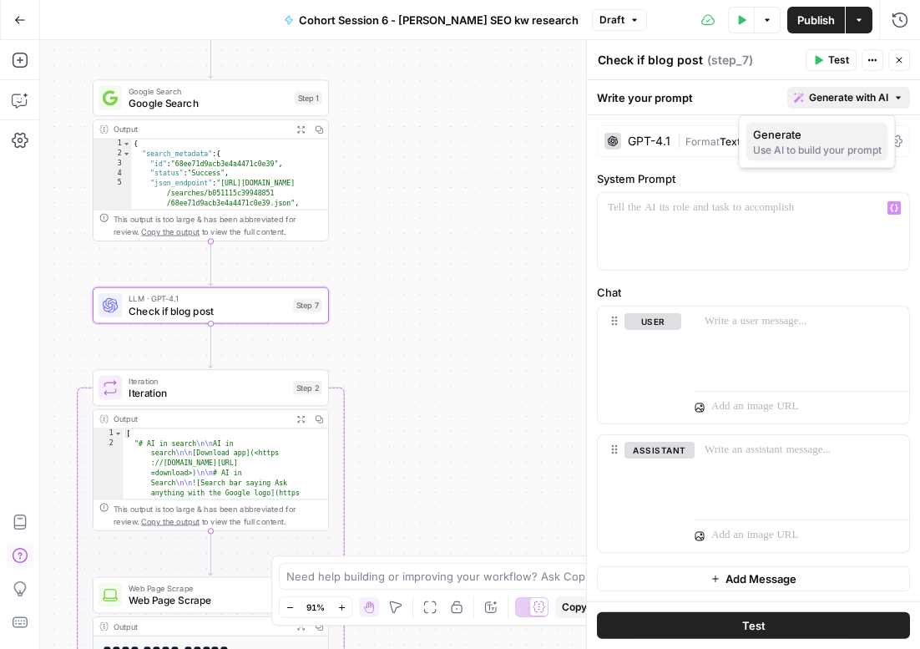
click at [783, 137] on span "Generate" at bounding box center [814, 134] width 122 height 17
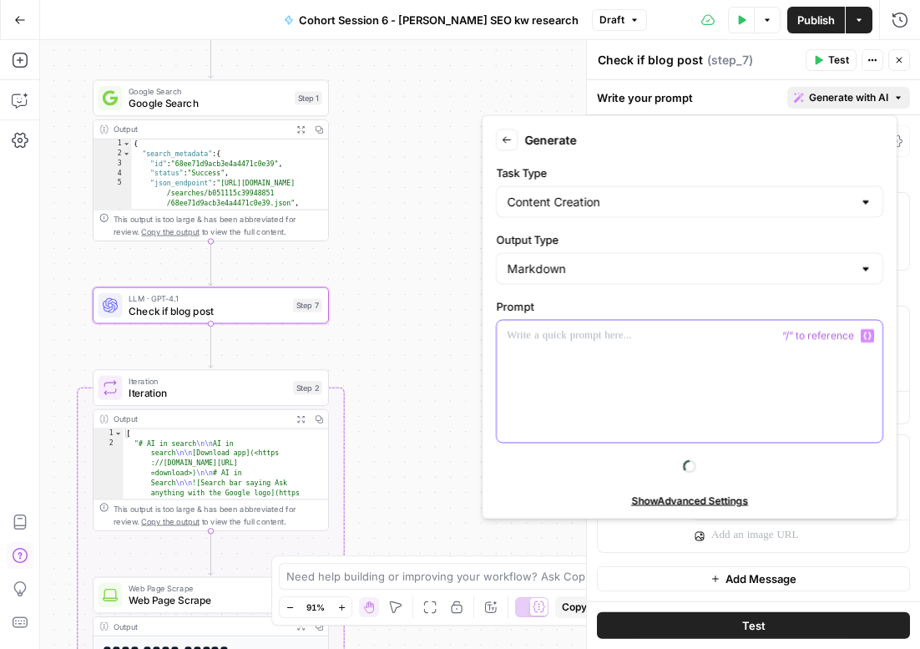
click at [540, 364] on div at bounding box center [690, 382] width 386 height 122
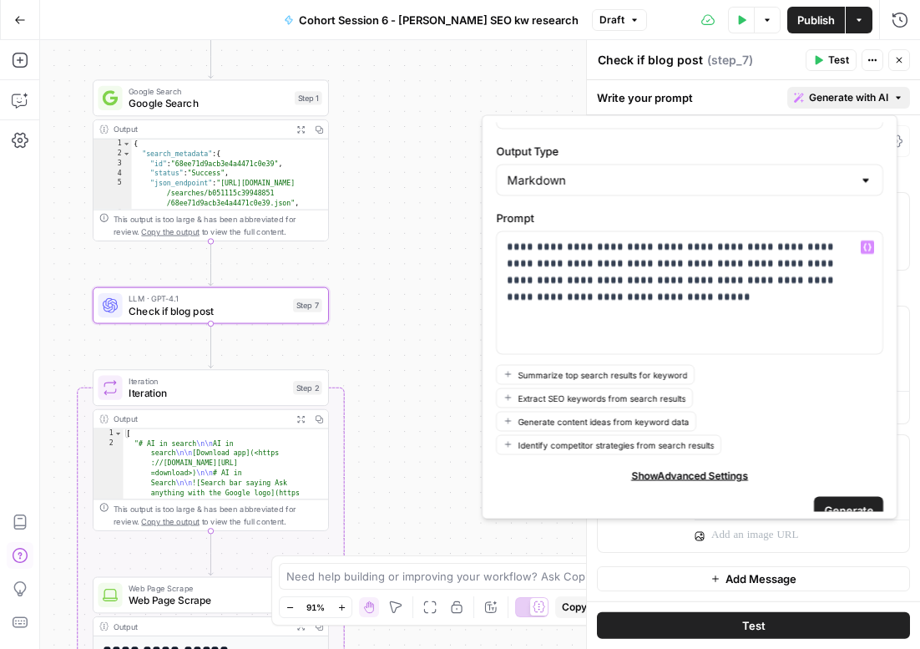
scroll to position [107, 0]
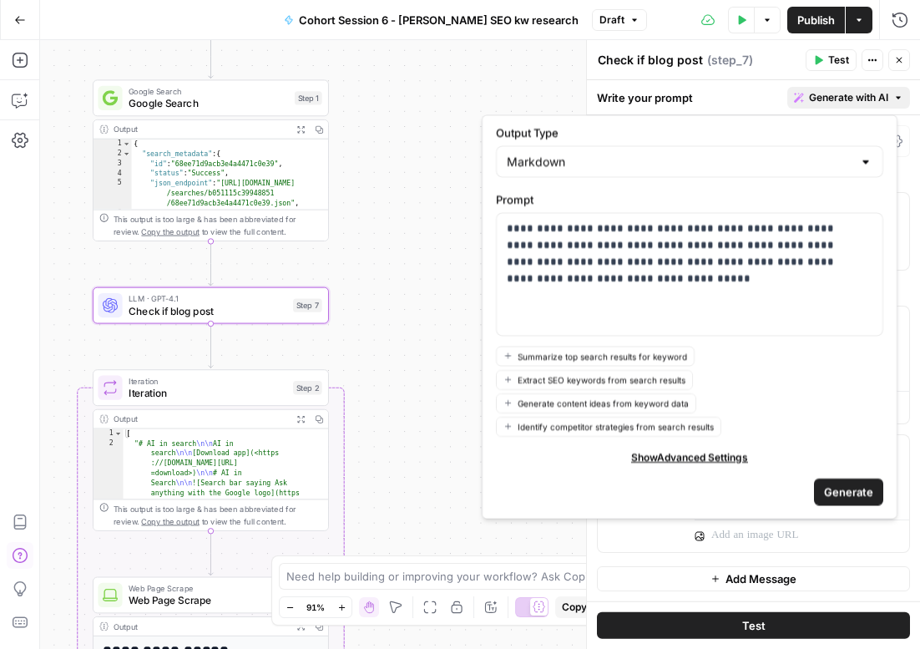
click at [824, 489] on span "Generate" at bounding box center [848, 491] width 49 height 17
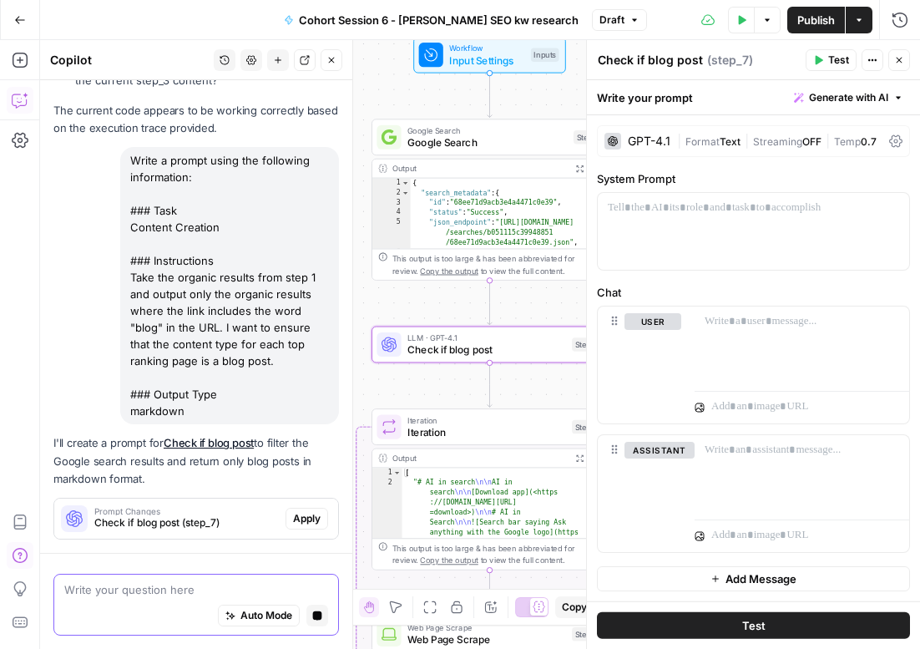
scroll to position [1634, 0]
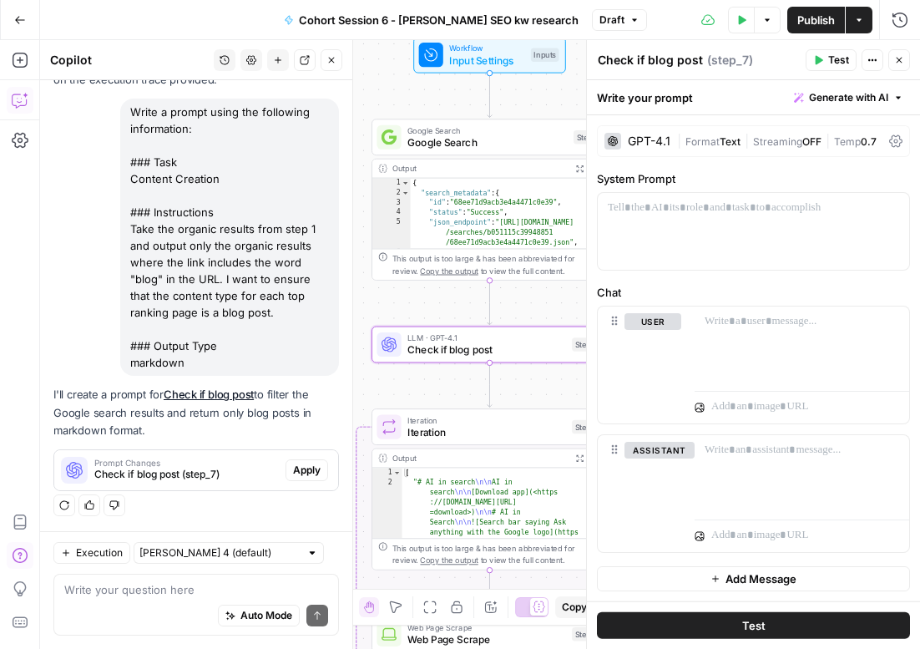
click at [293, 469] on span "Apply" at bounding box center [307, 470] width 28 height 15
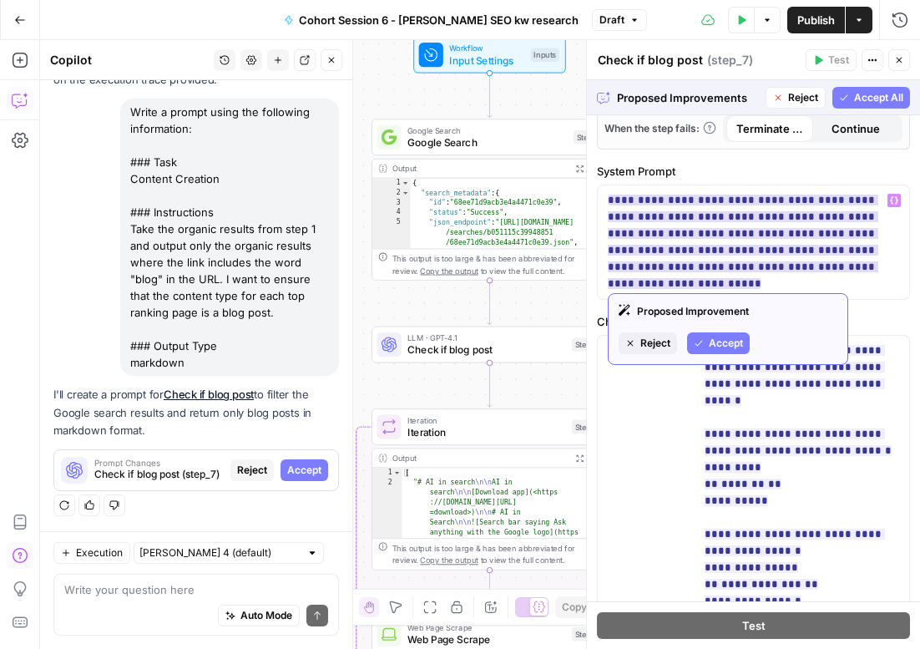
scroll to position [695, 0]
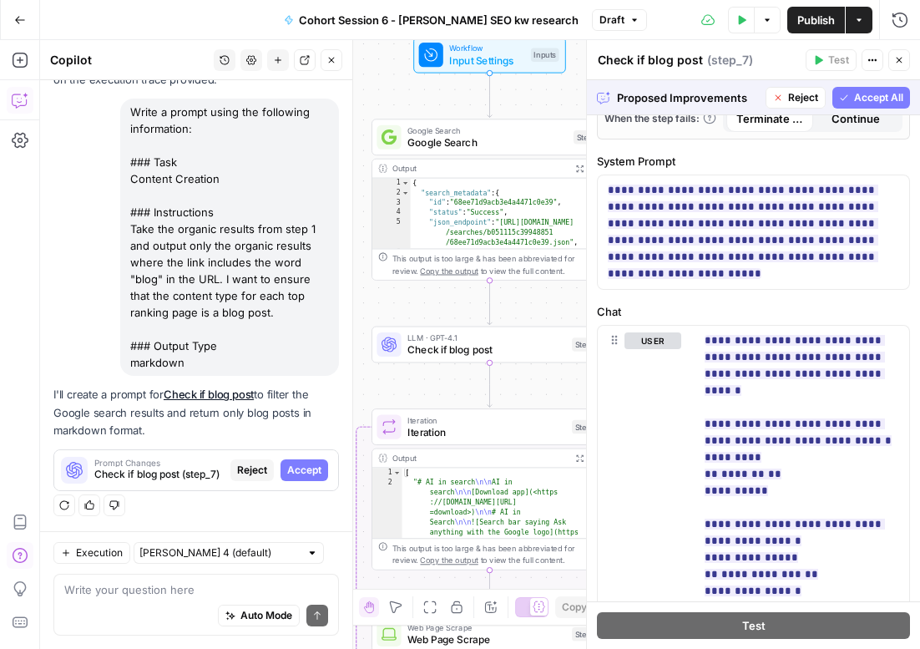
click at [854, 96] on span "Accept All" at bounding box center [878, 97] width 49 height 15
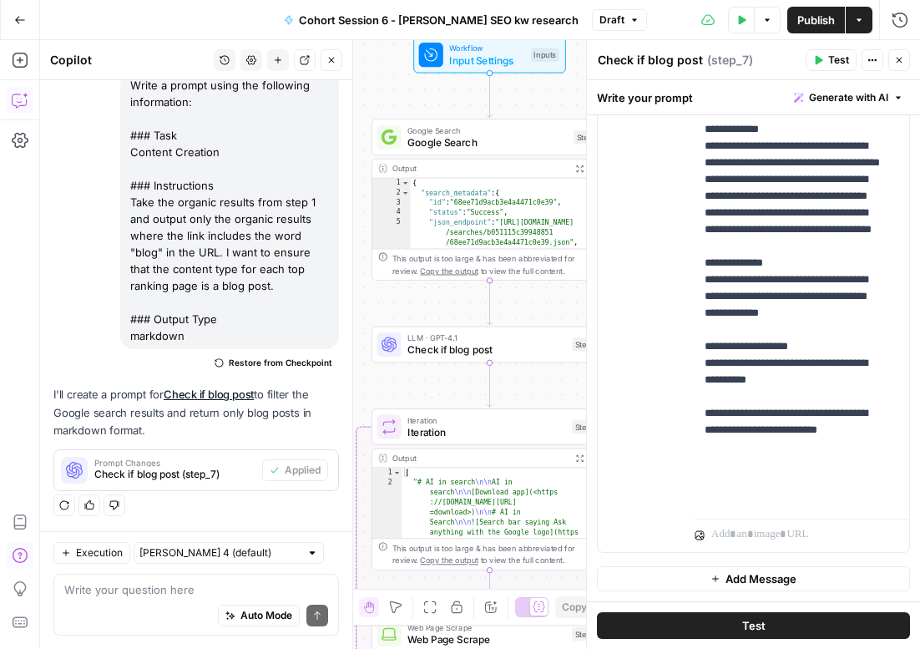
scroll to position [0, 0]
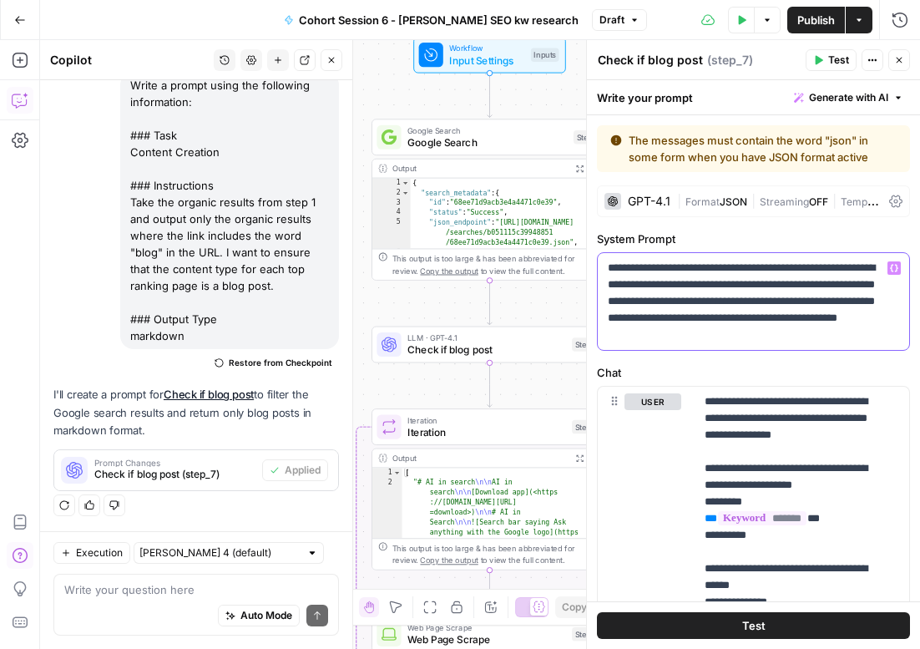
click at [669, 278] on p "**********" at bounding box center [747, 302] width 279 height 84
drag, startPoint x: 799, startPoint y: 267, endPoint x: 740, endPoint y: 263, distance: 59.4
click at [740, 263] on p "**********" at bounding box center [747, 302] width 279 height 84
click at [737, 308] on p "**********" at bounding box center [747, 302] width 279 height 84
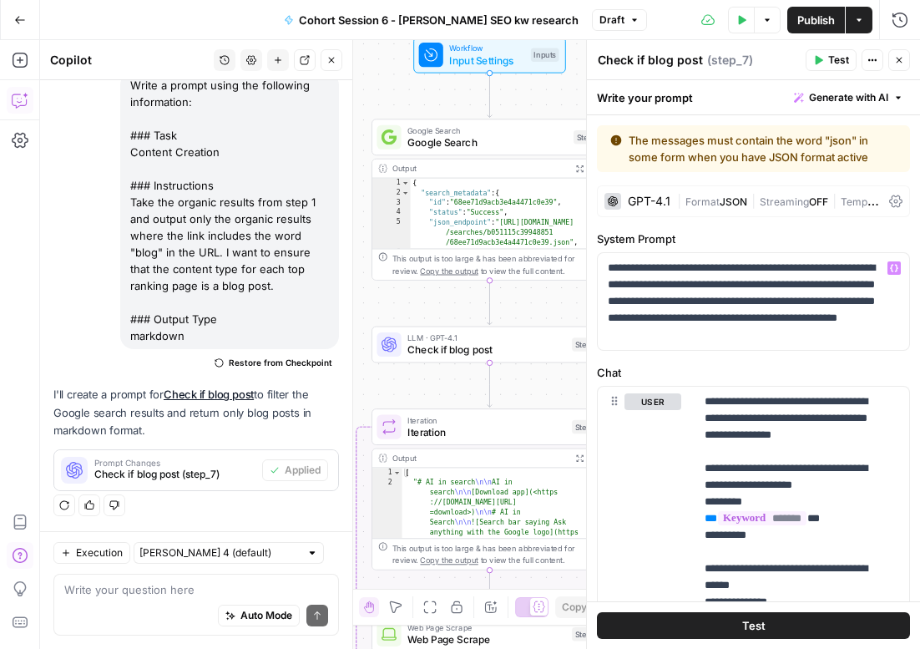
click at [713, 198] on span "Format" at bounding box center [703, 201] width 34 height 13
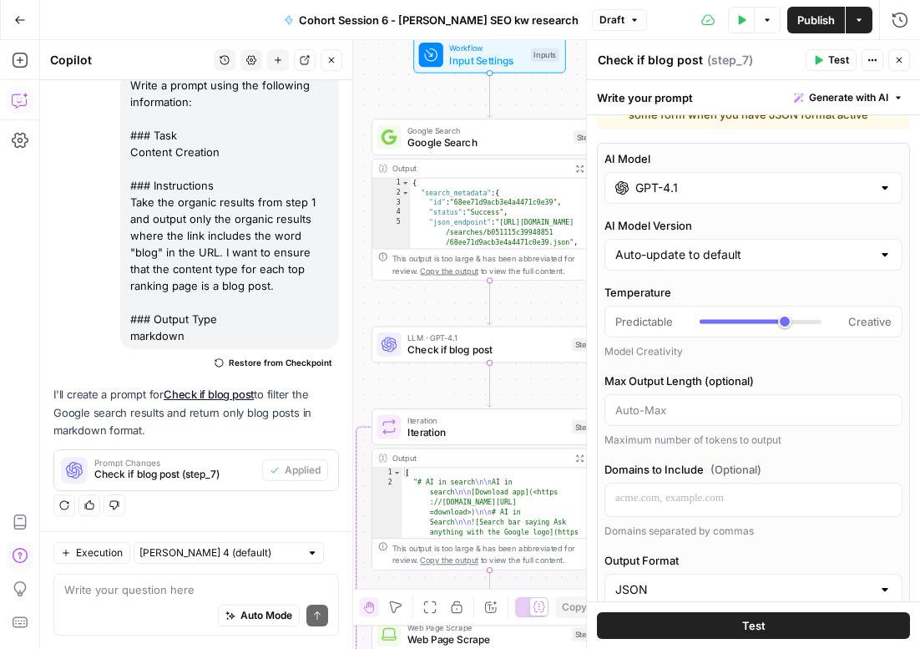
scroll to position [286, 0]
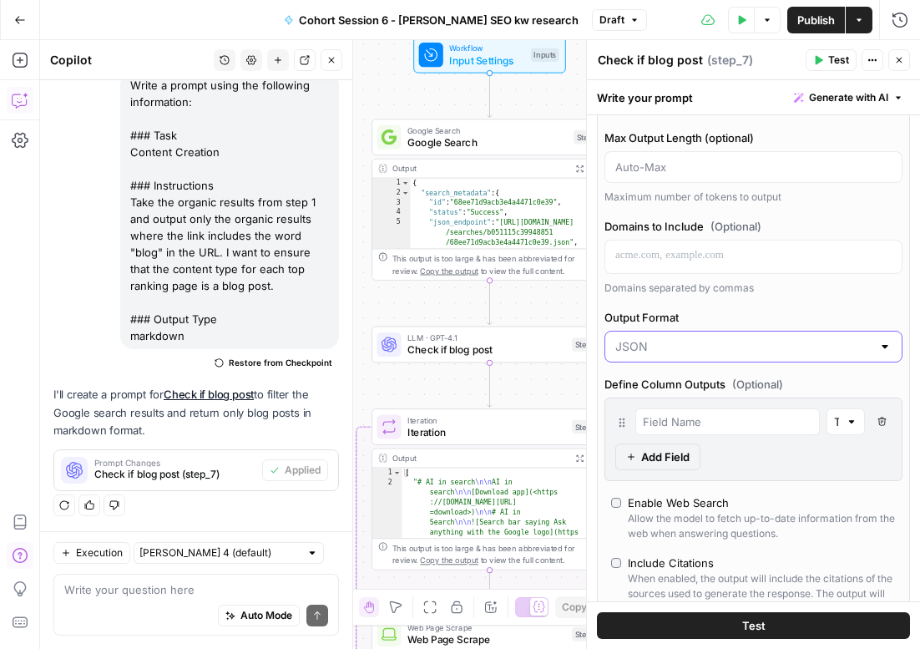
click at [698, 349] on input "Output Format" at bounding box center [744, 346] width 256 height 17
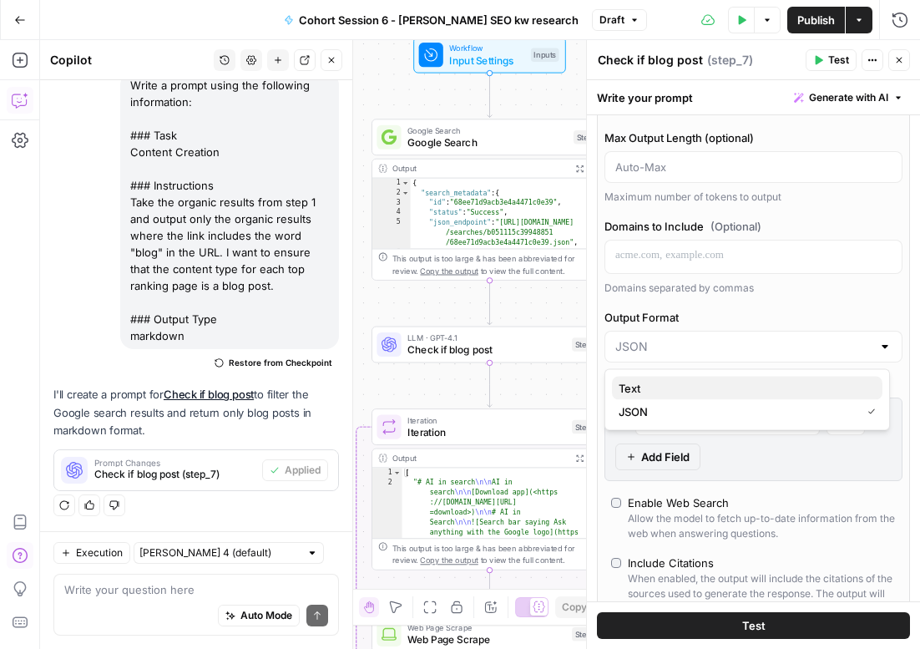
click at [666, 387] on span "Text" at bounding box center [744, 388] width 251 height 17
type input "Text"
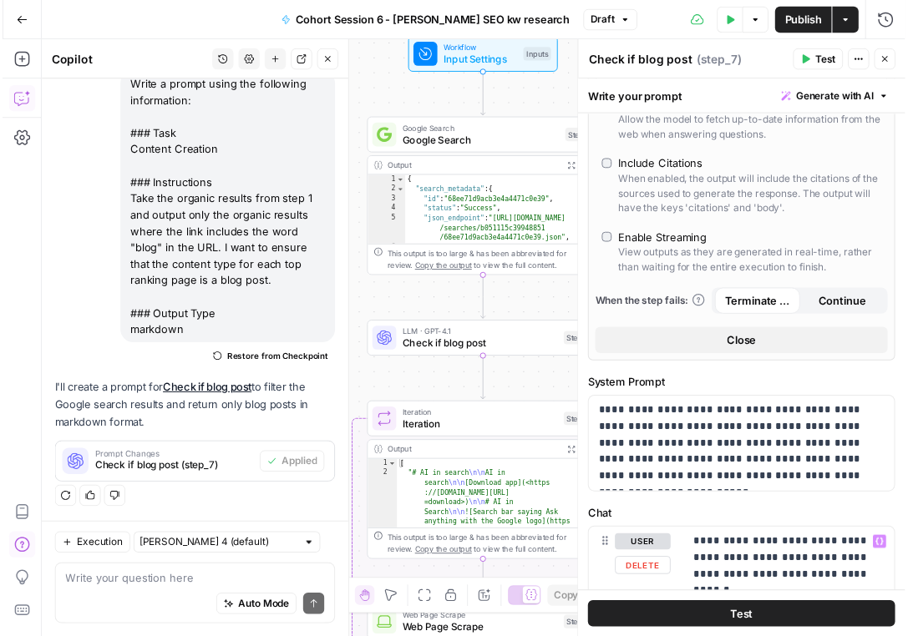
scroll to position [1193, 0]
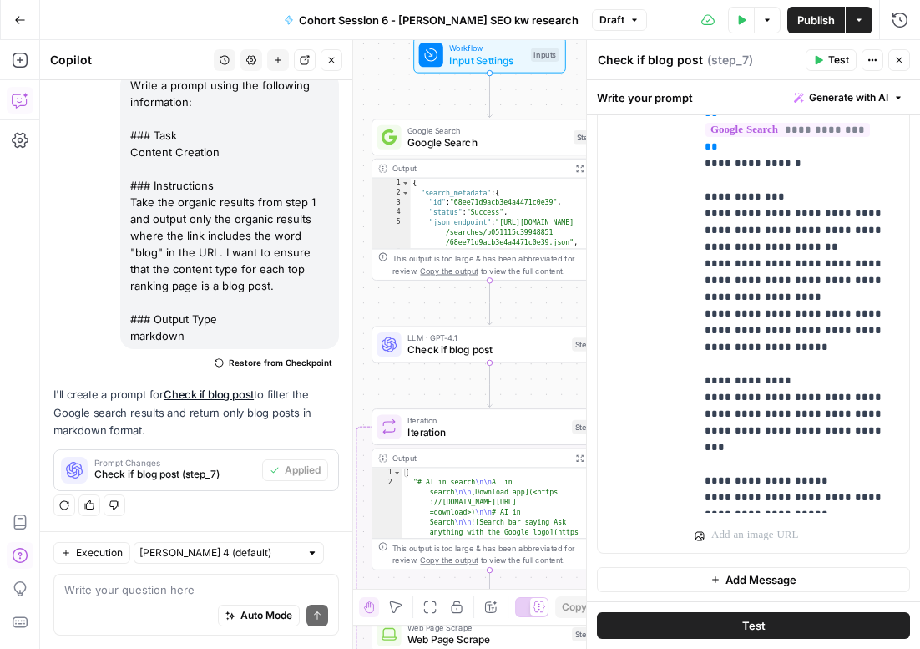
click at [716, 628] on button "Test" at bounding box center [753, 625] width 313 height 27
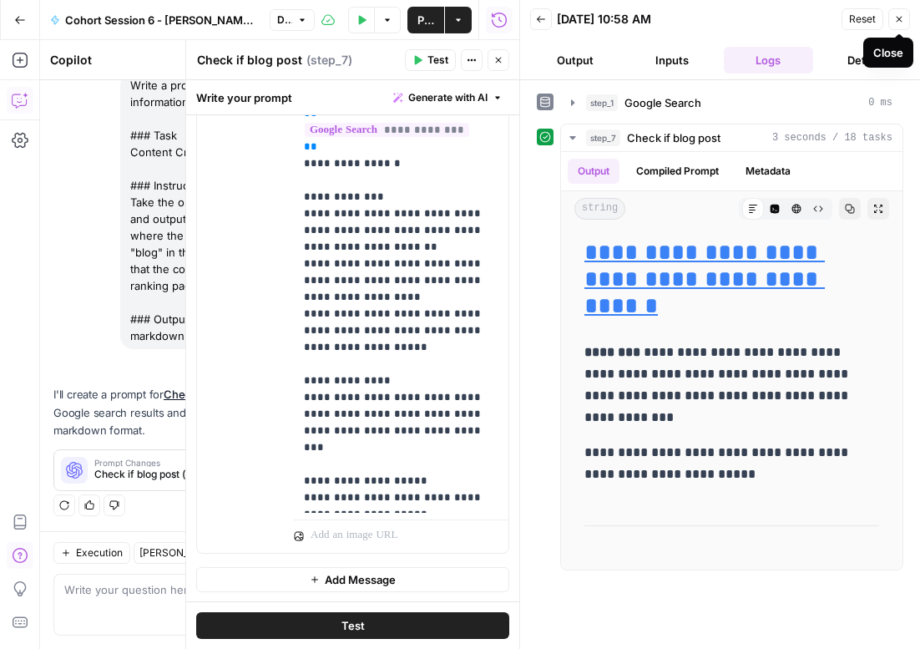
click at [897, 16] on icon "button" at bounding box center [900, 19] width 10 height 10
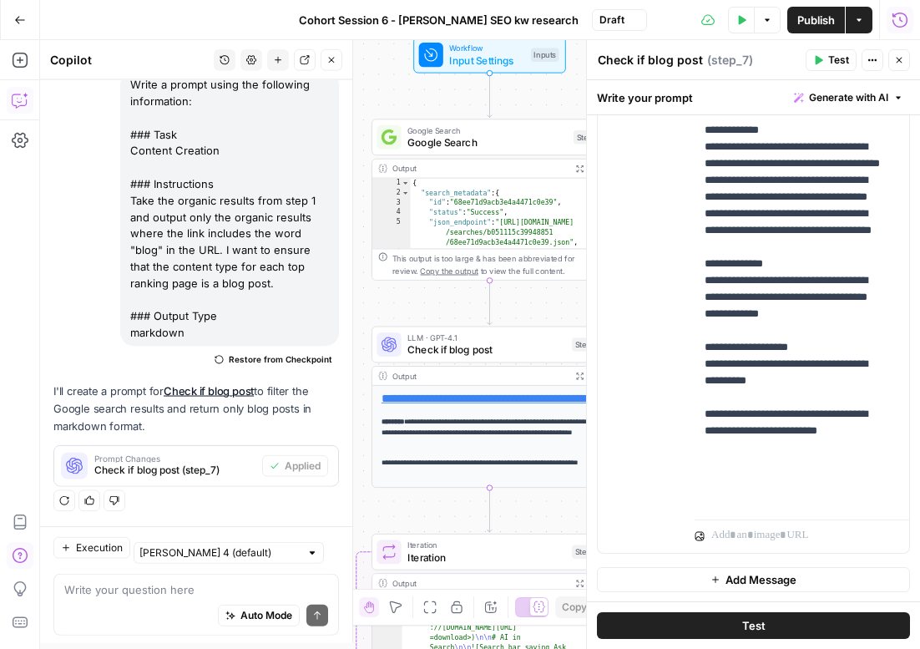
scroll to position [1660, 0]
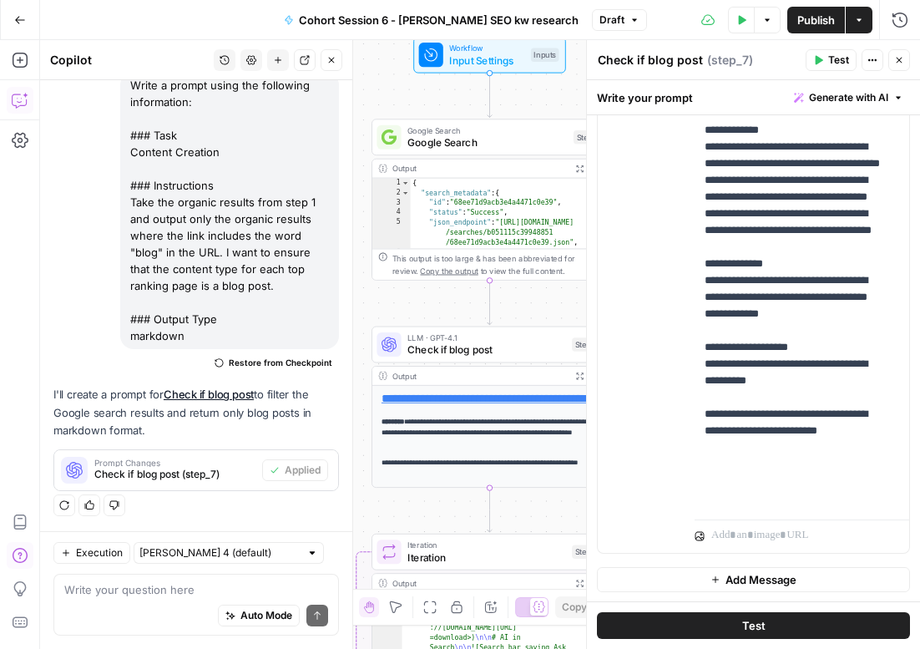
click at [331, 58] on icon "button" at bounding box center [332, 60] width 10 height 10
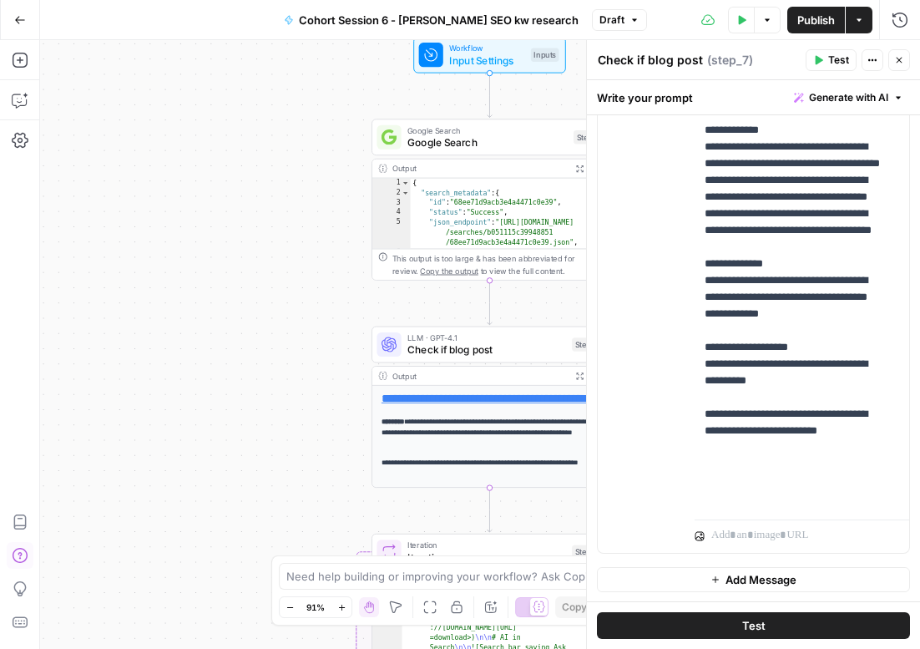
click at [904, 60] on span "Close" at bounding box center [904, 60] width 1 height 1
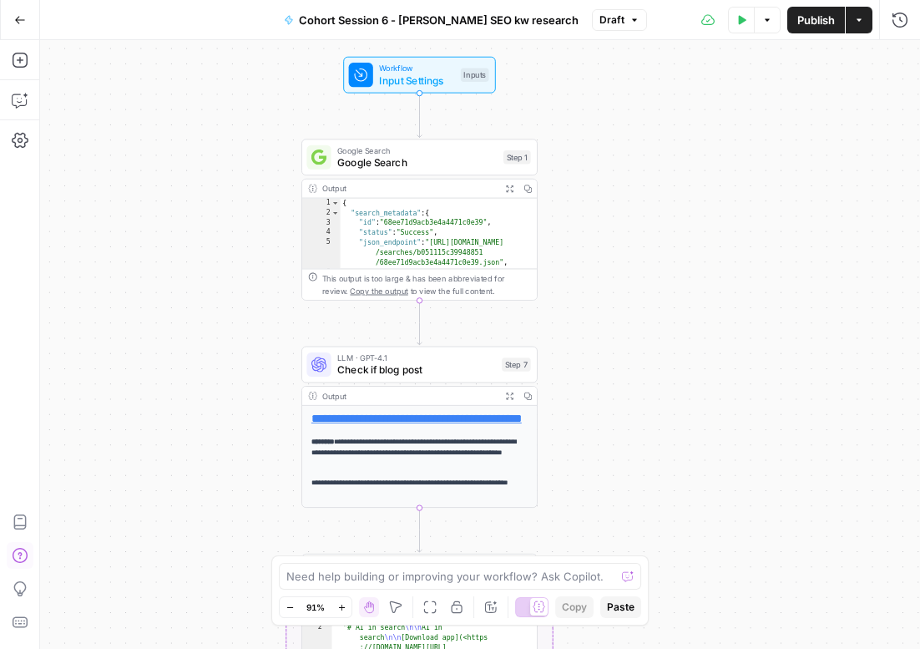
drag, startPoint x: 717, startPoint y: 132, endPoint x: 646, endPoint y: 148, distance: 71.9
click at [646, 148] on div "**********" at bounding box center [480, 344] width 880 height 609
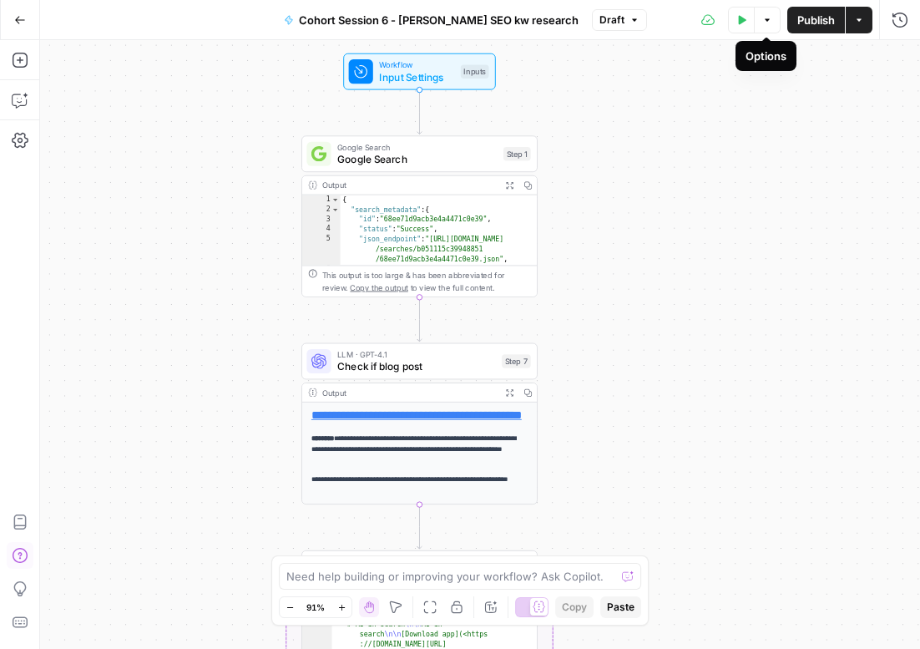
click at [743, 21] on icon "button" at bounding box center [743, 19] width 8 height 9
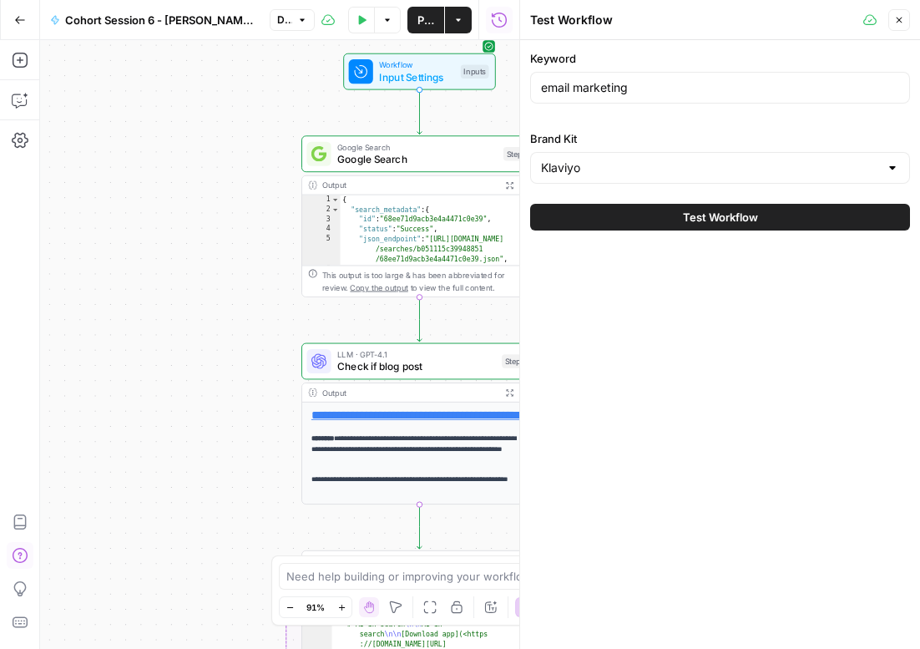
click at [899, 23] on icon "button" at bounding box center [900, 20] width 10 height 10
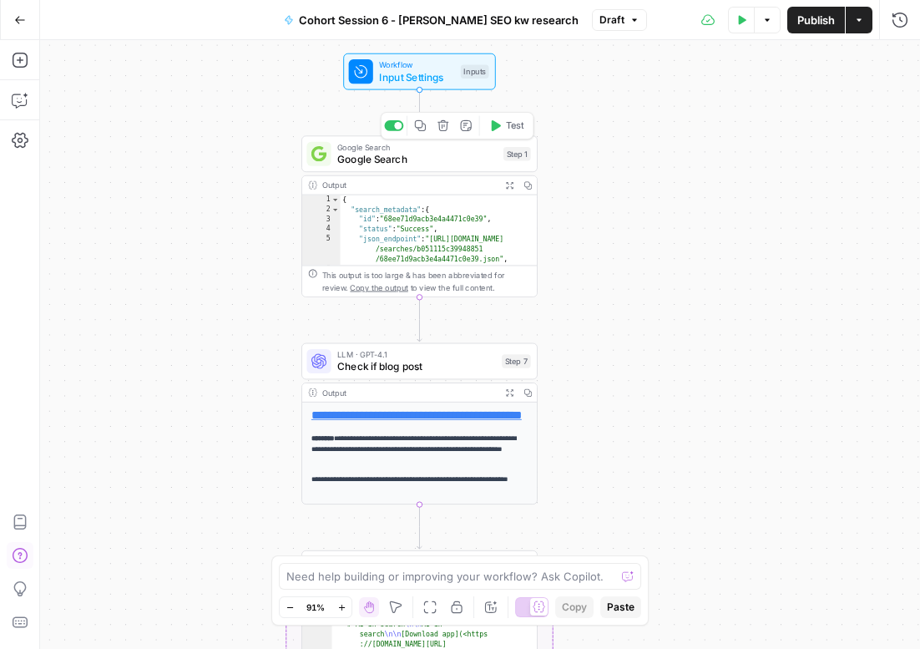
click at [442, 160] on span "Google Search" at bounding box center [417, 159] width 160 height 15
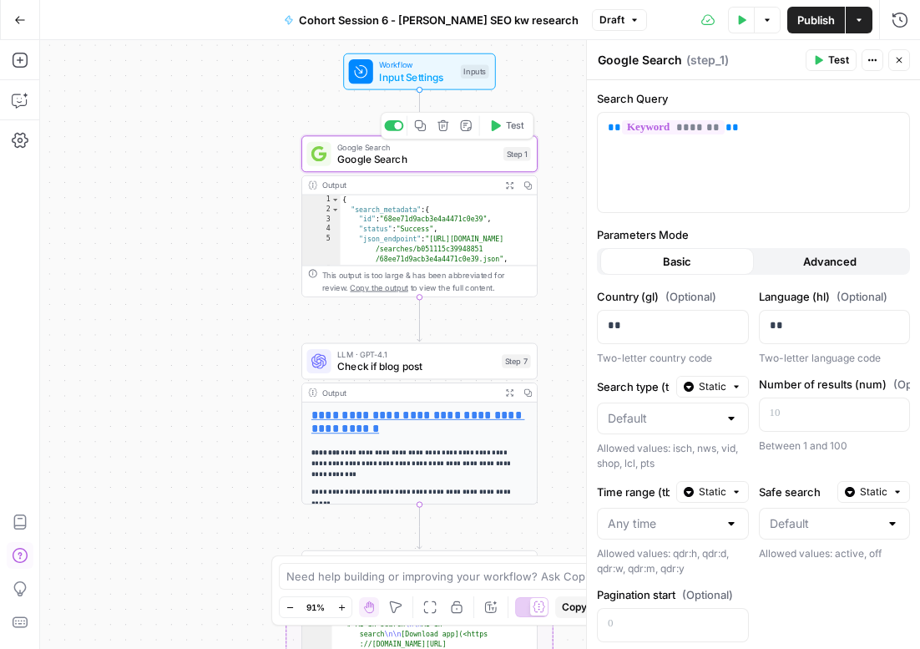
click at [507, 130] on span "Test" at bounding box center [515, 125] width 18 height 13
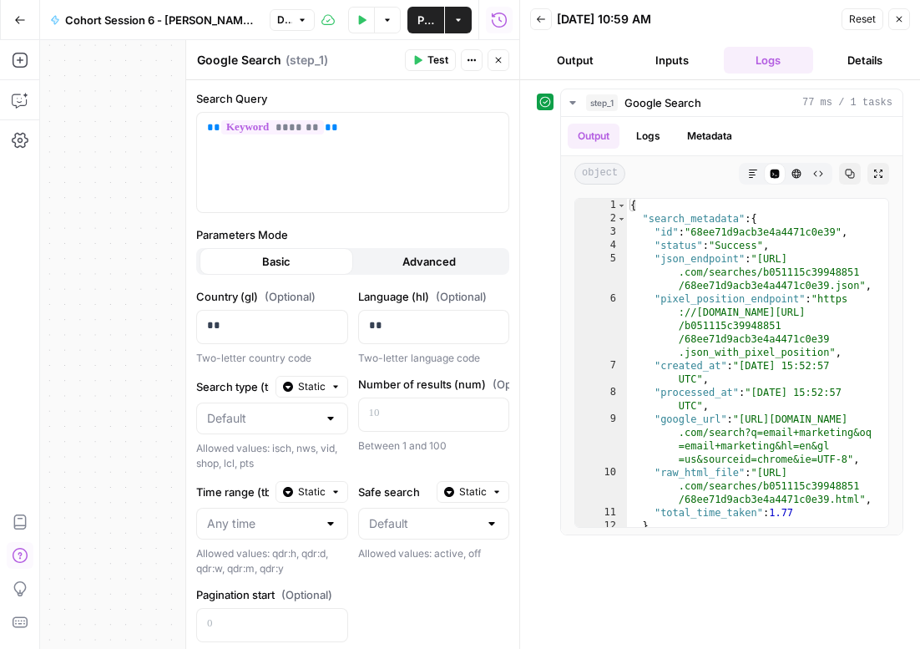
click at [893, 21] on button "Close" at bounding box center [900, 19] width 22 height 22
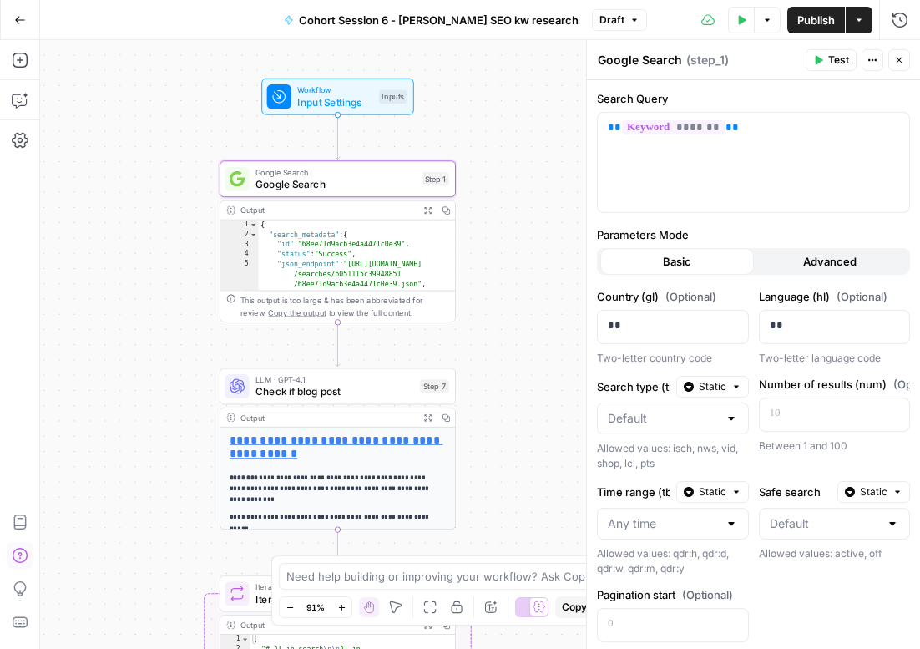
drag, startPoint x: 249, startPoint y: 114, endPoint x: 167, endPoint y: 139, distance: 85.6
click at [167, 139] on div "**********" at bounding box center [480, 344] width 880 height 609
click at [306, 394] on span "Check if blog post" at bounding box center [335, 391] width 159 height 15
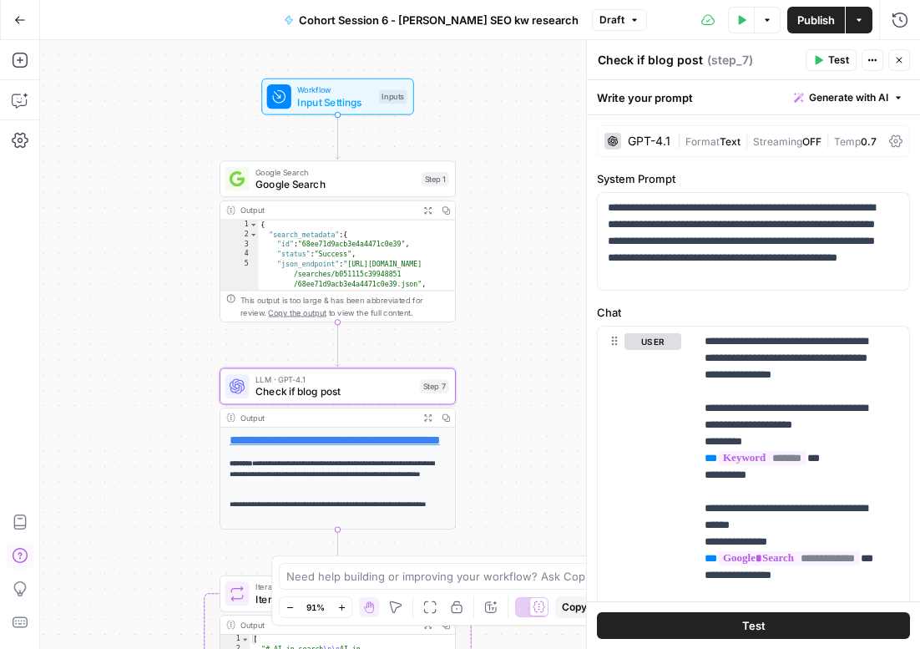
click at [755, 612] on button "Test" at bounding box center [753, 625] width 313 height 27
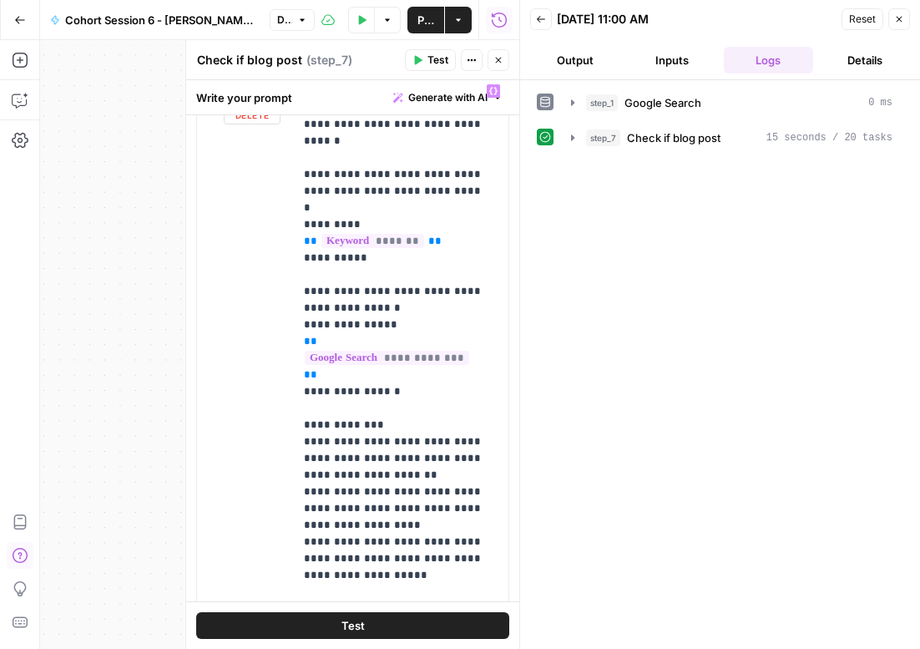
scroll to position [312, 0]
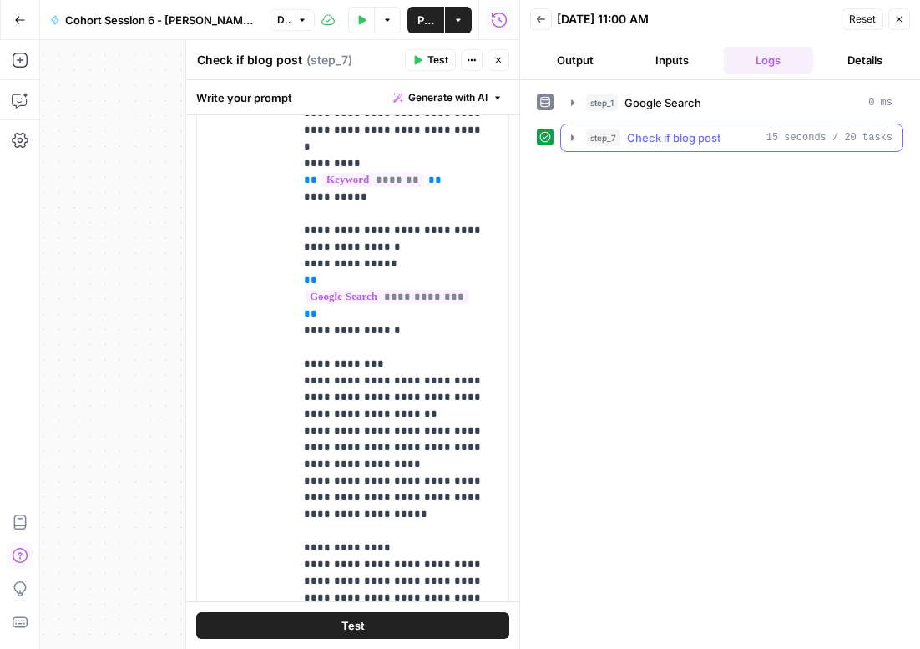
click at [573, 137] on icon "button" at bounding box center [572, 137] width 3 height 6
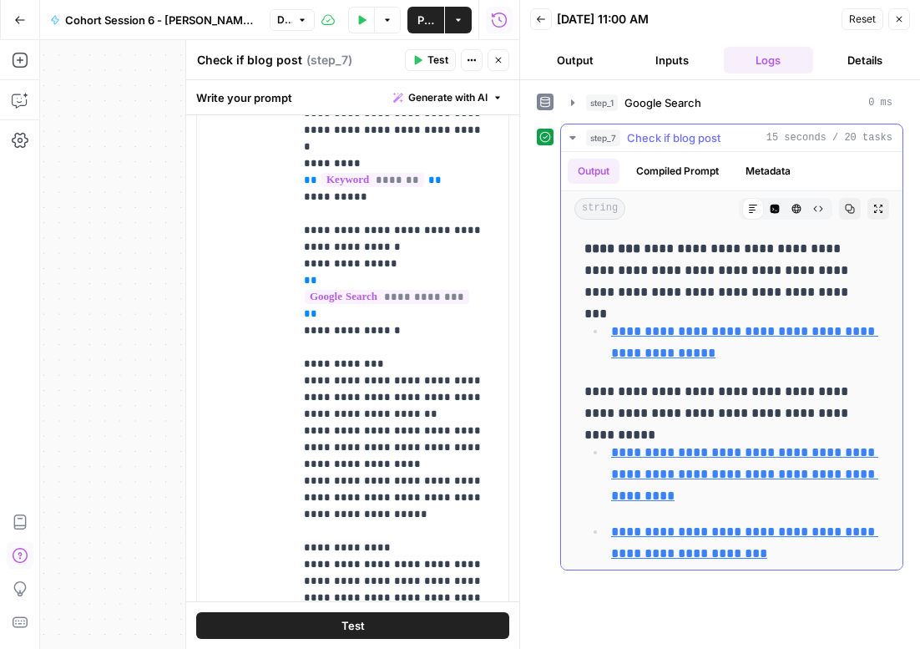
scroll to position [1580, 0]
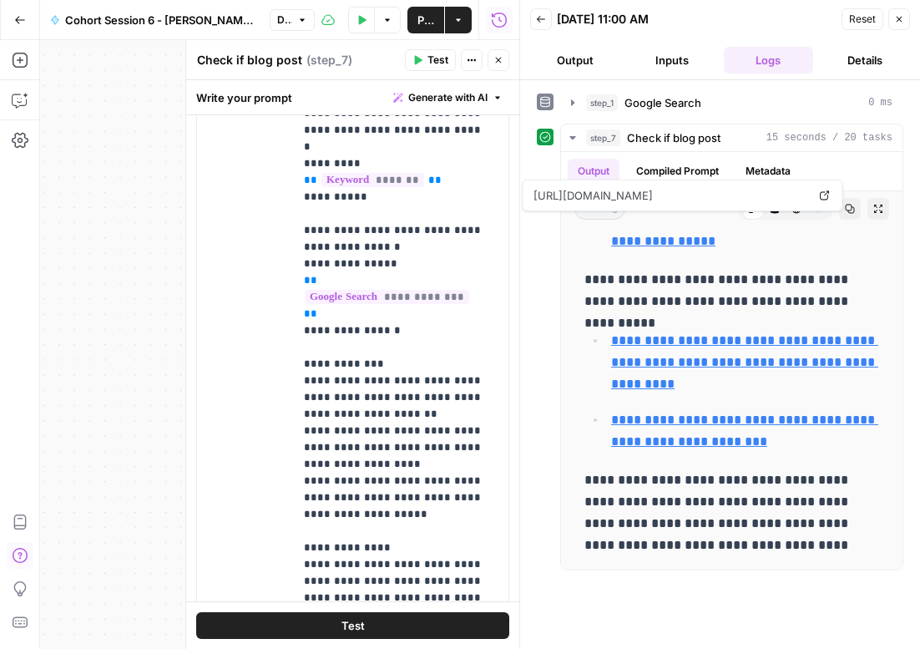
click at [903, 21] on icon "button" at bounding box center [900, 19] width 10 height 10
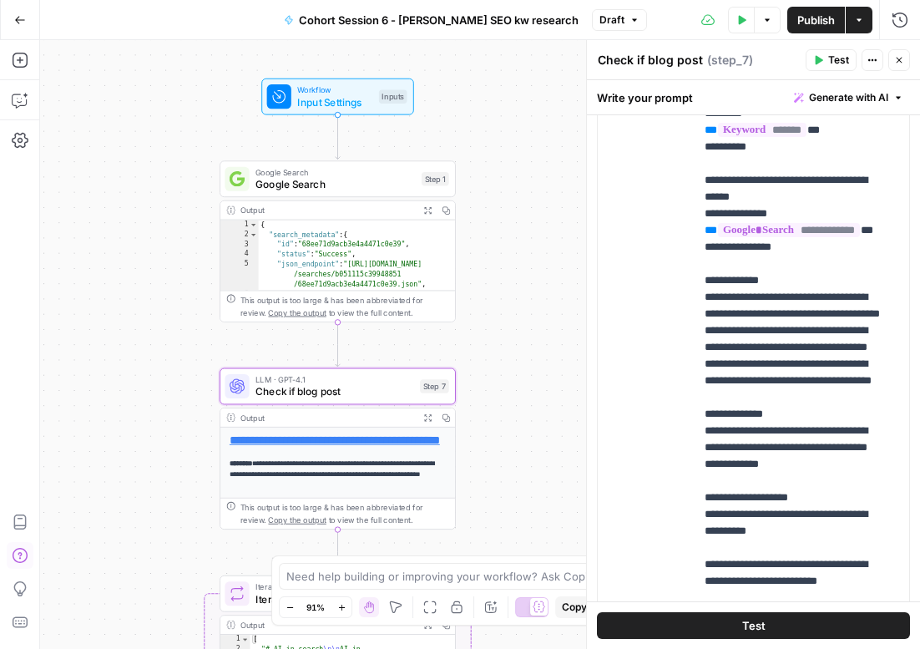
scroll to position [479, 0]
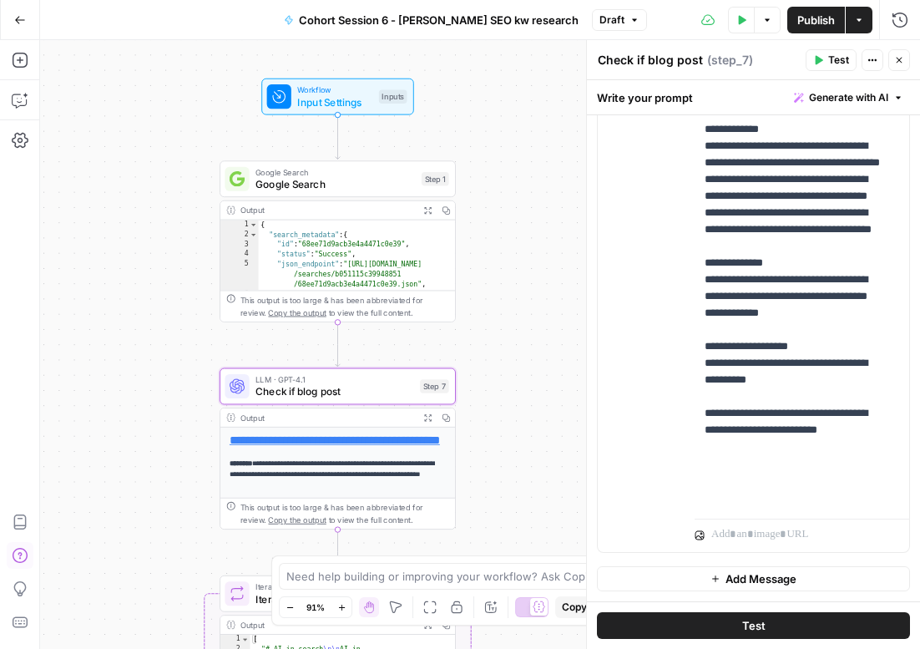
click at [820, 13] on span "Publish" at bounding box center [817, 20] width 38 height 17
